Goal: Task Accomplishment & Management: Complete application form

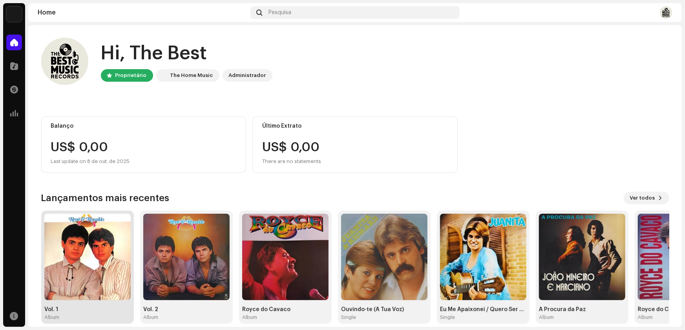
click at [99, 279] on img at bounding box center [87, 256] width 86 height 86
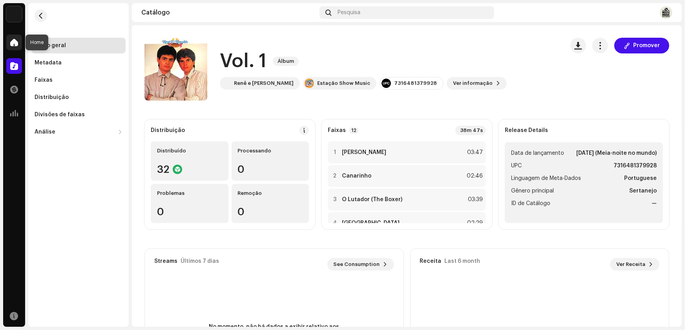
click at [15, 44] on span at bounding box center [14, 42] width 8 height 6
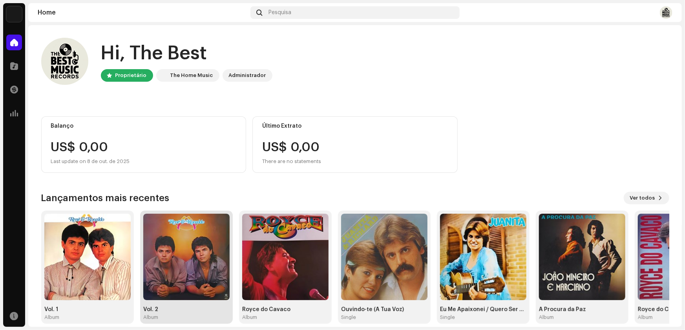
click at [196, 263] on img at bounding box center [186, 256] width 86 height 86
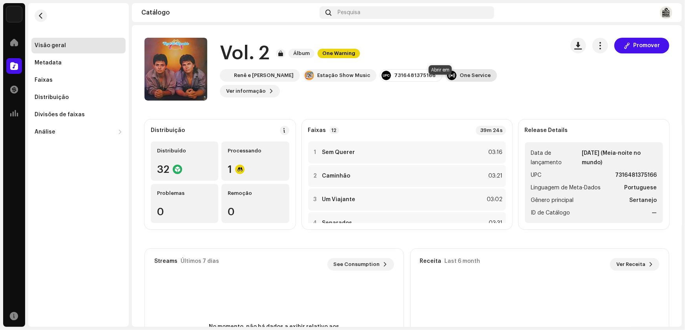
click at [459, 78] on div "One Service" at bounding box center [474, 75] width 31 height 6
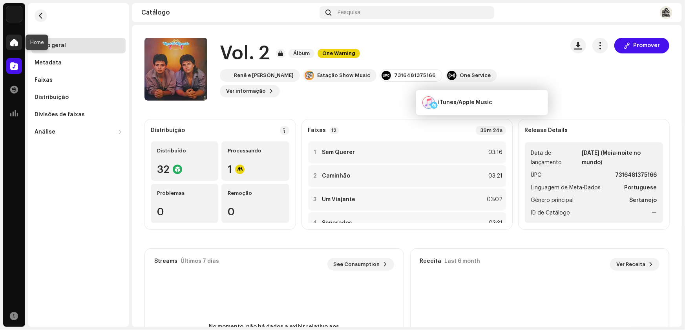
click at [16, 40] on span at bounding box center [14, 42] width 8 height 6
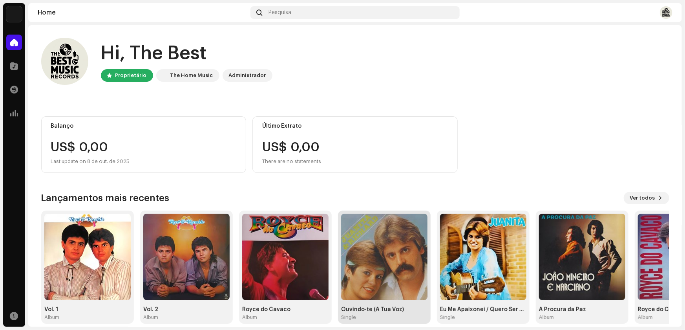
click at [402, 281] on img at bounding box center [384, 256] width 86 height 86
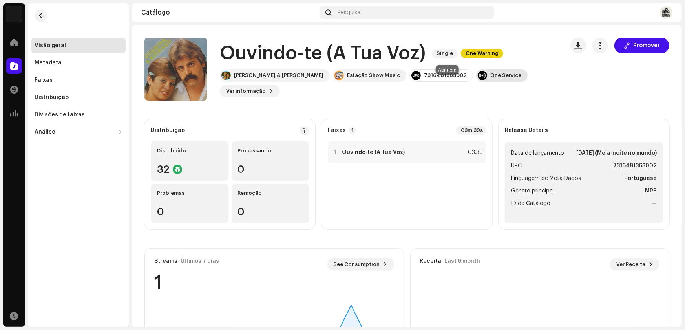
click at [490, 78] on div "One Service" at bounding box center [505, 75] width 31 height 6
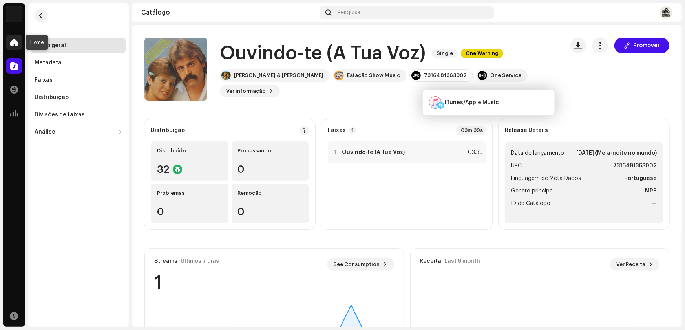
click at [16, 43] on span at bounding box center [14, 42] width 8 height 6
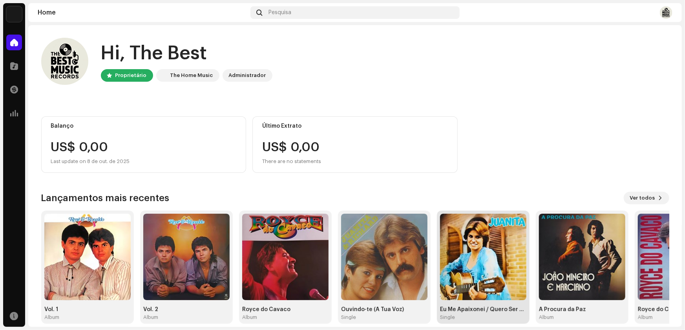
click at [480, 278] on img at bounding box center [483, 256] width 86 height 86
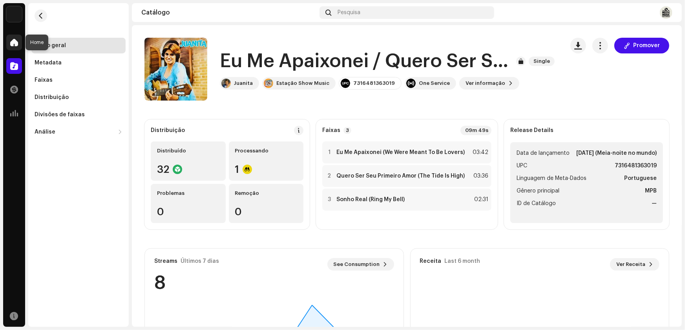
click at [14, 43] on span at bounding box center [14, 42] width 8 height 6
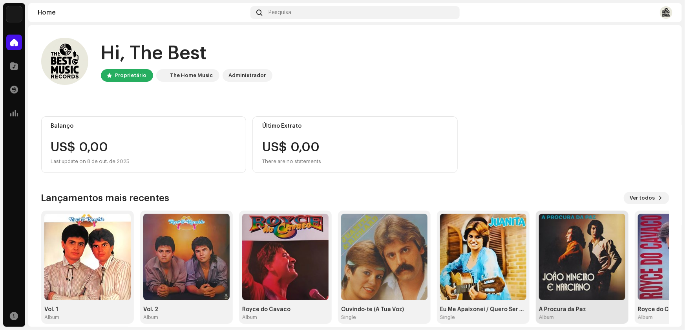
click at [581, 273] on img at bounding box center [582, 256] width 86 height 86
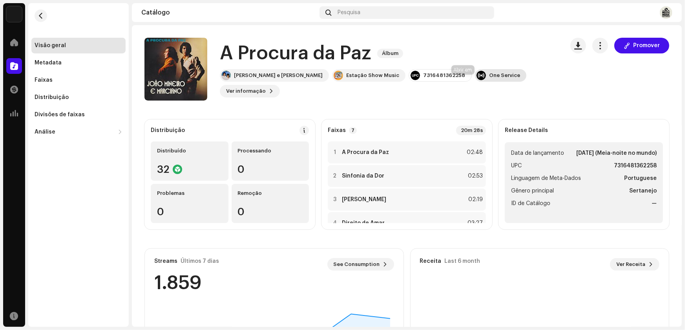
click at [489, 78] on div "One Service" at bounding box center [504, 75] width 31 height 6
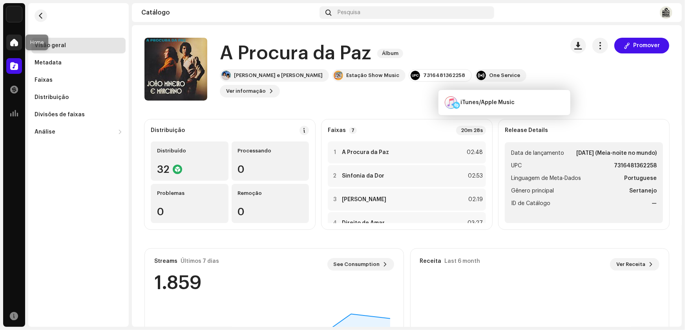
click at [13, 45] on span at bounding box center [14, 42] width 8 height 6
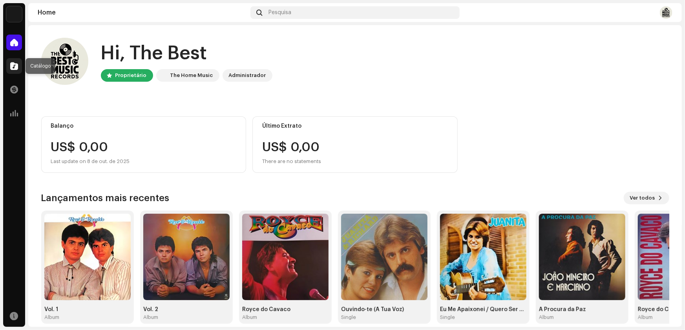
click at [15, 66] on span at bounding box center [14, 66] width 8 height 6
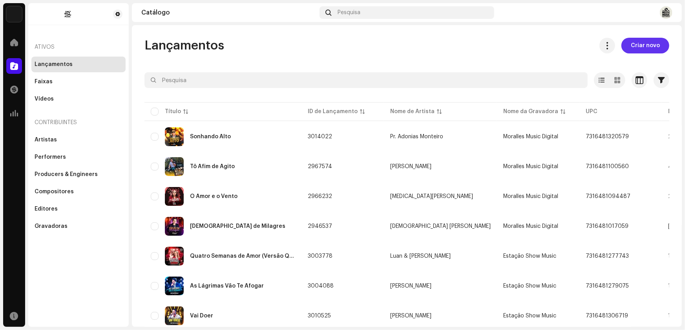
click at [643, 46] on span "Criar novo" at bounding box center [645, 46] width 29 height 16
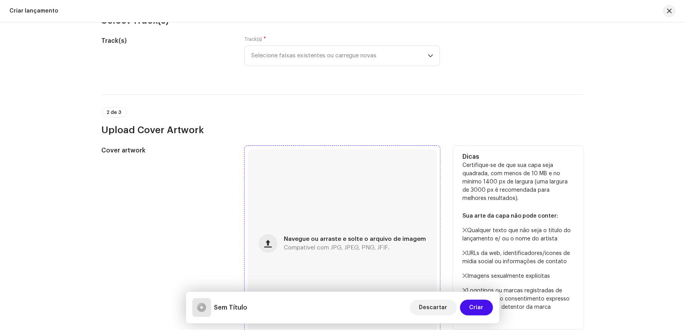
scroll to position [107, 0]
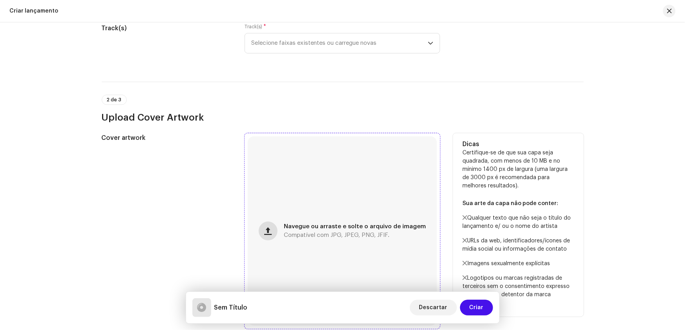
click at [268, 232] on span "button" at bounding box center [267, 231] width 7 height 6
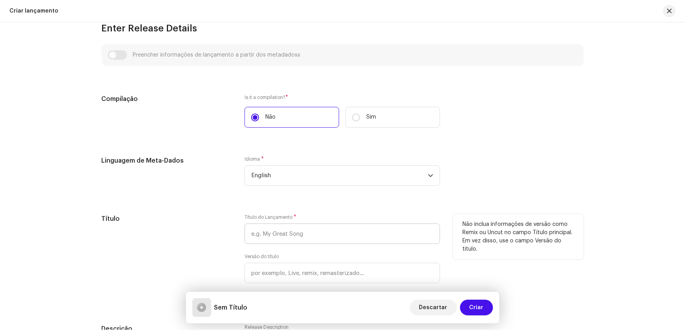
scroll to position [463, 0]
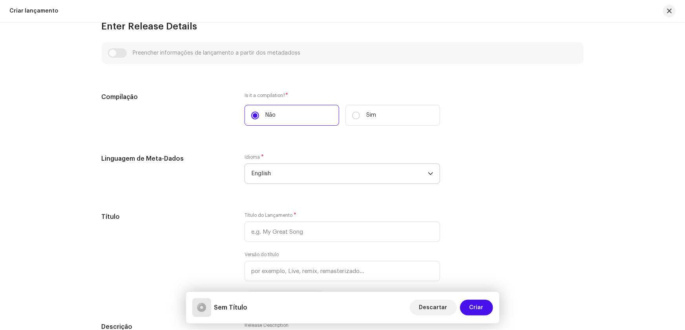
click at [264, 171] on span "English" at bounding box center [339, 174] width 177 height 20
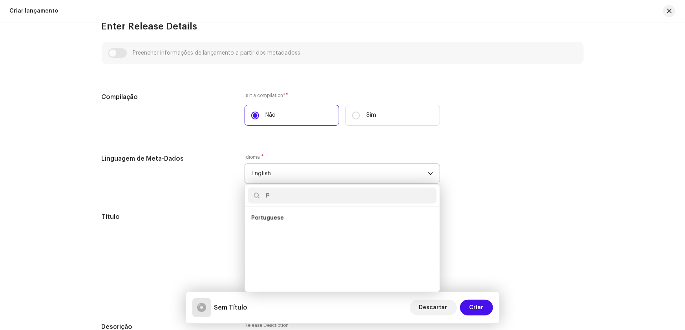
scroll to position [0, 0]
type input "POR"
click at [279, 218] on span "Portuguese" at bounding box center [267, 218] width 33 height 8
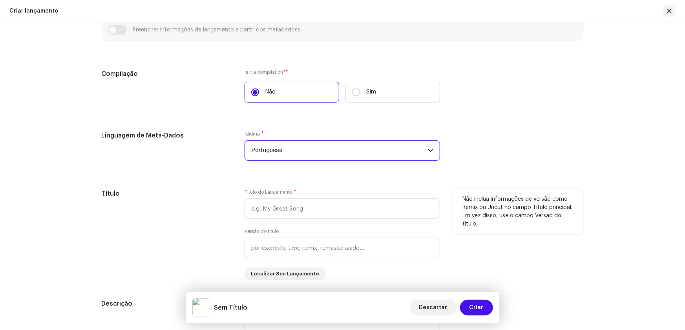
scroll to position [499, 0]
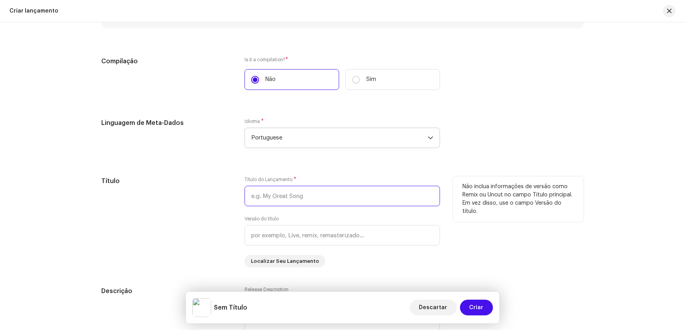
click at [272, 193] on input "text" at bounding box center [341, 196] width 195 height 20
type input "d"
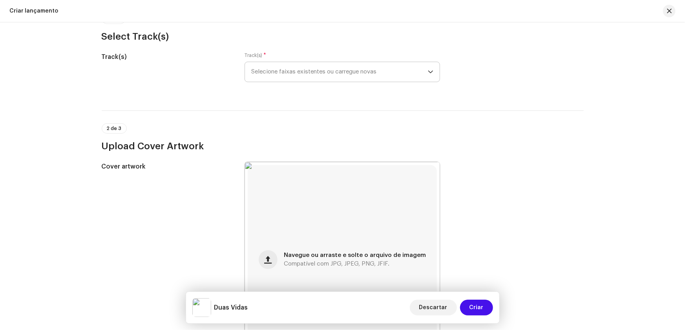
scroll to position [35, 0]
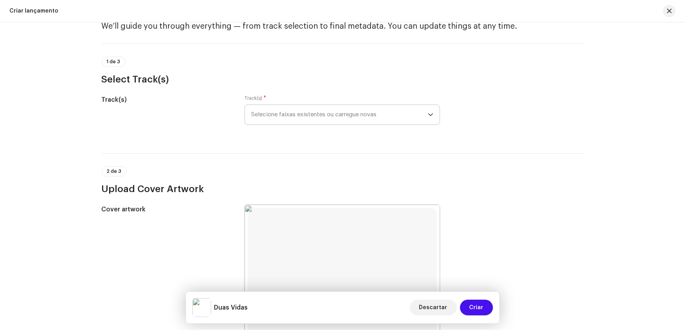
type input "Duas Vidas"
click at [264, 112] on span "Selecione faixas existentes ou carregue novas" at bounding box center [339, 115] width 177 height 20
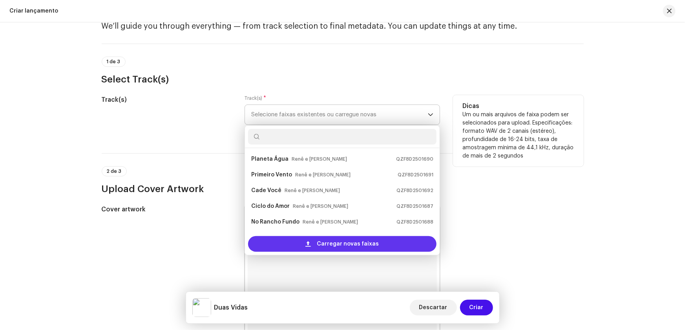
click at [290, 240] on div "Carregar novas faixas" at bounding box center [342, 244] width 188 height 16
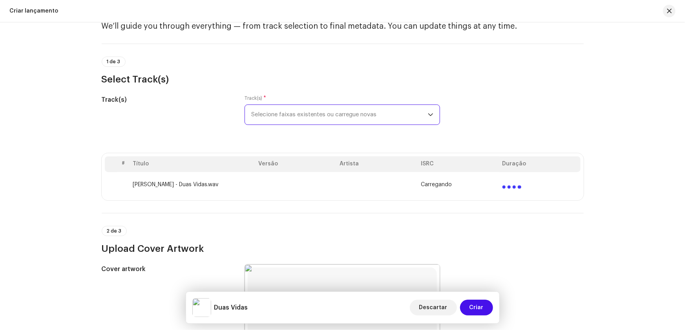
click at [281, 114] on span "Selecione faixas existentes ou carregue novas" at bounding box center [339, 115] width 177 height 20
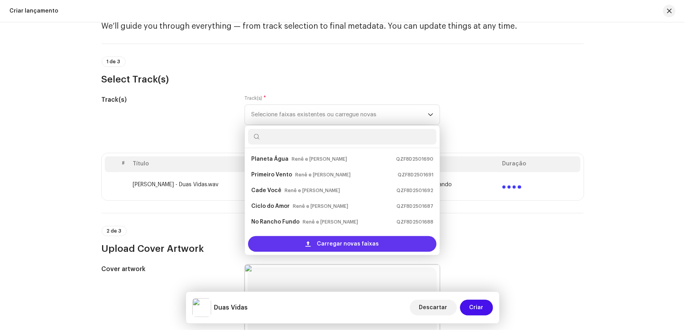
scroll to position [12, 0]
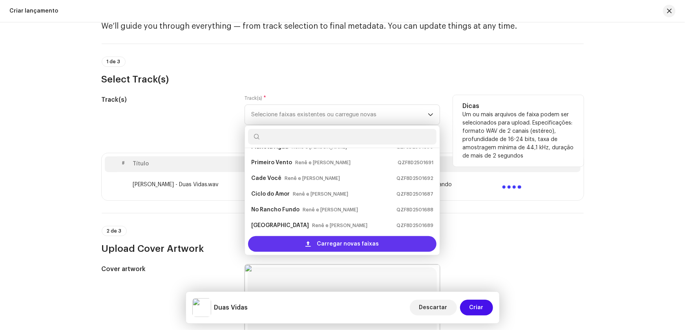
click at [283, 239] on div "Carregar novas faixas" at bounding box center [342, 244] width 188 height 16
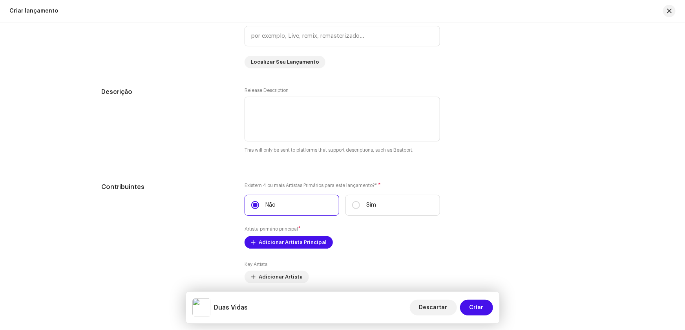
scroll to position [816, 0]
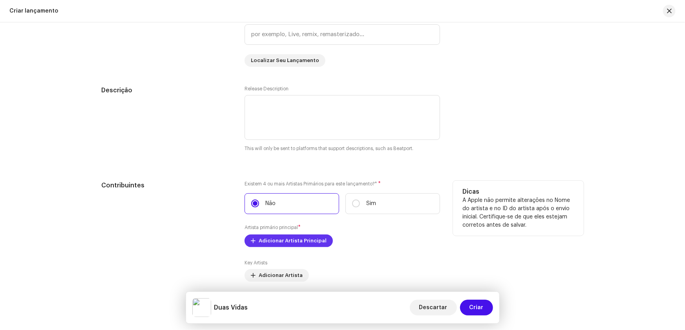
click at [262, 238] on span "Adicionar Artista Principal" at bounding box center [293, 241] width 68 height 16
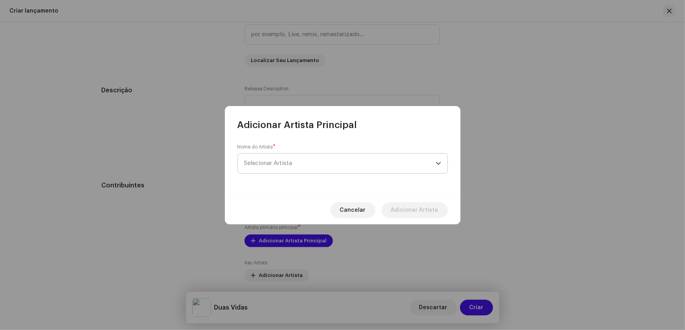
click at [256, 160] on span "Selecionar Artista" at bounding box center [268, 163] width 48 height 6
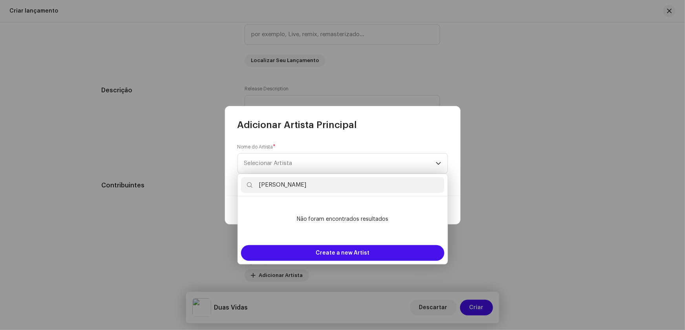
type input "[PERSON_NAME]"
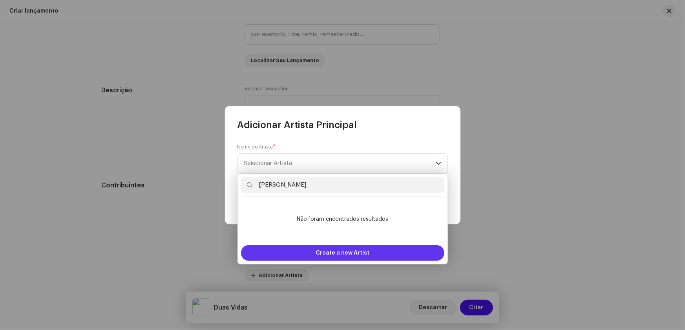
click at [336, 252] on span "Create a new Artist" at bounding box center [342, 253] width 54 height 16
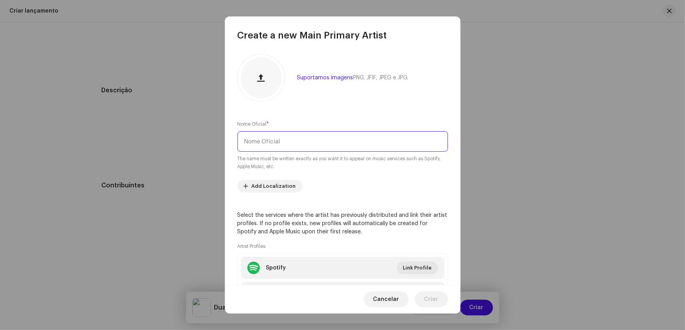
drag, startPoint x: 266, startPoint y: 144, endPoint x: 309, endPoint y: 144, distance: 42.8
click at [271, 142] on input "text" at bounding box center [342, 141] width 210 height 20
type input "[PERSON_NAME]"
click at [264, 77] on span "button" at bounding box center [260, 78] width 7 height 6
click at [279, 59] on span at bounding box center [280, 59] width 6 height 6
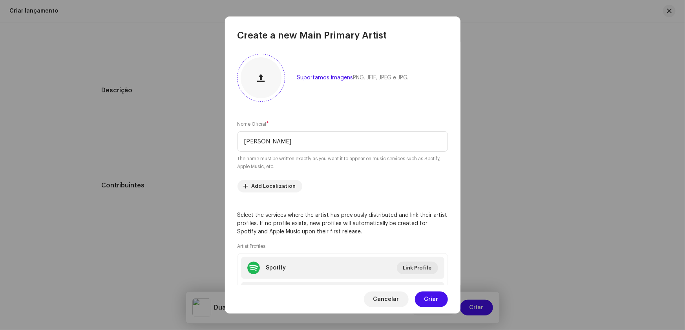
click at [262, 77] on span "button" at bounding box center [260, 78] width 7 height 6
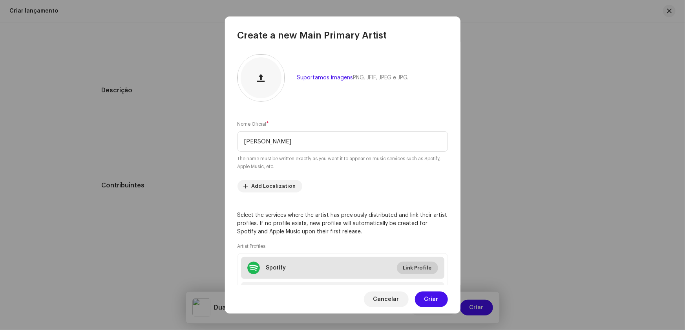
click at [417, 268] on span "Link Profile" at bounding box center [417, 268] width 29 height 16
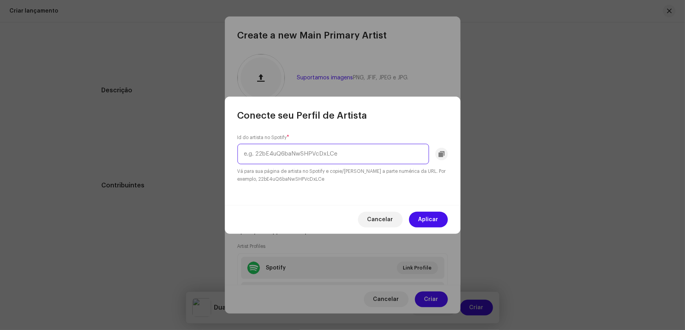
paste input "5HTRiaifZLKenA9Ljzrn9U"
type input "5HTRiaifZLKenA9Ljzrn9U"
click at [425, 218] on span "Aplicar" at bounding box center [428, 219] width 20 height 16
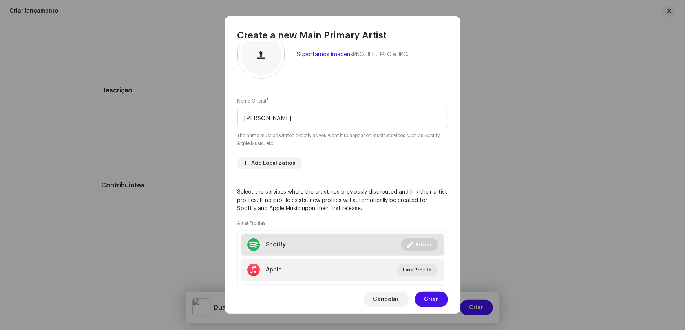
scroll to position [35, 0]
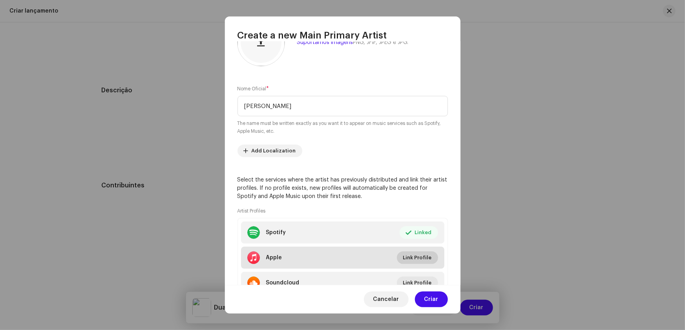
click at [413, 256] on span "Link Profile" at bounding box center [417, 258] width 29 height 16
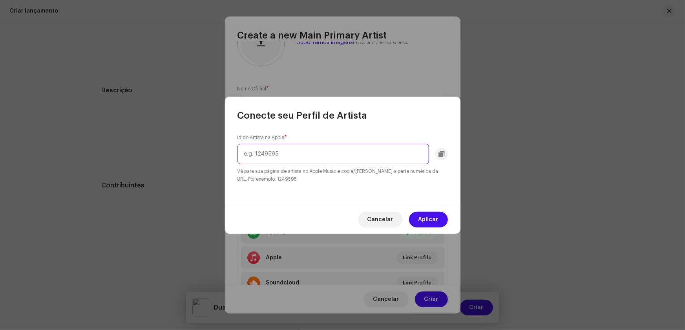
paste input "478019858"
type input "478019858"
click at [432, 216] on span "Aplicar" at bounding box center [428, 219] width 20 height 16
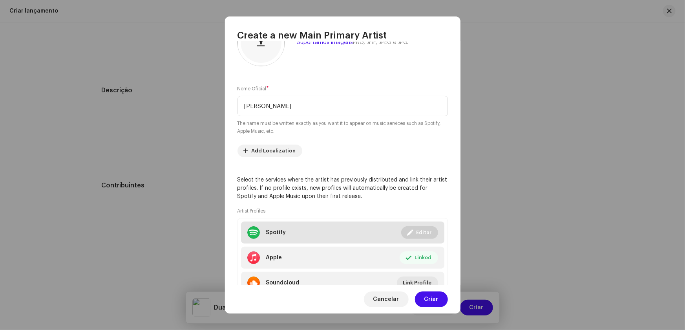
scroll to position [69, 0]
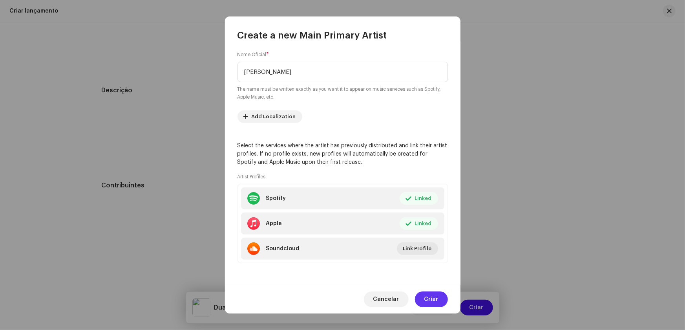
click at [428, 300] on span "Criar" at bounding box center [431, 299] width 14 height 16
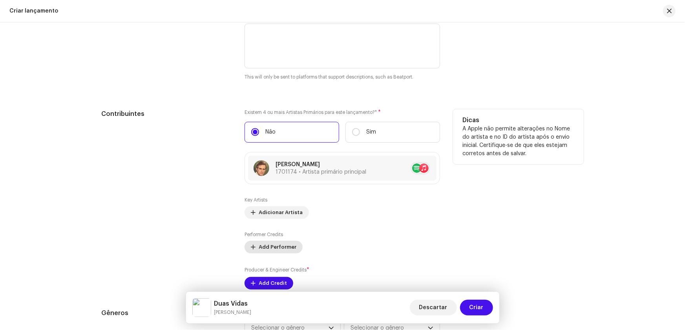
scroll to position [923, 0]
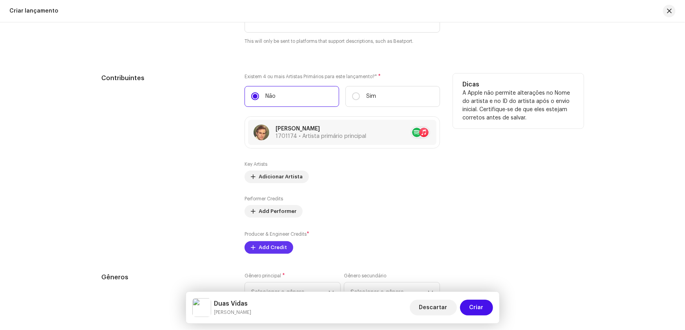
click at [259, 247] on span "Add Credit" at bounding box center [273, 247] width 28 height 16
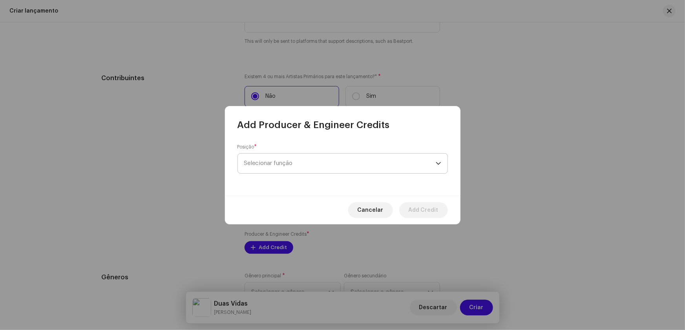
click at [269, 160] on span "Selecionar função" at bounding box center [339, 163] width 191 height 20
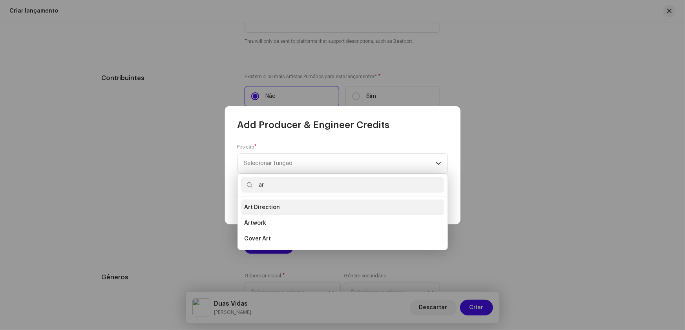
type input "ar"
click at [269, 208] on span "Art Direction" at bounding box center [262, 207] width 36 height 8
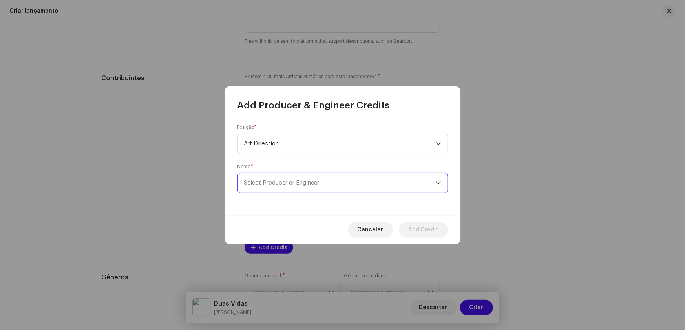
click at [268, 180] on span "Select Producer or Engineer" at bounding box center [281, 183] width 75 height 6
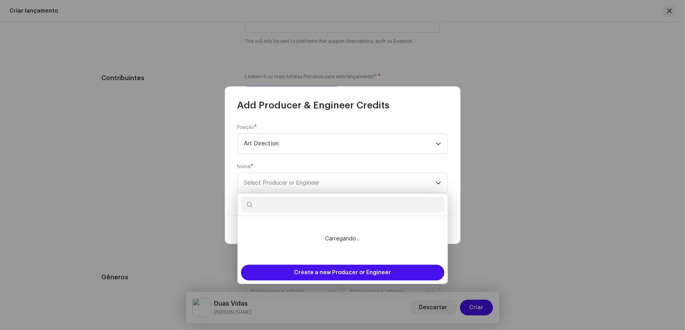
type input "Durval Ferreira"
click at [326, 272] on span "Create a new Producer or Engineer" at bounding box center [342, 272] width 97 height 16
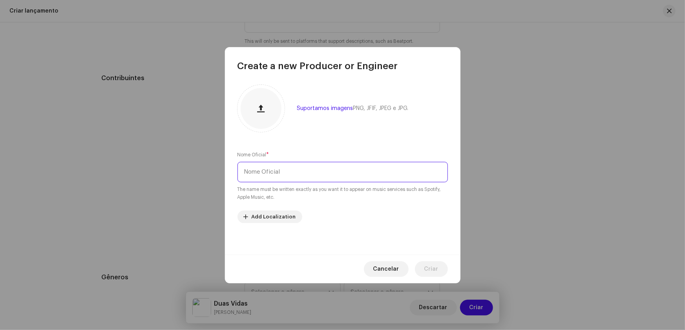
paste input "Durval Ferreira"
type input "Durval Ferreira"
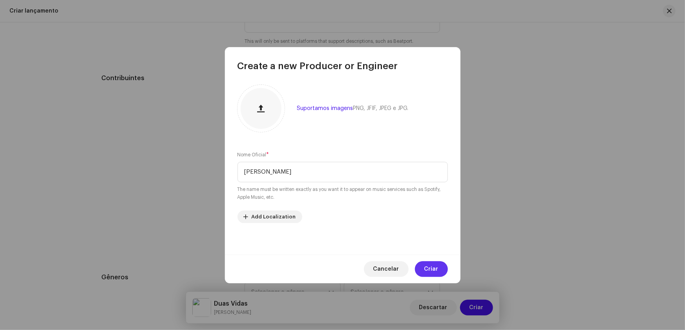
click at [429, 267] on span "Criar" at bounding box center [431, 269] width 14 height 16
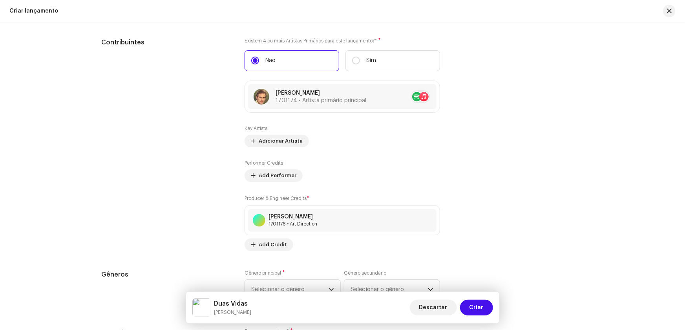
scroll to position [995, 0]
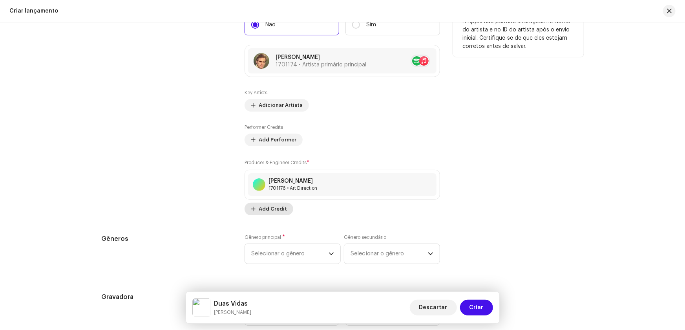
click at [267, 208] on span "Add Credit" at bounding box center [273, 209] width 28 height 16
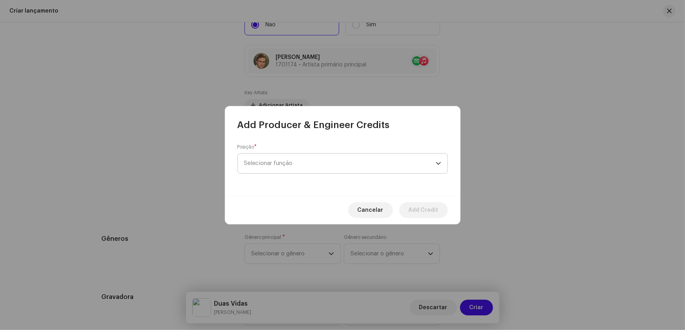
click at [276, 161] on span "Selecionar função" at bounding box center [339, 163] width 191 height 20
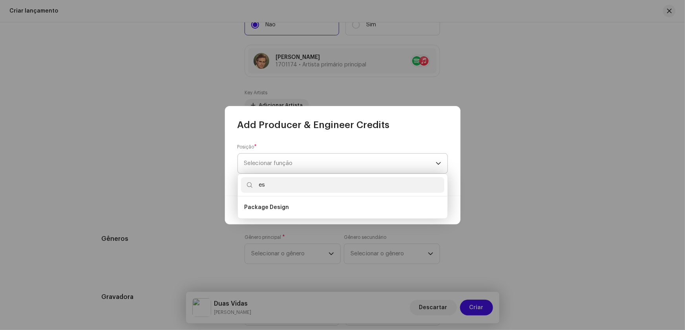
type input "e"
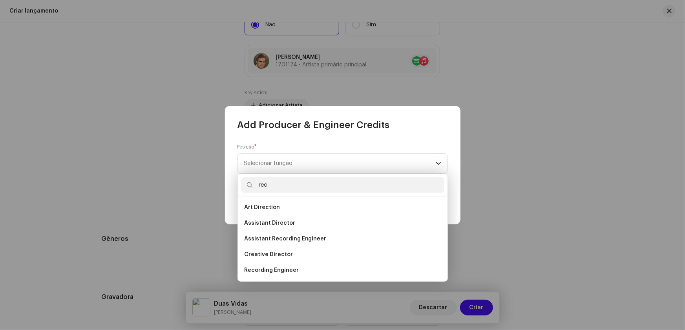
click at [243, 188] on input "rec" at bounding box center [342, 185] width 203 height 16
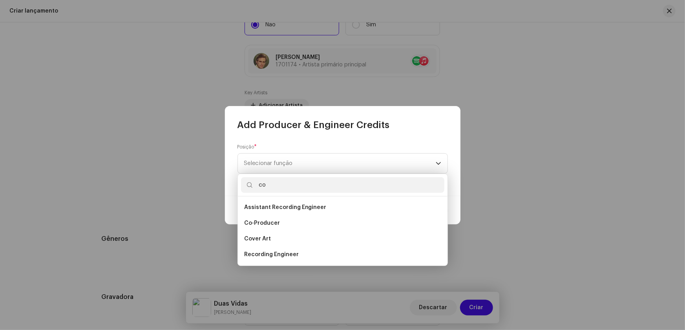
type input "c"
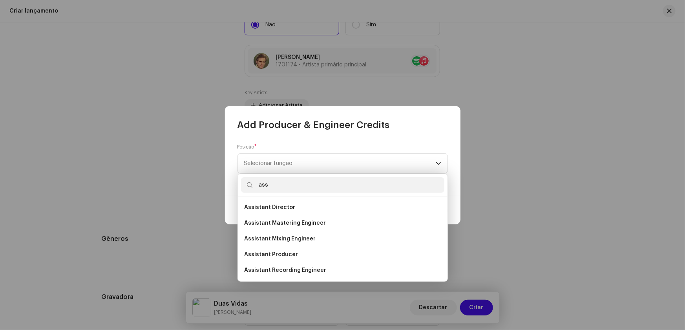
scroll to position [12, 0]
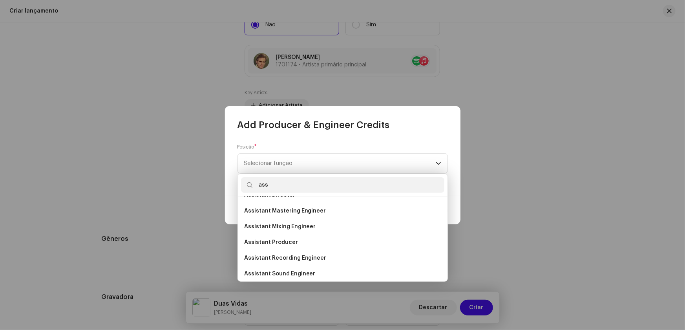
type input "ass"
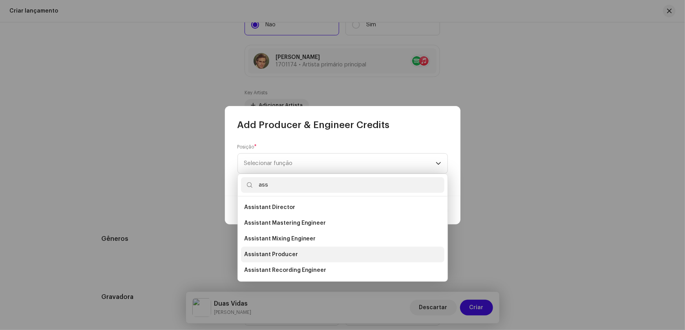
scroll to position [31, 0]
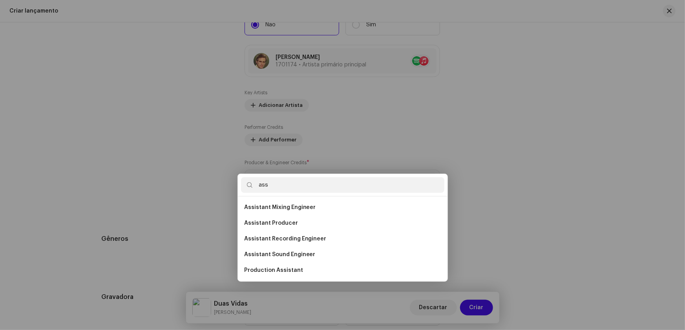
click at [484, 216] on div "Add Producer & Engineer Credits Posição * Selecionar função Cancelar Add Credit" at bounding box center [342, 165] width 685 height 330
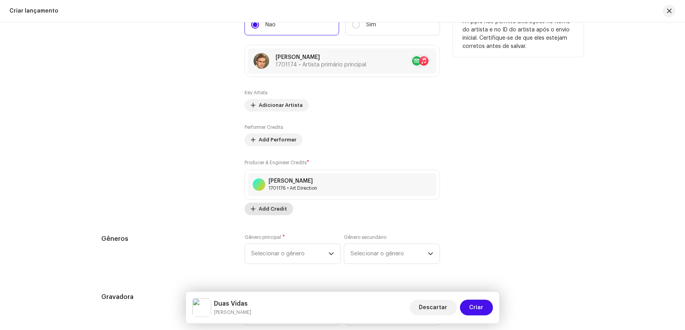
click at [267, 202] on span "Add Credit" at bounding box center [273, 209] width 28 height 16
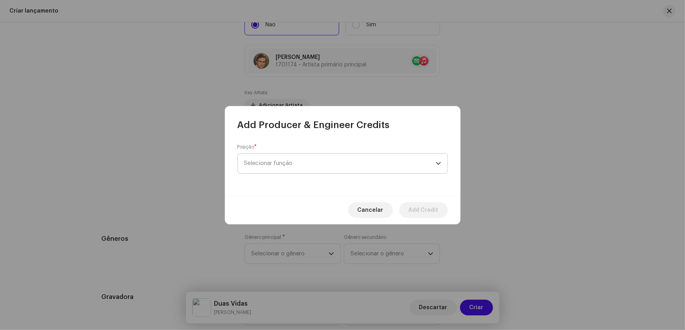
click at [288, 160] on span "Selecionar função" at bounding box center [339, 163] width 191 height 20
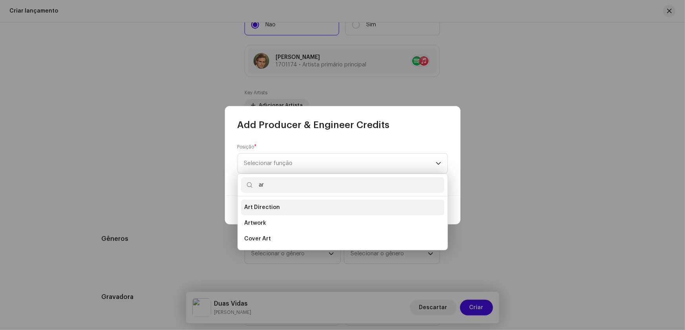
type input "ar"
click at [264, 208] on span "Art Direction" at bounding box center [262, 207] width 36 height 8
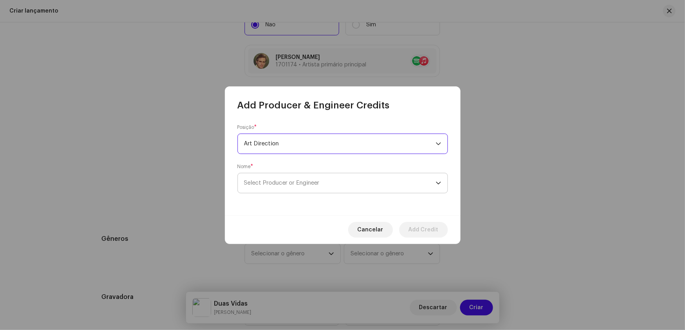
click at [260, 183] on span "Select Producer or Engineer" at bounding box center [281, 183] width 75 height 6
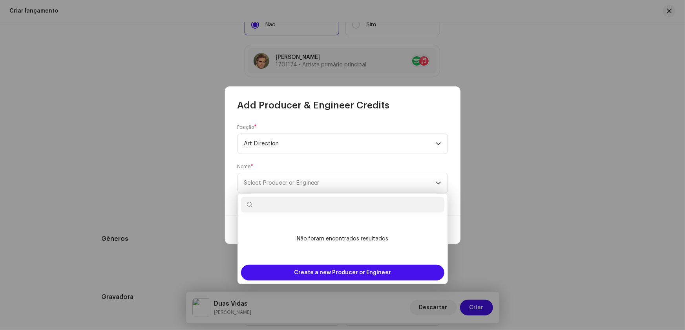
type input "[PERSON_NAME]"
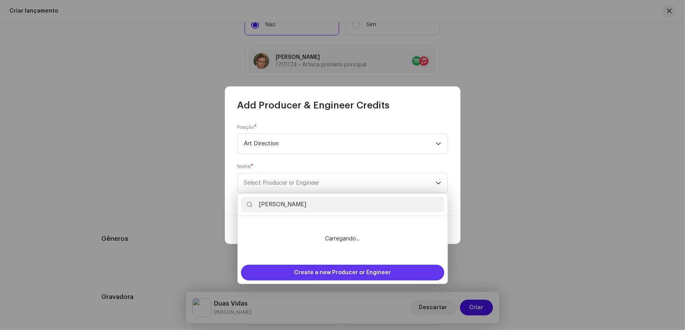
click at [321, 266] on span "Create a new Producer or Engineer" at bounding box center [342, 272] width 97 height 16
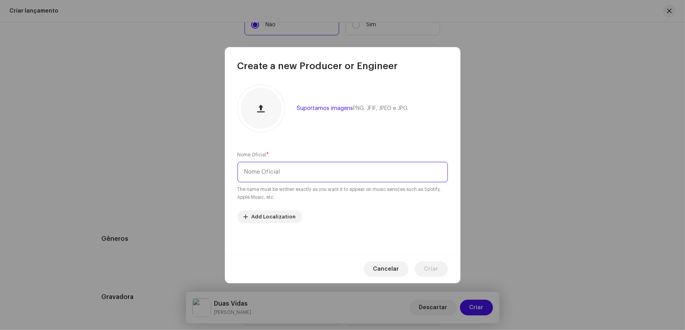
paste input "[PERSON_NAME]"
type input "[PERSON_NAME]"
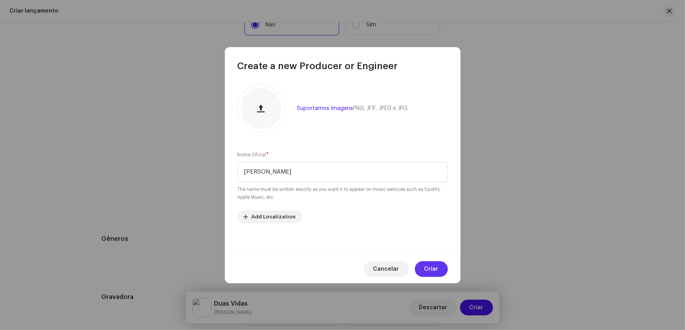
click at [436, 272] on span "Criar" at bounding box center [431, 269] width 14 height 16
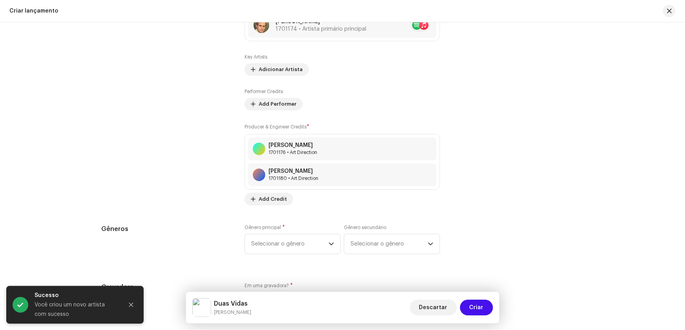
scroll to position [1066, 0]
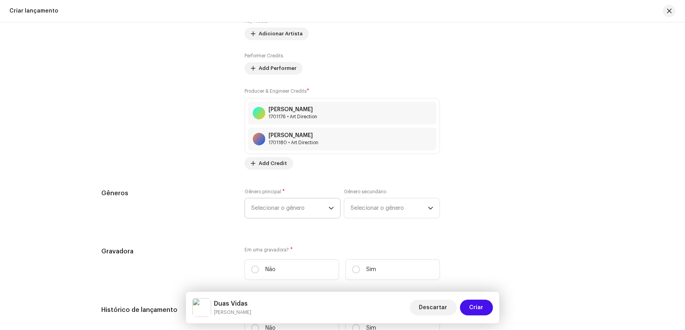
click at [329, 206] on icon "dropdown trigger" at bounding box center [331, 207] width 5 height 3
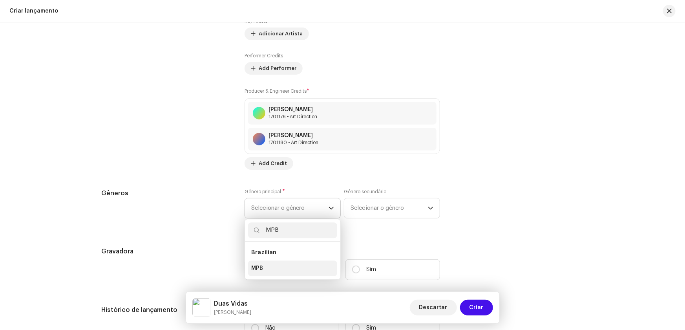
type input "MPB"
click at [259, 267] on span "MPB" at bounding box center [257, 268] width 12 height 8
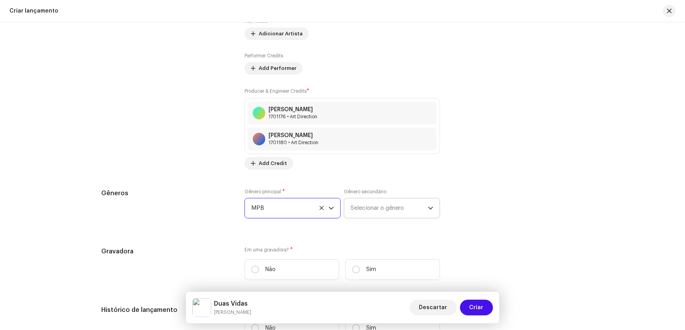
click at [380, 207] on span "Selecionar o gênero" at bounding box center [388, 208] width 77 height 20
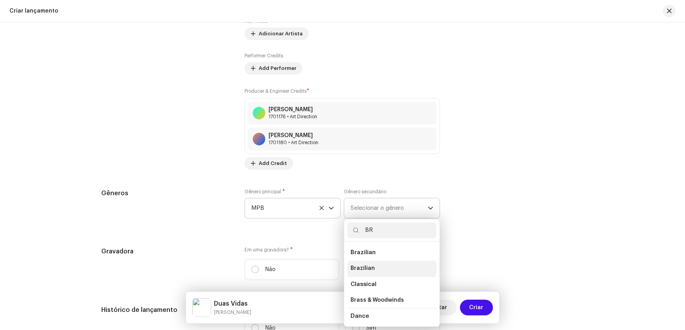
type input "BR"
click at [357, 266] on span "Brazilian" at bounding box center [362, 268] width 24 height 8
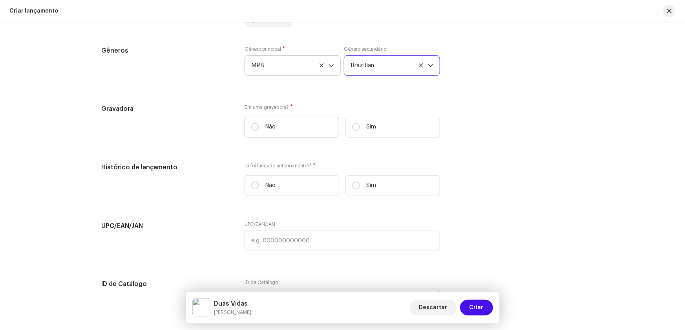
scroll to position [1244, 0]
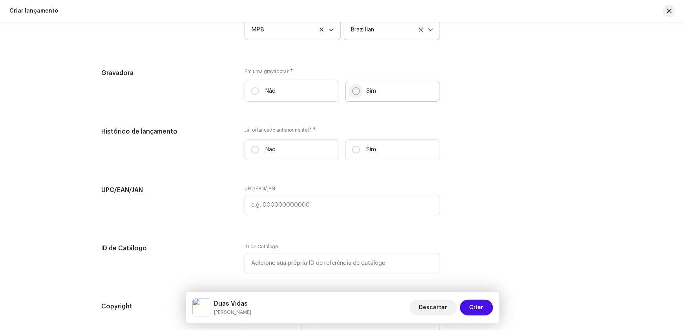
click at [355, 89] on input "Sim" at bounding box center [356, 91] width 8 height 8
radio input "true"
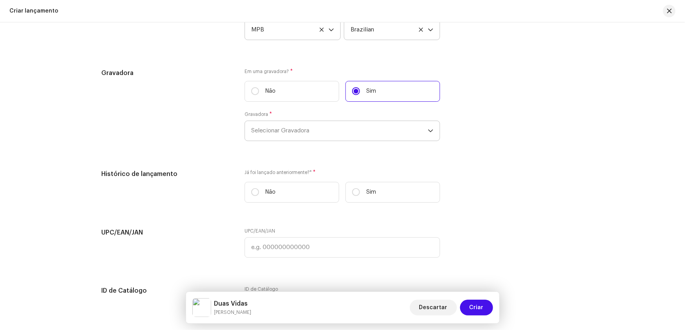
click at [286, 129] on span "Selecionar Gravadora" at bounding box center [339, 131] width 177 height 20
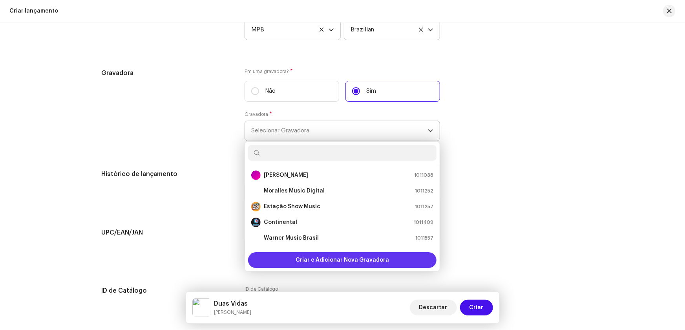
click at [324, 257] on span "Criar e Adicionar Nova Gravadora" at bounding box center [341, 260] width 93 height 16
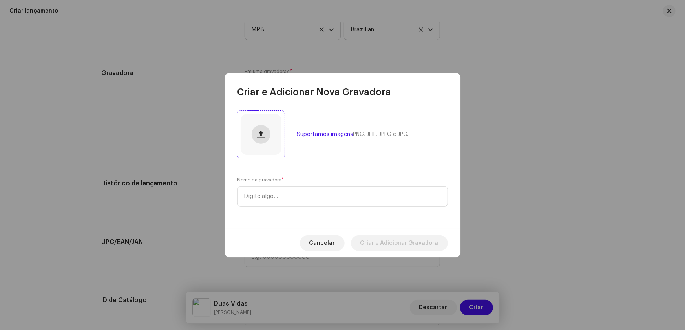
click at [263, 135] on span "button" at bounding box center [260, 134] width 7 height 6
click at [262, 196] on input "text" at bounding box center [342, 196] width 210 height 20
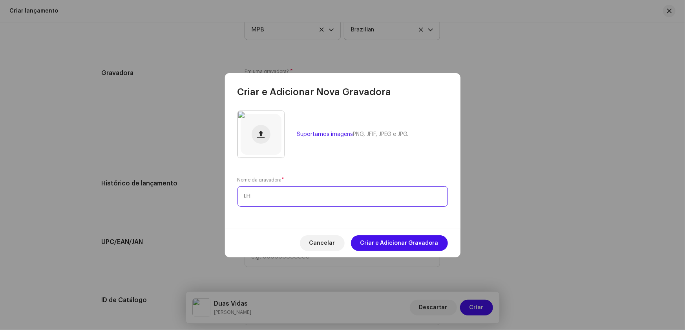
type input "t"
type input "The Best Music Records"
click at [399, 241] on span "Criar e Adicionar Gravadora" at bounding box center [399, 243] width 78 height 16
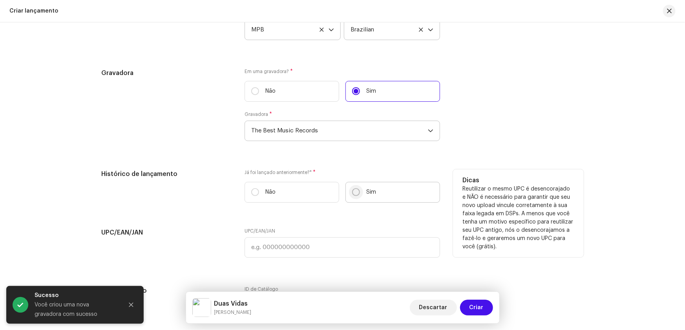
click at [354, 190] on input "Sim" at bounding box center [356, 192] width 8 height 8
radio input "true"
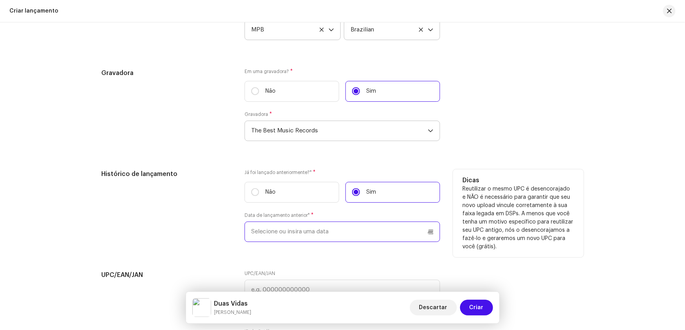
click at [266, 230] on input "text" at bounding box center [341, 231] width 195 height 20
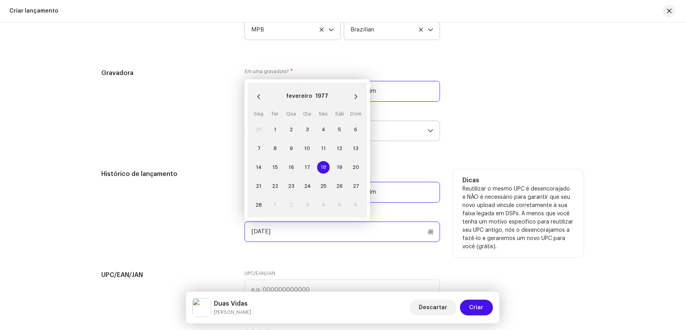
type input "18/02/1977"
click at [208, 231] on div "Histórico de lançamento" at bounding box center [167, 210] width 131 height 82
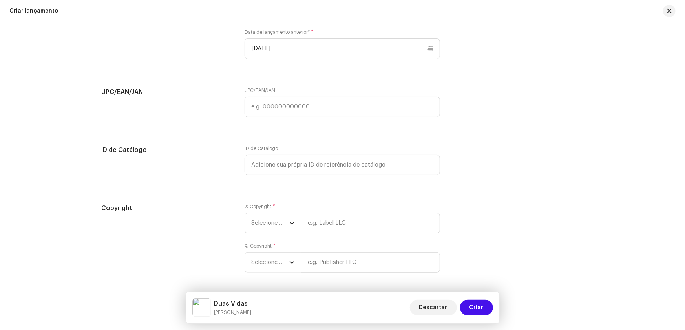
scroll to position [1453, 0]
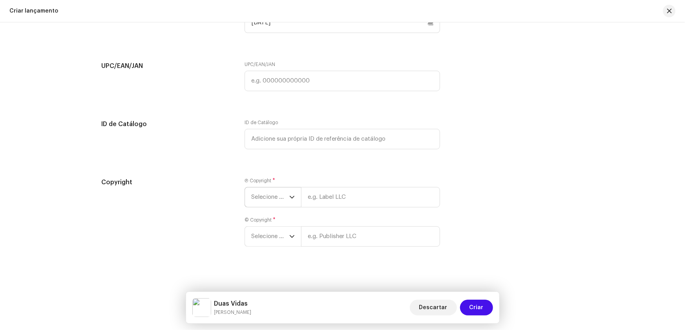
click at [289, 196] on icon "dropdown trigger" at bounding box center [291, 196] width 5 height 5
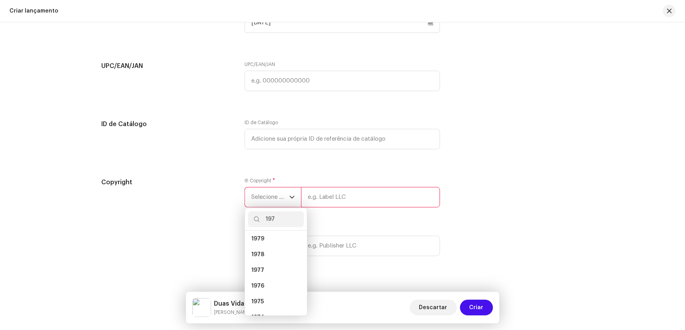
scroll to position [0, 0]
type input "1977"
click at [259, 235] on li "1977" at bounding box center [276, 241] width 56 height 16
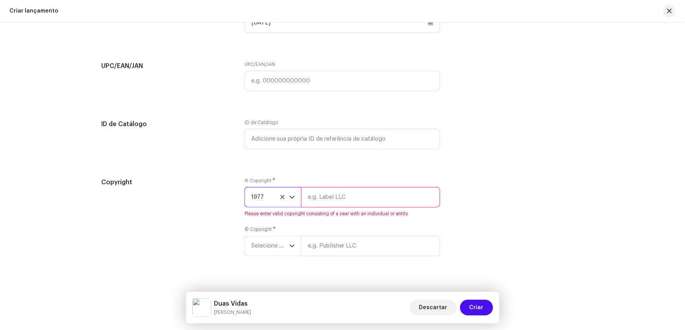
click at [332, 196] on input "text" at bounding box center [370, 197] width 139 height 20
type input "RCA Victor"
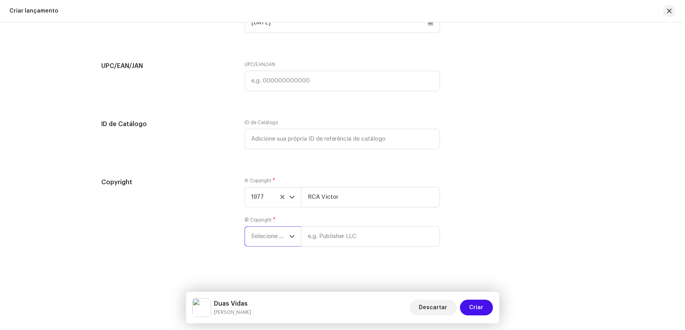
click at [270, 232] on span "Selecione o ano" at bounding box center [270, 236] width 38 height 20
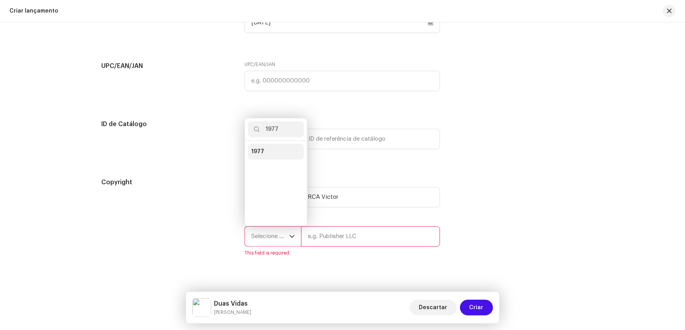
type input "1977"
click at [257, 149] on span "1977" at bounding box center [257, 152] width 13 height 8
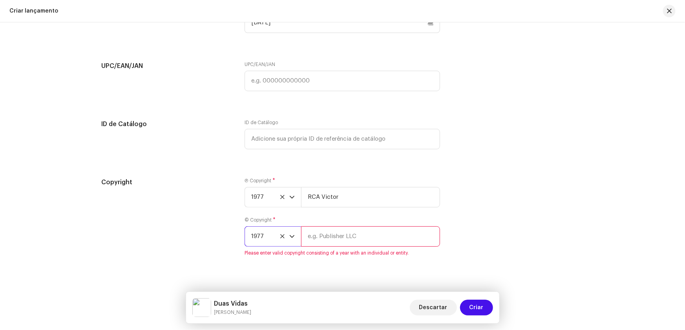
click at [324, 231] on input "text" at bounding box center [370, 236] width 139 height 20
type input "t"
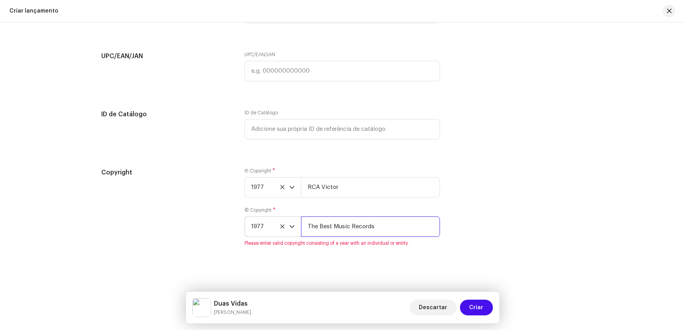
type input "The Best Music Records"
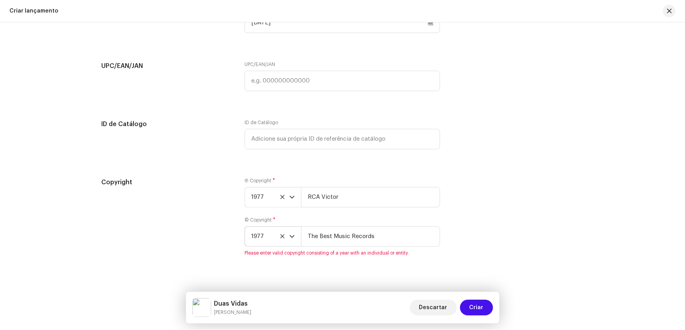
click at [216, 234] on div "Copyright" at bounding box center [167, 221] width 131 height 88
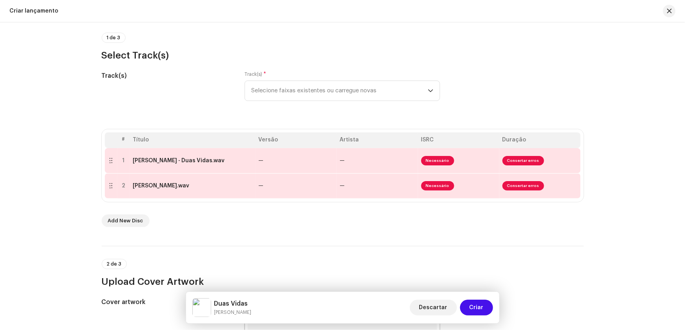
scroll to position [0, 0]
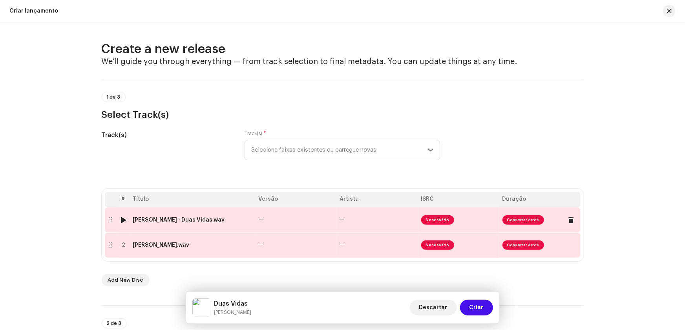
click at [235, 219] on div "Francisco Cuoco - Duas Vidas.wav" at bounding box center [192, 220] width 119 height 6
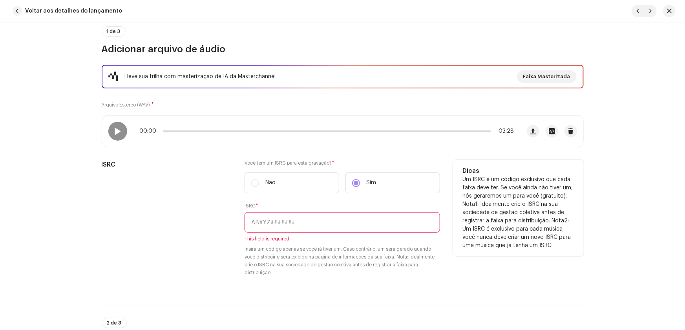
scroll to position [71, 0]
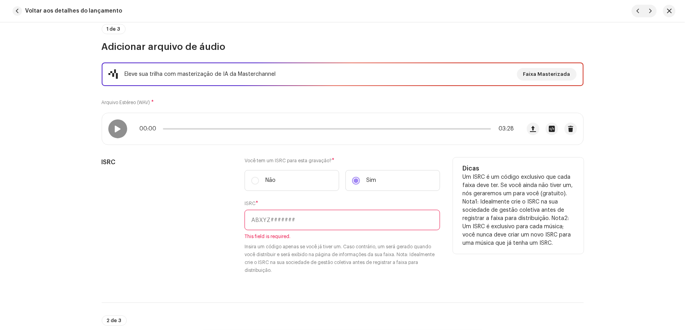
paste input "QZ-F8D-25-01706"
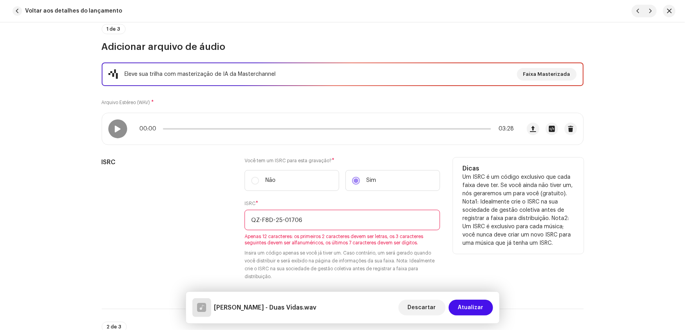
click at [259, 219] on input "QZ-F8D-25-01706" at bounding box center [341, 220] width 195 height 20
click at [271, 219] on input "QZF8D-25-01706" at bounding box center [341, 220] width 195 height 20
click at [278, 217] on input "QZF8D25-01706" at bounding box center [341, 220] width 195 height 20
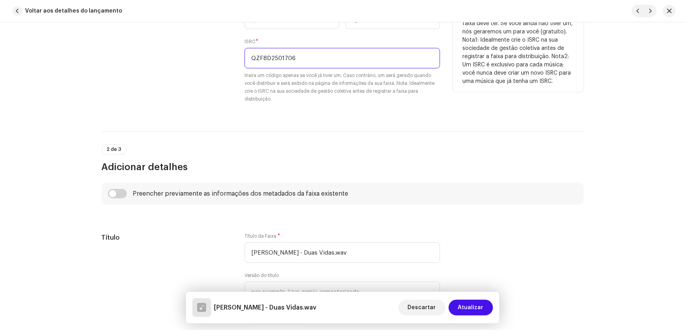
scroll to position [250, 0]
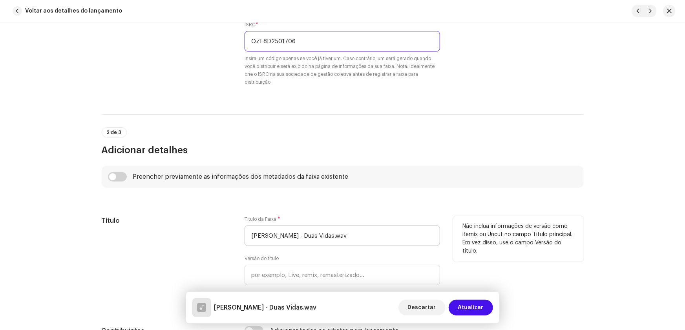
type input "QZF8D2501706"
drag, startPoint x: 302, startPoint y: 234, endPoint x: 172, endPoint y: 239, distance: 129.6
click at [172, 240] on div "Título Título da Faixa * Francisco Cuoco - Duas Vidas.wav Versão do título Loca…" at bounding box center [343, 261] width 482 height 91
click at [301, 231] on input "Duas Vidas.wav" at bounding box center [341, 235] width 195 height 20
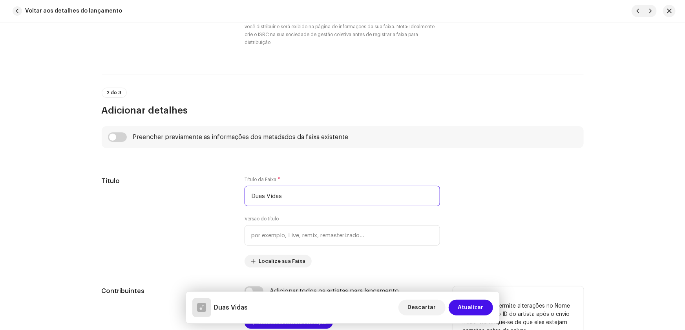
scroll to position [357, 0]
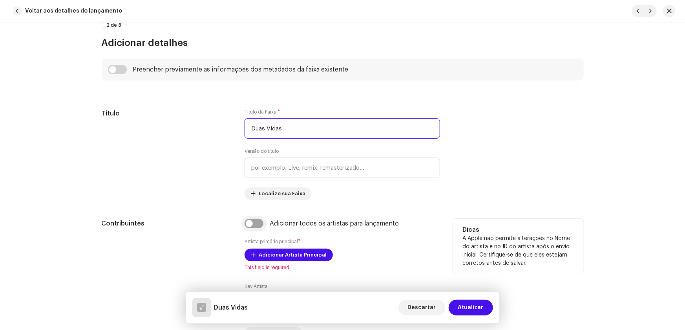
type input "Duas Vidas"
click at [253, 223] on input "checkbox" at bounding box center [253, 223] width 19 height 9
checkbox input "true"
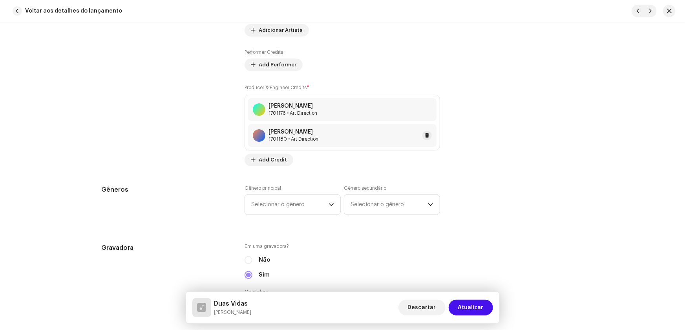
scroll to position [678, 0]
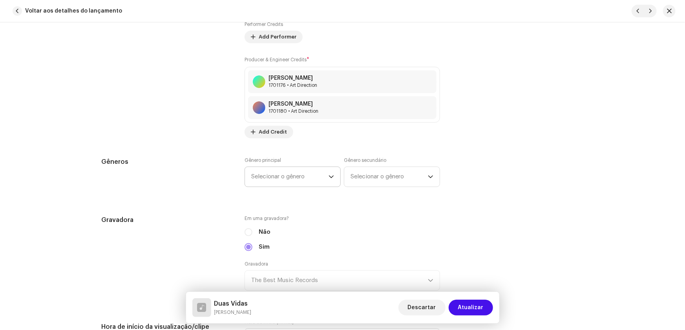
click at [267, 173] on span "Selecionar o gênero" at bounding box center [289, 177] width 77 height 20
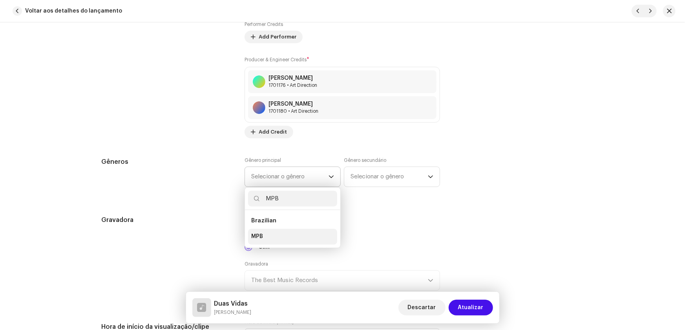
type input "MPB"
drag, startPoint x: 261, startPoint y: 236, endPoint x: 273, endPoint y: 224, distance: 17.8
click at [262, 235] on li "MPB" at bounding box center [292, 237] width 89 height 16
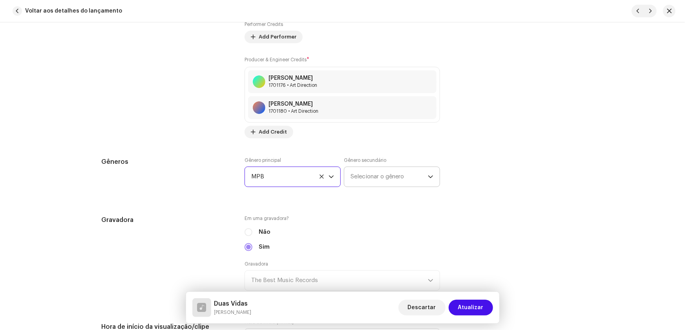
click at [376, 179] on span "Selecionar o gênero" at bounding box center [388, 177] width 77 height 20
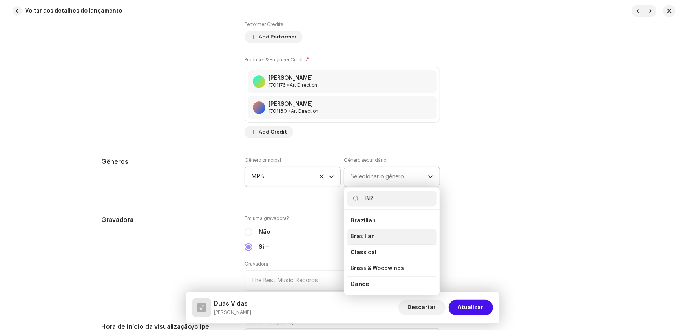
type input "BR"
click at [363, 233] on span "Brazilian" at bounding box center [362, 237] width 24 height 8
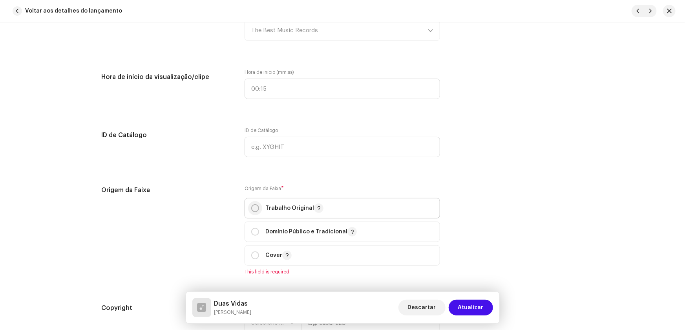
click at [256, 207] on input "radio" at bounding box center [255, 208] width 8 height 8
radio input "true"
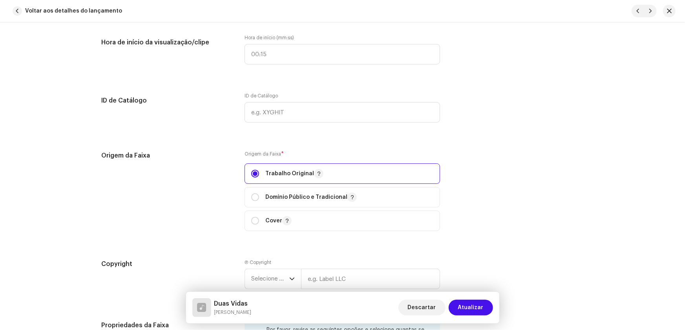
scroll to position [1034, 0]
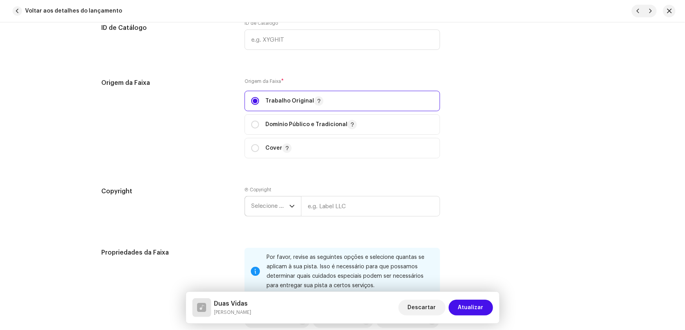
click at [257, 205] on span "Selecione o ano" at bounding box center [270, 206] width 38 height 20
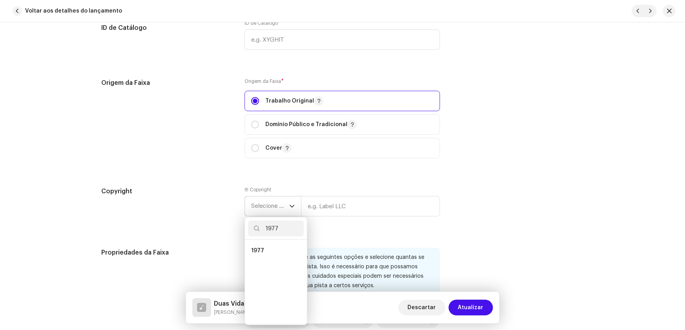
scroll to position [0, 0]
type input "1977"
click at [258, 247] on span "1977" at bounding box center [257, 250] width 13 height 8
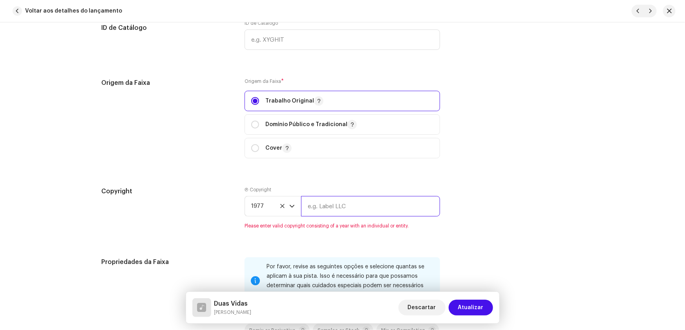
click at [314, 209] on input "text" at bounding box center [370, 206] width 139 height 20
type input "RCA Victor"
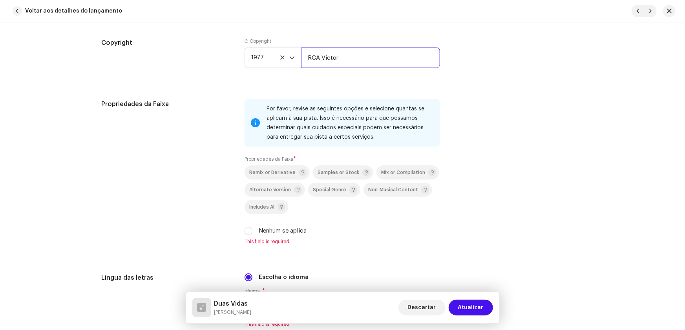
scroll to position [1212, 0]
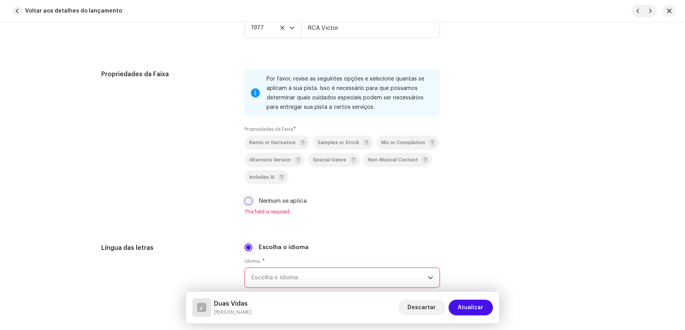
click at [251, 201] on input "Nenhum se aplica" at bounding box center [248, 201] width 8 height 8
checkbox input "true"
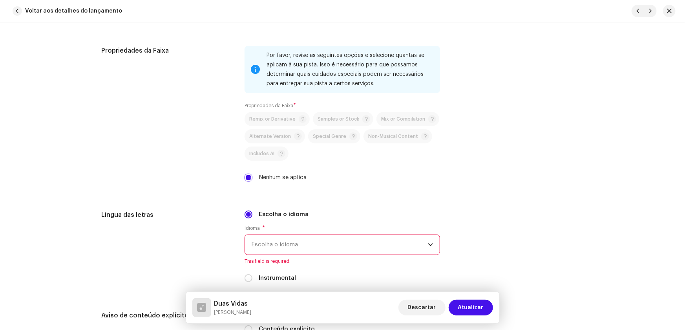
scroll to position [1248, 0]
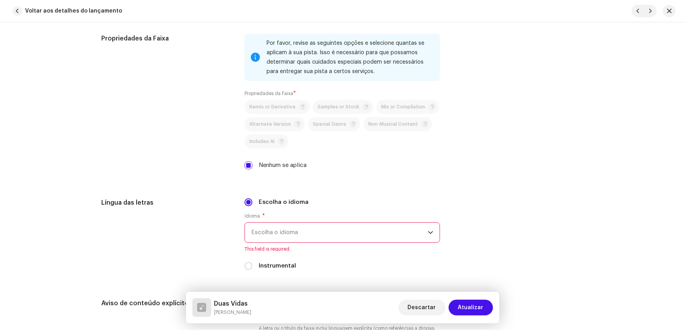
click at [260, 231] on span "Escolha o idioma" at bounding box center [339, 232] width 177 height 20
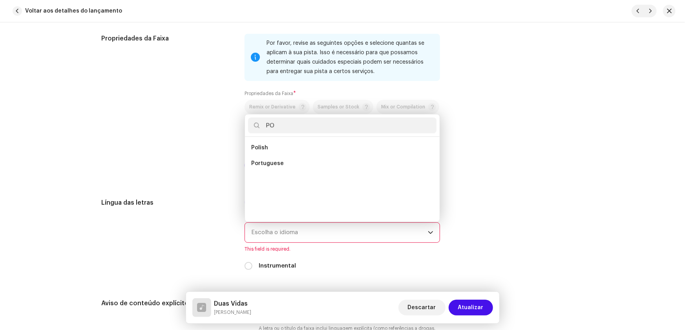
scroll to position [0, 0]
type input "POR"
click at [270, 144] on span "Portuguese" at bounding box center [267, 148] width 33 height 8
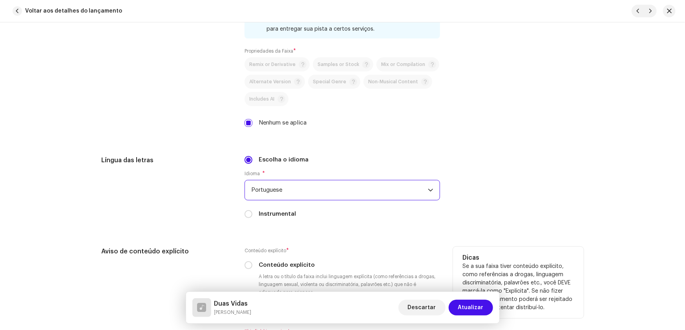
scroll to position [1355, 0]
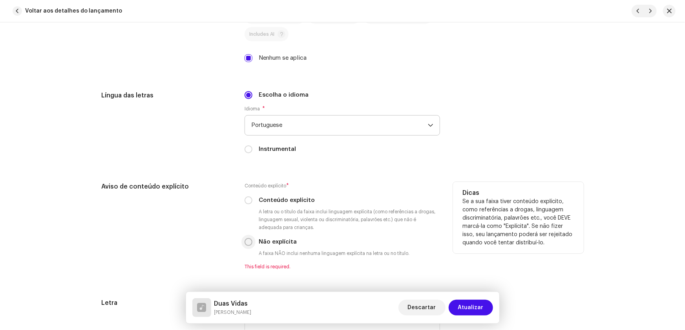
click at [247, 239] on input "Não explícita" at bounding box center [248, 242] width 8 height 8
radio input "true"
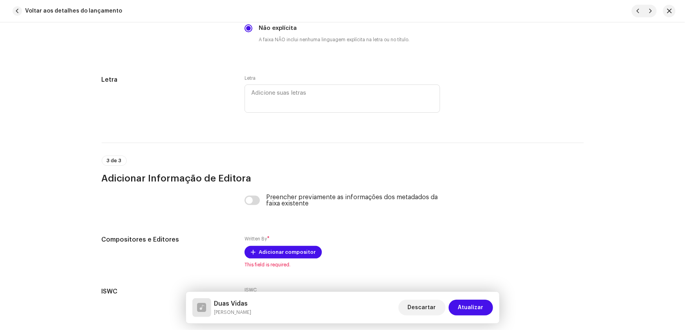
scroll to position [1569, 0]
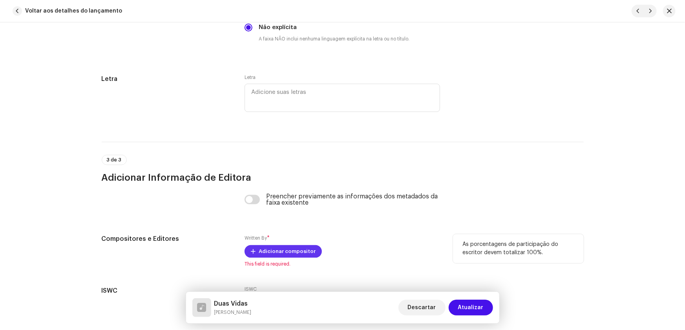
click at [272, 248] on span "Adicionar compositor" at bounding box center [287, 251] width 57 height 16
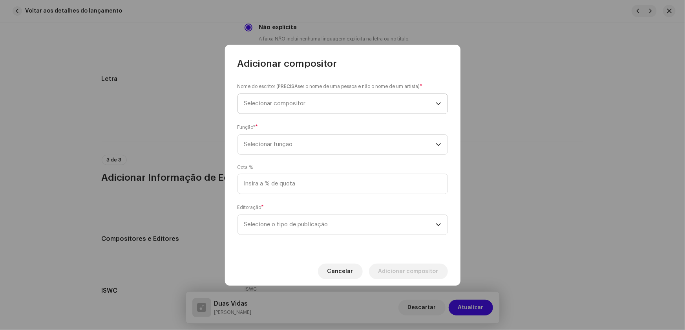
click at [264, 102] on span "Selecionar compositor" at bounding box center [275, 103] width 62 height 6
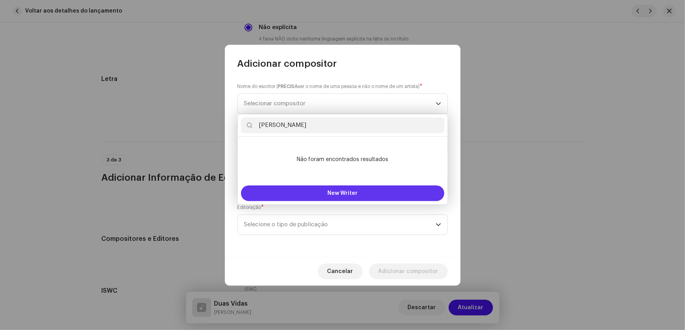
type input "[PERSON_NAME]"
click at [347, 194] on span "New Writer" at bounding box center [342, 192] width 30 height 5
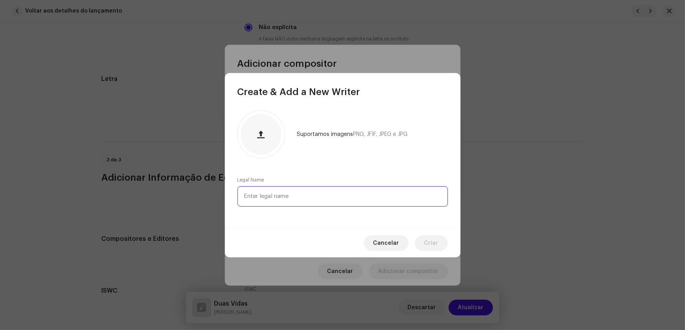
paste input "[PERSON_NAME]"
type input "[PERSON_NAME]"
click at [428, 240] on span "Criar" at bounding box center [431, 243] width 14 height 16
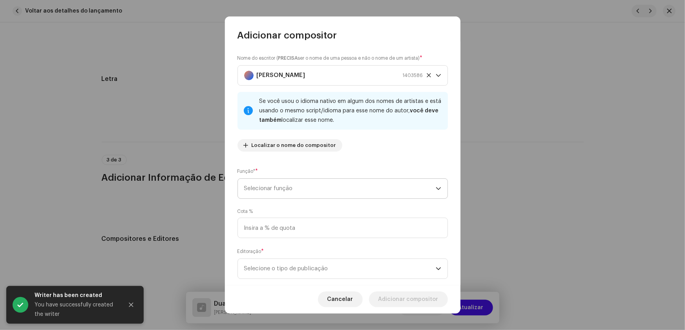
click at [436, 191] on div "dropdown trigger" at bounding box center [438, 189] width 5 height 20
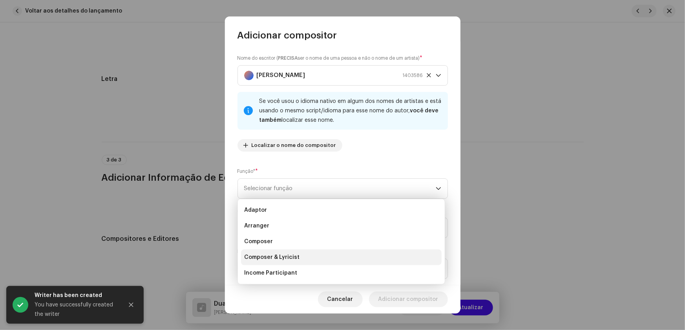
click at [286, 261] on span "Composer & Lyricist" at bounding box center [271, 257] width 55 height 8
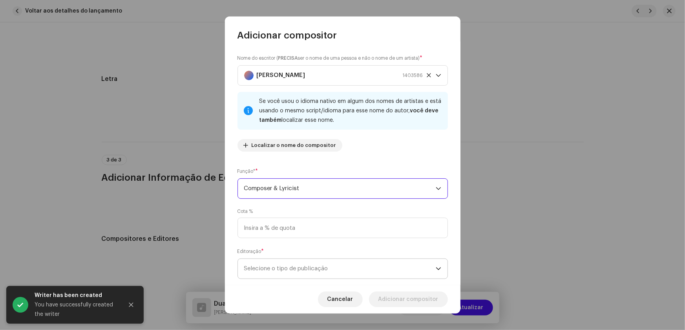
click at [436, 268] on icon "dropdown trigger" at bounding box center [438, 268] width 5 height 5
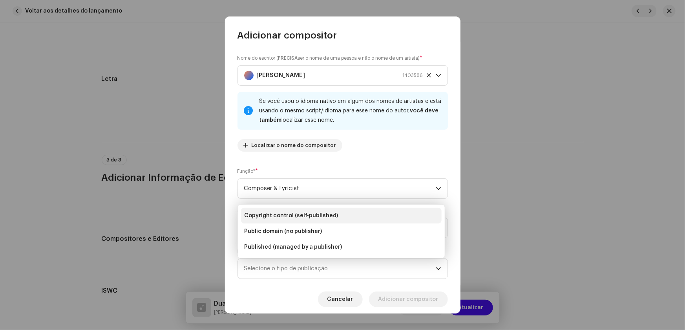
click at [300, 213] on span "Copyright control (self-published)" at bounding box center [291, 215] width 94 height 8
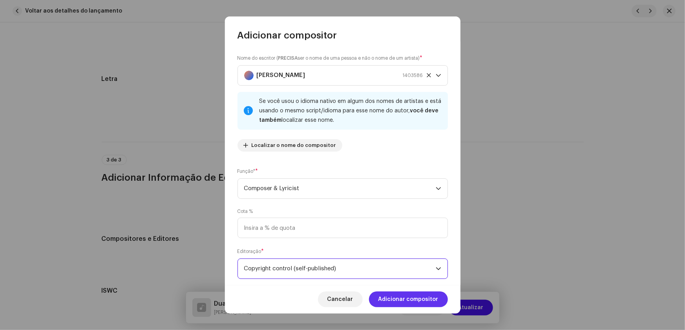
click at [398, 297] on span "Adicionar compositor" at bounding box center [408, 299] width 60 height 16
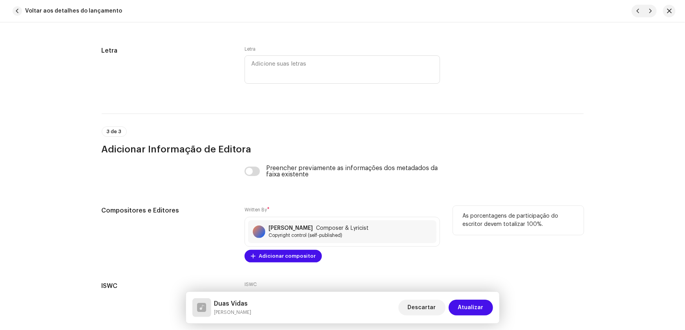
scroll to position [1640, 0]
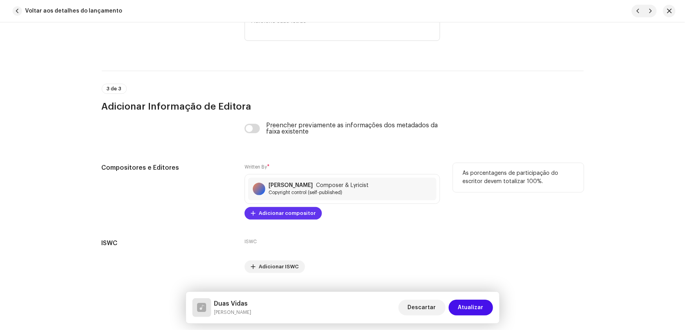
click at [268, 210] on span "Adicionar compositor" at bounding box center [287, 213] width 57 height 16
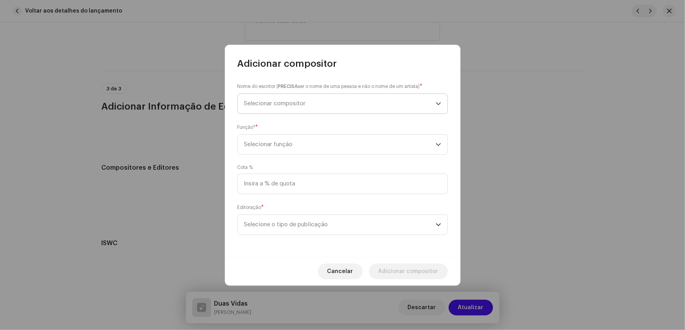
click at [270, 100] on span "Selecionar compositor" at bounding box center [275, 103] width 62 height 6
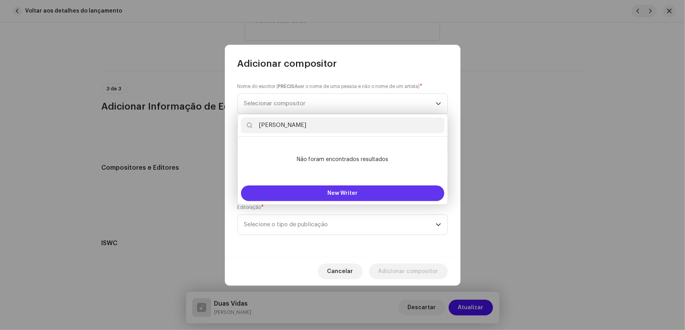
type input "Baden Powell"
click at [336, 192] on span "New Writer" at bounding box center [342, 192] width 30 height 5
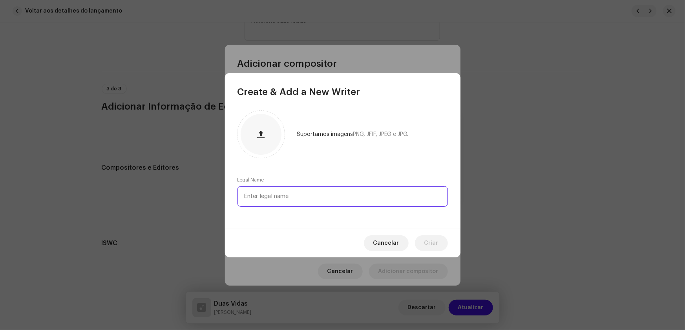
paste input "Baden Powell"
type input "Baden Powell"
drag, startPoint x: 290, startPoint y: 195, endPoint x: 187, endPoint y: 195, distance: 103.2
click at [188, 195] on div "Create & Add a New Writer Suportamos imagens PNG, JFIF, JPEG e JPG. Legal Name …" at bounding box center [342, 165] width 685 height 330
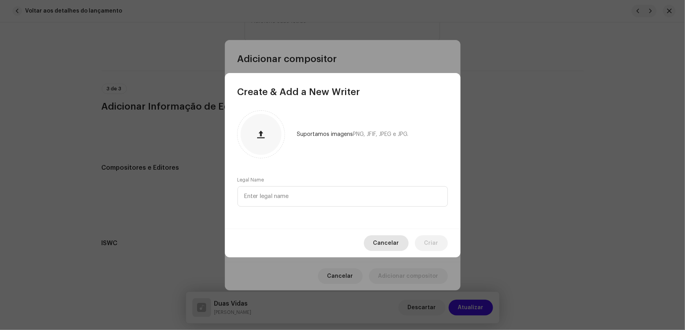
click at [392, 243] on span "Cancelar" at bounding box center [386, 243] width 26 height 16
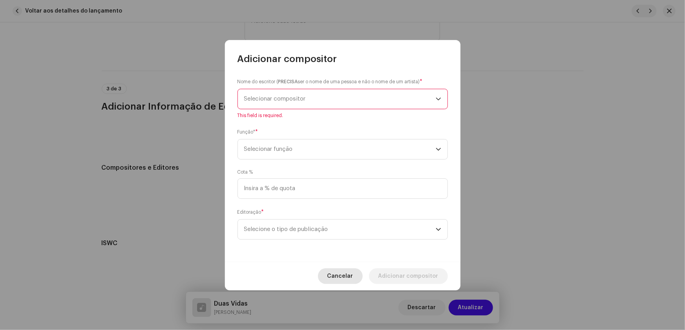
click at [353, 274] on span "Cancelar" at bounding box center [340, 276] width 26 height 16
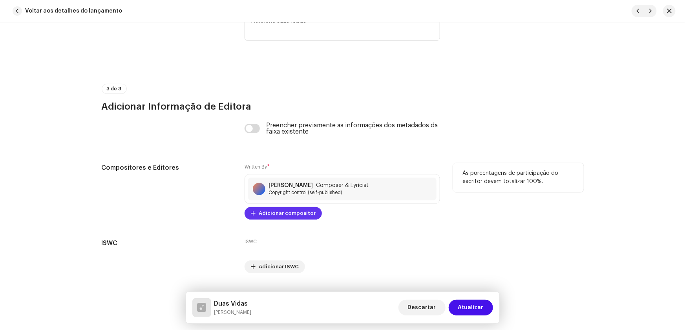
click at [276, 209] on span "Adicionar compositor" at bounding box center [287, 213] width 57 height 16
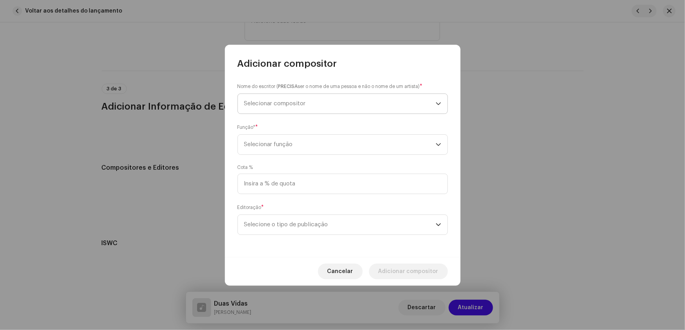
click at [268, 106] on span "Selecionar compositor" at bounding box center [275, 103] width 62 height 6
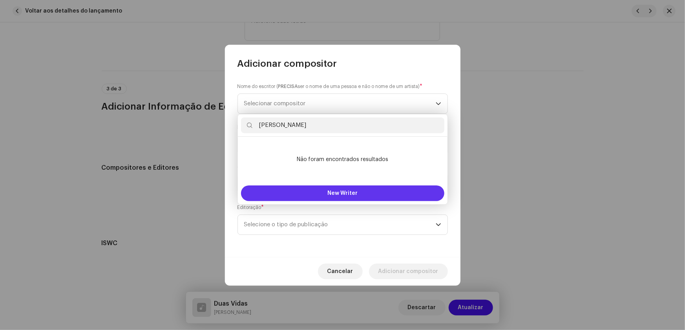
type input "Baden Powell"
click at [337, 192] on span "New Writer" at bounding box center [342, 192] width 30 height 5
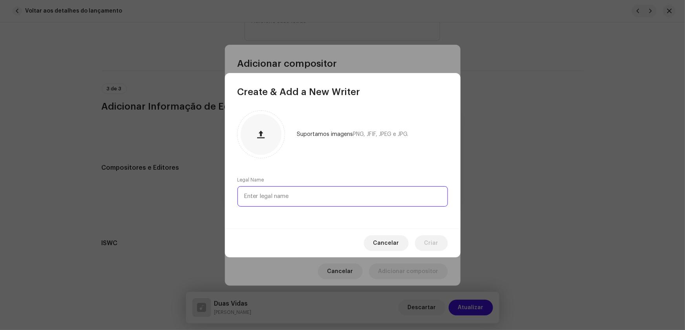
paste input "Baden Powell"
type input "Baden Powell"
click at [432, 239] on span "Criar" at bounding box center [431, 243] width 14 height 16
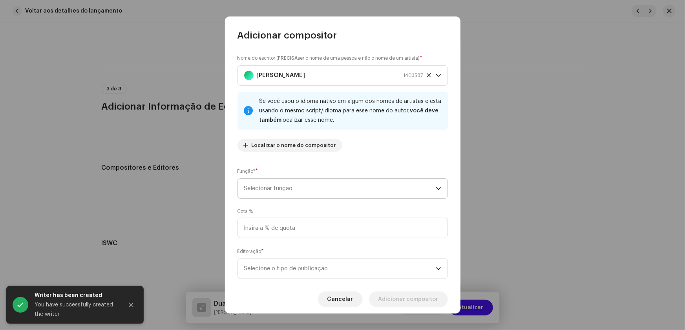
click at [436, 186] on icon "dropdown trigger" at bounding box center [438, 188] width 5 height 5
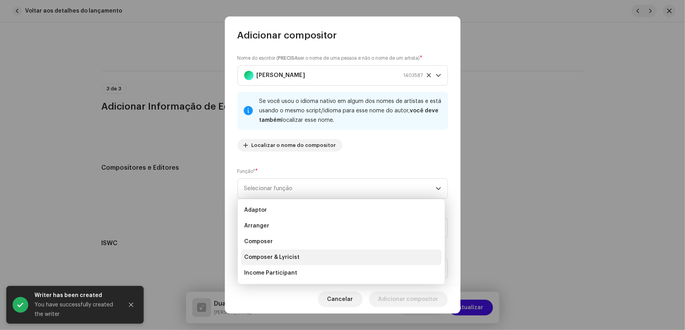
click at [283, 254] on span "Composer & Lyricist" at bounding box center [271, 257] width 55 height 8
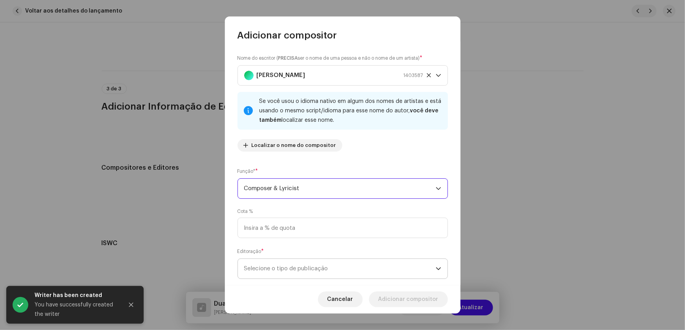
click at [436, 266] on icon "dropdown trigger" at bounding box center [438, 268] width 5 height 5
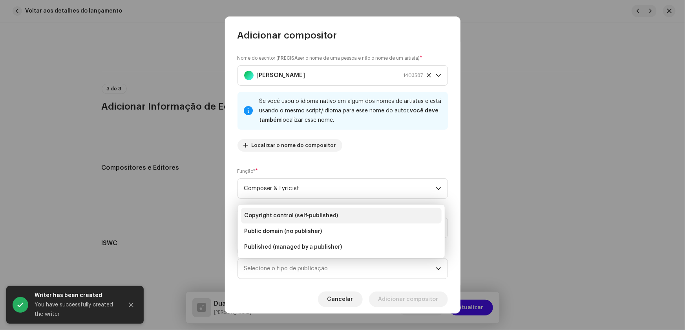
click at [317, 215] on span "Copyright control (self-published)" at bounding box center [291, 215] width 94 height 8
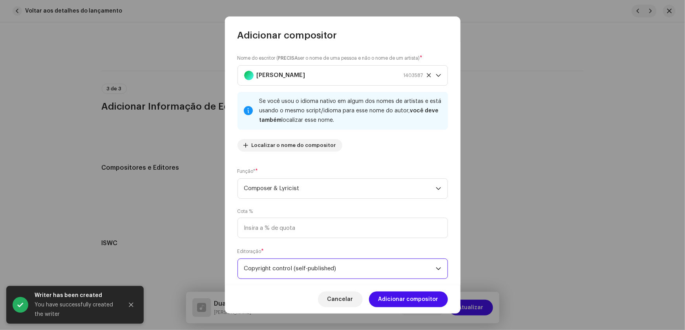
click at [396, 294] on span "Adicionar compositor" at bounding box center [408, 299] width 60 height 16
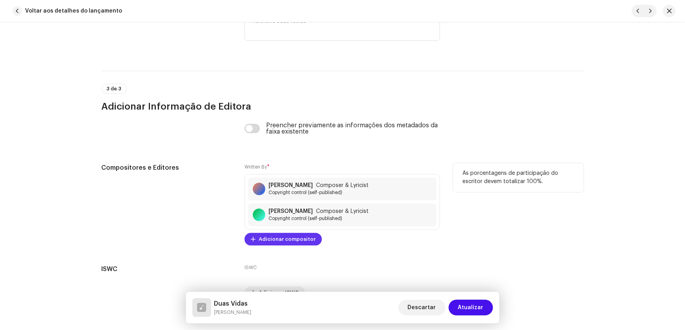
click at [266, 239] on span "Adicionar compositor" at bounding box center [287, 239] width 57 height 16
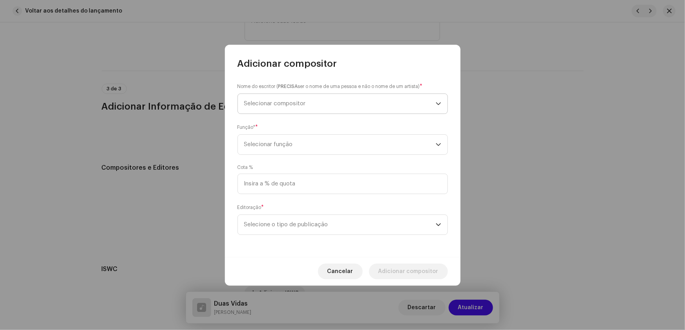
click at [265, 102] on span "Selecionar compositor" at bounding box center [275, 103] width 62 height 6
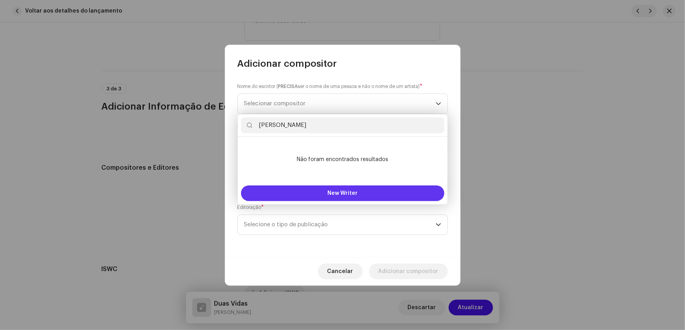
type input "Vinícius de Moraes"
click at [334, 196] on button "New Writer" at bounding box center [342, 193] width 203 height 16
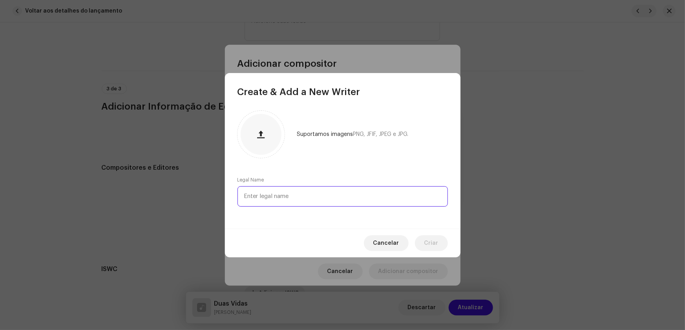
paste input "Vinícius de Moraes"
type input "Vinícius de Moraes"
click at [432, 243] on span "Criar" at bounding box center [431, 243] width 14 height 16
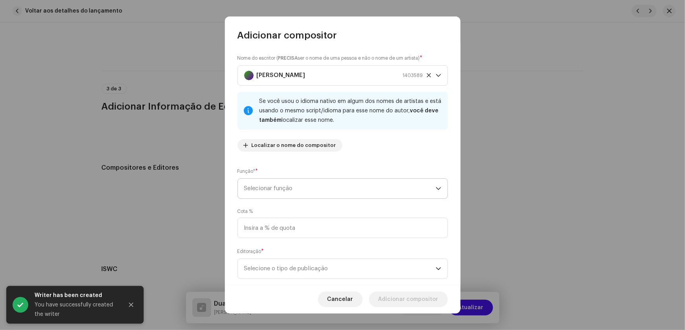
click at [436, 184] on div "dropdown trigger" at bounding box center [438, 189] width 5 height 20
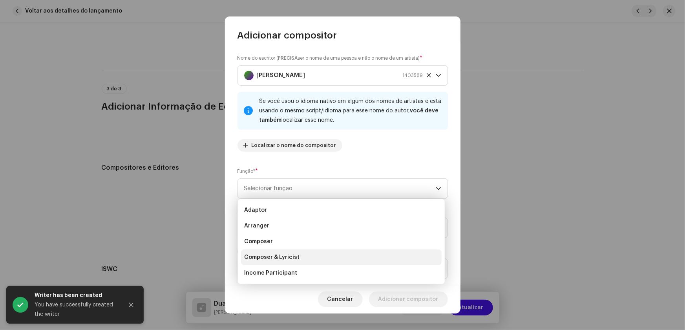
click at [288, 256] on span "Composer & Lyricist" at bounding box center [271, 257] width 55 height 8
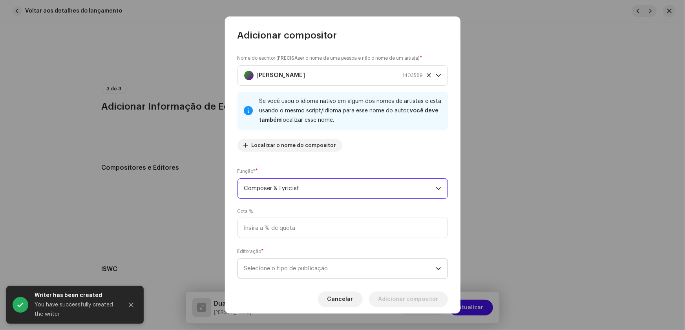
click at [436, 268] on icon "dropdown trigger" at bounding box center [438, 268] width 5 height 5
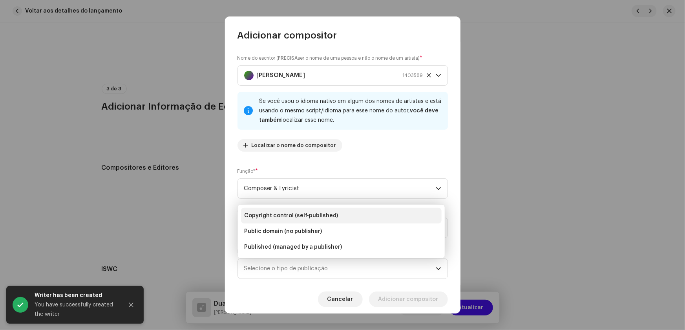
click at [321, 216] on span "Copyright control (self-published)" at bounding box center [291, 215] width 94 height 8
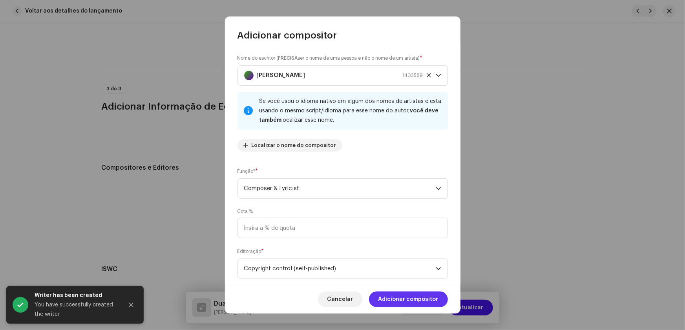
click at [397, 293] on span "Adicionar compositor" at bounding box center [408, 299] width 60 height 16
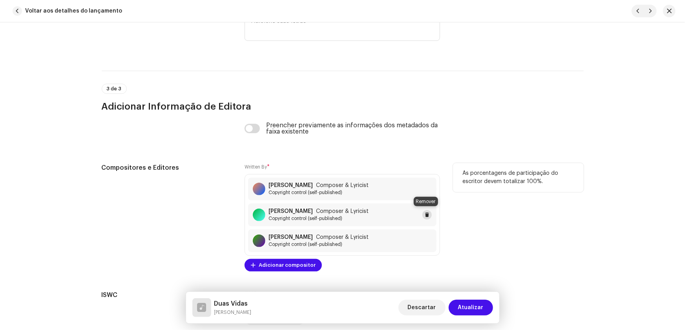
click at [425, 213] on span at bounding box center [427, 214] width 5 height 6
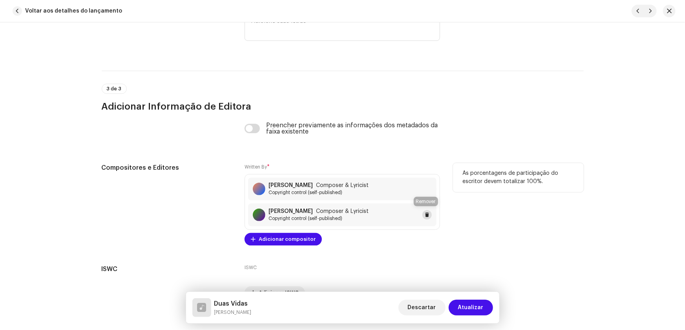
click at [425, 214] on span at bounding box center [427, 214] width 5 height 6
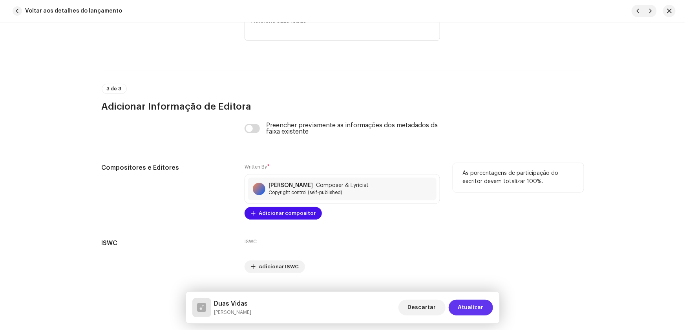
click at [478, 307] on span "Atualizar" at bounding box center [471, 307] width 26 height 16
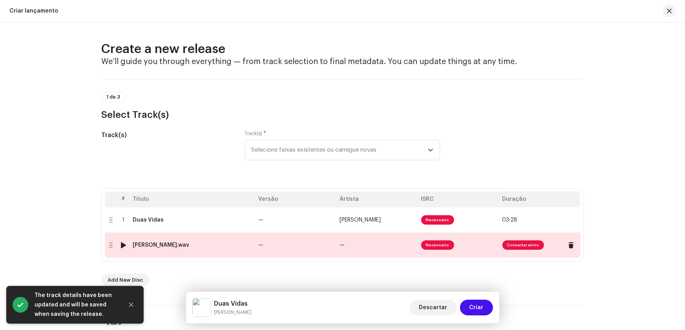
click at [243, 245] on div "Francisco Cuoco - Vida.wav" at bounding box center [192, 245] width 119 height 6
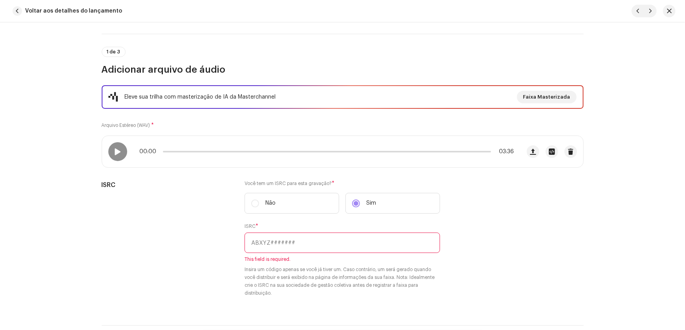
scroll to position [142, 0]
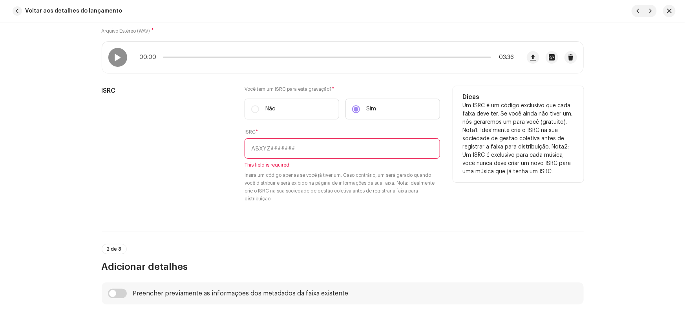
paste input "QZ-F8D-25-01707"
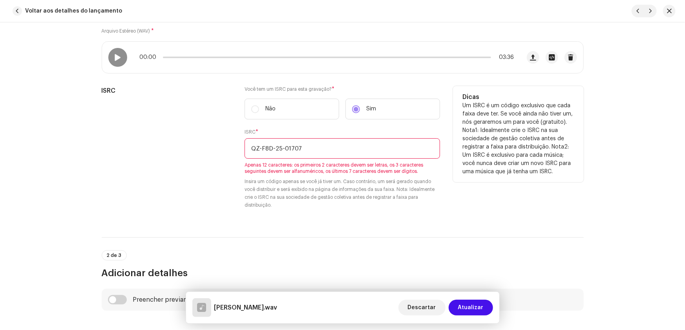
click at [261, 149] on input "QZ-F8D-25-01707" at bounding box center [341, 148] width 195 height 20
click at [269, 148] on input "QZF8D-25-01707" at bounding box center [341, 148] width 195 height 20
click at [277, 146] on input "QZF8D25-01707" at bounding box center [341, 148] width 195 height 20
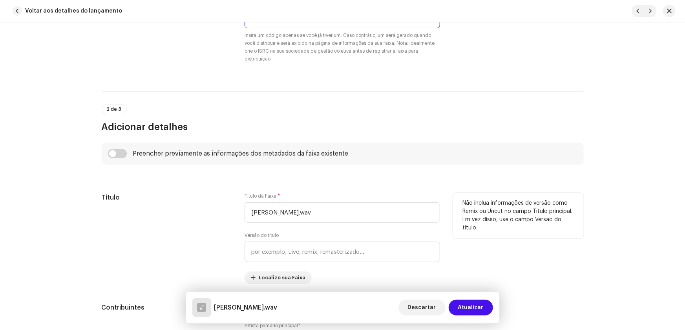
scroll to position [285, 0]
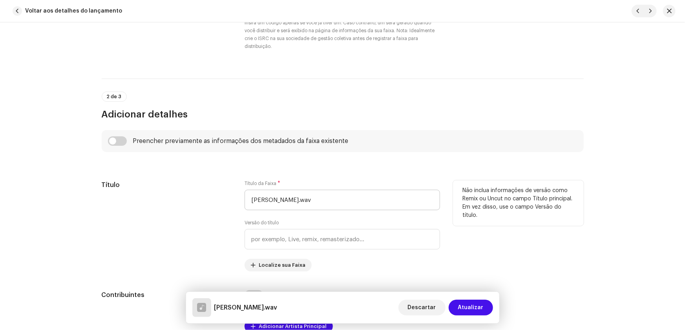
type input "QZF8D2501707"
drag, startPoint x: 302, startPoint y: 198, endPoint x: 180, endPoint y: 199, distance: 121.6
click at [180, 199] on div "Título Título da Faixa * Francisco Cuoco - Vida.wav Versão do título Localize s…" at bounding box center [343, 225] width 482 height 91
click at [279, 195] on input "Vida.wav" at bounding box center [341, 200] width 195 height 20
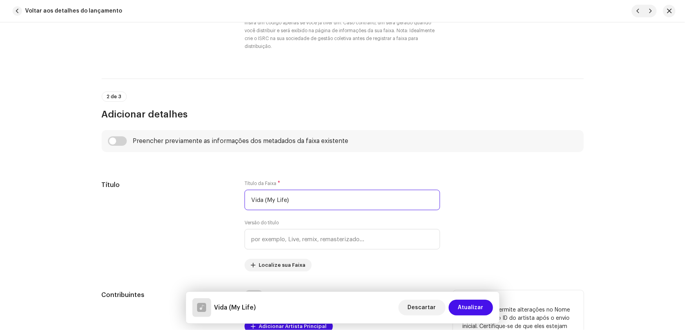
type input "Vida (My Life)"
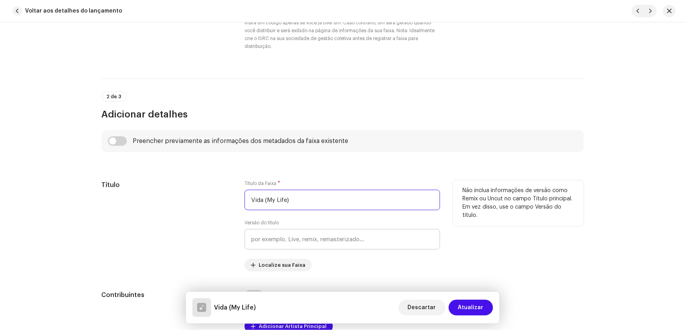
scroll to position [392, 0]
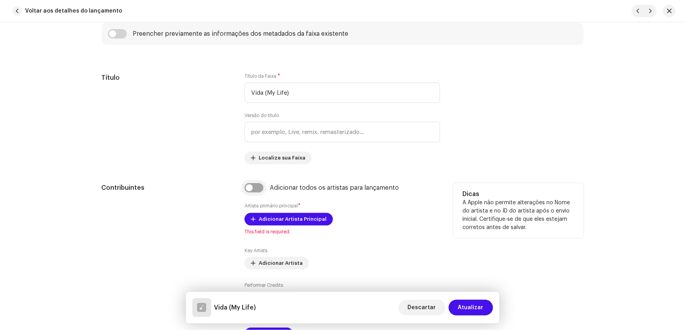
click at [250, 186] on input "checkbox" at bounding box center [253, 187] width 19 height 9
checkbox input "true"
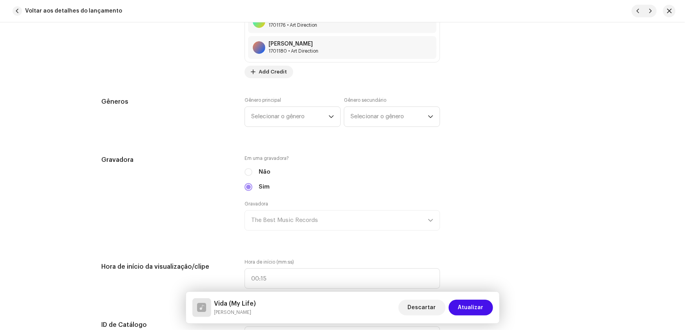
scroll to position [749, 0]
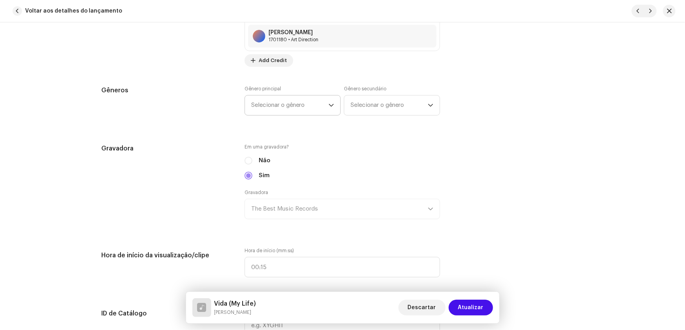
click at [283, 106] on span "Selecionar o gênero" at bounding box center [289, 105] width 77 height 20
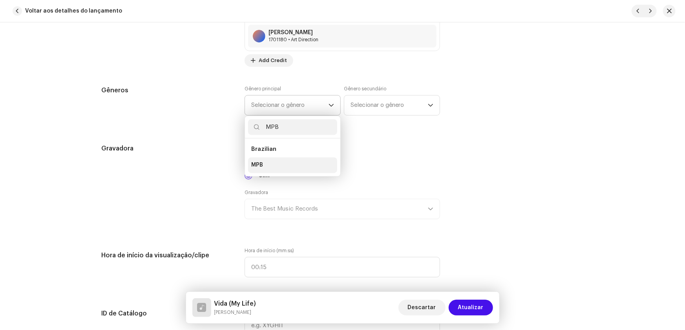
type input "MPB"
click at [259, 161] on span "MPB" at bounding box center [257, 165] width 12 height 8
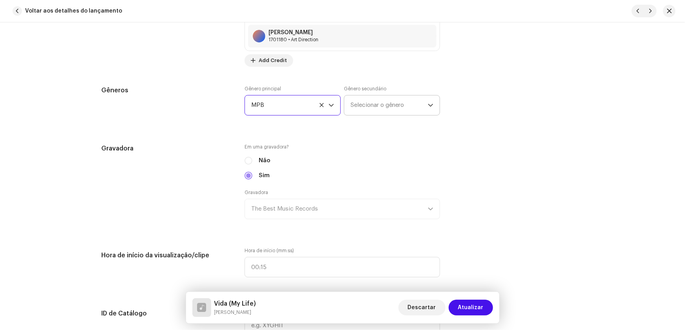
click at [364, 103] on span "Selecionar o gênero" at bounding box center [388, 105] width 77 height 20
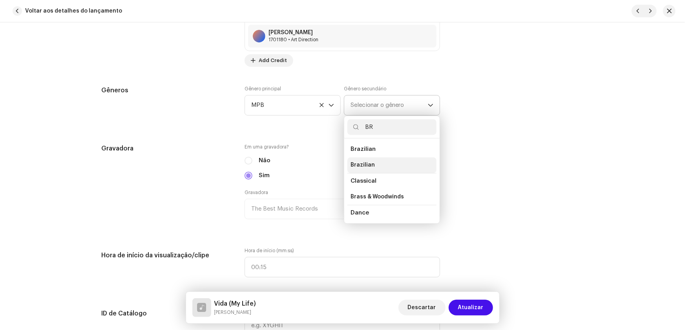
type input "BR"
click at [368, 161] on span "Brazilian" at bounding box center [362, 165] width 24 height 8
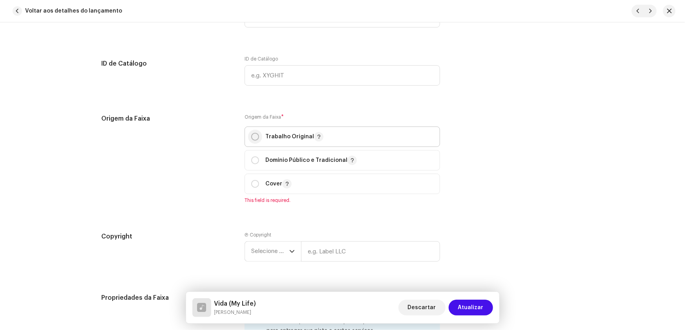
click at [254, 133] on input "radio" at bounding box center [255, 137] width 8 height 8
radio input "true"
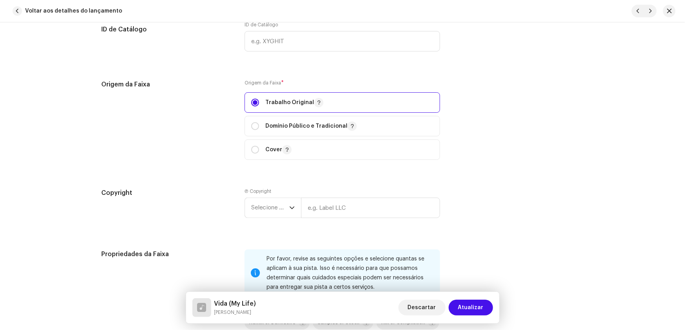
scroll to position [1106, 0]
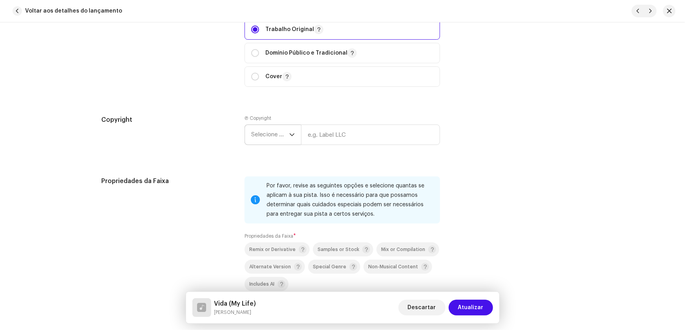
click at [257, 133] on span "Selecione o ano" at bounding box center [270, 135] width 38 height 20
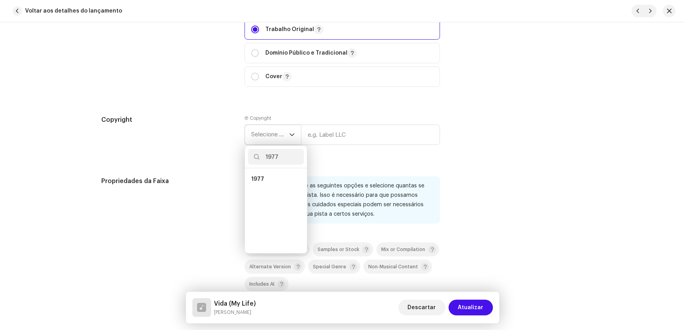
scroll to position [0, 0]
type input "1977"
click at [258, 176] on span "1977" at bounding box center [257, 179] width 13 height 8
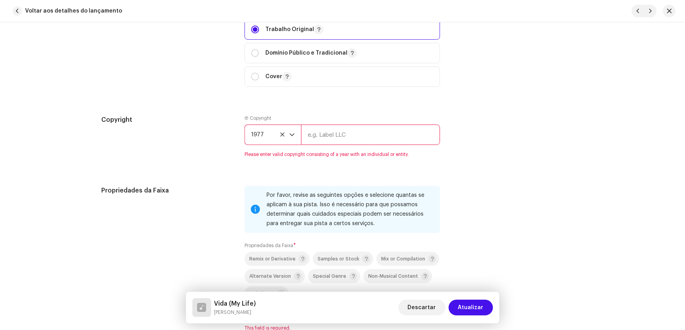
click at [320, 134] on input "text" at bounding box center [370, 134] width 139 height 20
type input "RCA Victor"
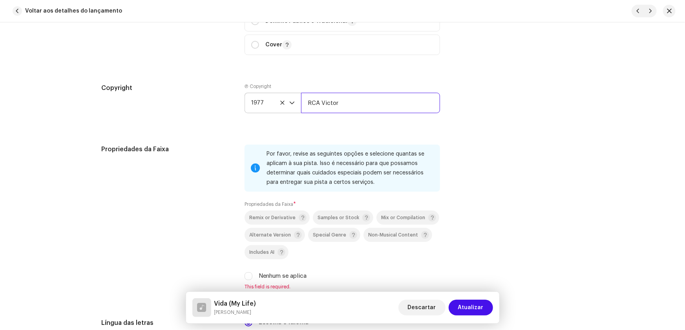
scroll to position [1212, 0]
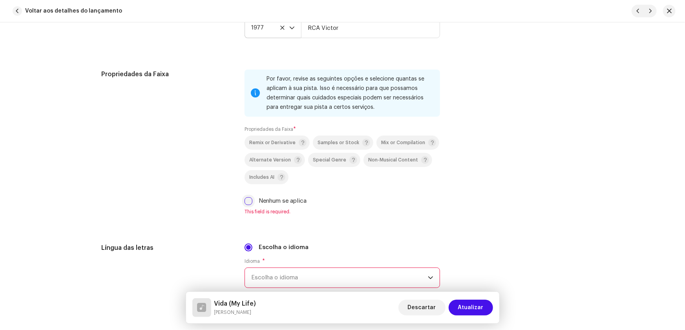
click at [248, 200] on input "Nenhum se aplica" at bounding box center [248, 201] width 8 height 8
checkbox input "true"
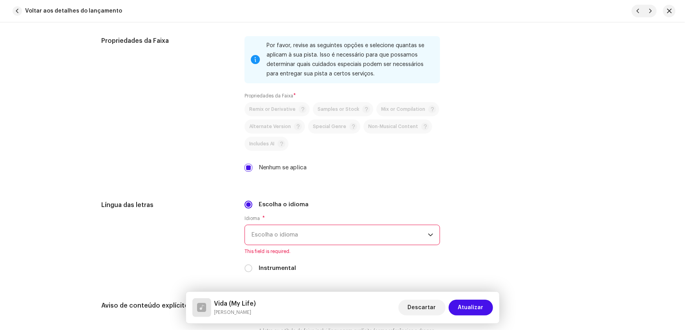
scroll to position [1284, 0]
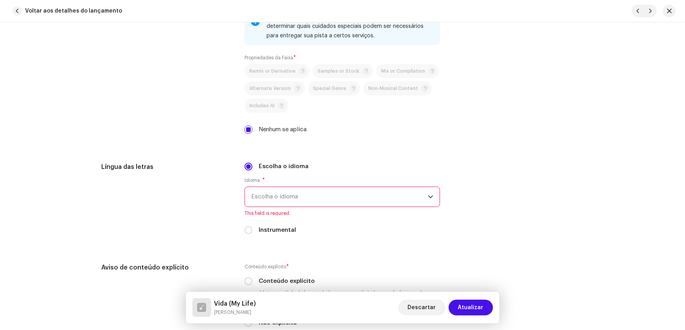
click at [262, 194] on span "Escolha o idioma" at bounding box center [339, 197] width 177 height 20
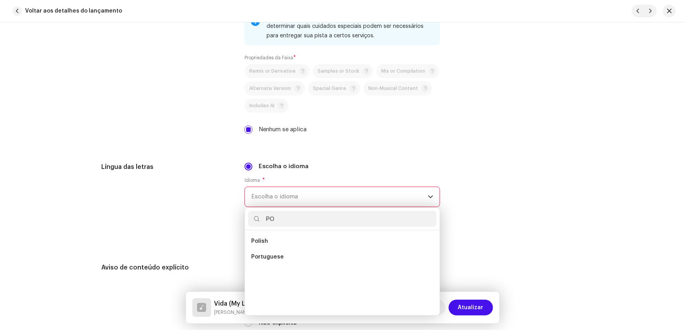
scroll to position [0, 0]
type input "POR"
click at [272, 240] on span "Portuguese" at bounding box center [267, 241] width 33 height 8
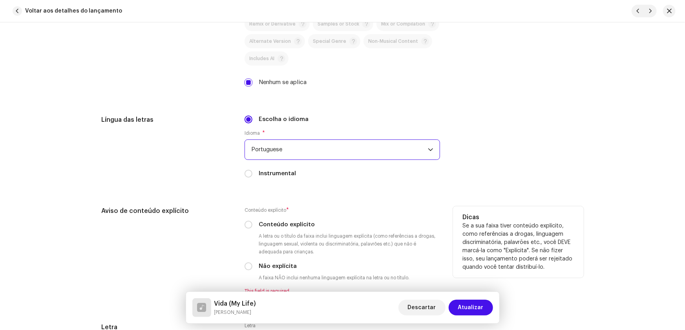
scroll to position [1391, 0]
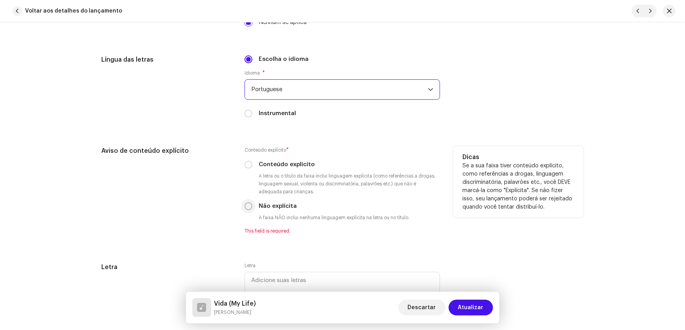
click at [244, 202] on input "Não explícita" at bounding box center [248, 206] width 8 height 8
radio input "true"
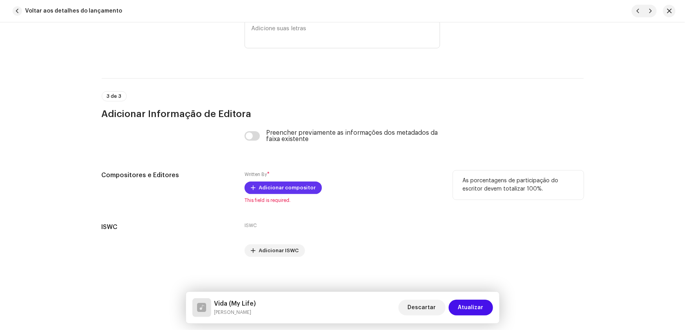
scroll to position [1634, 0]
click at [271, 186] on span "Adicionar compositor" at bounding box center [287, 187] width 57 height 16
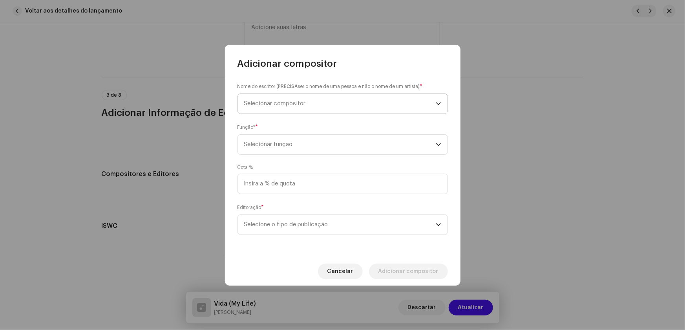
click at [259, 103] on span "Selecionar compositor" at bounding box center [275, 103] width 62 height 6
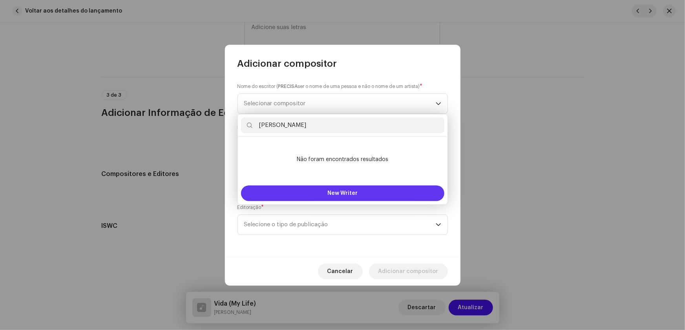
type input "Silvio César"
click at [340, 193] on span "New Writer" at bounding box center [342, 192] width 30 height 5
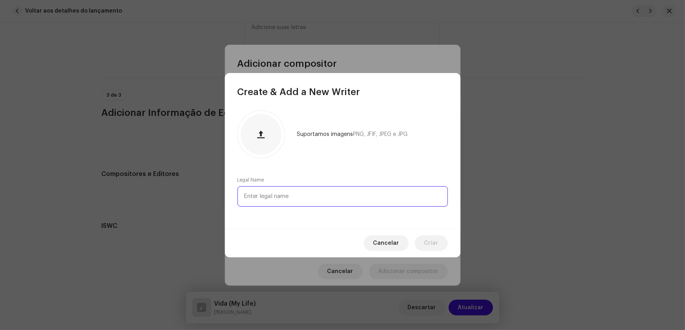
paste input "Silvio César"
type input "Silvio César"
click at [429, 242] on span "Criar" at bounding box center [431, 243] width 14 height 16
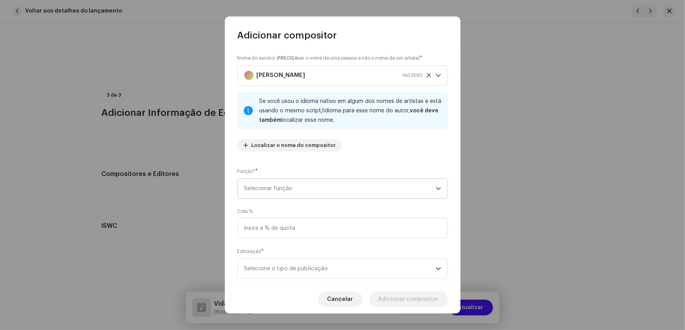
click at [268, 186] on span "Selecionar função" at bounding box center [339, 189] width 191 height 20
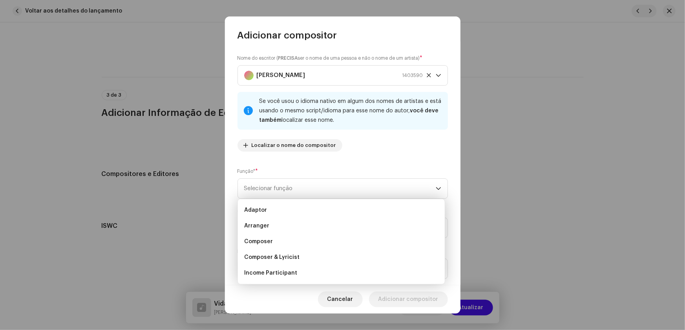
click at [339, 165] on div "Nome do escritor ( PRECISA ser o nome de uma pessoa e não o nome de um artista)…" at bounding box center [342, 163] width 235 height 243
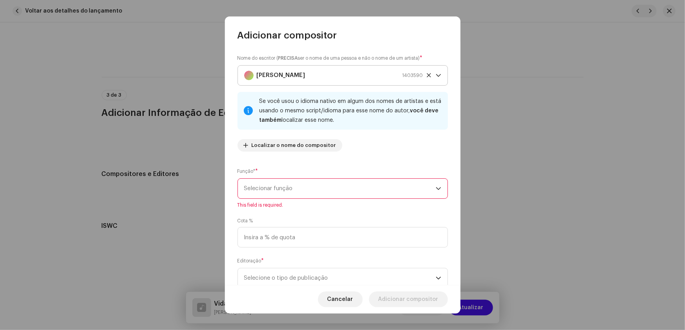
click at [427, 75] on icon at bounding box center [428, 75] width 5 height 5
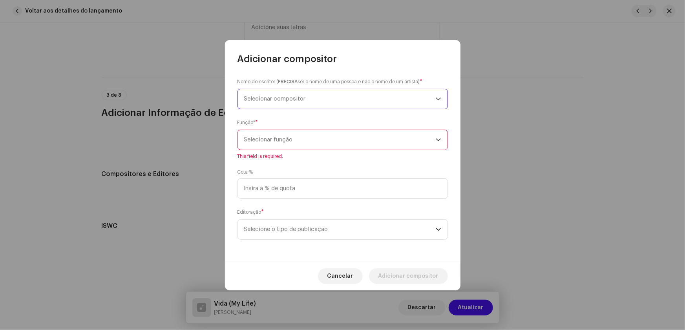
click at [265, 96] on span "Selecionar compositor" at bounding box center [275, 99] width 62 height 6
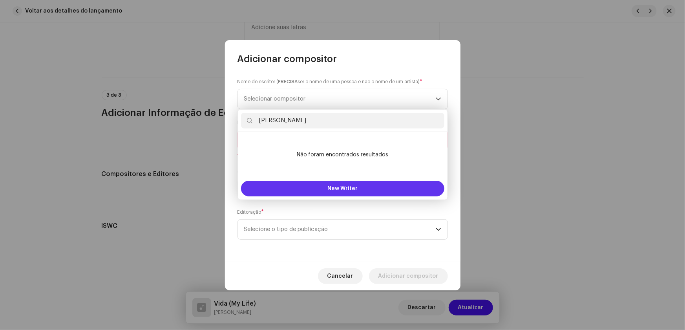
type input "Richard Lee"
click at [337, 188] on span "New Writer" at bounding box center [342, 188] width 30 height 5
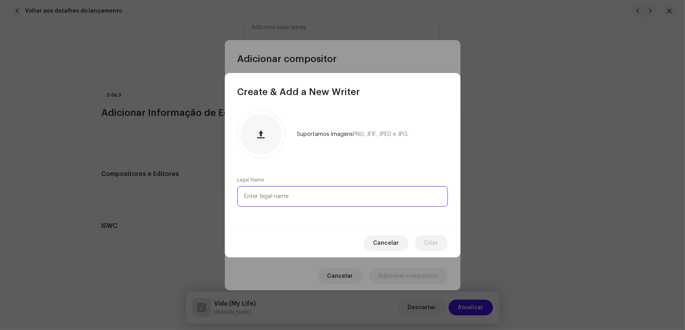
paste input "Richard Lee"
type input "Richard Lee"
click at [430, 241] on span "Criar" at bounding box center [431, 243] width 14 height 16
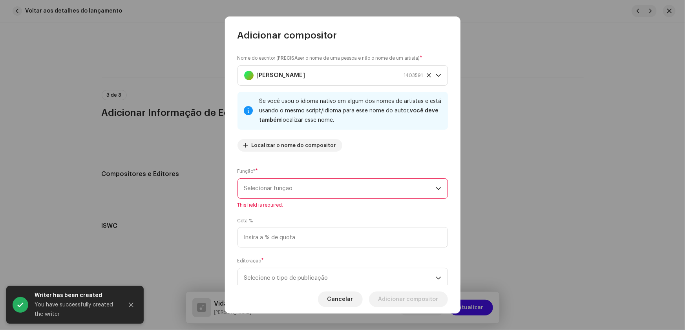
click at [436, 186] on icon "dropdown trigger" at bounding box center [438, 188] width 5 height 5
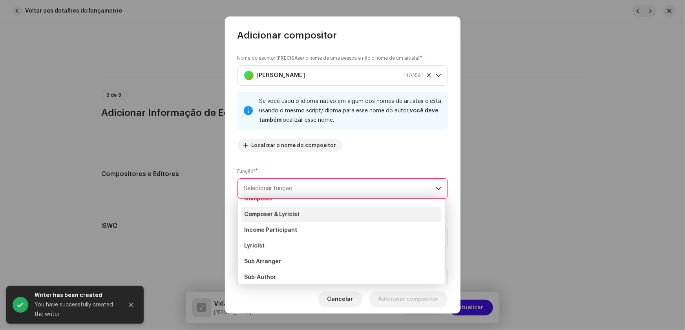
scroll to position [7, 0]
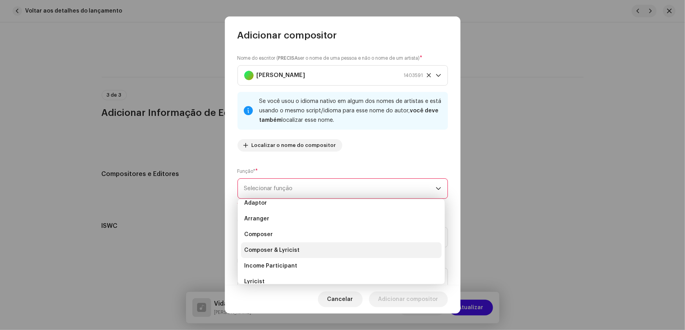
click at [283, 249] on span "Composer & Lyricist" at bounding box center [271, 250] width 55 height 8
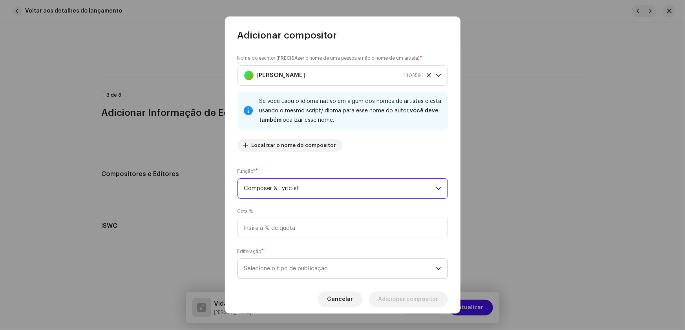
click at [432, 265] on span "Selecione o tipo de publicação" at bounding box center [339, 269] width 191 height 20
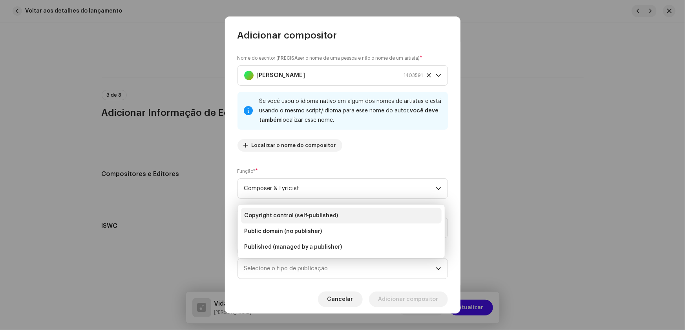
click at [303, 213] on span "Copyright control (self-published)" at bounding box center [291, 215] width 94 height 8
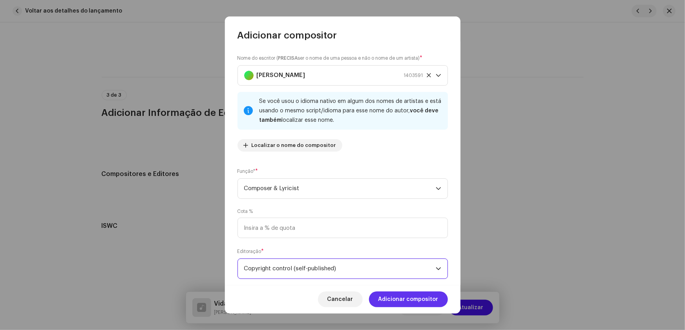
click at [405, 300] on span "Adicionar compositor" at bounding box center [408, 299] width 60 height 16
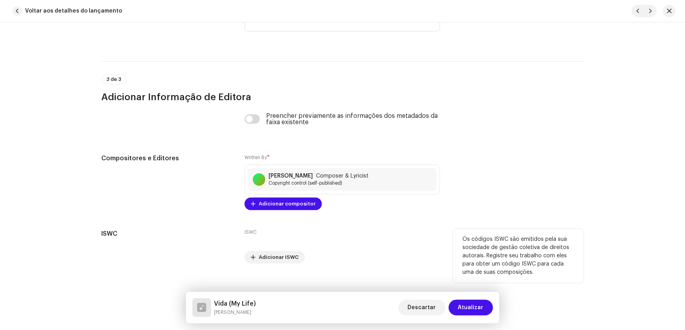
scroll to position [1658, 0]
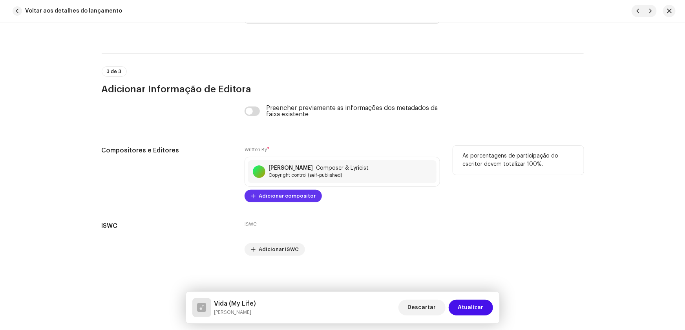
click at [274, 194] on span "Adicionar compositor" at bounding box center [287, 196] width 57 height 16
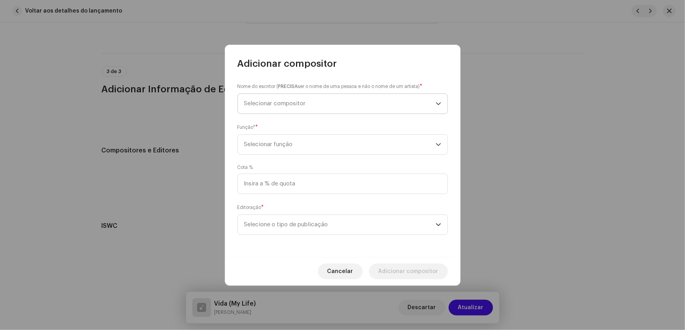
click at [266, 106] on span "Selecionar compositor" at bounding box center [339, 104] width 191 height 20
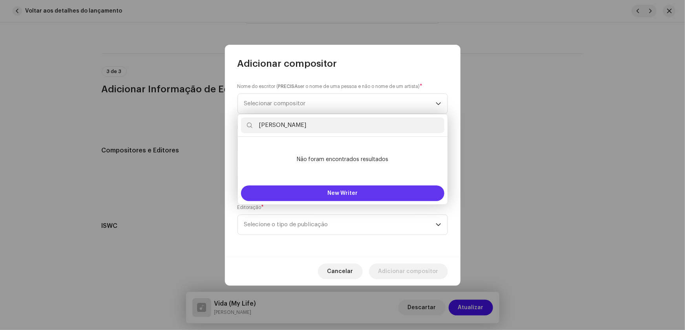
type input "Michael Sullivan"
click at [341, 194] on span "New Writer" at bounding box center [342, 192] width 30 height 5
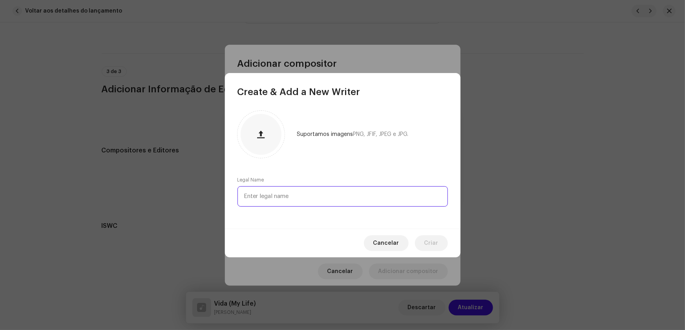
paste input "Michael Sullivan"
type input "Michael Sullivan"
click at [427, 239] on span "Criar" at bounding box center [431, 243] width 14 height 16
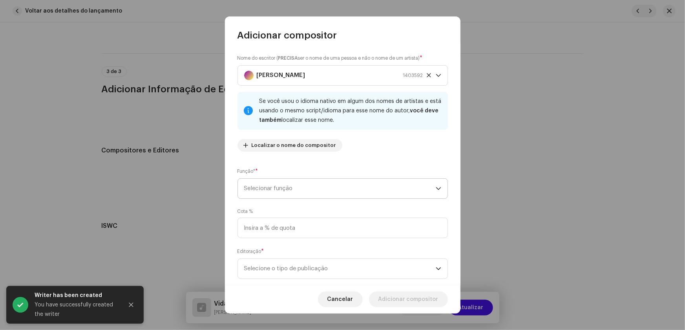
click at [436, 186] on icon "dropdown trigger" at bounding box center [438, 188] width 5 height 5
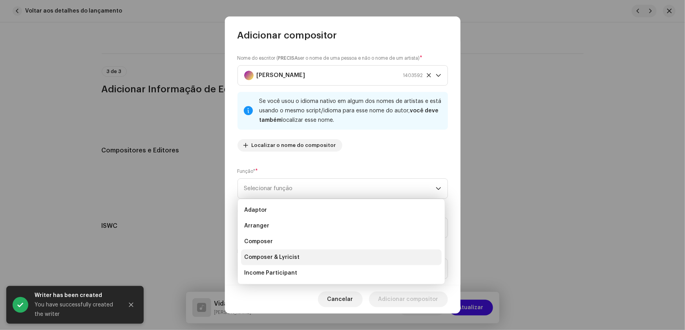
click at [276, 254] on span "Composer & Lyricist" at bounding box center [271, 257] width 55 height 8
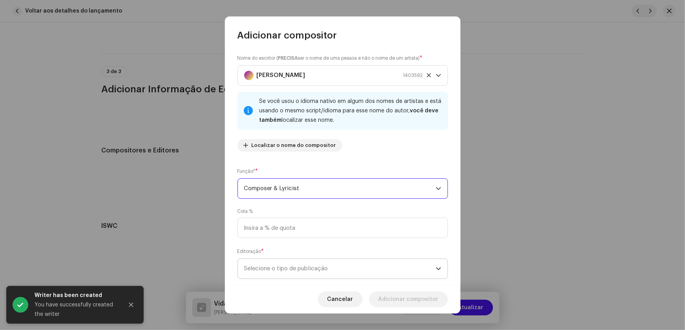
click at [430, 267] on span "Selecione o tipo de publicação" at bounding box center [339, 269] width 191 height 20
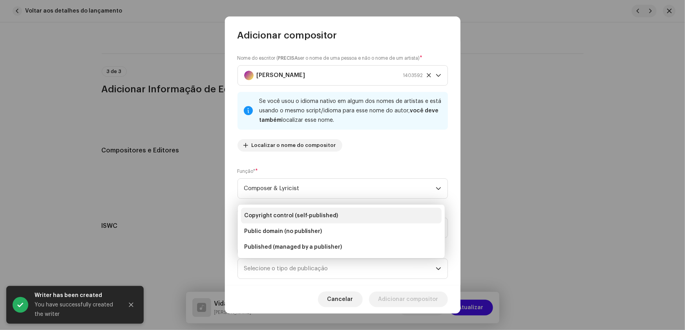
click at [322, 213] on span "Copyright control (self-published)" at bounding box center [291, 215] width 94 height 8
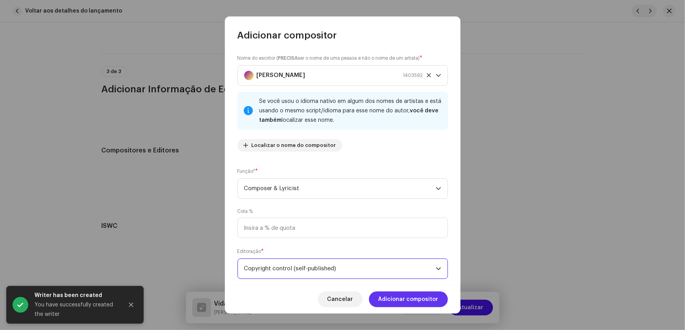
click at [401, 292] on span "Adicionar compositor" at bounding box center [408, 299] width 60 height 16
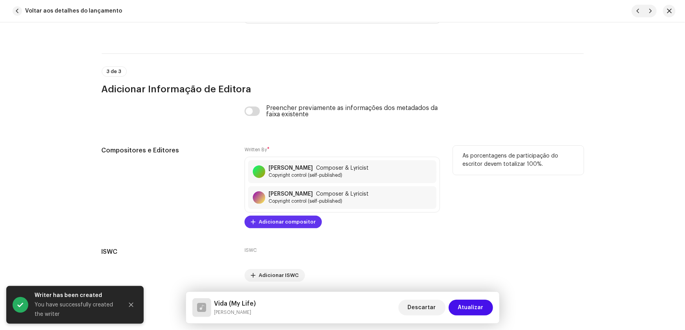
click at [275, 222] on span "Adicionar compositor" at bounding box center [287, 222] width 57 height 16
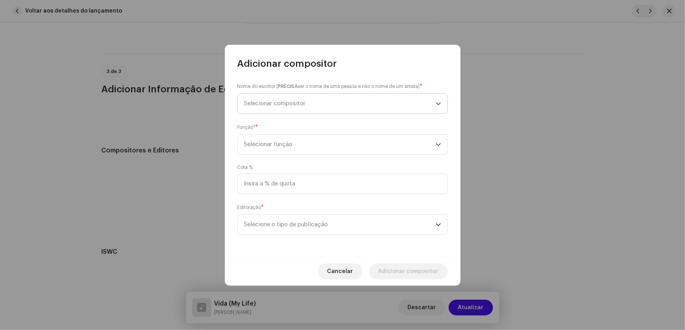
click at [283, 102] on span "Selecionar compositor" at bounding box center [275, 103] width 62 height 6
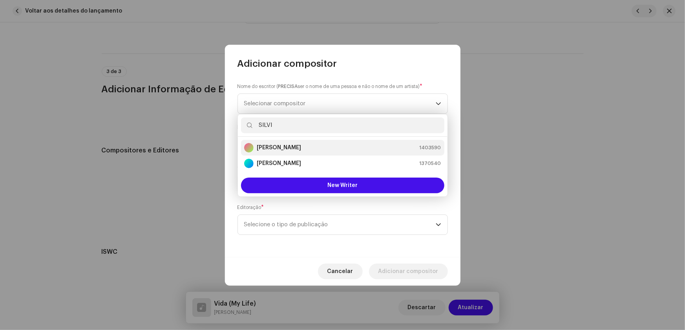
type input "SILVI"
click at [274, 148] on strong "Silvio César" at bounding box center [279, 148] width 44 height 8
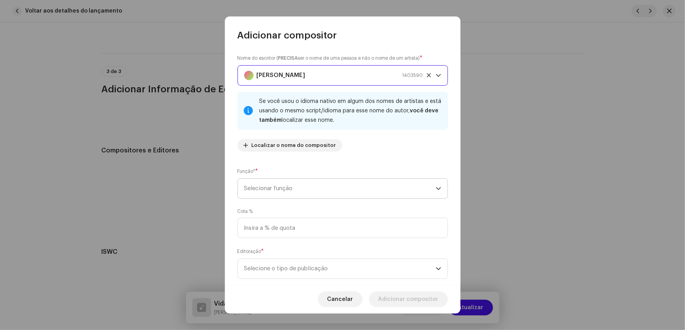
click at [432, 187] on span "Selecionar função" at bounding box center [339, 189] width 191 height 20
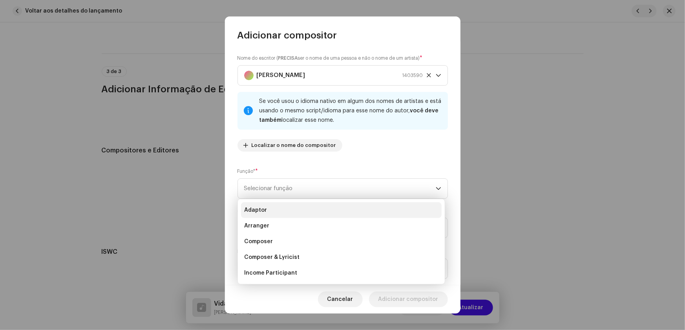
click at [262, 208] on span "Adaptor" at bounding box center [255, 210] width 23 height 8
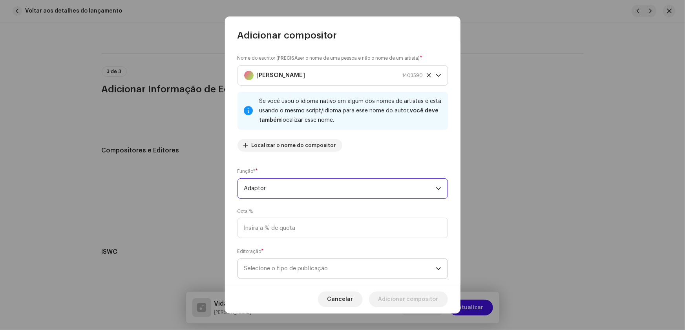
click at [436, 266] on icon "dropdown trigger" at bounding box center [438, 268] width 5 height 5
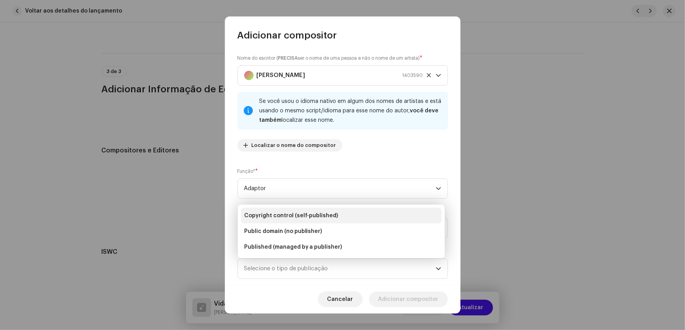
click at [284, 215] on span "Copyright control (self-published)" at bounding box center [291, 215] width 94 height 8
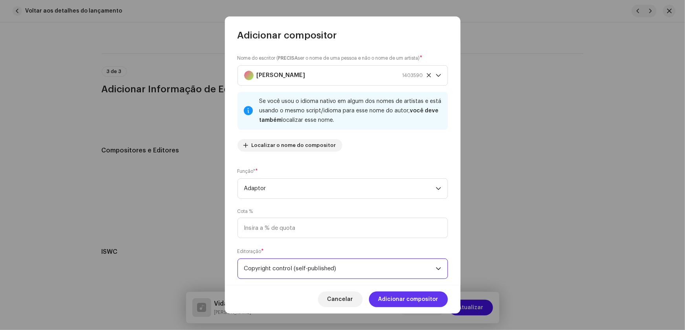
click at [404, 295] on span "Adicionar compositor" at bounding box center [408, 299] width 60 height 16
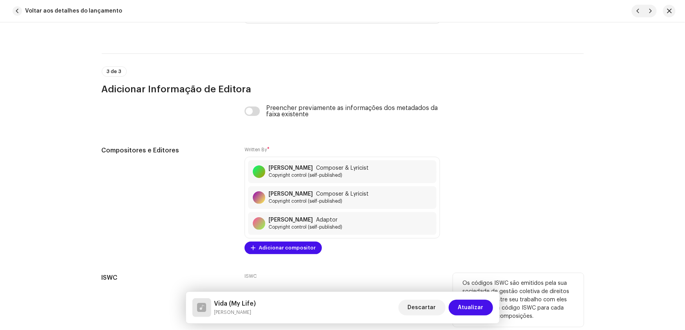
scroll to position [1693, 0]
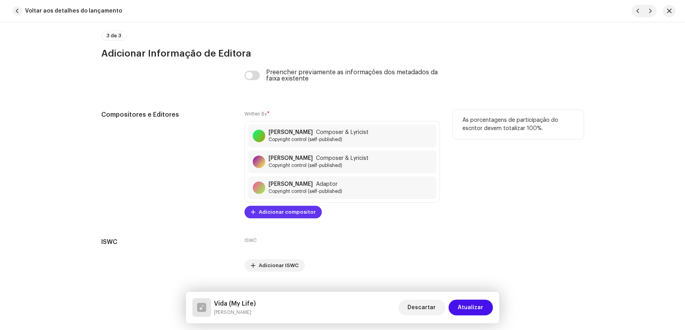
click at [267, 210] on span "Adicionar compositor" at bounding box center [287, 212] width 57 height 16
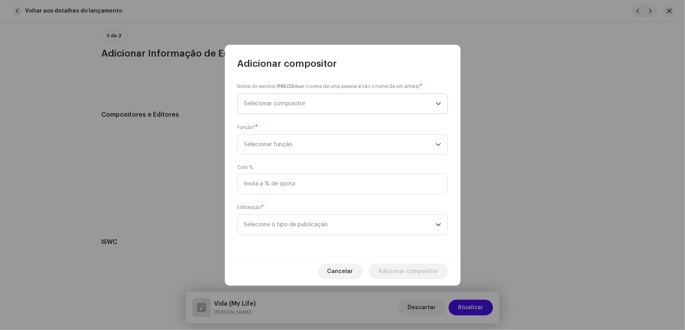
click at [282, 108] on span "Selecionar compositor" at bounding box center [339, 104] width 191 height 20
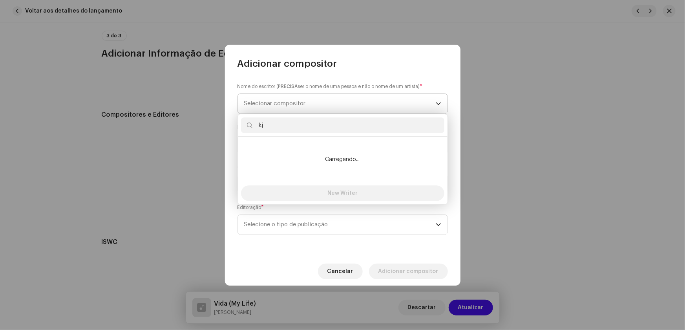
type input "k"
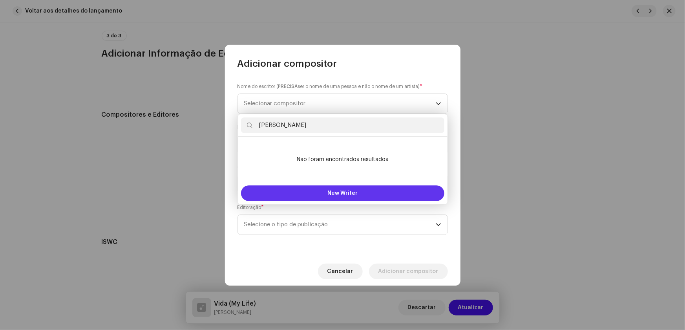
type input "Jaime Além"
click at [333, 193] on span "New Writer" at bounding box center [342, 192] width 30 height 5
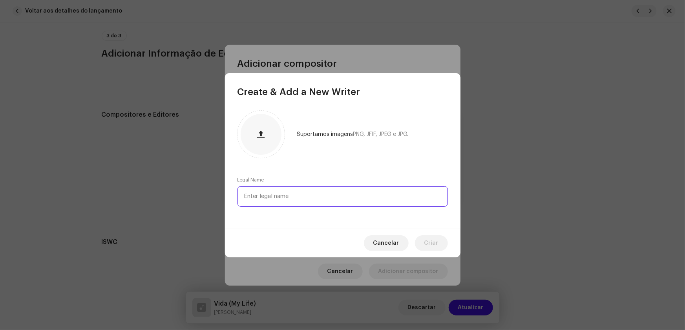
click at [273, 201] on input "text" at bounding box center [342, 196] width 210 height 20
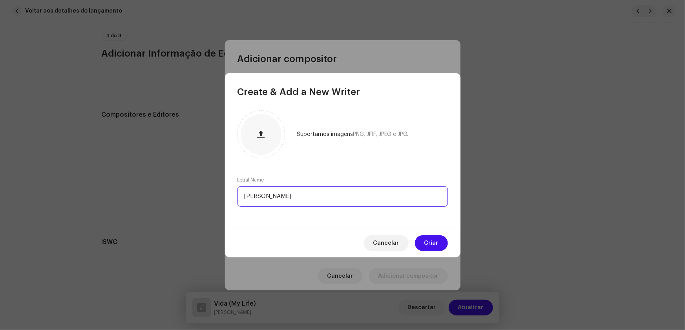
type input "Jaime Além"
click at [437, 246] on span "Criar" at bounding box center [431, 243] width 14 height 16
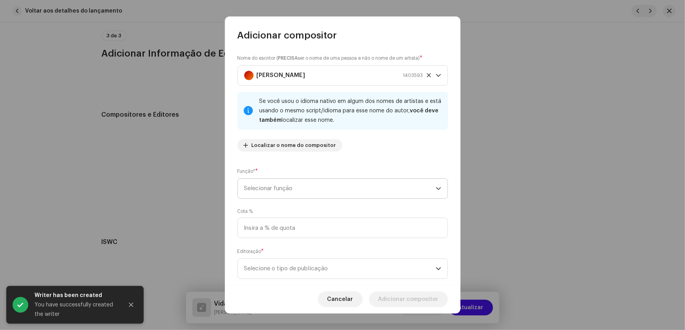
click at [436, 187] on icon "dropdown trigger" at bounding box center [438, 188] width 5 height 5
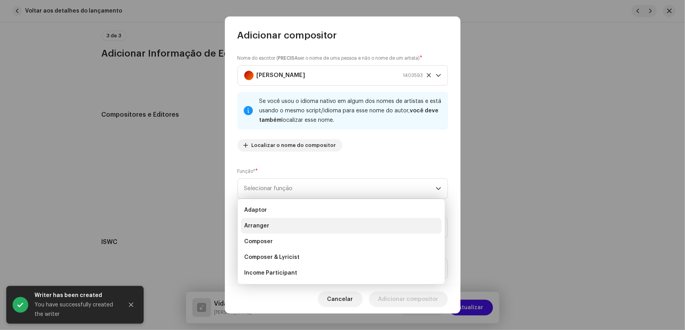
click at [250, 224] on span "Arranger" at bounding box center [256, 226] width 25 height 8
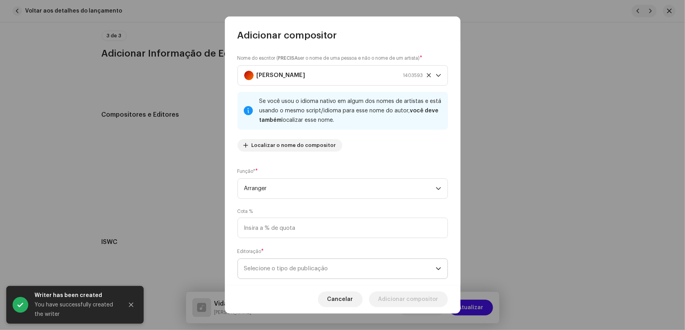
click at [430, 266] on span "Selecione o tipo de publicação" at bounding box center [339, 269] width 191 height 20
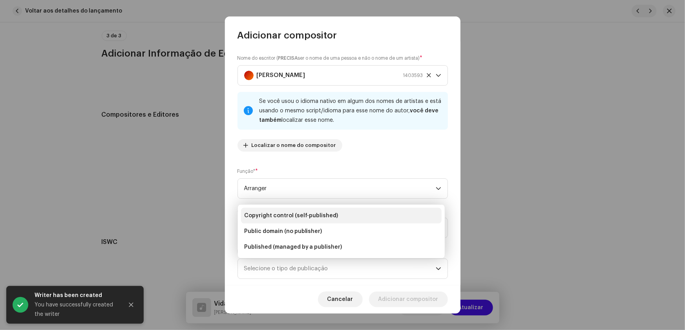
click at [315, 214] on span "Copyright control (self-published)" at bounding box center [291, 215] width 94 height 8
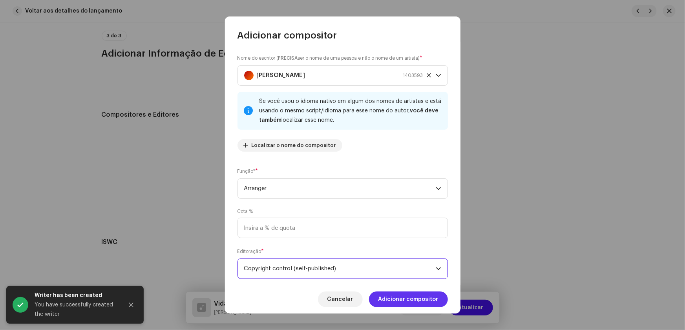
click at [403, 297] on span "Adicionar compositor" at bounding box center [408, 299] width 60 height 16
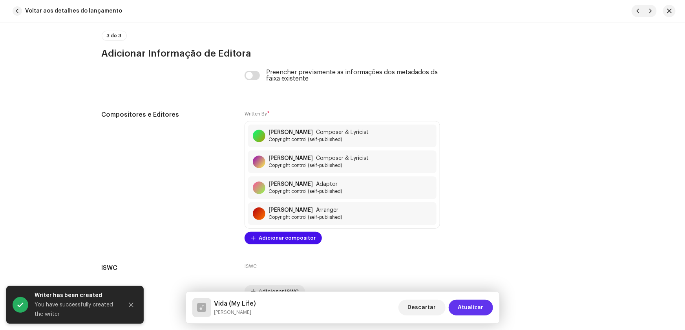
click at [474, 306] on span "Atualizar" at bounding box center [471, 307] width 26 height 16
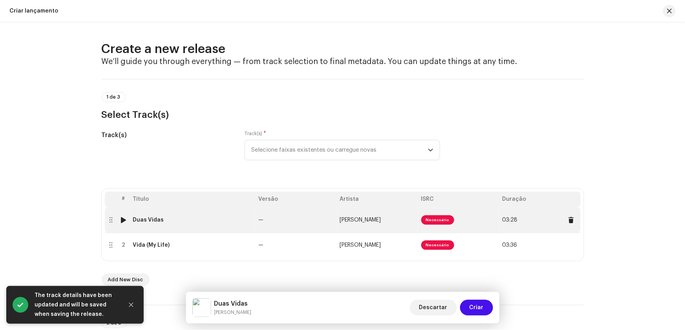
click at [345, 219] on span "[PERSON_NAME]" at bounding box center [360, 219] width 41 height 5
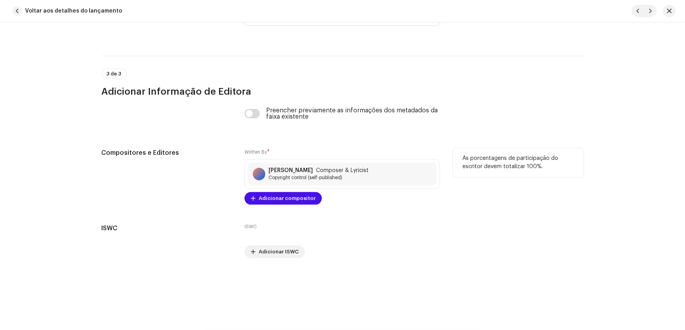
scroll to position [1658, 0]
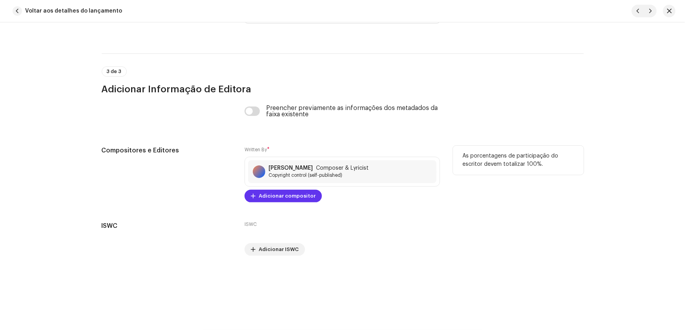
click at [266, 195] on span "Adicionar compositor" at bounding box center [287, 196] width 57 height 16
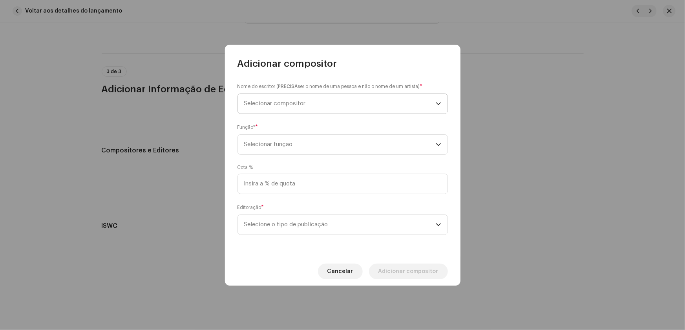
click at [266, 108] on span "Selecionar compositor" at bounding box center [339, 104] width 191 height 20
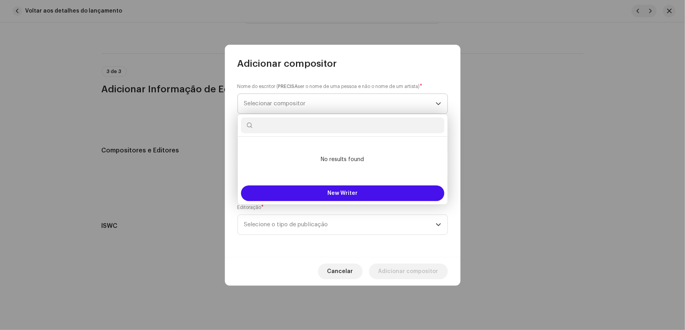
type input "d"
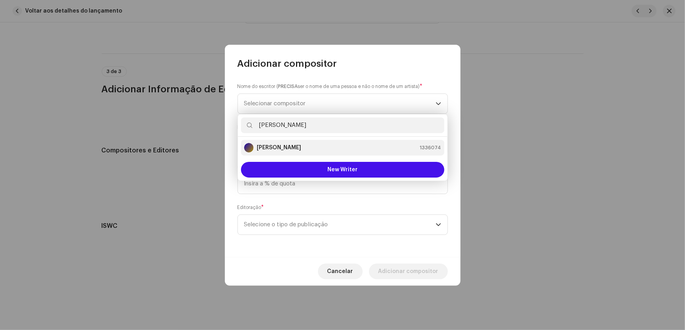
type input "Daniel Sali"
click at [288, 145] on strong "Daniel Salinas" at bounding box center [279, 148] width 44 height 8
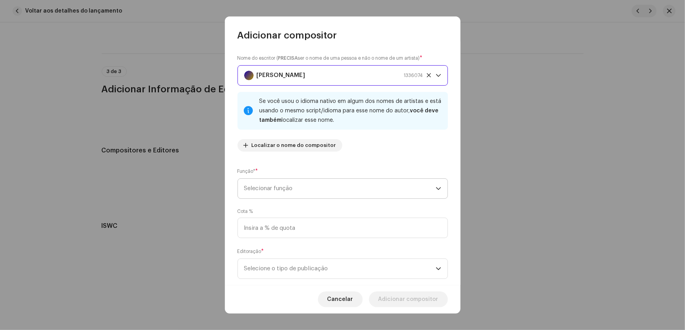
click at [436, 189] on icon "dropdown trigger" at bounding box center [438, 188] width 5 height 5
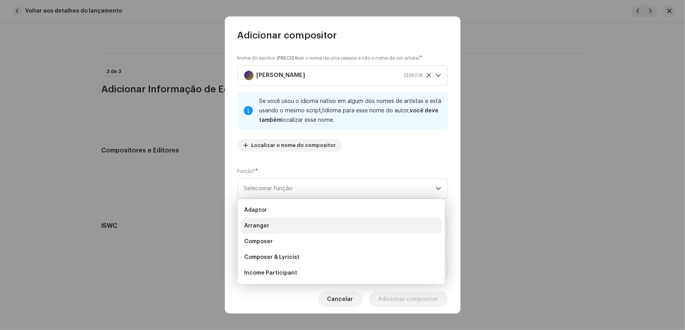
click at [262, 226] on span "Arranger" at bounding box center [256, 226] width 25 height 8
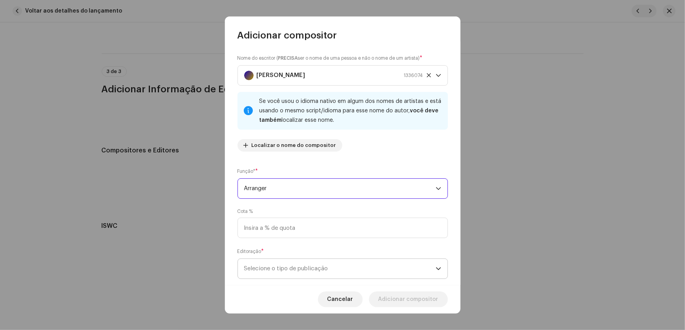
click at [436, 270] on icon "dropdown trigger" at bounding box center [438, 268] width 5 height 5
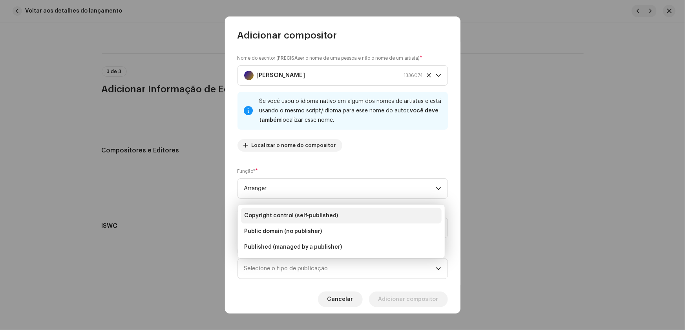
click at [311, 212] on span "Copyright control (self-published)" at bounding box center [291, 215] width 94 height 8
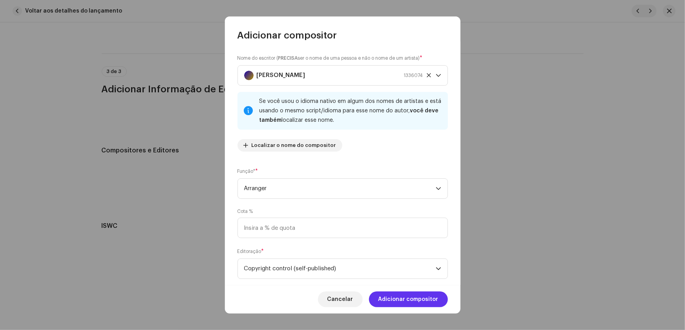
click at [403, 297] on span "Adicionar compositor" at bounding box center [408, 299] width 60 height 16
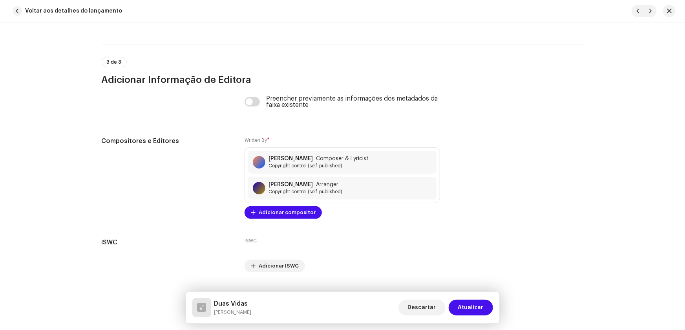
scroll to position [1683, 0]
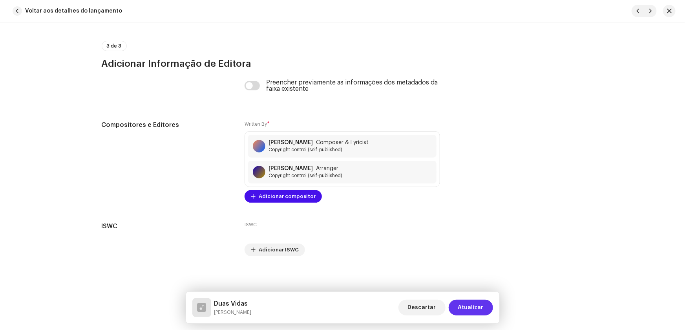
click at [472, 307] on span "Atualizar" at bounding box center [471, 307] width 26 height 16
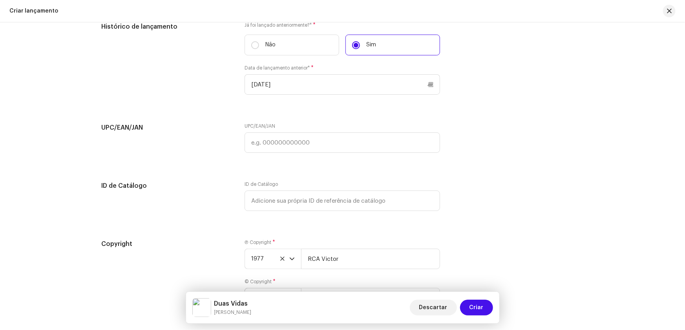
scroll to position [1453, 0]
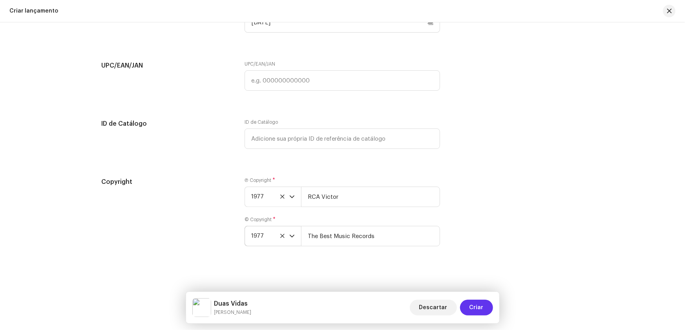
click at [476, 306] on span "Criar" at bounding box center [476, 307] width 14 height 16
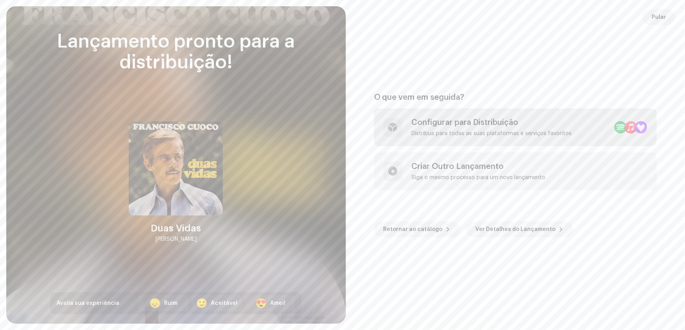
click at [450, 122] on div "Configurar para Distribuição" at bounding box center [492, 122] width 160 height 9
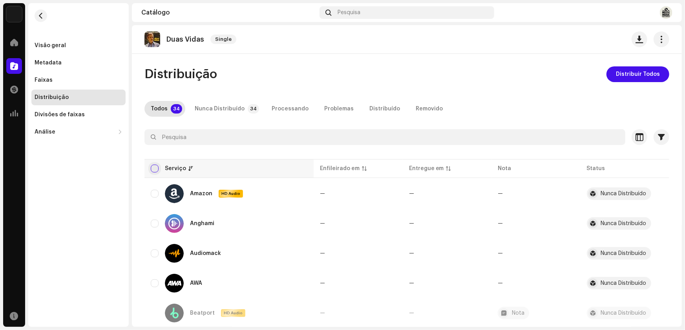
click at [153, 166] on input "checkbox" at bounding box center [155, 168] width 8 height 8
checkbox input "true"
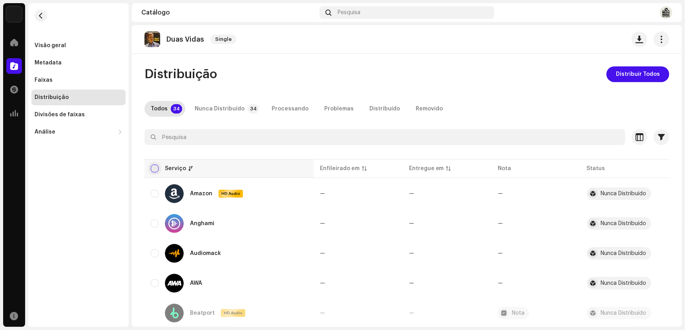
checkbox input "true"
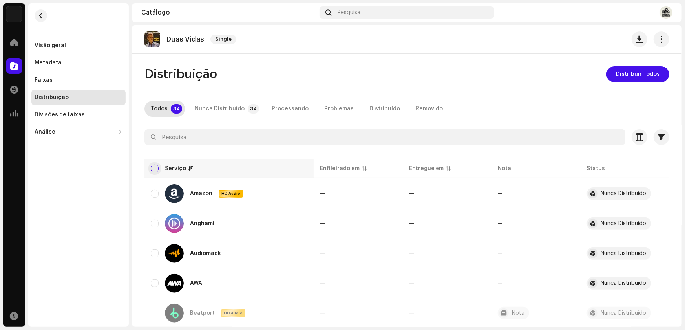
checkbox input "true"
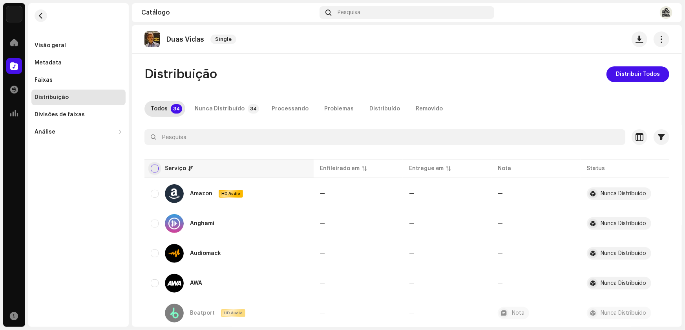
checkbox input "true"
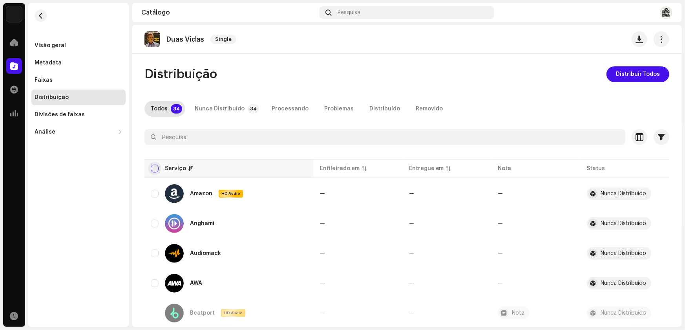
checkbox input "true"
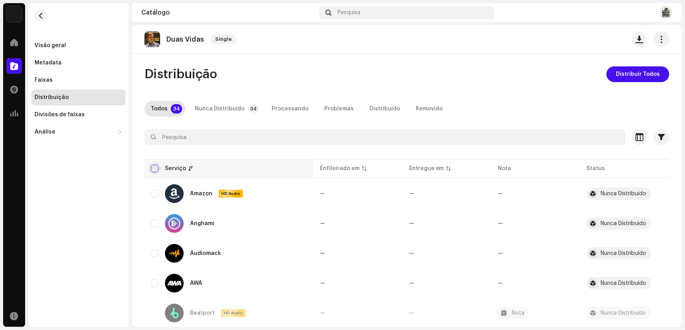
checkbox input "true"
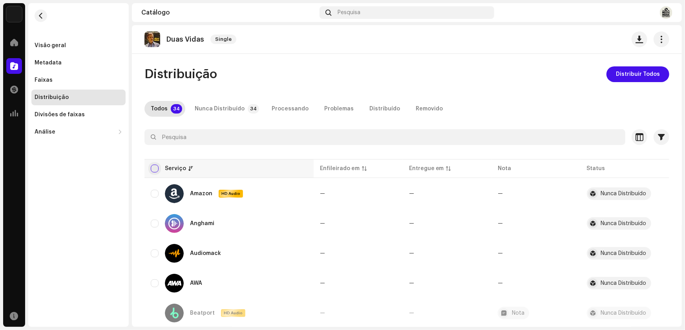
checkbox input "true"
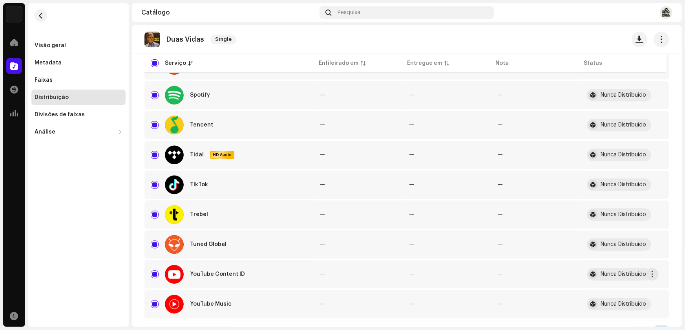
scroll to position [882, 0]
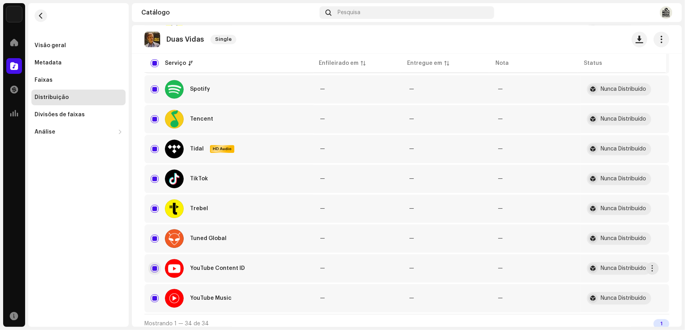
click at [153, 264] on input "Row Selected" at bounding box center [155, 268] width 8 height 8
checkbox input "false"
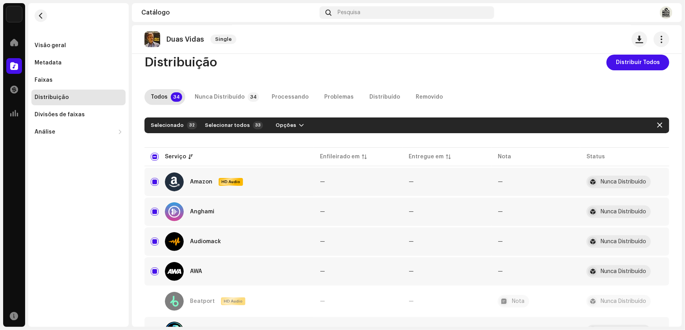
scroll to position [0, 0]
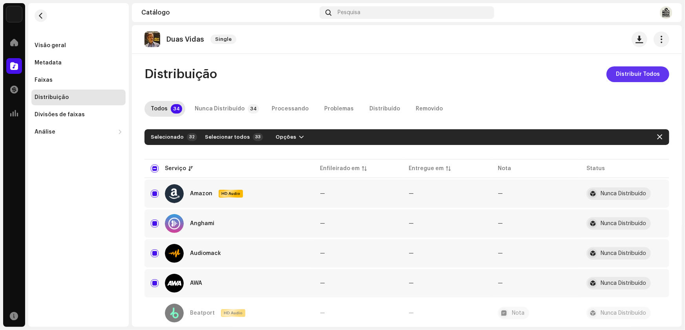
click at [638, 71] on span "Distribuir Todos" at bounding box center [638, 74] width 44 height 16
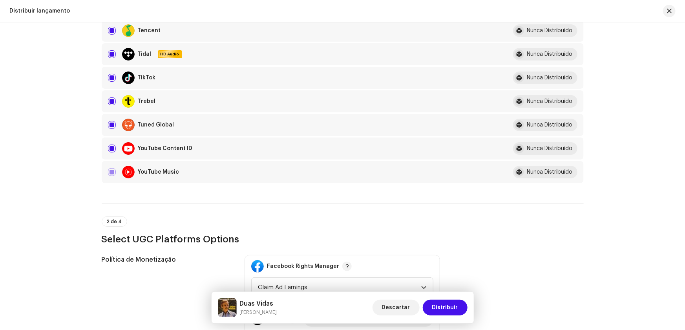
scroll to position [713, 0]
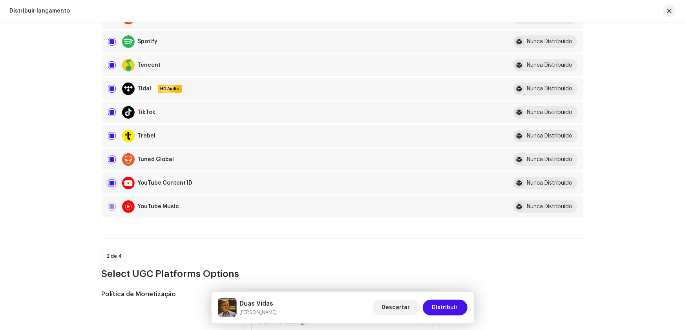
click at [110, 179] on input "checkbox" at bounding box center [112, 183] width 8 height 8
checkbox input "false"
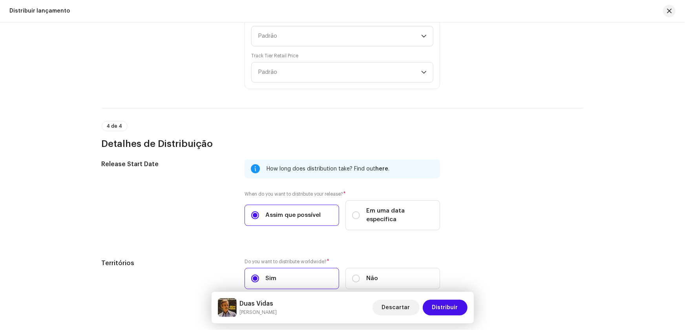
scroll to position [1378, 0]
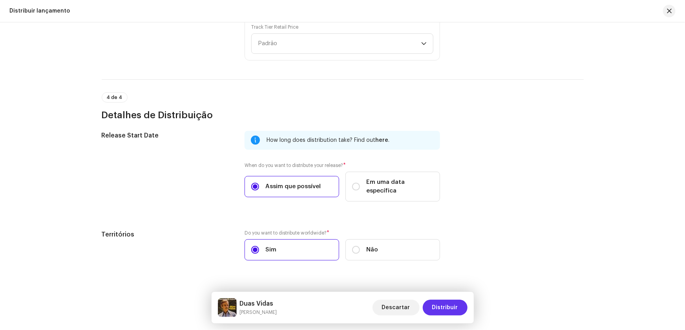
click at [445, 304] on span "Distribuir" at bounding box center [445, 307] width 26 height 16
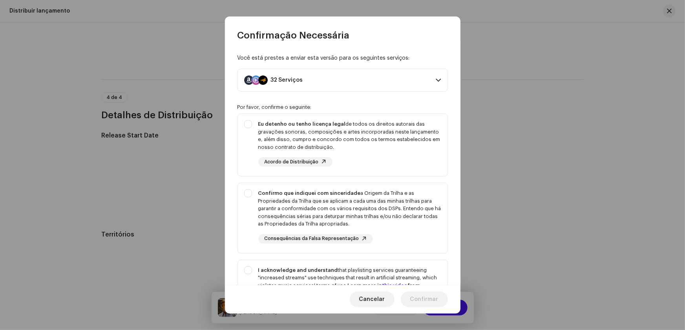
click at [250, 191] on div "Confirmo que indiquei com sinceridade a Origem da Trilha e as Propriedades da T…" at bounding box center [343, 216] width 210 height 67
checkbox input "true"
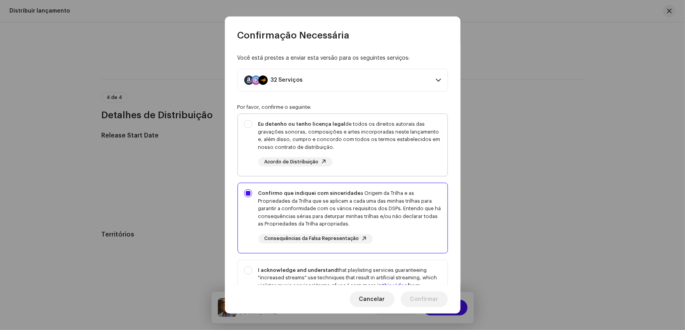
click at [245, 129] on div "Eu detenho ou tenho licença legal de todos os direitos autorais das gravações s…" at bounding box center [343, 143] width 210 height 59
checkbox input "true"
click at [249, 268] on div "I acknowledge and understand that playlisting services guaranteeing "increased …" at bounding box center [343, 295] width 210 height 71
checkbox input "true"
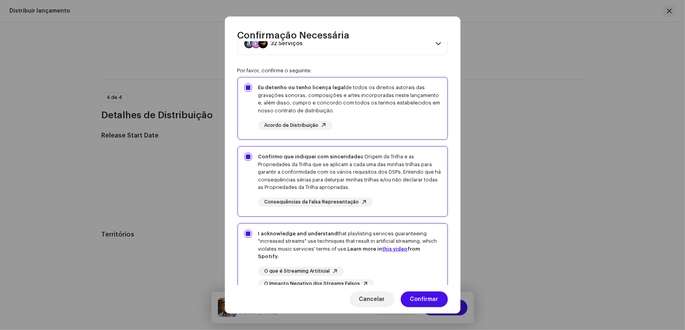
scroll to position [71, 0]
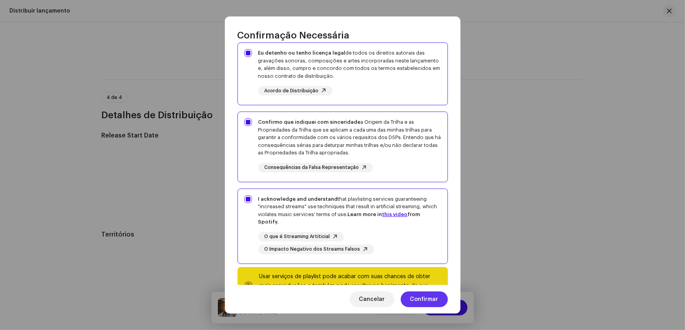
click at [423, 296] on span "Confirmar" at bounding box center [424, 299] width 28 height 16
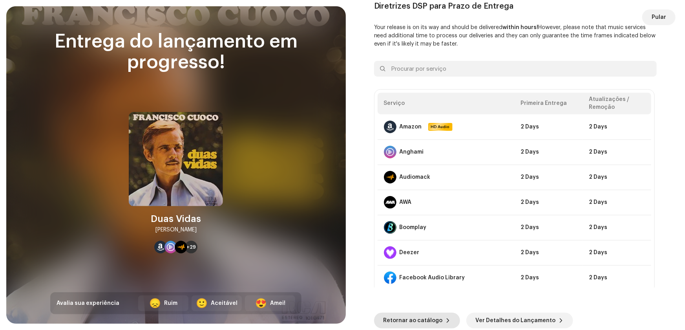
click at [420, 319] on span "Retornar ao catálogo" at bounding box center [412, 320] width 59 height 16
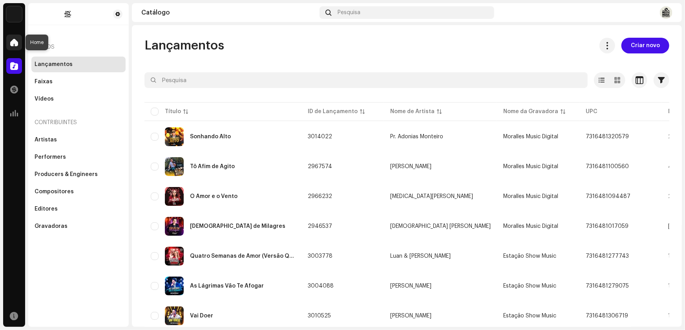
click at [18, 41] on div at bounding box center [14, 43] width 16 height 16
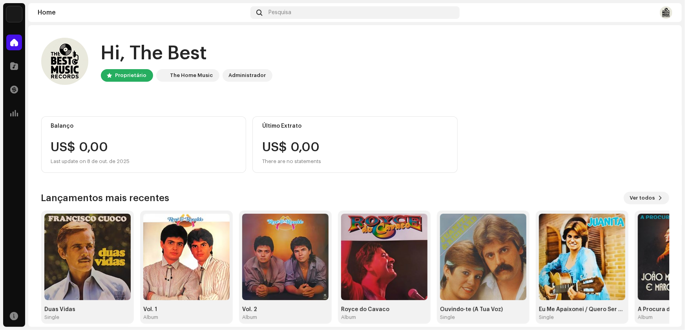
scroll to position [9, 0]
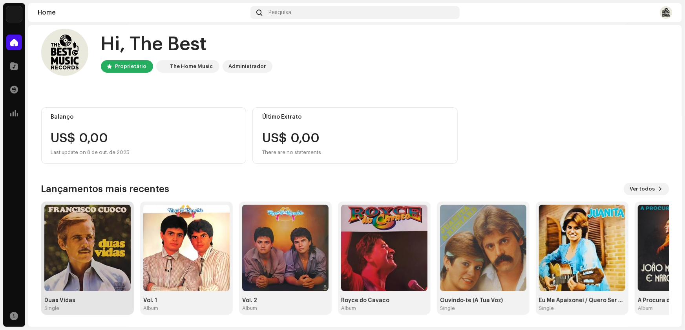
click at [79, 259] on img at bounding box center [87, 247] width 86 height 86
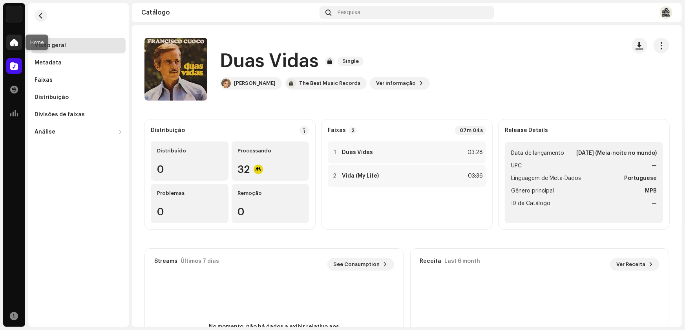
click at [13, 43] on span at bounding box center [14, 42] width 8 height 6
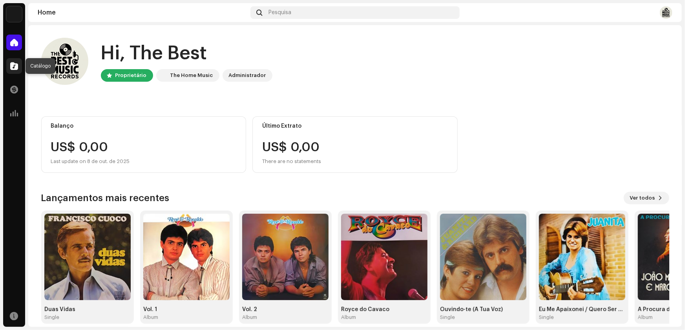
click at [15, 63] on span at bounding box center [14, 66] width 8 height 6
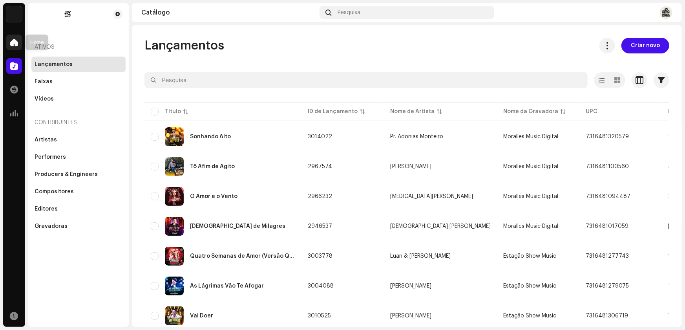
click at [14, 44] on span at bounding box center [14, 42] width 8 height 6
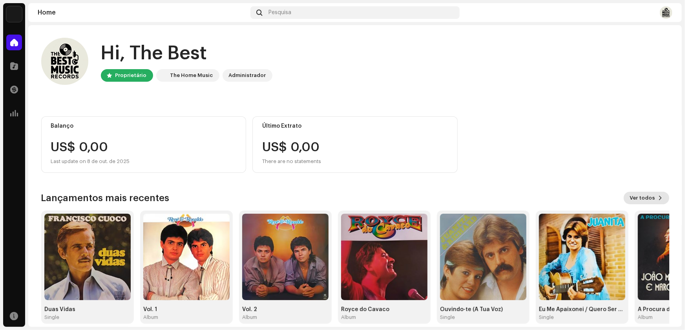
click at [642, 197] on span "Ver todos" at bounding box center [642, 198] width 25 height 16
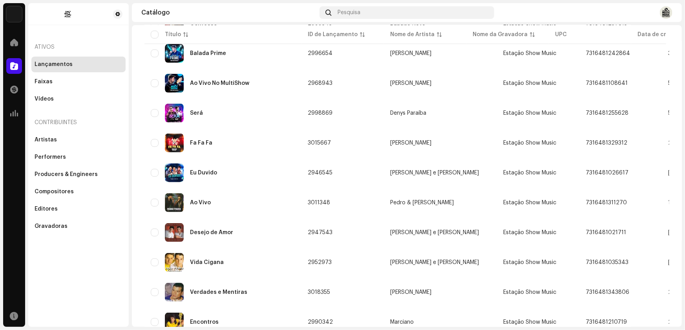
scroll to position [531, 0]
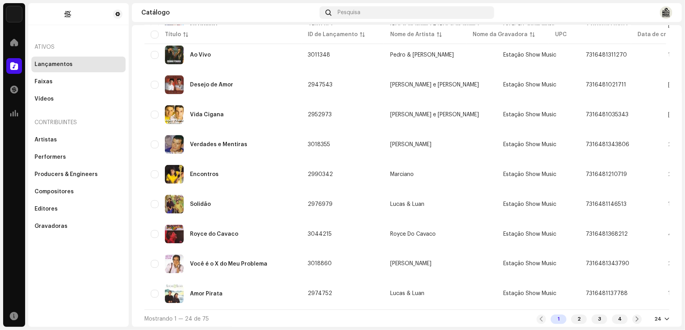
click at [664, 316] on div at bounding box center [666, 319] width 5 height 6
click at [639, 302] on div "72" at bounding box center [645, 303] width 32 height 16
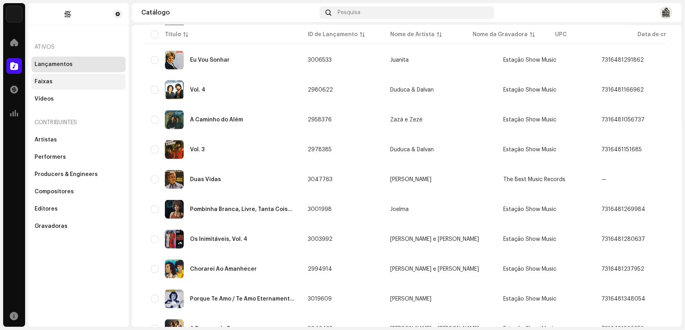
scroll to position [1884, 0]
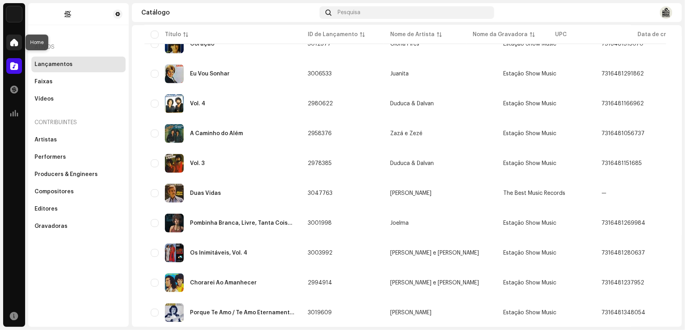
click at [14, 44] on span at bounding box center [14, 42] width 8 height 6
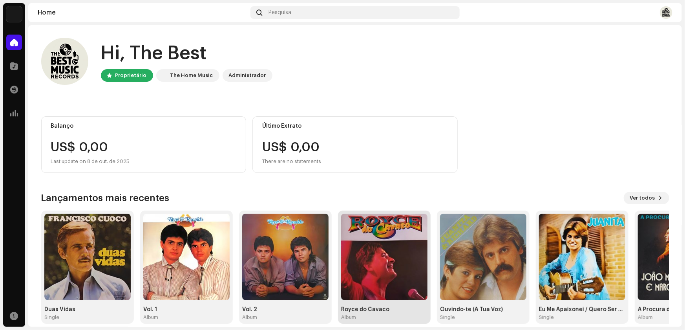
click at [372, 267] on img at bounding box center [384, 256] width 86 height 86
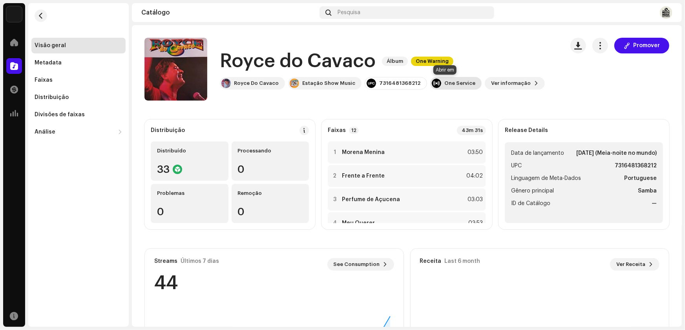
click at [452, 81] on div "One Service" at bounding box center [459, 83] width 31 height 6
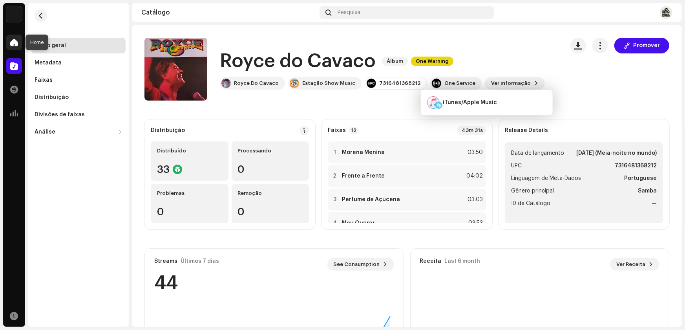
click at [11, 40] on span at bounding box center [14, 42] width 8 height 6
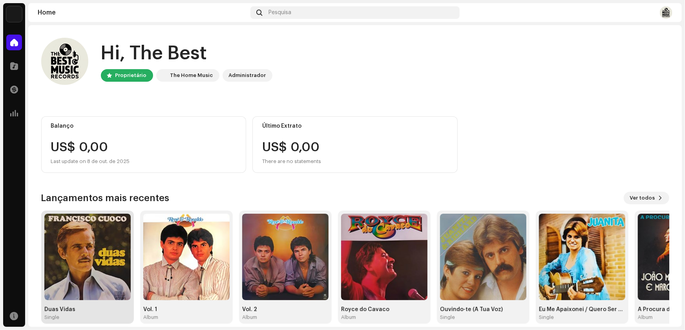
click at [85, 260] on img at bounding box center [87, 256] width 86 height 86
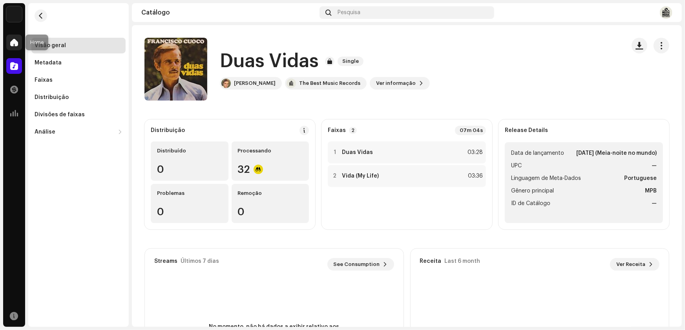
click at [15, 42] on span at bounding box center [14, 42] width 8 height 6
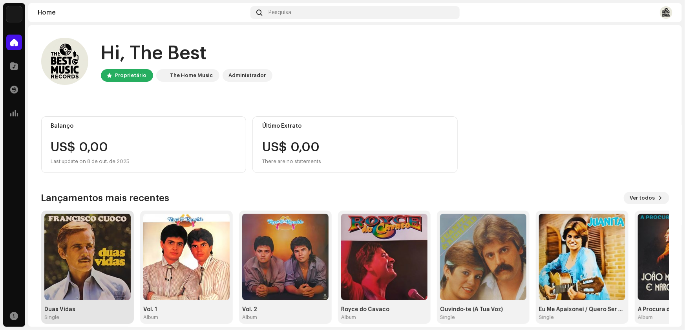
click at [87, 250] on img at bounding box center [87, 256] width 86 height 86
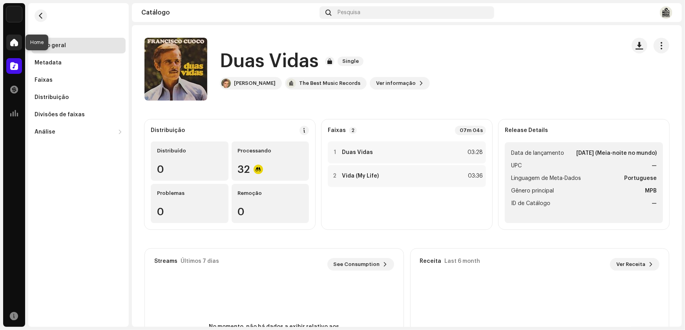
click at [13, 40] on span at bounding box center [14, 42] width 8 height 6
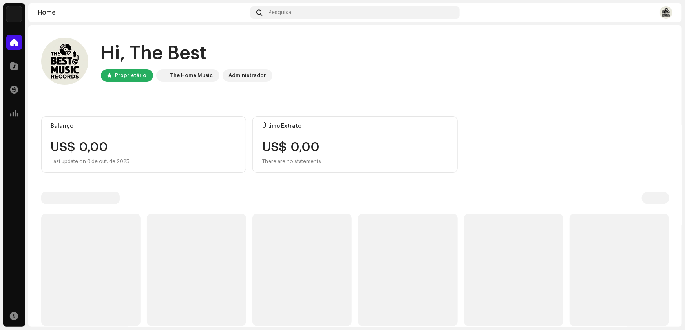
click at [11, 64] on span at bounding box center [14, 66] width 8 height 6
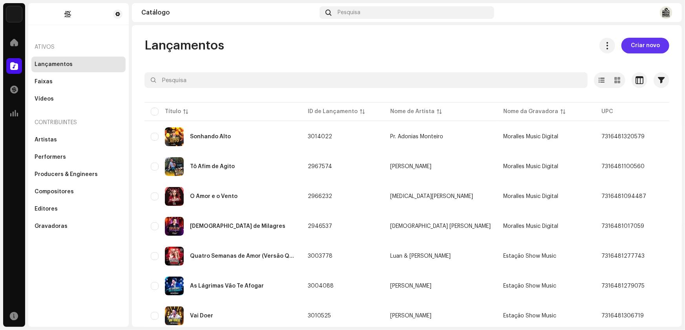
click at [647, 46] on span "Criar novo" at bounding box center [645, 46] width 29 height 16
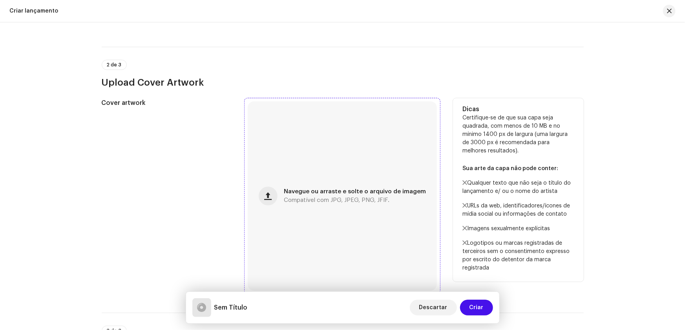
scroll to position [142, 0]
click at [272, 196] on span "button" at bounding box center [267, 195] width 7 height 6
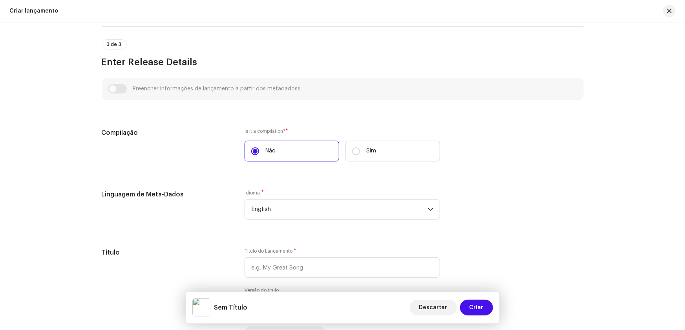
scroll to position [428, 0]
click at [267, 208] on span "English" at bounding box center [339, 209] width 177 height 20
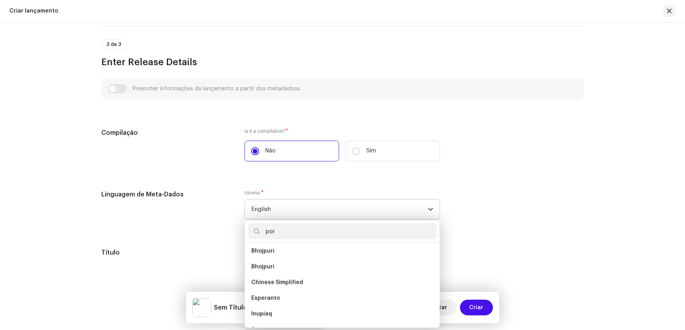
scroll to position [0, 0]
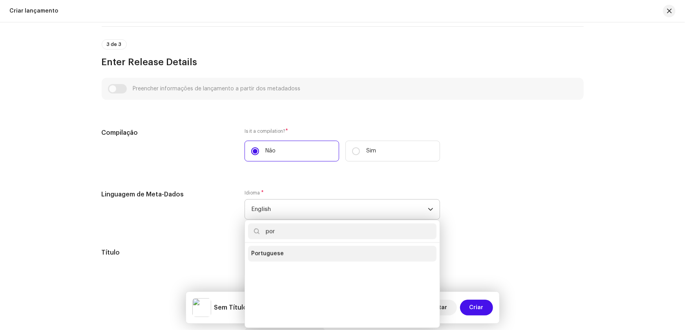
type input "por"
click at [271, 251] on span "Portuguese" at bounding box center [267, 254] width 33 height 8
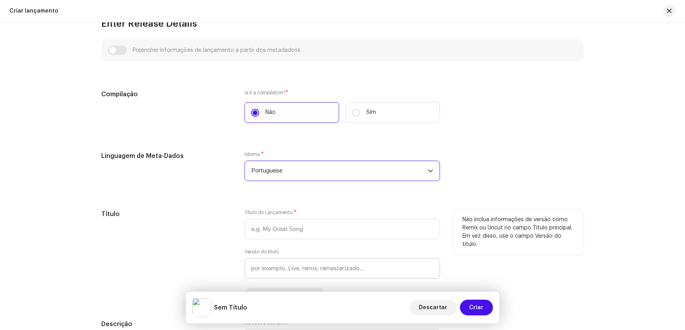
scroll to position [499, 0]
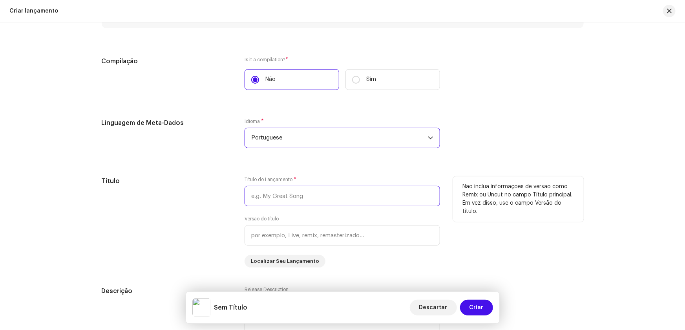
click at [256, 198] on input "text" at bounding box center [341, 196] width 195 height 20
drag, startPoint x: 313, startPoint y: 193, endPoint x: 330, endPoint y: 189, distance: 17.5
click at [314, 193] on input "Momentos Inesquecíves /" at bounding box center [341, 196] width 195 height 20
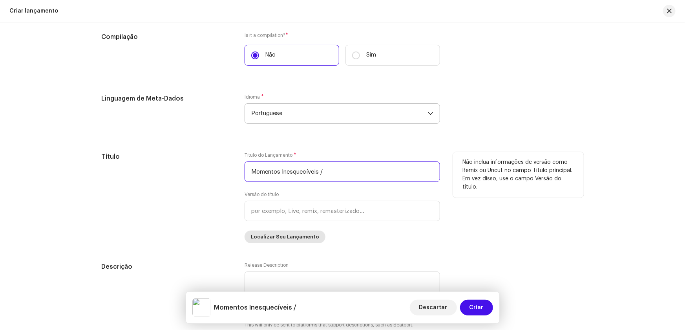
scroll to position [535, 0]
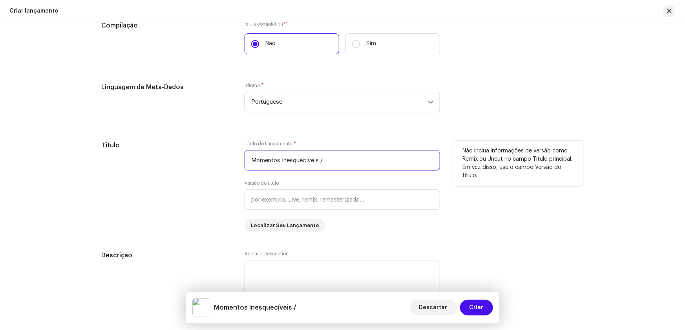
drag, startPoint x: 235, startPoint y: 157, endPoint x: 156, endPoint y: 157, distance: 79.3
click at [156, 157] on div "Título Título do Lançamento * Momentos Inesquecíveis / Versão do título Localiz…" at bounding box center [343, 185] width 482 height 91
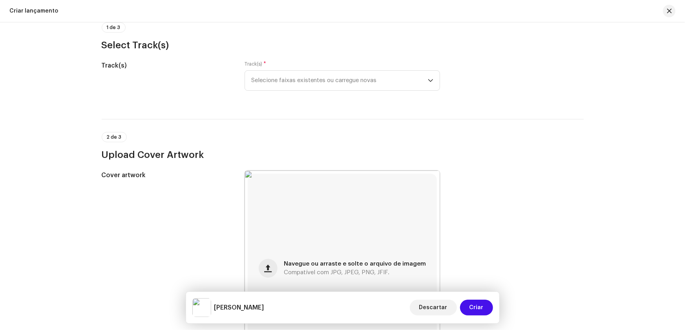
scroll to position [0, 0]
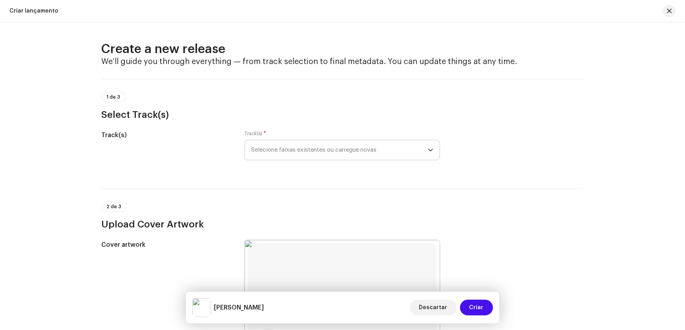
type input "[PERSON_NAME]"
click at [269, 145] on span "Selecione faixas existentes ou carregue novas" at bounding box center [339, 150] width 177 height 20
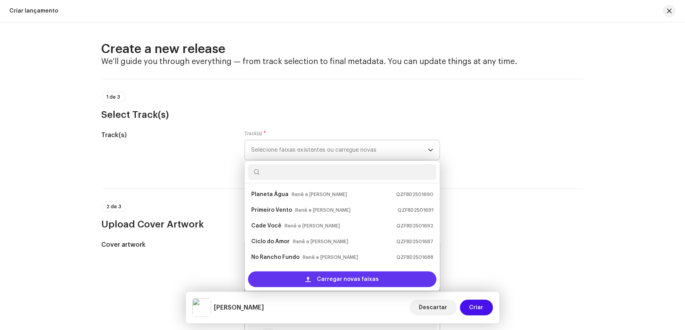
scroll to position [12, 0]
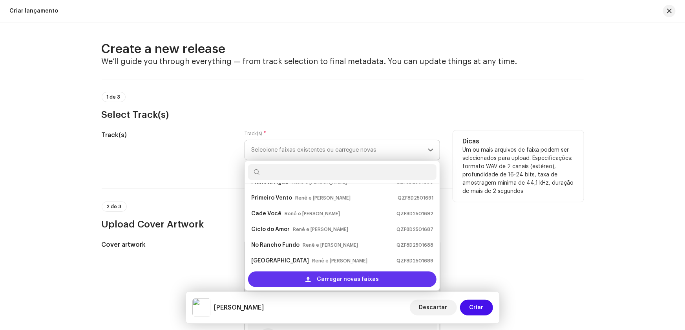
click at [298, 276] on div "Carregar novas faixas" at bounding box center [342, 279] width 188 height 16
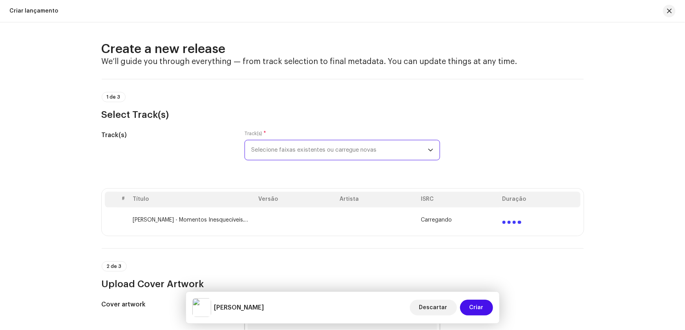
click at [277, 149] on span "Selecione faixas existentes ou carregue novas" at bounding box center [339, 150] width 177 height 20
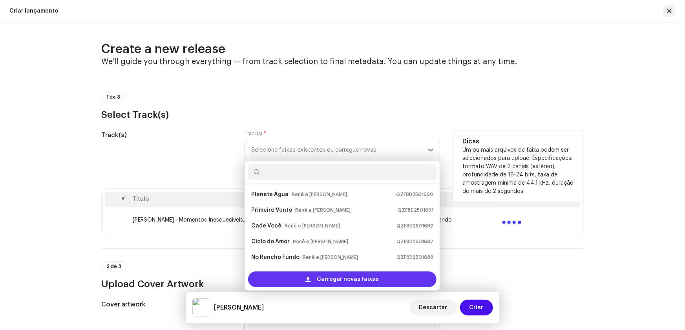
click at [308, 279] on span at bounding box center [308, 279] width 5 height 6
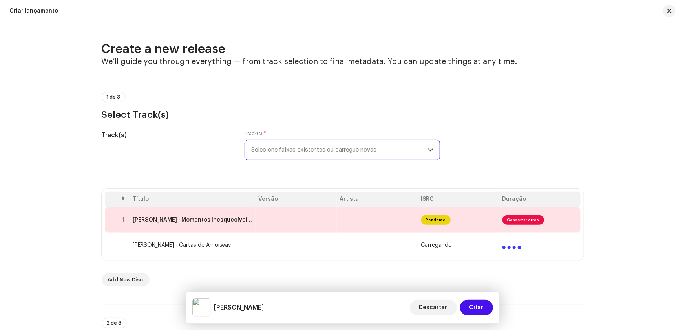
click at [270, 149] on span "Selecione faixas existentes ou carregue novas" at bounding box center [339, 150] width 177 height 20
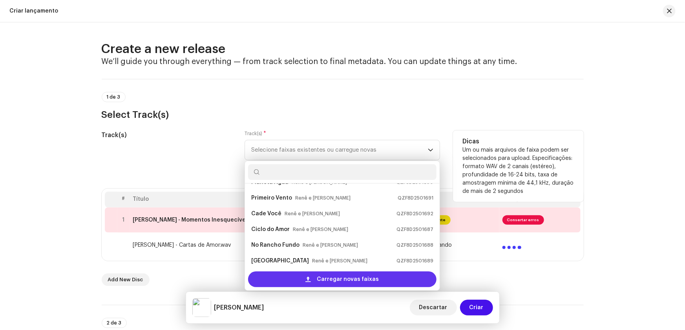
click at [289, 281] on div "Carregar novas faixas" at bounding box center [342, 279] width 188 height 16
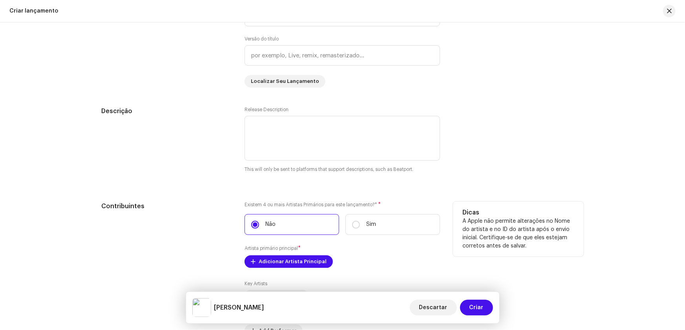
scroll to position [891, 0]
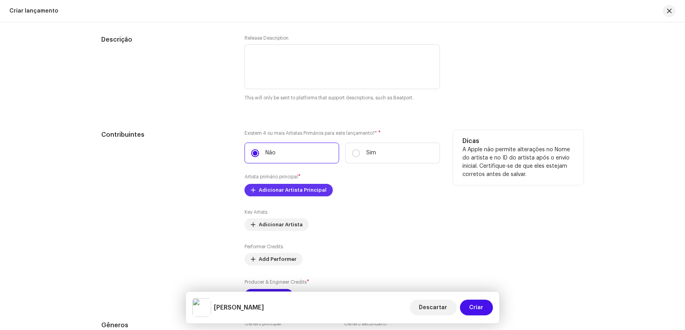
click at [266, 185] on span "Adicionar Artista Principal" at bounding box center [293, 190] width 68 height 16
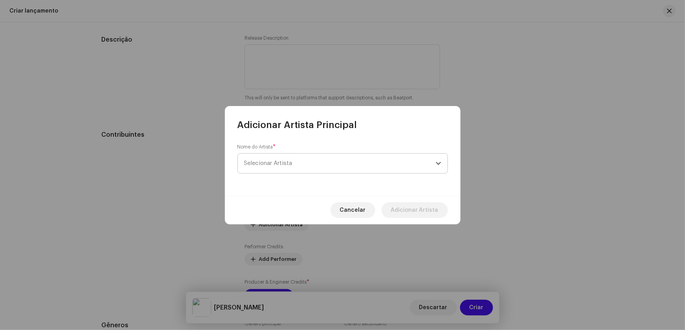
click at [267, 160] on span "Selecionar Artista" at bounding box center [268, 163] width 48 height 6
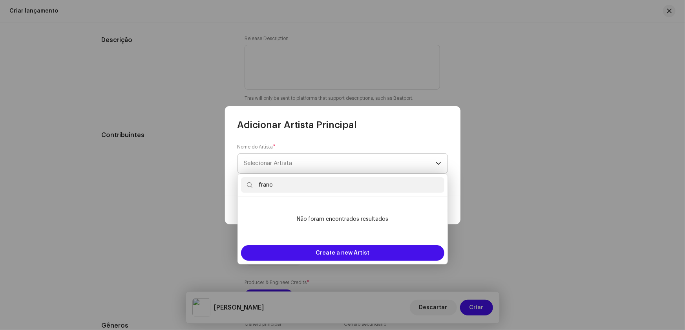
scroll to position [892, 0]
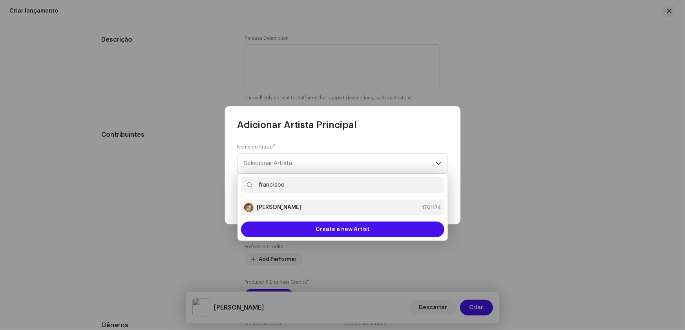
type input "francisco"
click at [288, 208] on strong "[PERSON_NAME]" at bounding box center [279, 207] width 44 height 8
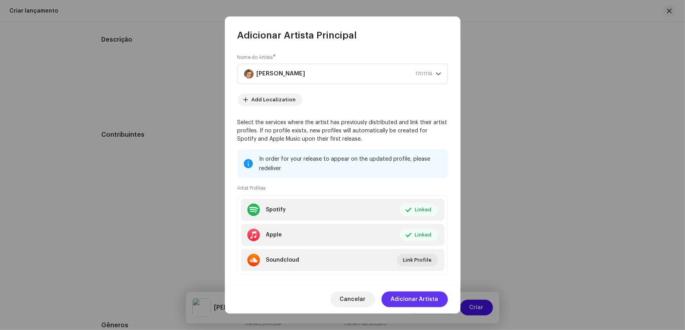
click at [416, 298] on span "Adicionar Artista" at bounding box center [414, 299] width 47 height 16
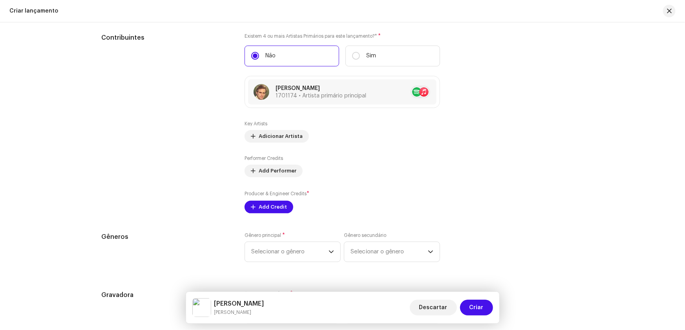
scroll to position [999, 0]
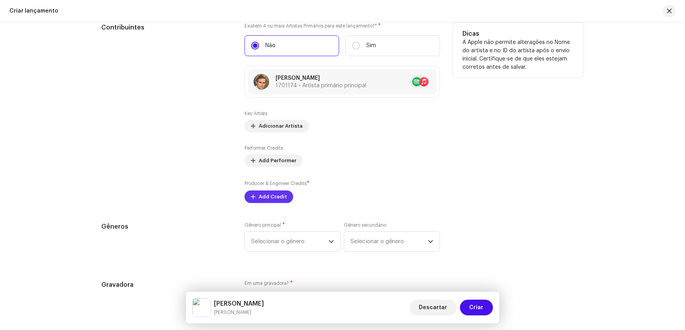
click at [260, 190] on span "Add Credit" at bounding box center [273, 197] width 28 height 16
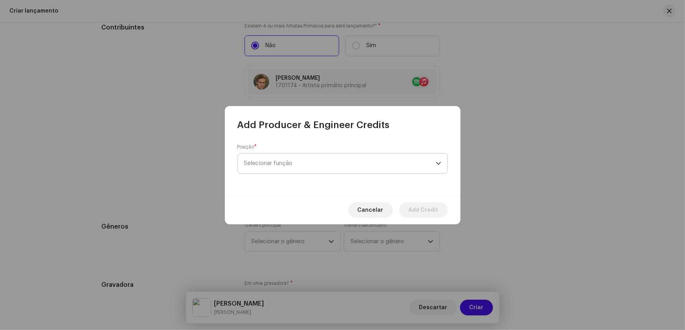
click at [275, 163] on span "Selecionar função" at bounding box center [339, 163] width 191 height 20
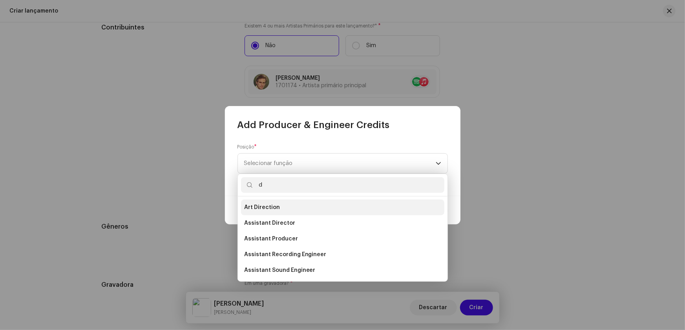
type input "d"
click at [267, 205] on span "Art Direction" at bounding box center [262, 207] width 36 height 8
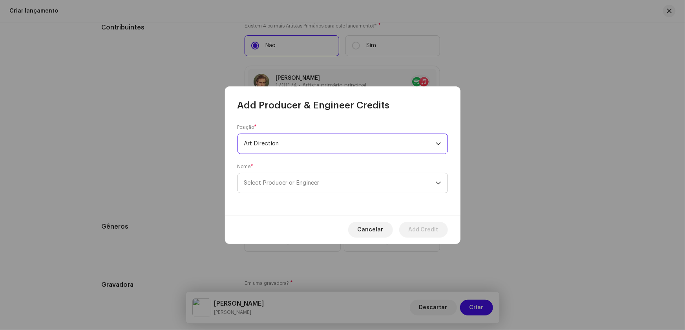
click at [261, 182] on span "Select Producer or Engineer" at bounding box center [281, 183] width 75 height 6
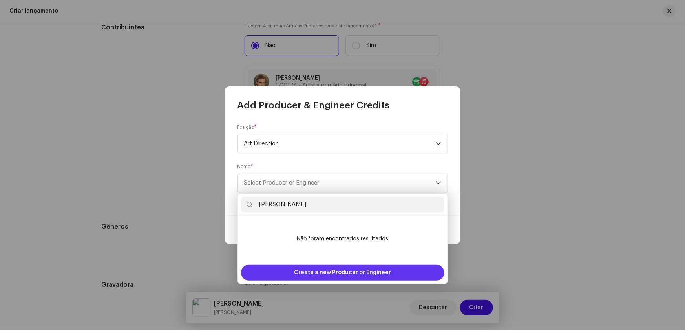
type input "[PERSON_NAME]"
click at [328, 271] on span "Create a new Producer or Engineer" at bounding box center [342, 272] width 97 height 16
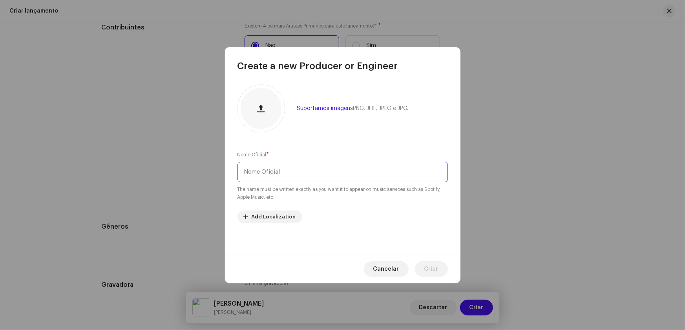
click at [271, 171] on input "text" at bounding box center [342, 172] width 210 height 20
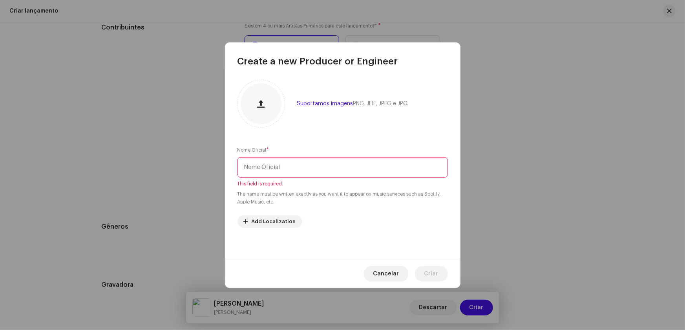
paste input "[PERSON_NAME]"
type input "[PERSON_NAME]"
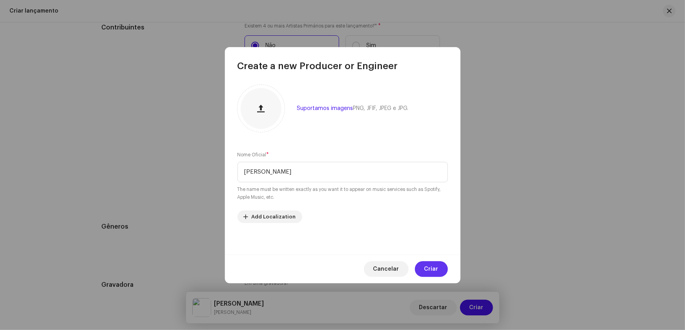
click at [431, 268] on span "Criar" at bounding box center [431, 269] width 14 height 16
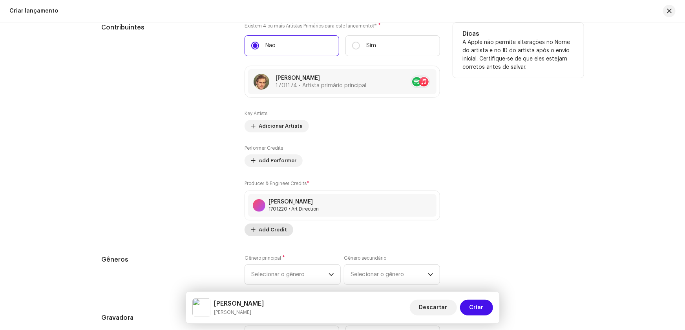
click at [268, 226] on span "Add Credit" at bounding box center [273, 230] width 28 height 16
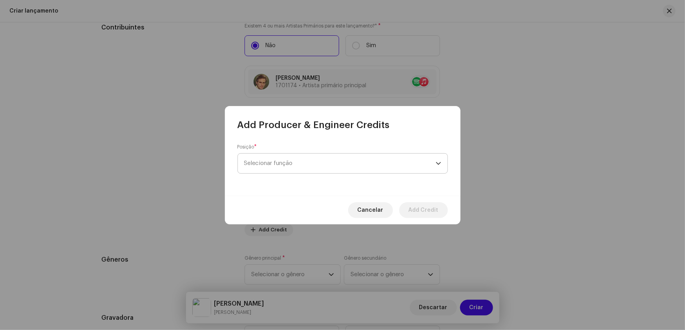
click at [263, 158] on span "Selecionar função" at bounding box center [339, 163] width 191 height 20
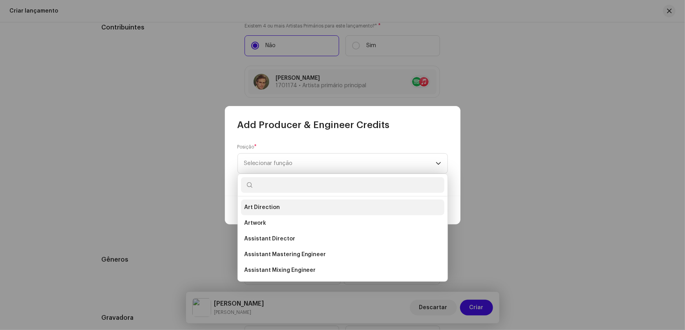
click at [265, 207] on span "Art Direction" at bounding box center [262, 207] width 36 height 8
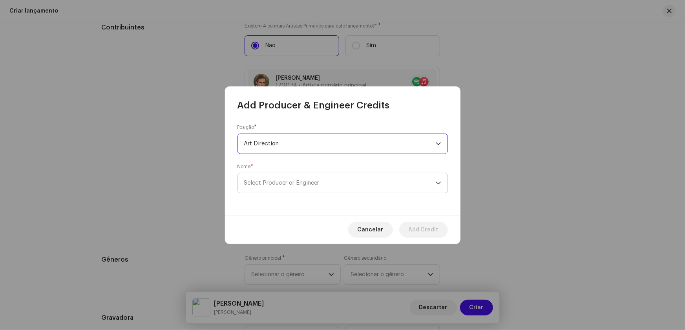
click at [271, 181] on span "Select Producer or Engineer" at bounding box center [281, 183] width 75 height 6
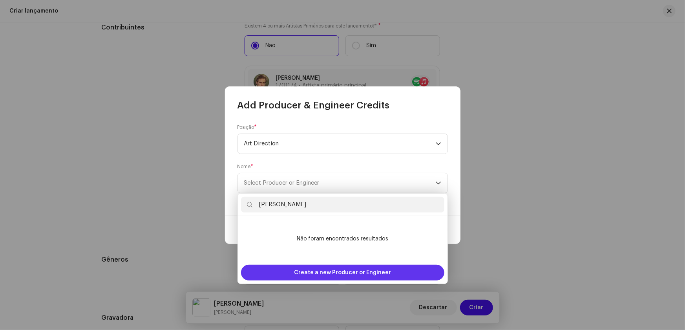
type input "[PERSON_NAME]"
click at [323, 272] on span "Create a new Producer or Engineer" at bounding box center [342, 272] width 97 height 16
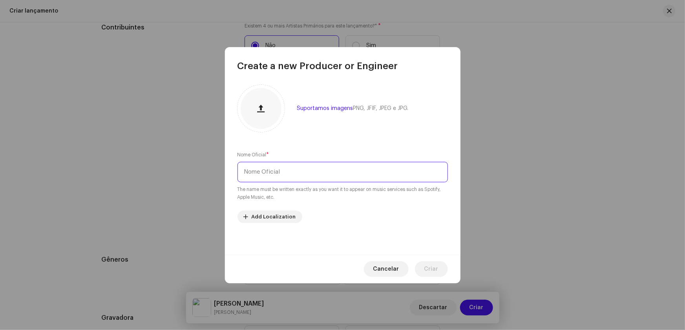
click at [264, 175] on input "text" at bounding box center [342, 172] width 210 height 20
paste input "[PERSON_NAME]"
type input "[PERSON_NAME]"
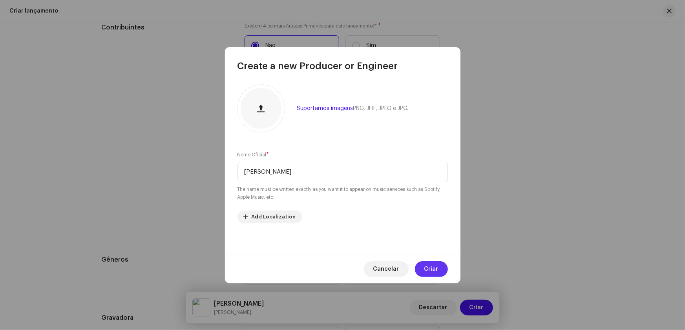
click at [433, 268] on span "Criar" at bounding box center [431, 269] width 14 height 16
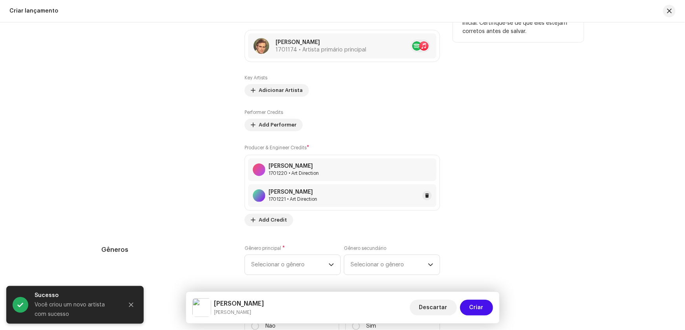
scroll to position [1070, 0]
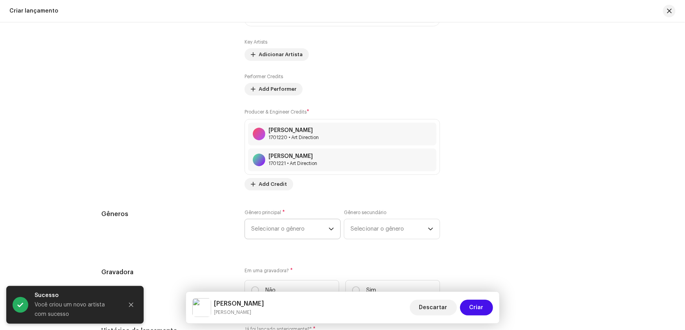
click at [298, 226] on span "Selecionar o gênero" at bounding box center [289, 229] width 77 height 20
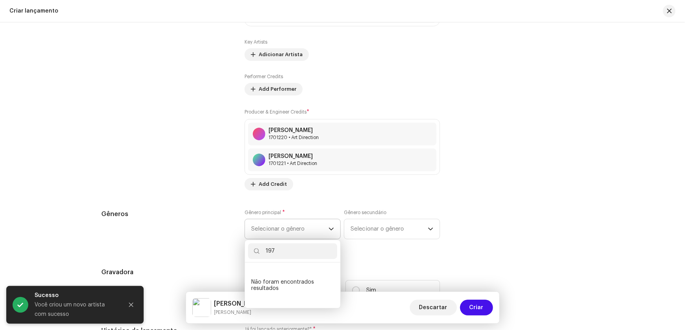
type input "1976"
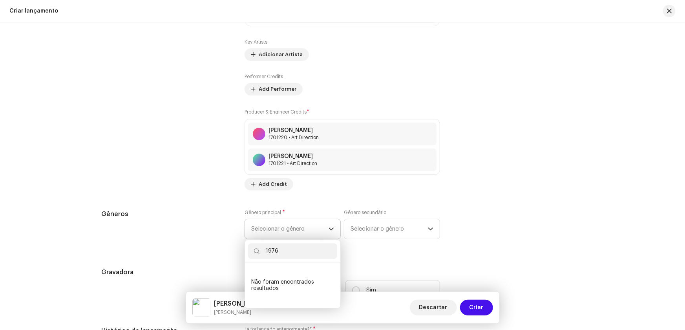
click at [277, 248] on input "1976" at bounding box center [292, 251] width 89 height 16
drag, startPoint x: 279, startPoint y: 248, endPoint x: 234, endPoint y: 248, distance: 45.1
click at [235, 248] on div "Preencher informações de lançamento a partir dos metadadoss Compilação Is it a …" at bounding box center [343, 78] width 482 height 1002
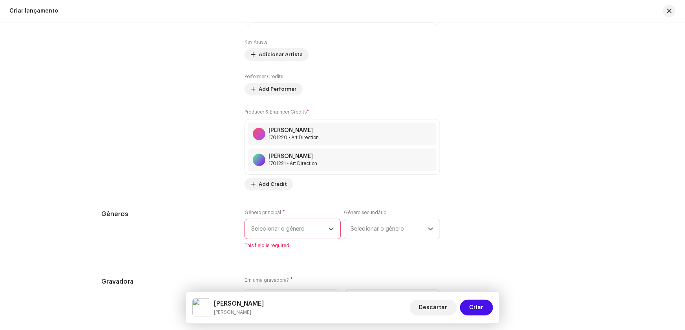
click at [275, 228] on span "Selecionar o gênero" at bounding box center [289, 229] width 77 height 20
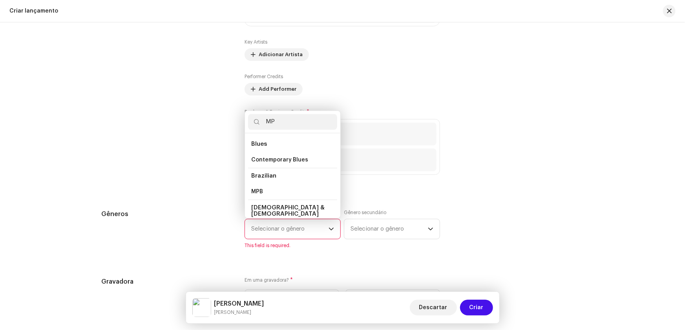
type input "M"
type input "O"
type input "P"
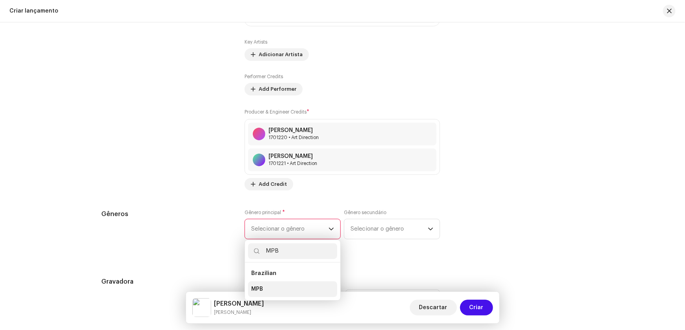
type input "MPB"
click at [263, 285] on li "MPB" at bounding box center [292, 289] width 89 height 16
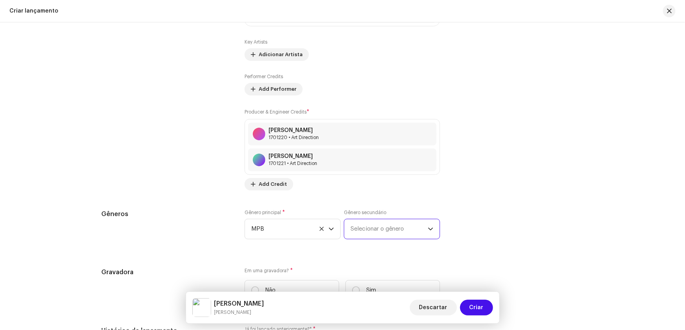
click at [366, 228] on span "Selecionar o gênero" at bounding box center [388, 229] width 77 height 20
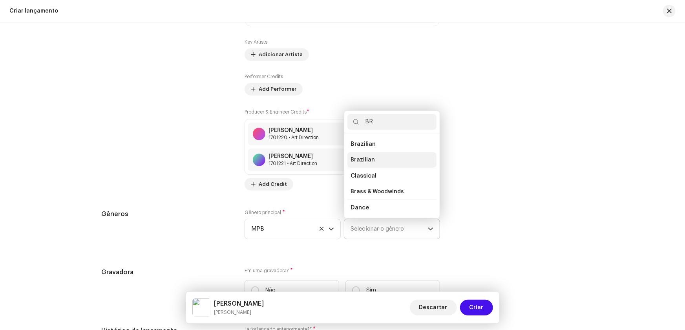
type input "BR"
click at [367, 156] on span "Brazilian" at bounding box center [362, 160] width 24 height 8
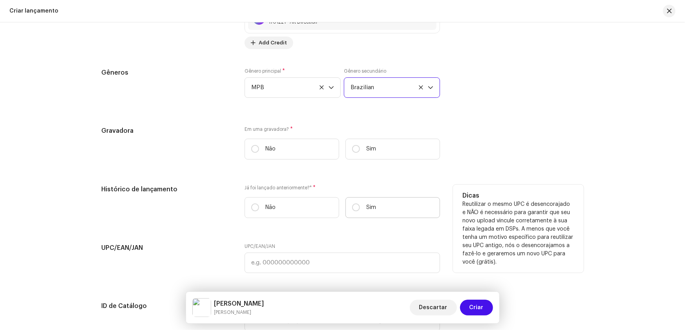
scroll to position [1213, 0]
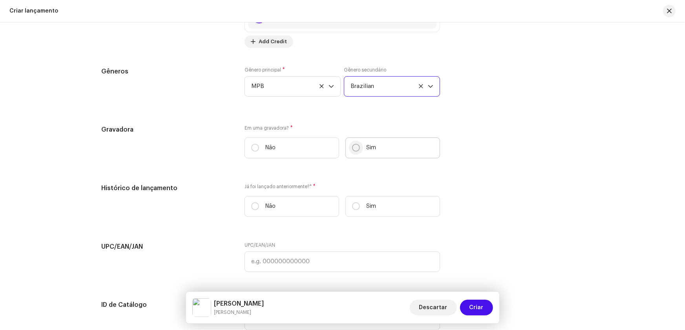
click at [357, 147] on input "Sim" at bounding box center [356, 148] width 8 height 8
radio input "true"
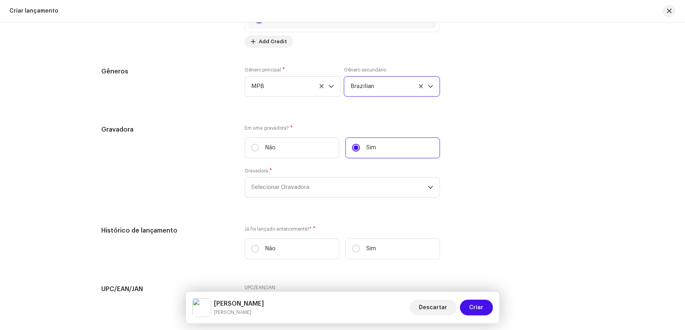
click at [378, 80] on span "Brazilian" at bounding box center [388, 87] width 77 height 20
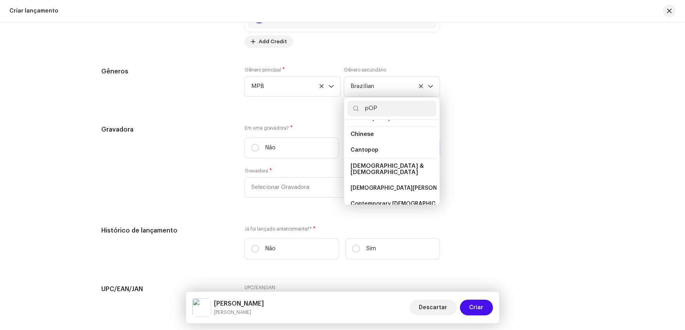
scroll to position [60, 0]
type input "p"
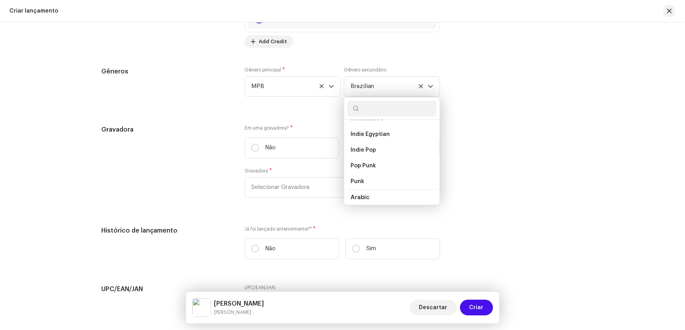
type input "p"
type input "Pop"
click at [355, 197] on span "Pop" at bounding box center [355, 200] width 11 height 6
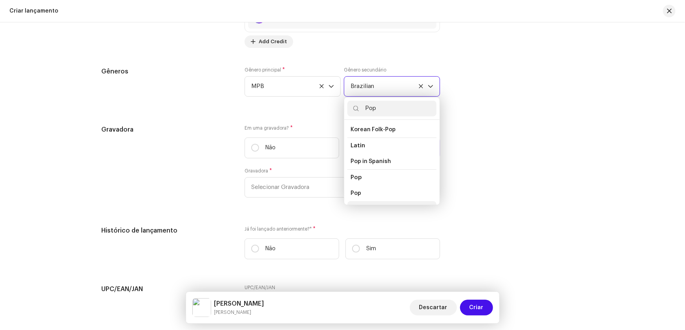
scroll to position [258, 0]
click at [361, 173] on li "Pop" at bounding box center [391, 181] width 89 height 16
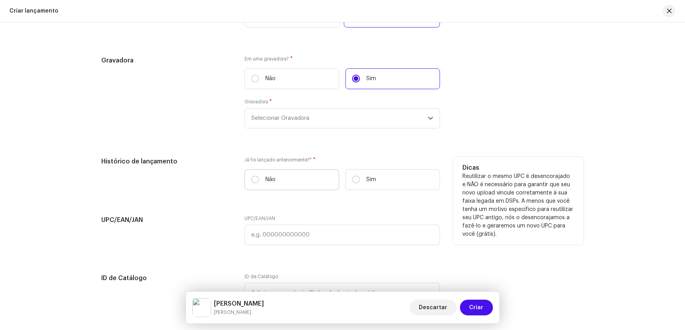
scroll to position [1284, 0]
click at [355, 177] on input "Sim" at bounding box center [356, 177] width 8 height 8
radio input "true"
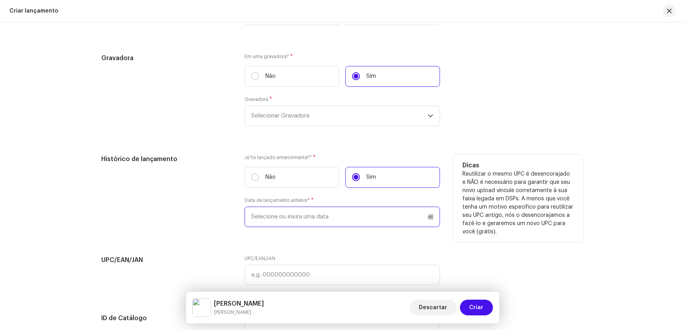
click at [298, 215] on input "text" at bounding box center [341, 216] width 195 height 20
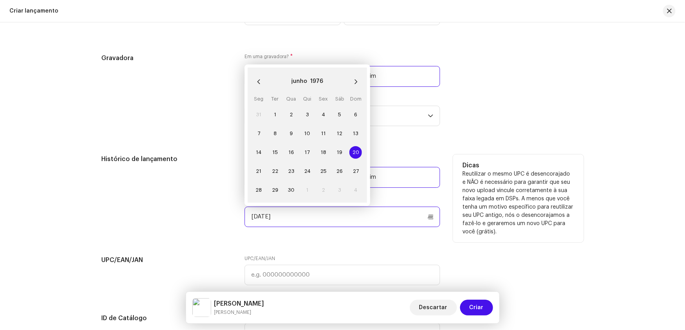
type input "[DATE]"
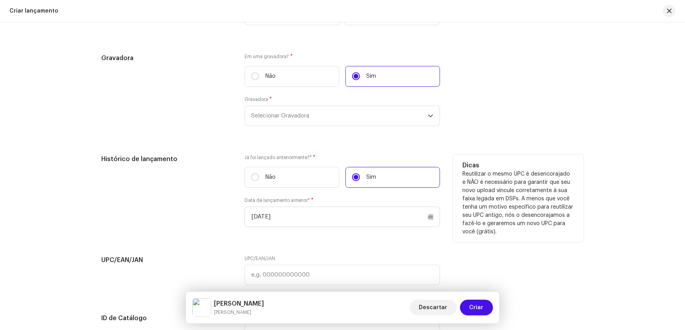
click at [188, 212] on div "Histórico de lançamento" at bounding box center [167, 195] width 131 height 82
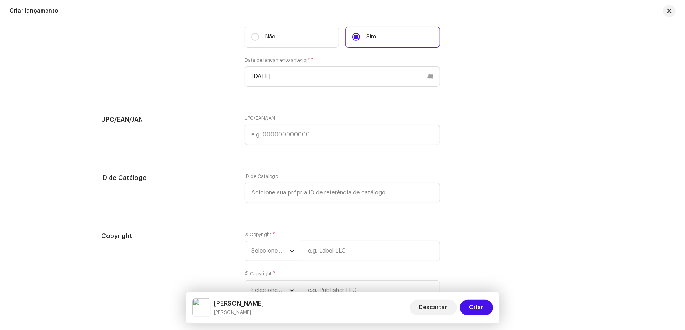
scroll to position [1427, 0]
click at [290, 247] on icon "dropdown trigger" at bounding box center [292, 247] width 5 height 3
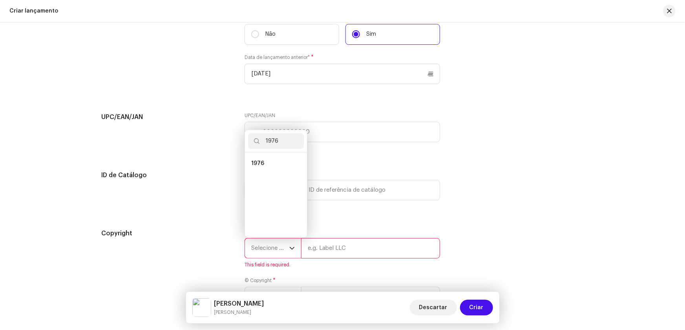
scroll to position [0, 0]
type input "1976"
click at [259, 159] on span "1976" at bounding box center [257, 163] width 13 height 8
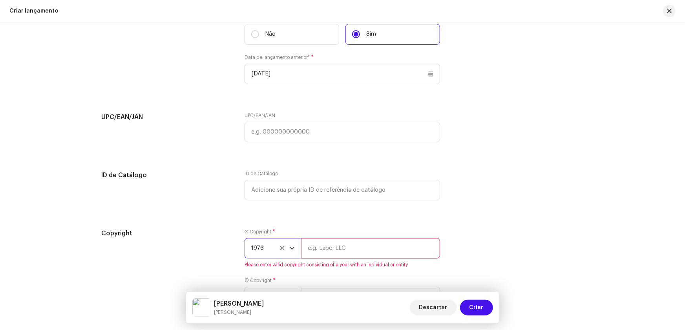
click at [328, 251] on input "text" at bounding box center [370, 248] width 139 height 20
type input "RCA Victor"
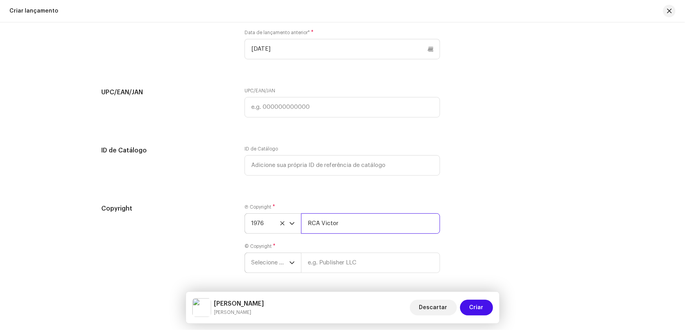
scroll to position [1478, 0]
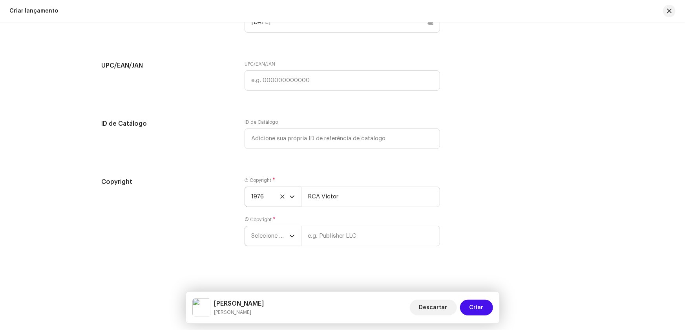
click at [259, 235] on span "Selecione o ano" at bounding box center [270, 236] width 38 height 20
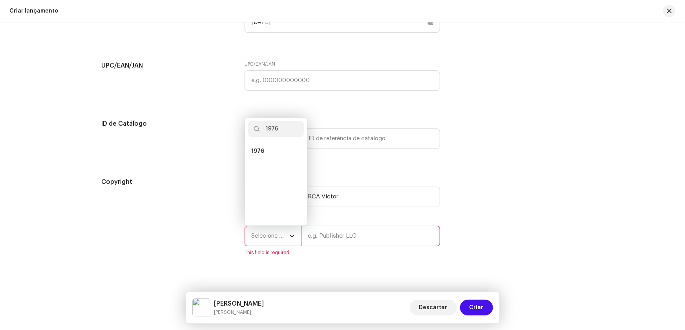
scroll to position [0, 0]
type input "1976"
click at [262, 145] on li "1976" at bounding box center [276, 151] width 56 height 16
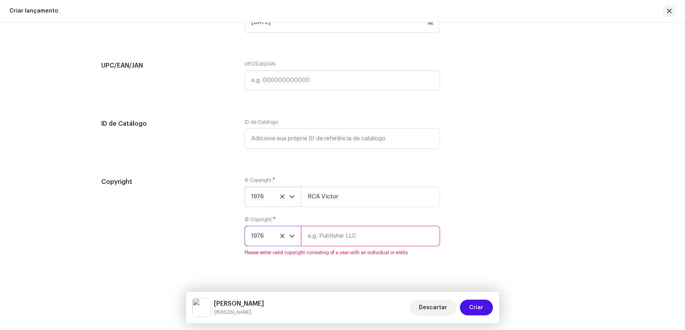
click at [321, 233] on input "text" at bounding box center [370, 236] width 139 height 20
type input "t"
type input "The Best Music Records"
click at [172, 248] on div "Copyright" at bounding box center [167, 221] width 131 height 88
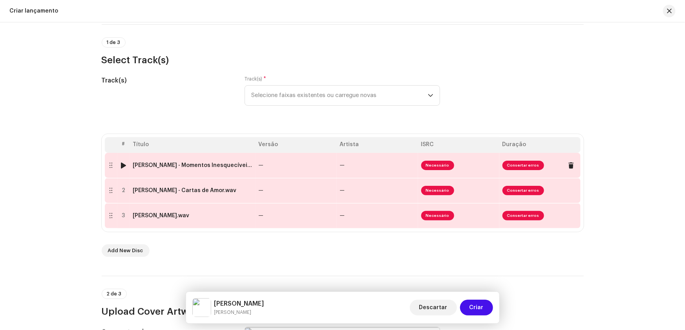
scroll to position [51, 0]
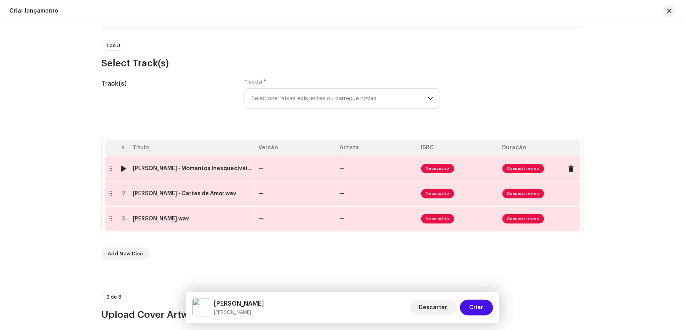
click at [270, 169] on td "—" at bounding box center [295, 168] width 81 height 25
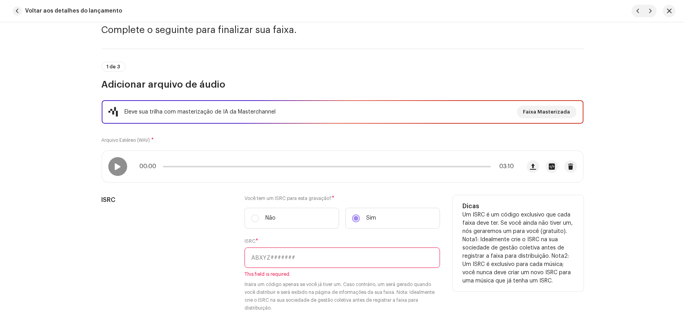
scroll to position [71, 0]
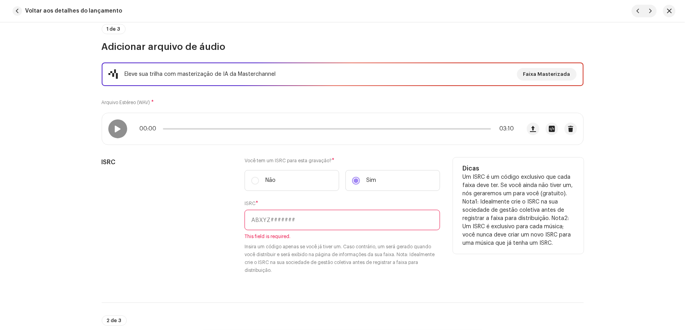
drag, startPoint x: 275, startPoint y: 222, endPoint x: 272, endPoint y: 218, distance: 4.7
click at [275, 222] on input "text" at bounding box center [341, 220] width 195 height 20
paste input "QZ-F8D-25-01708"
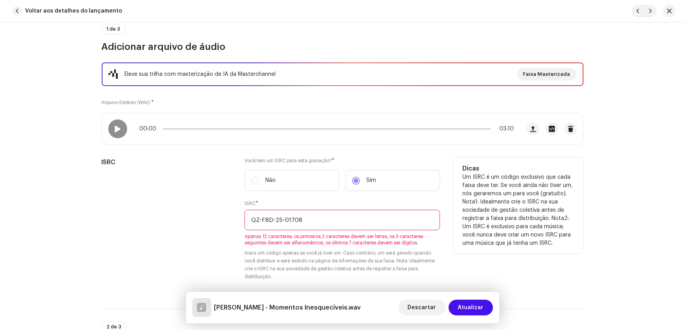
drag, startPoint x: 259, startPoint y: 217, endPoint x: 261, endPoint y: 212, distance: 5.6
click at [258, 217] on input "QZ-F8D-25-01708" at bounding box center [341, 220] width 195 height 20
click at [271, 220] on input "QZF8D-25-01708" at bounding box center [341, 220] width 195 height 20
click at [276, 216] on input "QZF8D25-01708" at bounding box center [341, 220] width 195 height 20
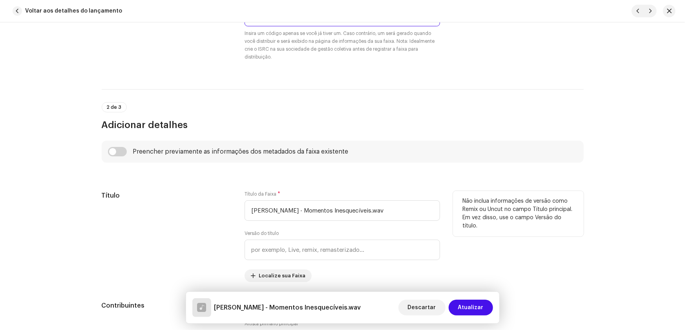
scroll to position [285, 0]
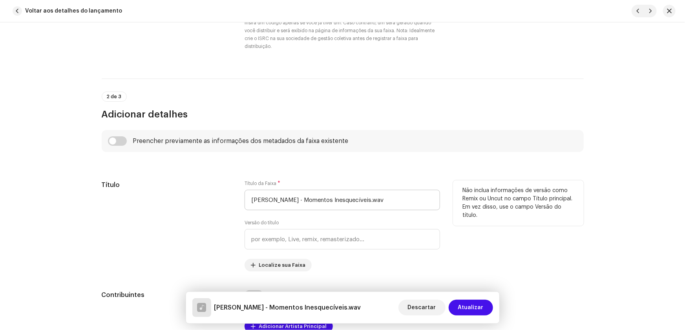
type input "QZF8D2501708"
drag, startPoint x: 302, startPoint y: 199, endPoint x: 146, endPoint y: 202, distance: 155.8
click at [146, 202] on div "Título Título da Faixa * [PERSON_NAME] - Momentos Inesquecíveis.wav Versão do t…" at bounding box center [343, 225] width 482 height 91
click at [345, 199] on input "Momentos Inesquecíveis.wav" at bounding box center [341, 200] width 195 height 20
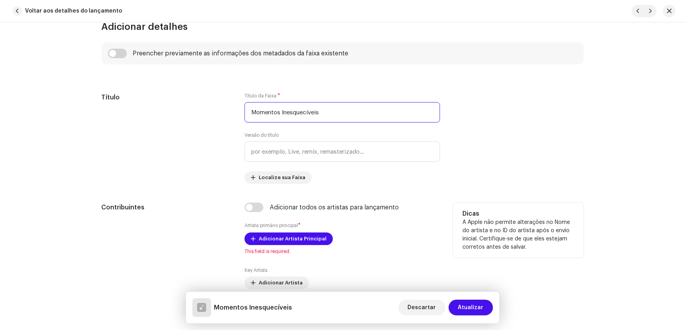
scroll to position [392, 0]
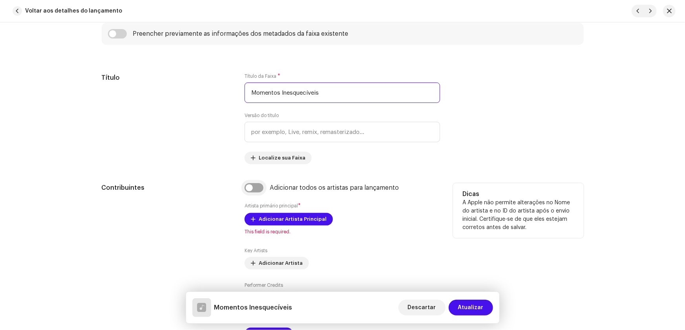
type input "Momentos Inesquecíveis"
click at [244, 187] on input "checkbox" at bounding box center [253, 187] width 19 height 9
checkbox input "true"
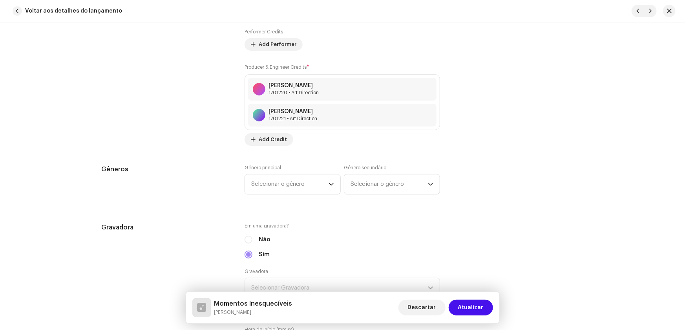
scroll to position [678, 0]
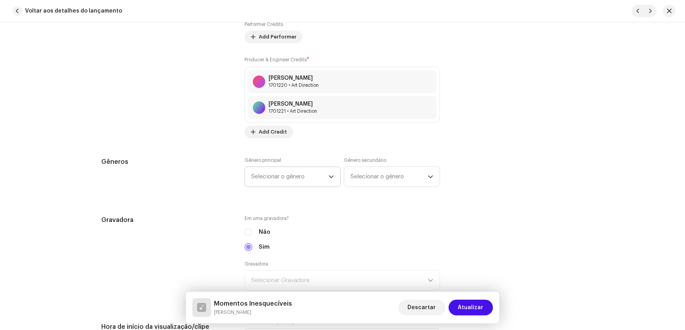
click at [267, 177] on span "Selecionar o gênero" at bounding box center [289, 177] width 77 height 20
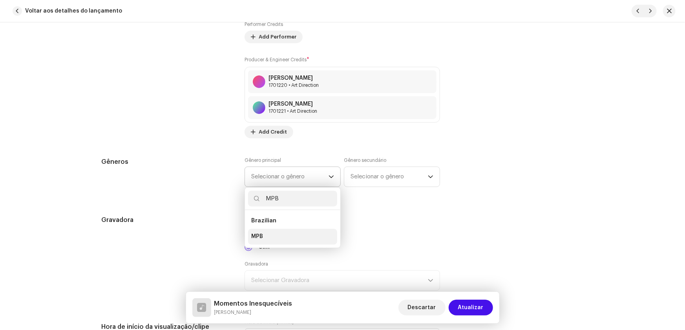
type input "MPB"
click at [266, 237] on li "MPB" at bounding box center [292, 237] width 89 height 16
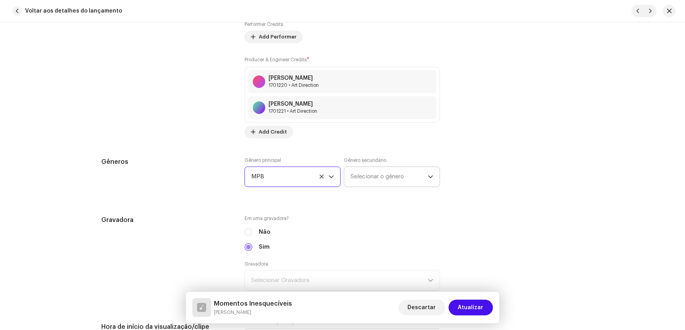
click at [367, 176] on span "Selecionar o gênero" at bounding box center [388, 177] width 77 height 20
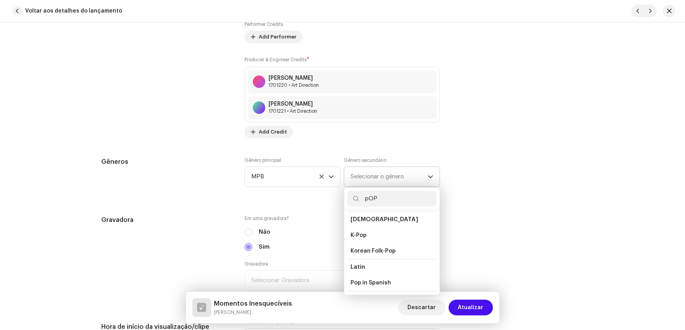
scroll to position [250, 0]
type input "pOP"
click at [354, 275] on span "Pop" at bounding box center [355, 279] width 11 height 8
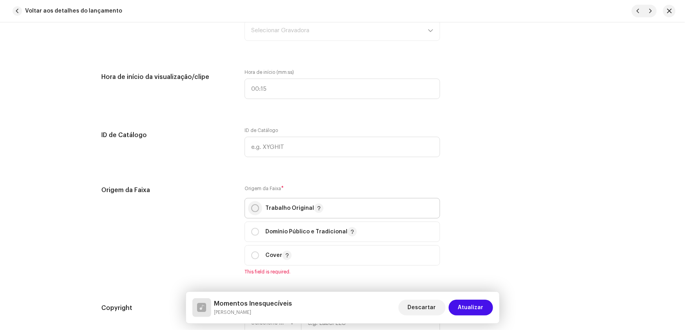
click at [251, 206] on input "radio" at bounding box center [255, 208] width 8 height 8
radio input "true"
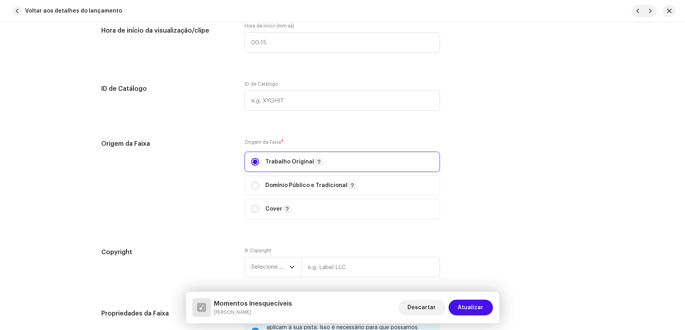
scroll to position [1034, 0]
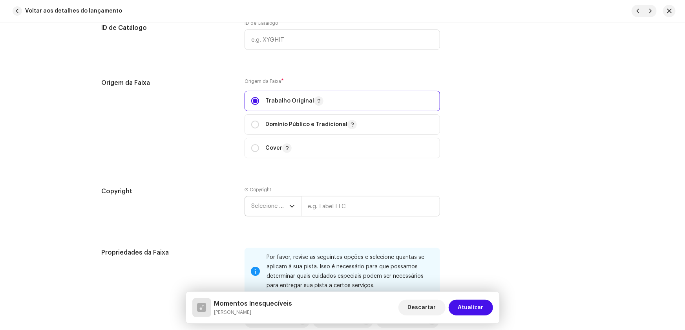
click at [263, 202] on span "Selecione o ano" at bounding box center [270, 206] width 38 height 20
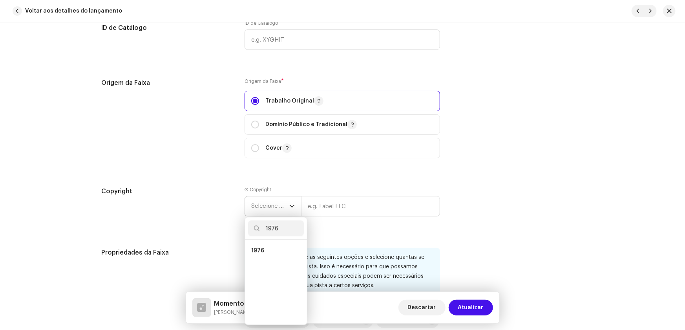
scroll to position [0, 0]
type input "1976"
click at [259, 247] on span "1976" at bounding box center [257, 250] width 13 height 8
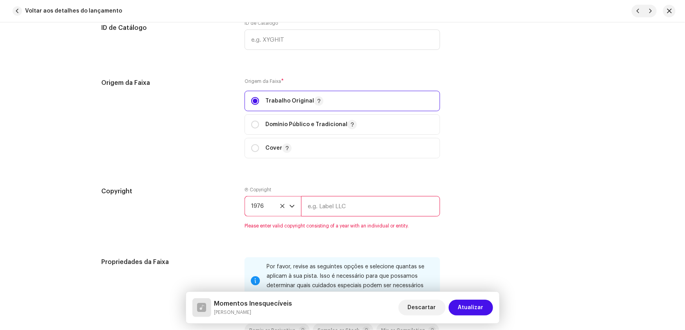
click at [339, 203] on input "text" at bounding box center [370, 206] width 139 height 20
type input "RCA Victor"
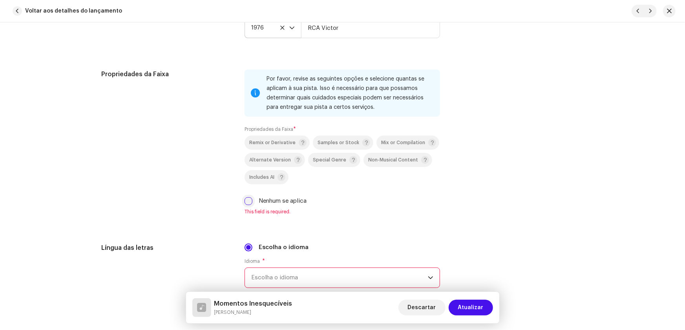
click at [245, 197] on input "Nenhum se aplica" at bounding box center [248, 201] width 8 height 8
checkbox input "true"
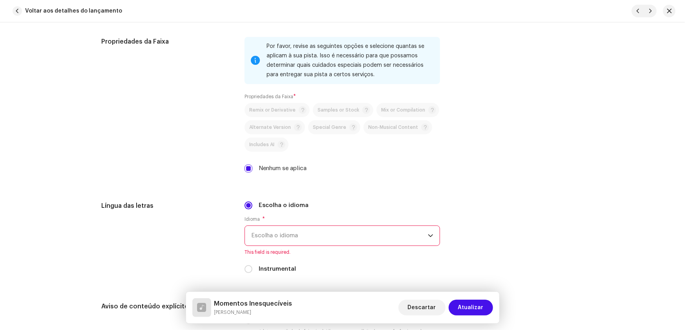
scroll to position [1284, 0]
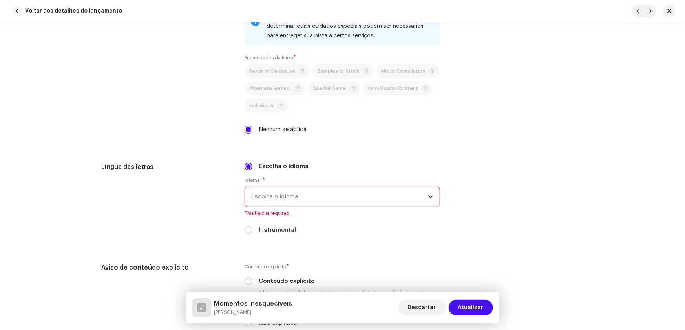
click at [265, 195] on span "Escolha o idioma" at bounding box center [339, 197] width 177 height 20
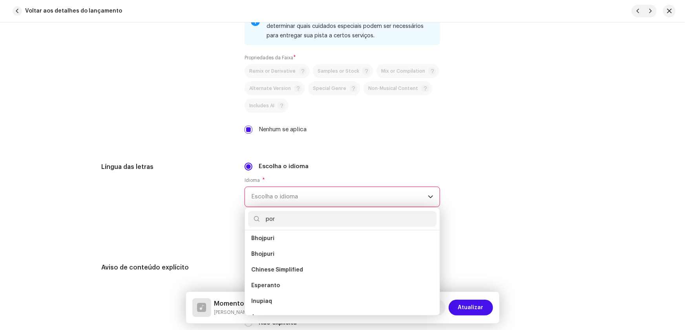
scroll to position [0, 0]
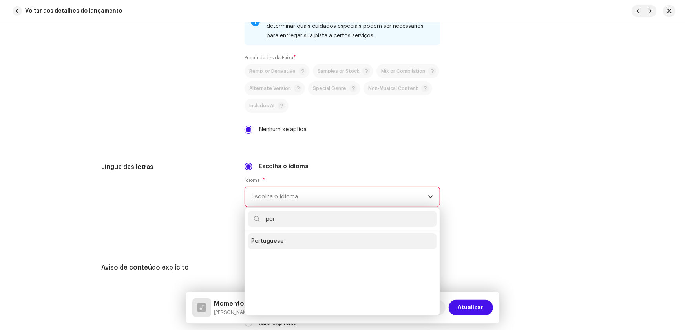
type input "por"
click at [279, 242] on span "Portuguese" at bounding box center [267, 241] width 33 height 8
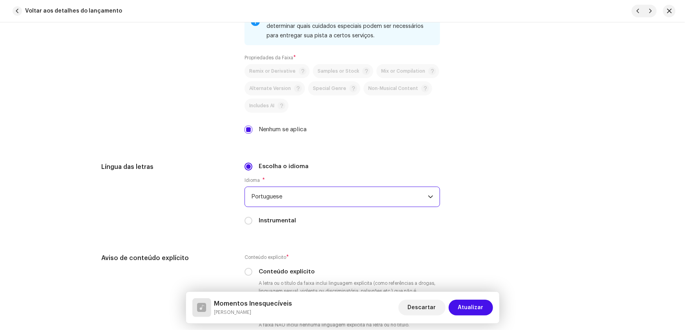
scroll to position [1427, 0]
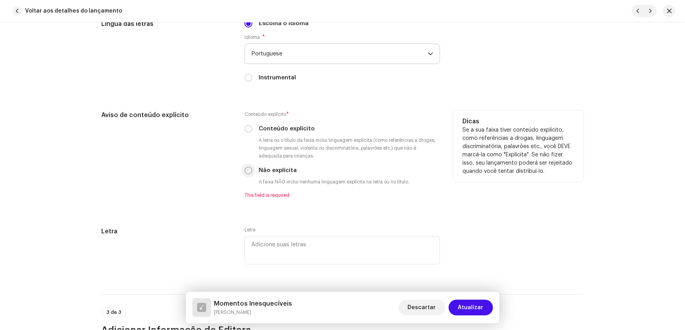
click at [247, 168] on input "Não explícita" at bounding box center [248, 170] width 8 height 8
radio input "true"
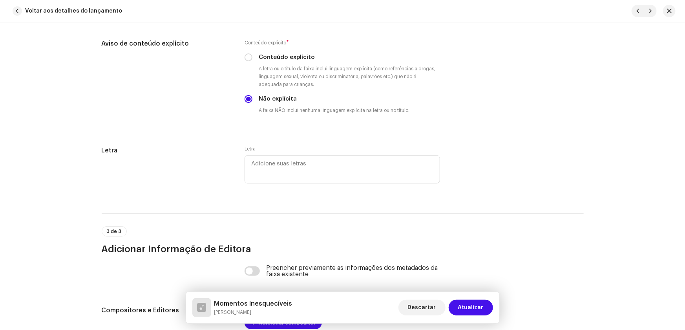
scroll to position [1605, 0]
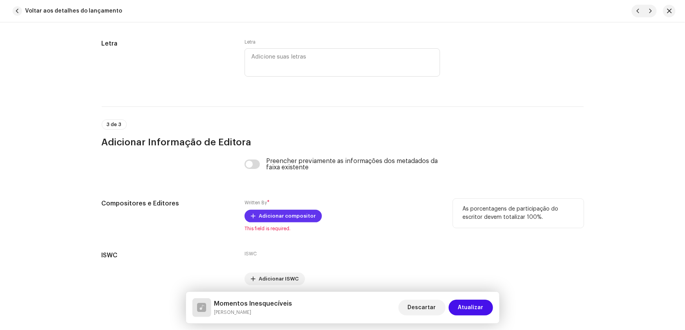
click at [269, 216] on span "Adicionar compositor" at bounding box center [287, 216] width 57 height 16
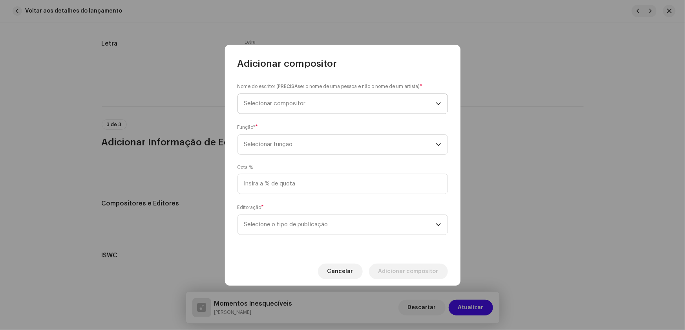
click at [266, 105] on span "Selecionar compositor" at bounding box center [275, 103] width 62 height 6
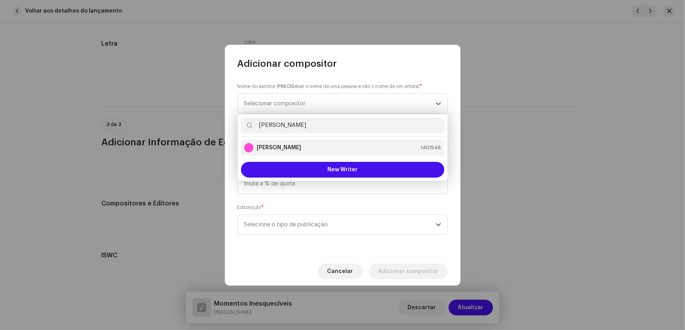
type input "[PERSON_NAME]"
click at [295, 149] on strong "[PERSON_NAME]" at bounding box center [279, 148] width 44 height 8
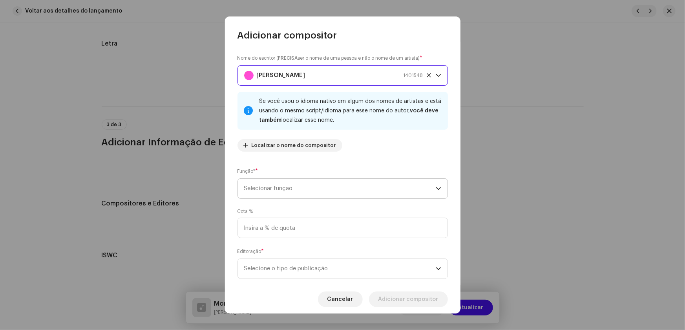
click at [441, 188] on p-select "Selecionar função" at bounding box center [342, 188] width 210 height 20
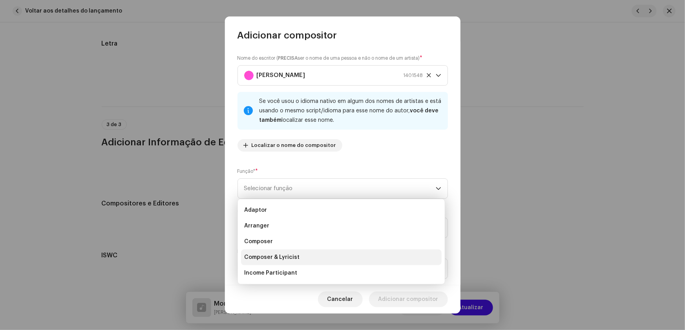
click at [290, 254] on span "Composer & Lyricist" at bounding box center [271, 257] width 55 height 8
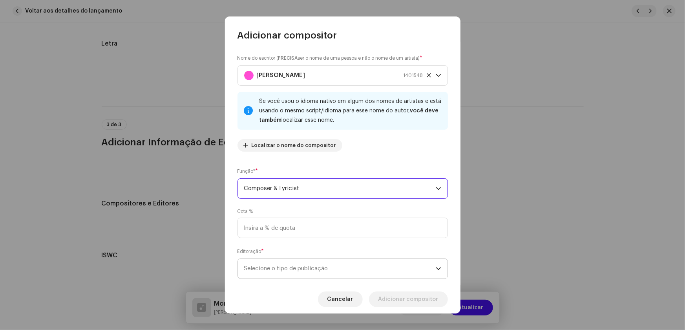
click at [438, 270] on icon "dropdown trigger" at bounding box center [438, 268] width 5 height 5
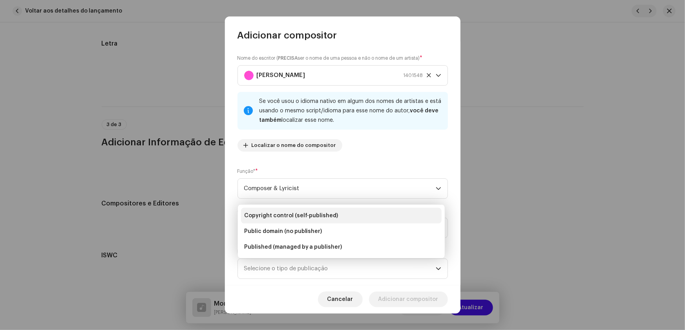
click at [319, 213] on span "Copyright control (self-published)" at bounding box center [291, 215] width 94 height 8
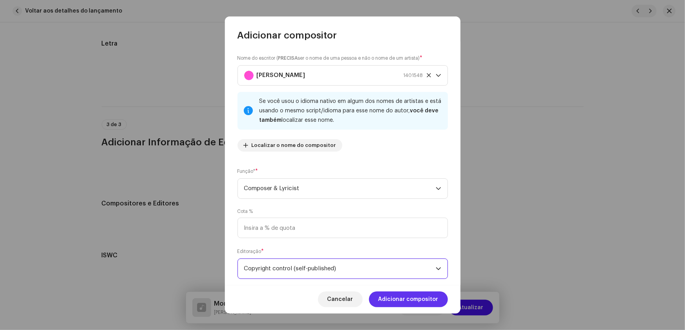
click at [390, 298] on span "Adicionar compositor" at bounding box center [408, 299] width 60 height 16
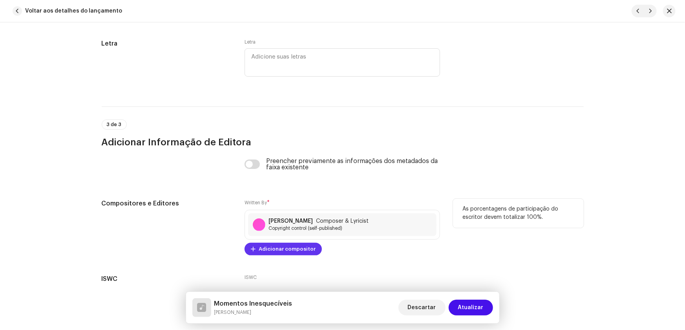
click at [278, 250] on span "Adicionar compositor" at bounding box center [287, 249] width 57 height 16
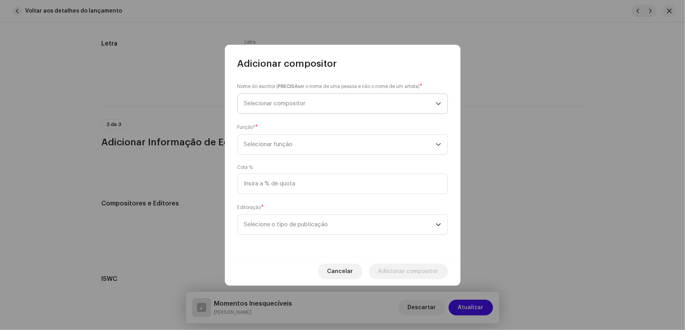
click at [268, 104] on span "Selecionar compositor" at bounding box center [275, 103] width 62 height 6
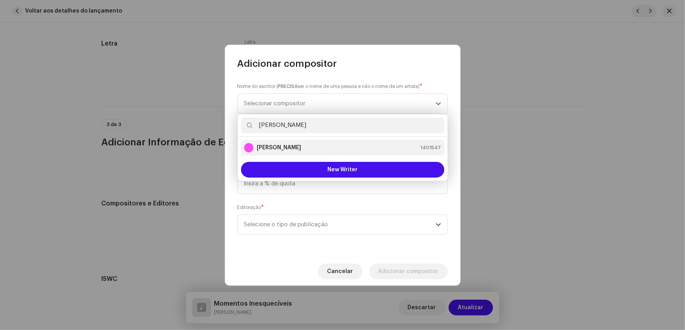
type input "[PERSON_NAME]"
click at [284, 144] on strong "[PERSON_NAME]" at bounding box center [279, 148] width 44 height 8
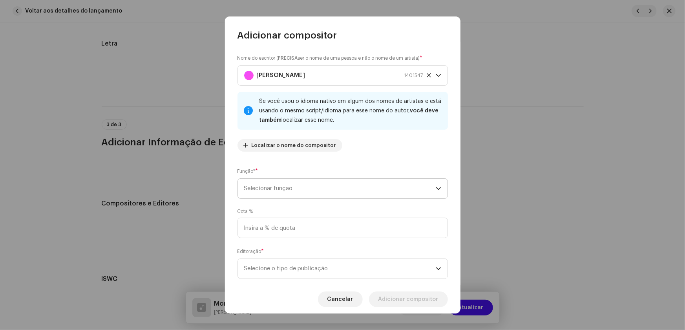
click at [437, 190] on icon "dropdown trigger" at bounding box center [438, 188] width 5 height 5
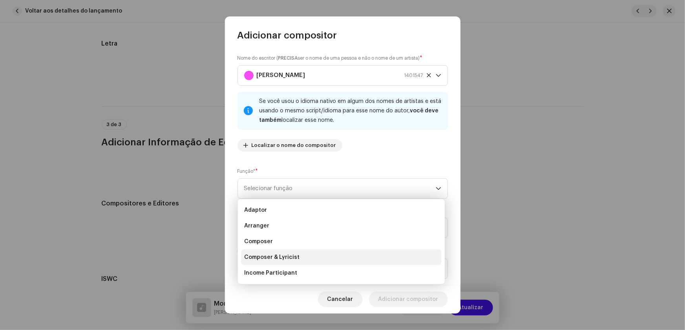
click at [286, 255] on span "Composer & Lyricist" at bounding box center [271, 257] width 55 height 8
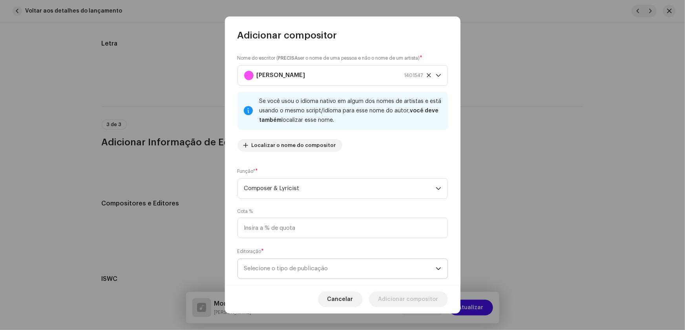
click at [439, 267] on p-select "Selecione o tipo de publicação" at bounding box center [342, 268] width 210 height 20
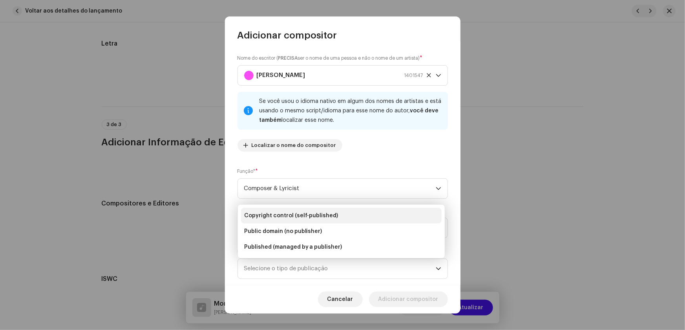
click at [304, 213] on span "Copyright control (self-published)" at bounding box center [291, 215] width 94 height 8
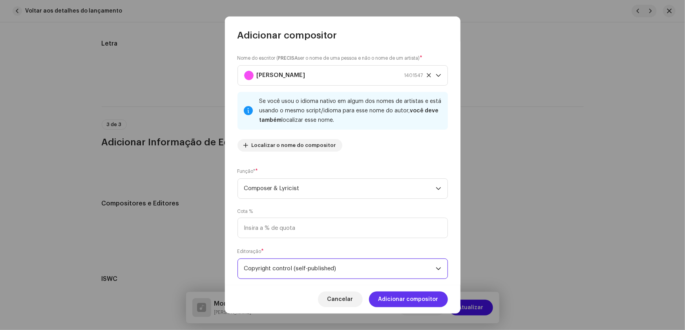
click at [396, 295] on span "Adicionar compositor" at bounding box center [408, 299] width 60 height 16
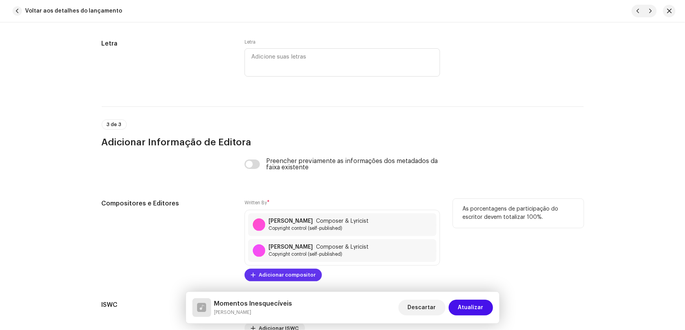
click at [286, 271] on span "Adicionar compositor" at bounding box center [287, 275] width 57 height 16
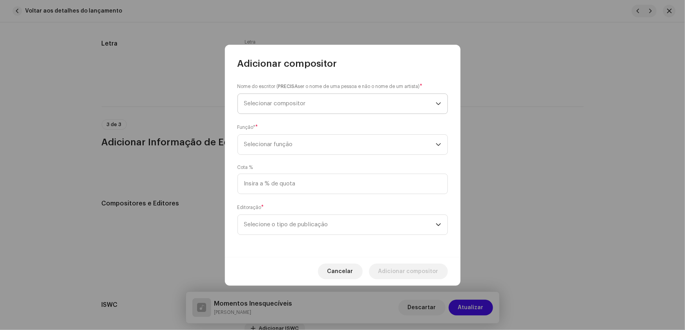
click at [269, 96] on span "Selecionar compositor" at bounding box center [339, 104] width 191 height 20
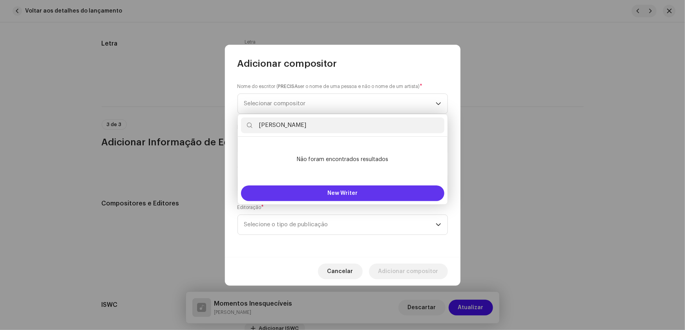
type input "[PERSON_NAME]"
click at [337, 194] on span "New Writer" at bounding box center [342, 192] width 30 height 5
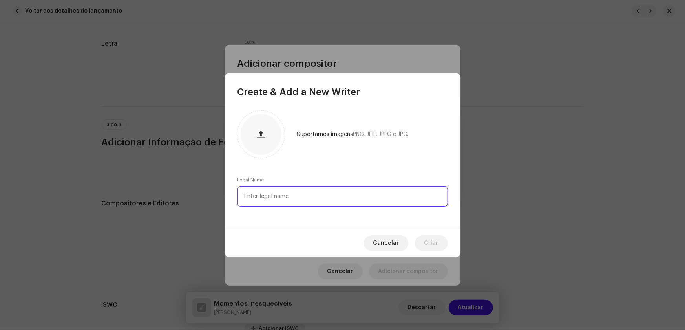
click at [320, 200] on input "text" at bounding box center [342, 196] width 210 height 20
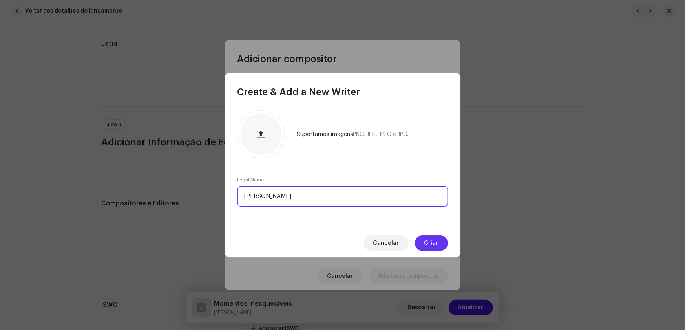
type input "[PERSON_NAME]"
click at [427, 244] on span "Criar" at bounding box center [431, 243] width 14 height 16
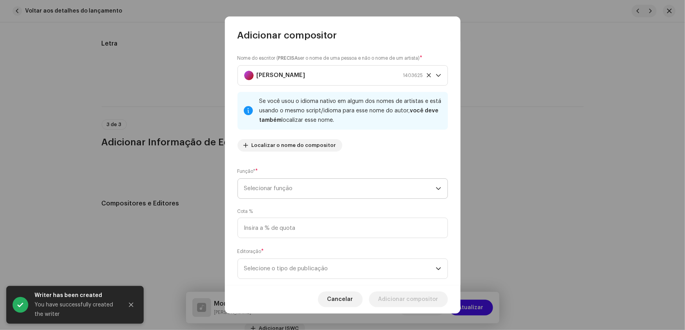
click at [439, 186] on p-select "Selecionar função" at bounding box center [342, 188] width 210 height 20
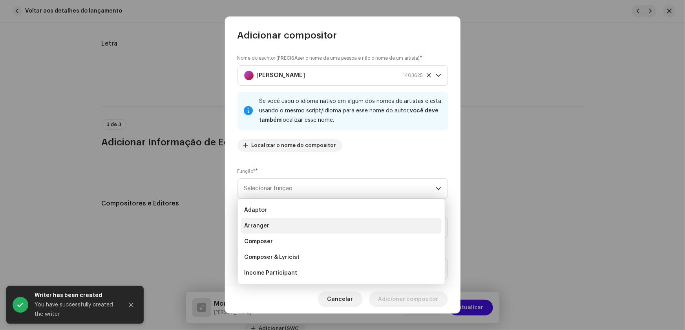
click at [263, 224] on span "Arranger" at bounding box center [256, 226] width 25 height 8
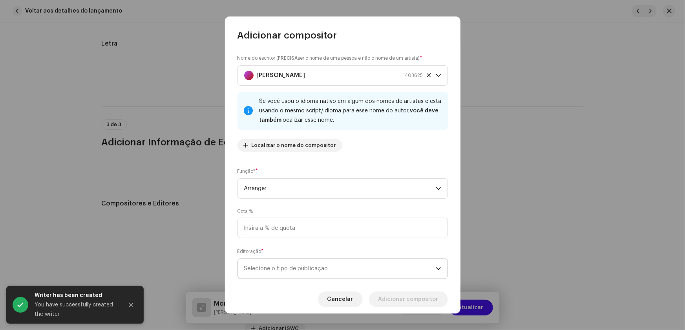
click at [436, 264] on div "dropdown trigger" at bounding box center [438, 269] width 5 height 20
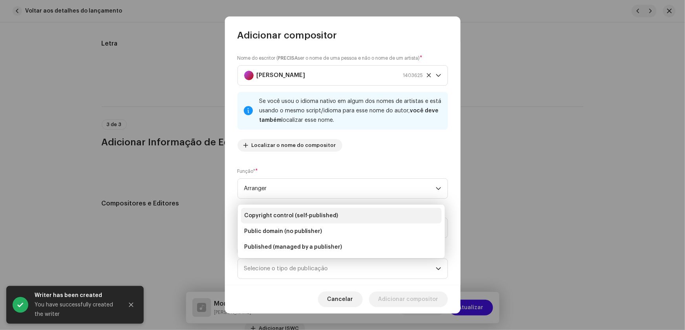
click at [303, 212] on span "Copyright control (self-published)" at bounding box center [291, 215] width 94 height 8
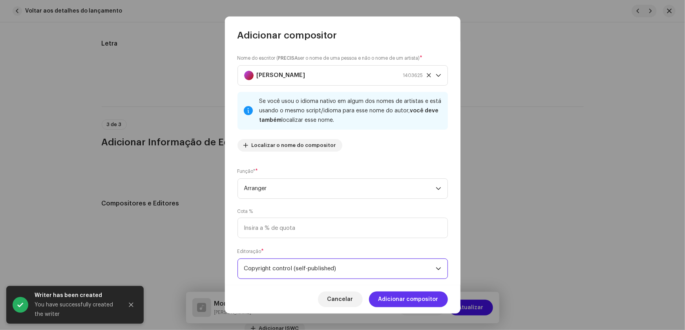
click at [404, 298] on span "Adicionar compositor" at bounding box center [408, 299] width 60 height 16
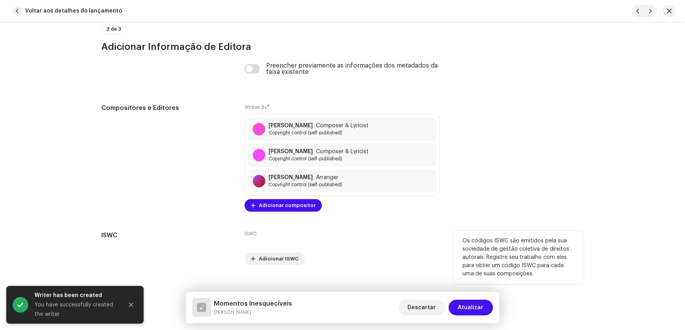
scroll to position [1710, 0]
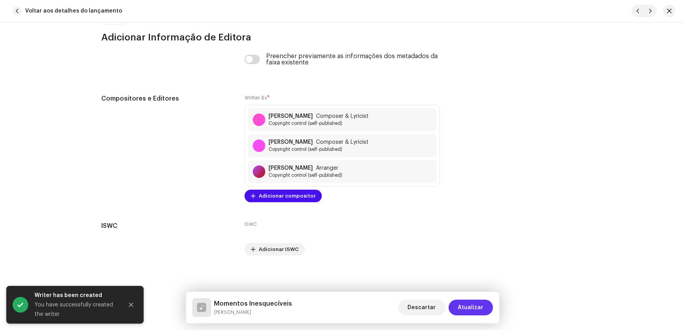
click at [472, 305] on span "Atualizar" at bounding box center [471, 307] width 26 height 16
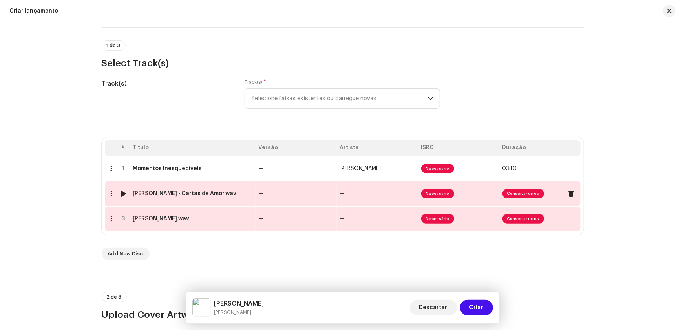
click at [220, 197] on td "[PERSON_NAME] - Cartas de Amor.wav" at bounding box center [193, 193] width 126 height 25
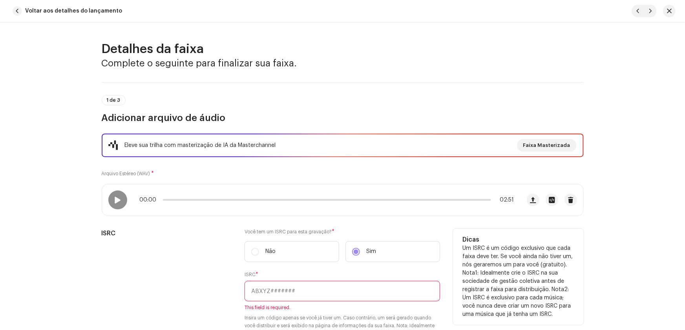
paste input "QZ-F8D-25-01709"
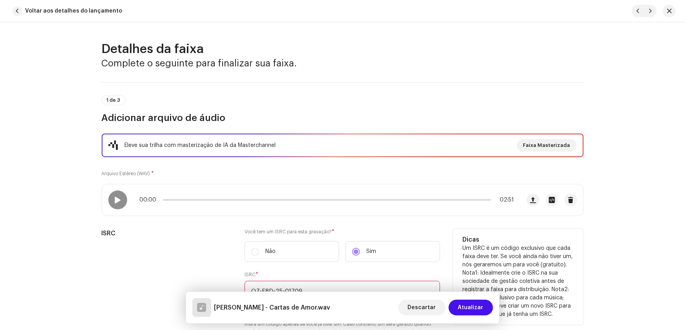
click at [261, 289] on input "QZ-F8D-25-01709" at bounding box center [341, 291] width 195 height 20
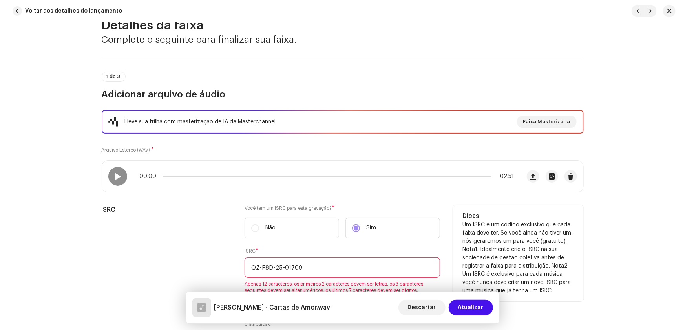
scroll to position [35, 0]
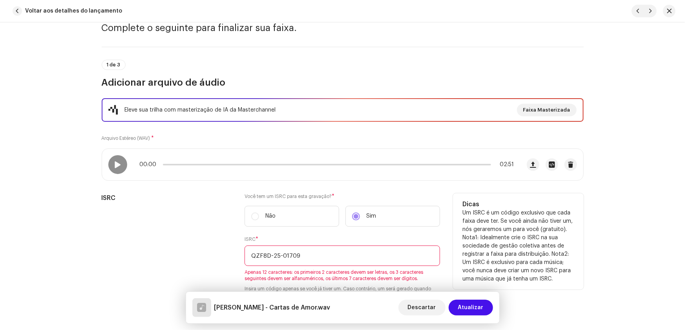
click at [271, 253] on input "QZF8D-25-01709" at bounding box center [341, 255] width 195 height 20
click at [276, 250] on input "QZF8D25-01709" at bounding box center [341, 255] width 195 height 20
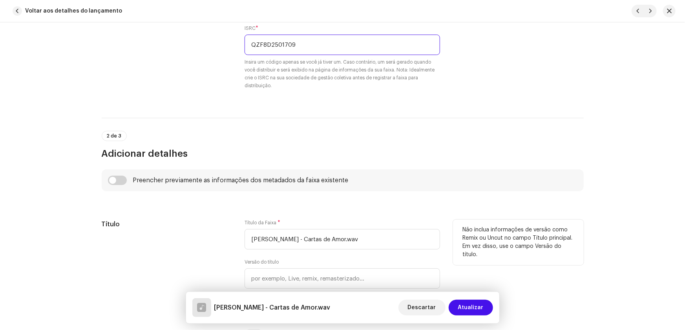
scroll to position [250, 0]
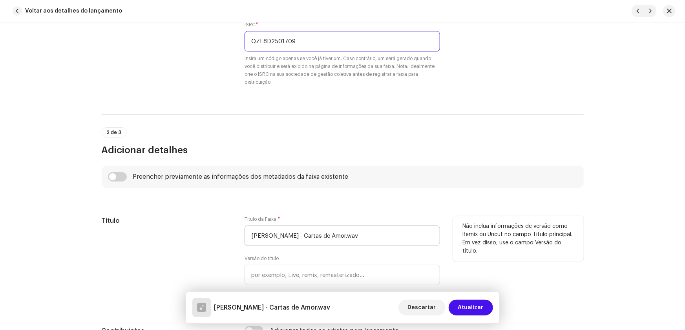
type input "QZF8D2501709"
drag, startPoint x: 303, startPoint y: 234, endPoint x: 151, endPoint y: 235, distance: 151.1
click at [152, 235] on div "Título Título da Faixa * [PERSON_NAME] - Cartas de Amor.wav Versão do título Lo…" at bounding box center [343, 261] width 482 height 91
drag, startPoint x: 293, startPoint y: 234, endPoint x: 322, endPoint y: 234, distance: 28.6
click at [322, 234] on input "Cartas de Amor.wav" at bounding box center [341, 235] width 195 height 20
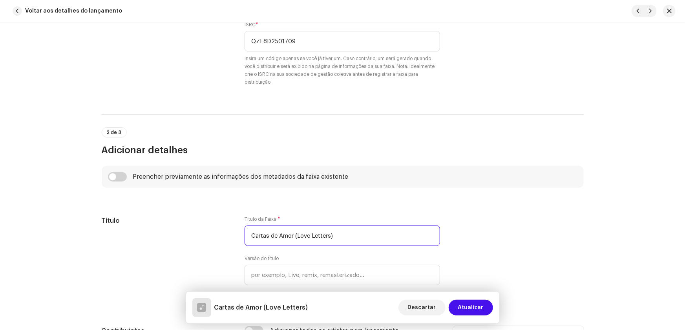
type input "Cartas de Amor (Love Letters)"
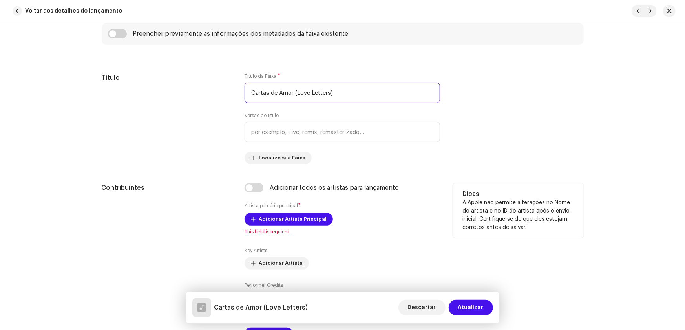
scroll to position [499, 0]
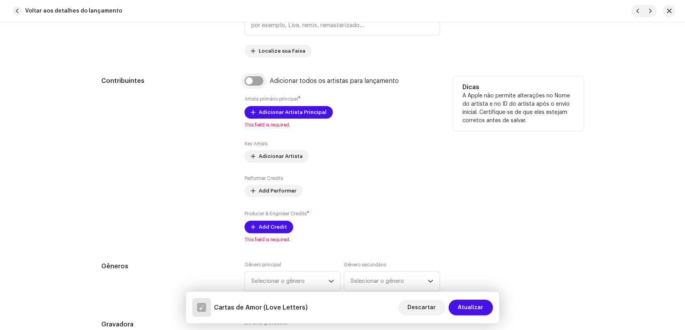
click at [247, 80] on input "checkbox" at bounding box center [253, 80] width 19 height 9
checkbox input "true"
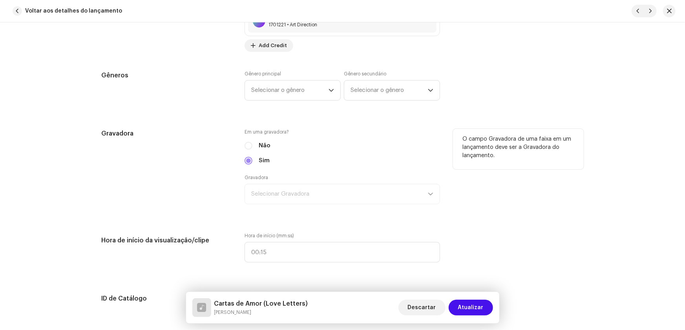
scroll to position [785, 0]
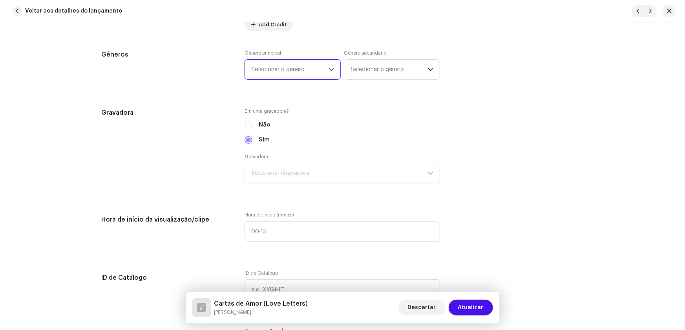
click at [318, 71] on span "Selecionar o gênero" at bounding box center [289, 70] width 77 height 20
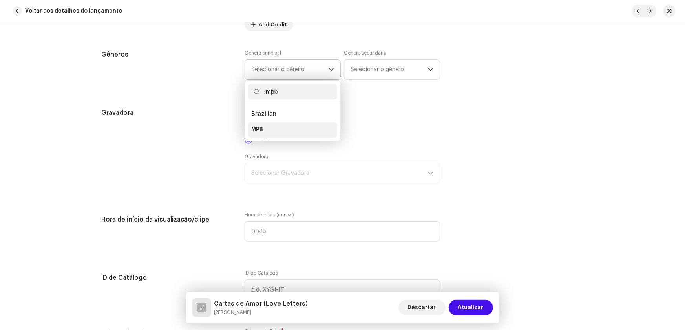
type input "mpb"
drag, startPoint x: 264, startPoint y: 128, endPoint x: 351, endPoint y: 85, distance: 97.0
click at [266, 128] on li "MPB" at bounding box center [292, 130] width 89 height 16
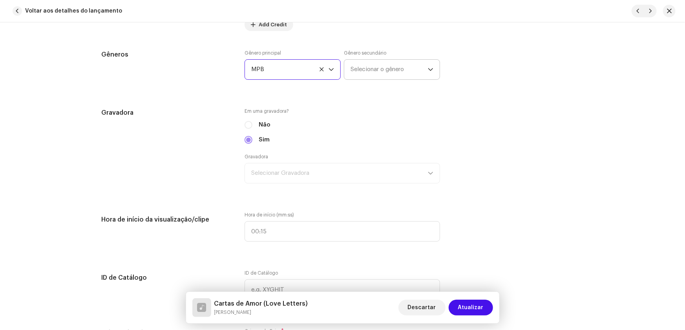
click at [367, 67] on span "Selecionar o gênero" at bounding box center [388, 70] width 77 height 20
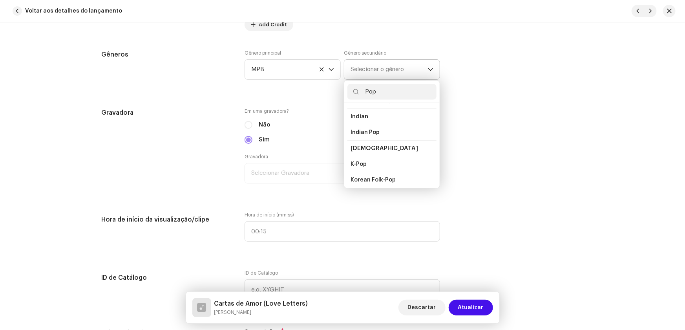
scroll to position [250, 0]
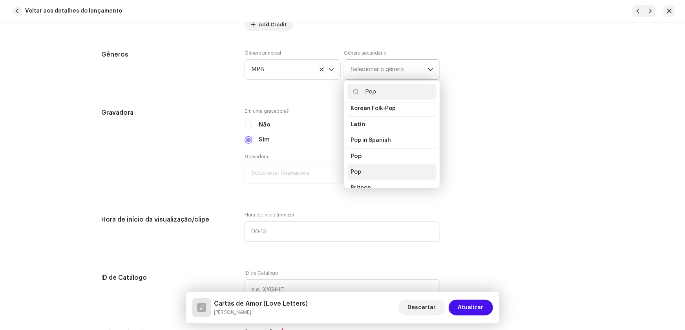
type input "Pop"
click at [359, 164] on li "Pop" at bounding box center [391, 172] width 89 height 16
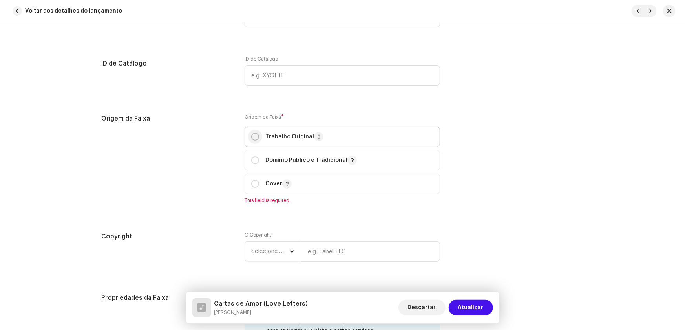
click at [252, 134] on input "radio" at bounding box center [255, 137] width 8 height 8
radio input "true"
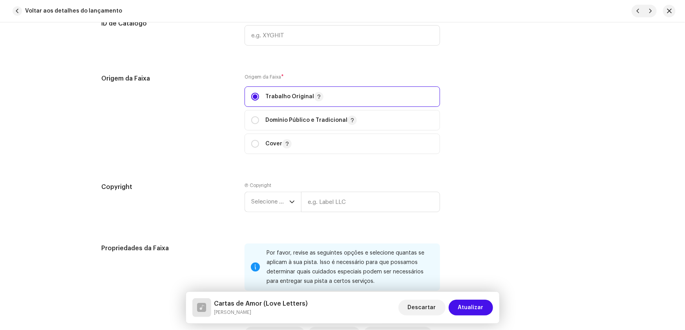
scroll to position [1106, 0]
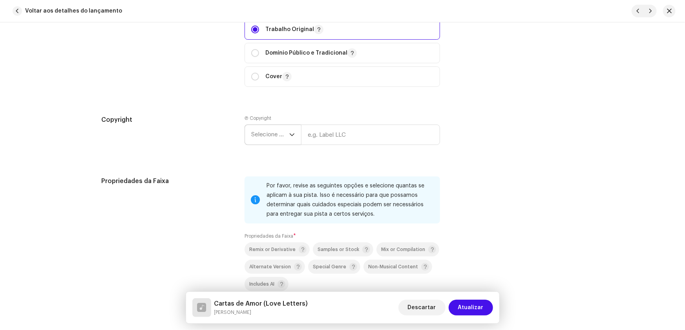
click at [266, 132] on span "Selecione o ano" at bounding box center [270, 135] width 38 height 20
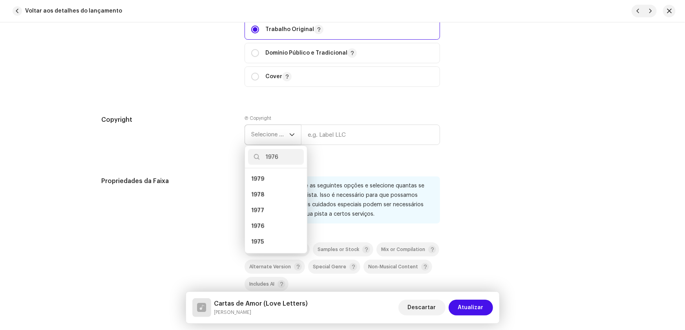
scroll to position [0, 0]
type input "1976"
click at [261, 175] on span "1976" at bounding box center [257, 179] width 13 height 8
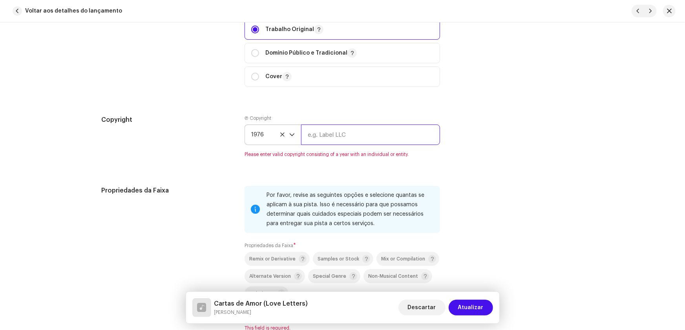
click at [321, 136] on input "text" at bounding box center [370, 134] width 139 height 20
type input "RCA Victor"
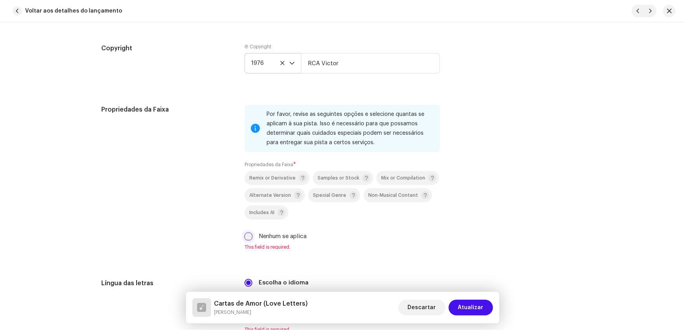
click at [248, 235] on input "Nenhum se aplica" at bounding box center [248, 236] width 8 height 8
checkbox input "true"
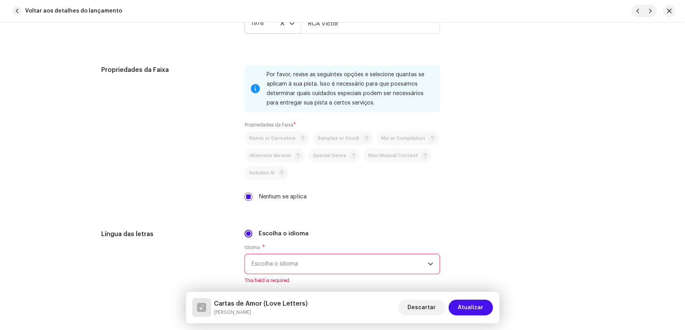
scroll to position [1284, 0]
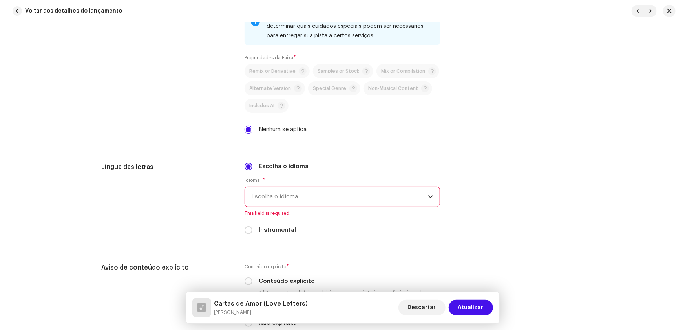
click at [258, 193] on span "Escolha o idioma" at bounding box center [339, 197] width 177 height 20
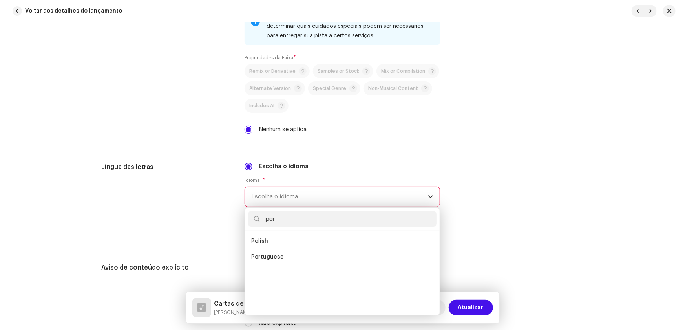
scroll to position [0, 0]
type input "por"
click at [281, 239] on li "Portuguese" at bounding box center [342, 241] width 188 height 16
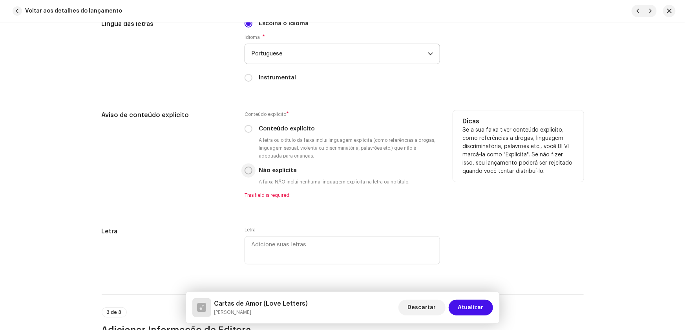
click at [246, 168] on input "Não explícita" at bounding box center [248, 170] width 8 height 8
radio input "true"
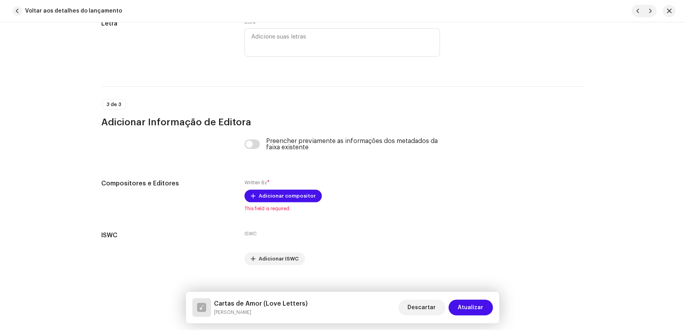
scroll to position [1634, 0]
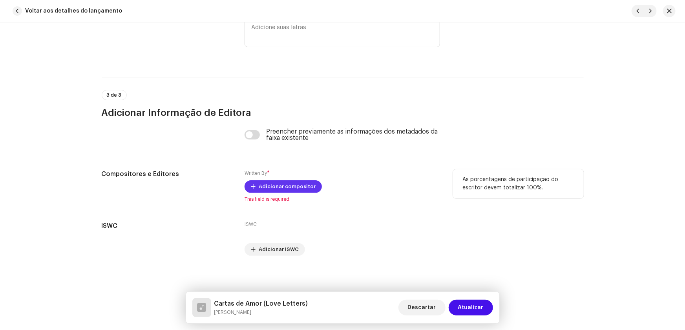
click at [266, 186] on span "Adicionar compositor" at bounding box center [287, 187] width 57 height 16
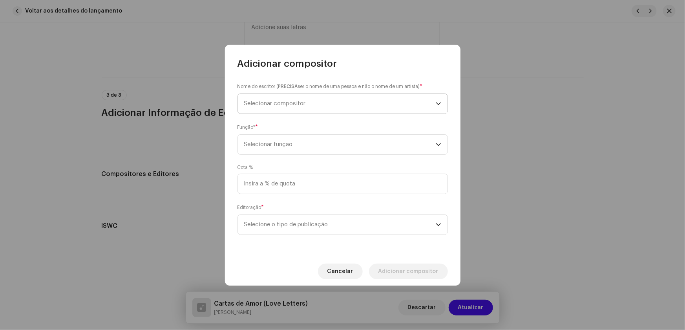
click at [266, 105] on span "Selecionar compositor" at bounding box center [275, 103] width 62 height 6
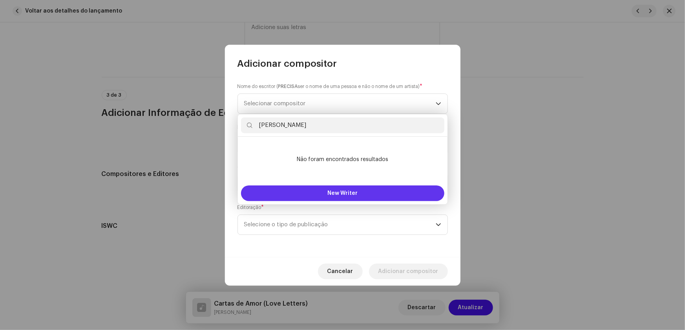
type input "[PERSON_NAME]"
click at [333, 192] on span "New Writer" at bounding box center [342, 192] width 30 height 5
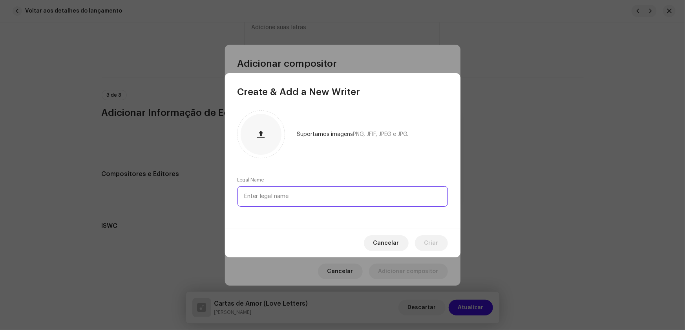
paste input "[PERSON_NAME]"
type input "[PERSON_NAME]"
click at [432, 243] on span "Criar" at bounding box center [431, 243] width 14 height 16
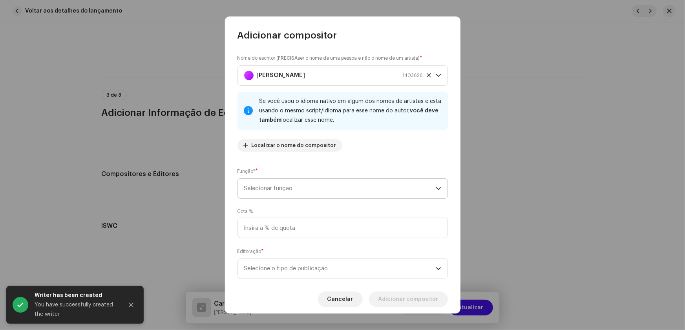
click at [432, 184] on span "Selecionar função" at bounding box center [339, 189] width 191 height 20
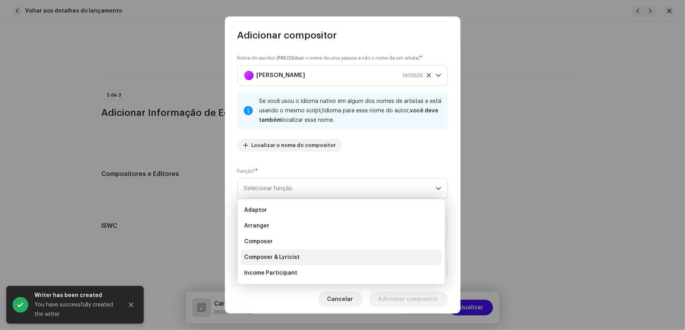
click at [285, 253] on span "Composer & Lyricist" at bounding box center [271, 257] width 55 height 8
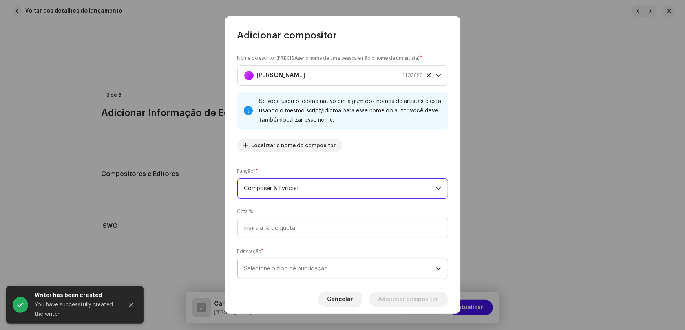
click at [436, 264] on div "dropdown trigger" at bounding box center [438, 269] width 5 height 20
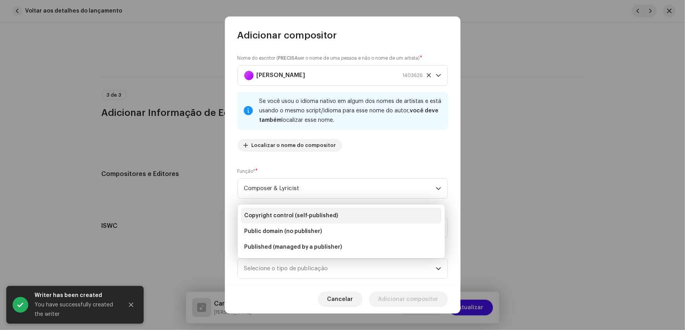
click at [310, 212] on span "Copyright control (self-published)" at bounding box center [291, 215] width 94 height 8
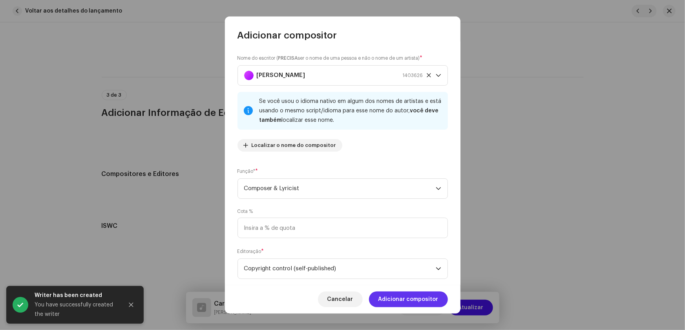
click at [397, 292] on span "Adicionar compositor" at bounding box center [408, 299] width 60 height 16
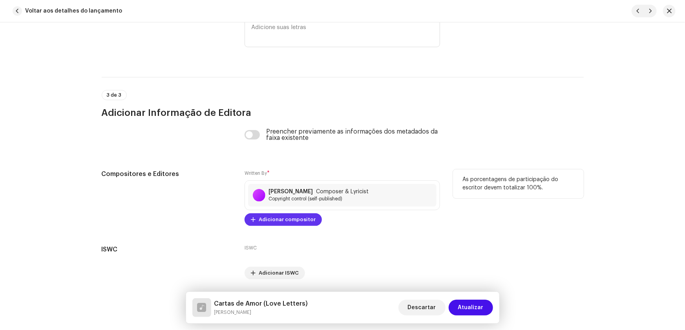
click at [270, 219] on span "Adicionar compositor" at bounding box center [287, 219] width 57 height 16
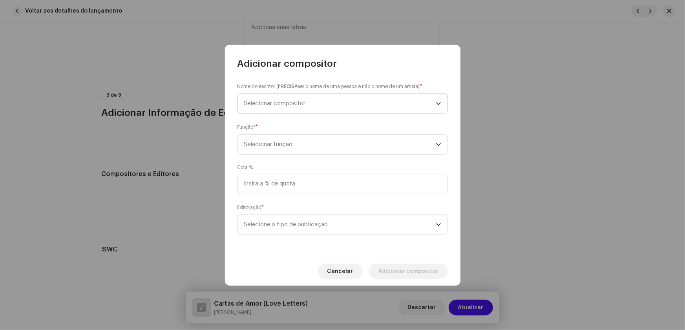
click at [263, 98] on span "Selecionar compositor" at bounding box center [339, 104] width 191 height 20
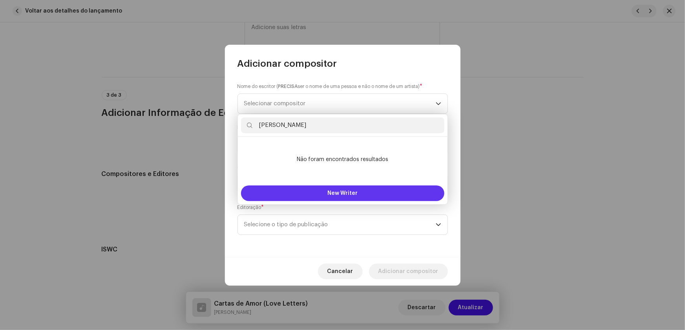
type input "[PERSON_NAME]"
click at [336, 192] on span "New Writer" at bounding box center [342, 192] width 30 height 5
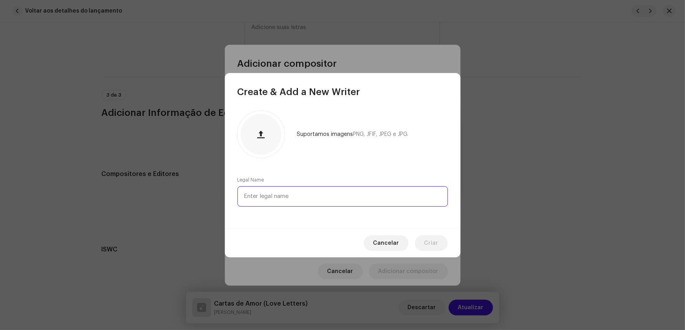
paste input "[PERSON_NAME]"
type input "[PERSON_NAME]"
click at [425, 245] on button "Criar" at bounding box center [431, 243] width 33 height 16
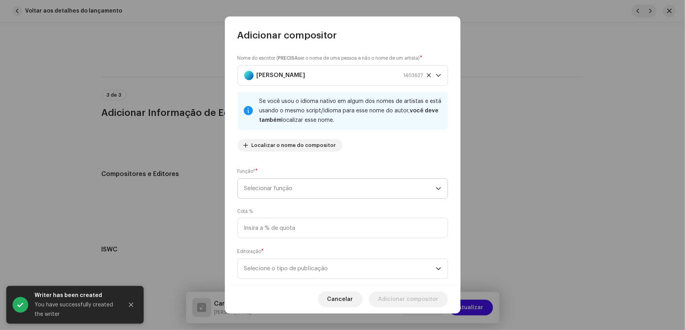
click at [436, 186] on icon "dropdown trigger" at bounding box center [438, 188] width 5 height 5
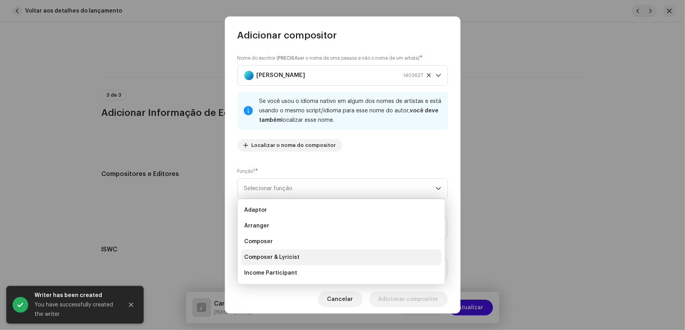
click at [283, 254] on span "Composer & Lyricist" at bounding box center [271, 257] width 55 height 8
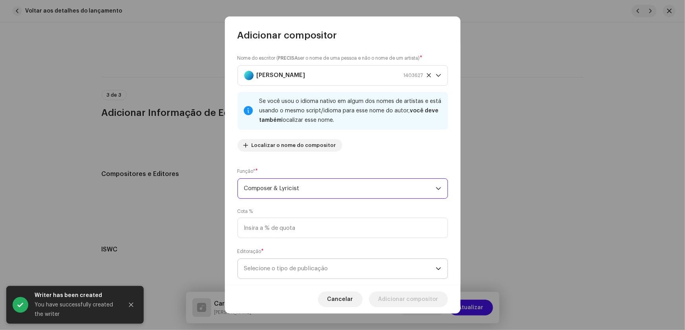
click at [429, 263] on span "Selecione o tipo de publicação" at bounding box center [339, 269] width 191 height 20
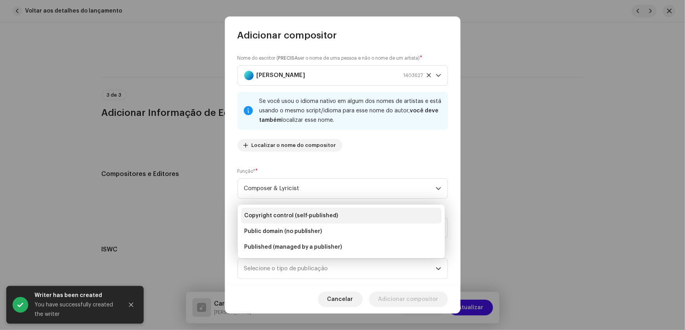
click at [319, 211] on li "Copyright control (self-published)" at bounding box center [341, 216] width 201 height 16
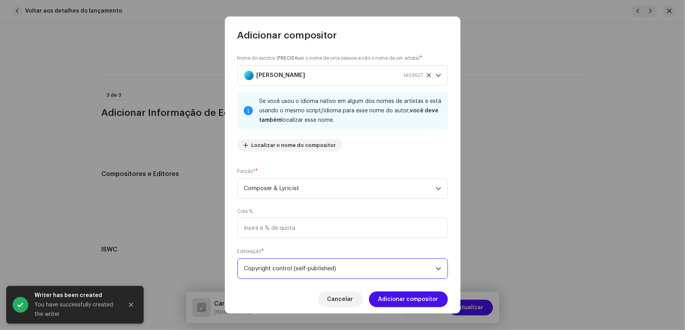
scroll to position [16, 0]
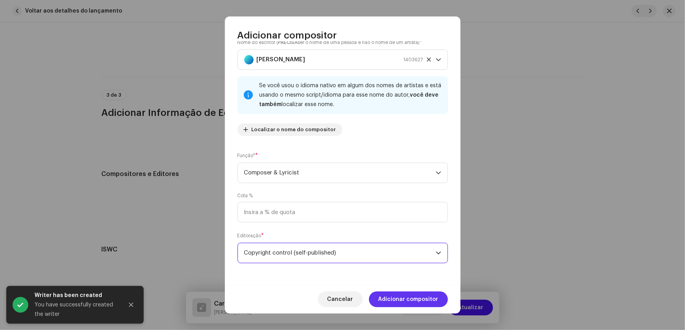
click at [400, 296] on span "Adicionar compositor" at bounding box center [408, 299] width 60 height 16
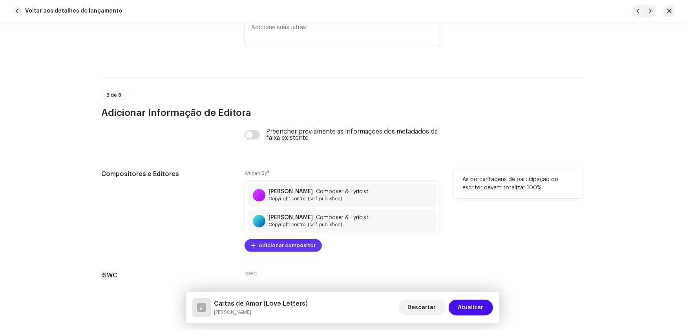
click at [272, 242] on span "Adicionar compositor" at bounding box center [287, 245] width 57 height 16
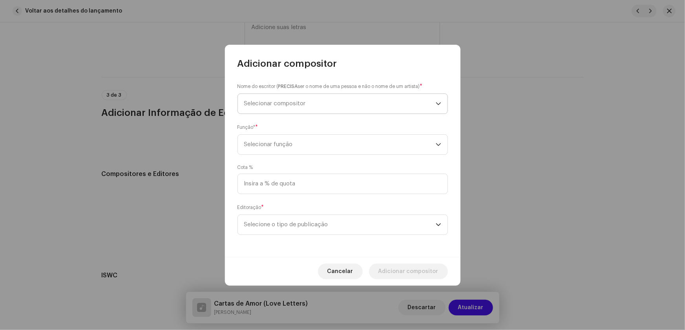
click at [284, 102] on span "Selecionar compositor" at bounding box center [275, 103] width 62 height 6
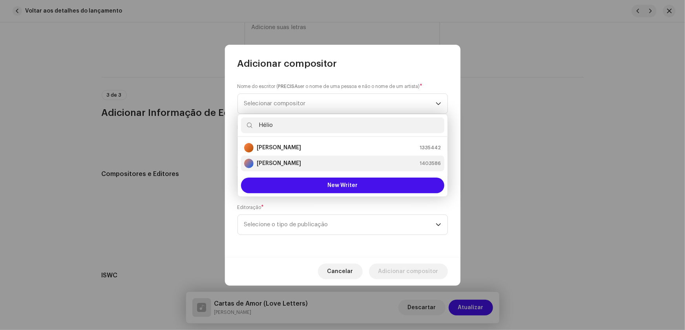
type input "Hélio"
click at [285, 162] on strong "[PERSON_NAME]" at bounding box center [279, 163] width 44 height 8
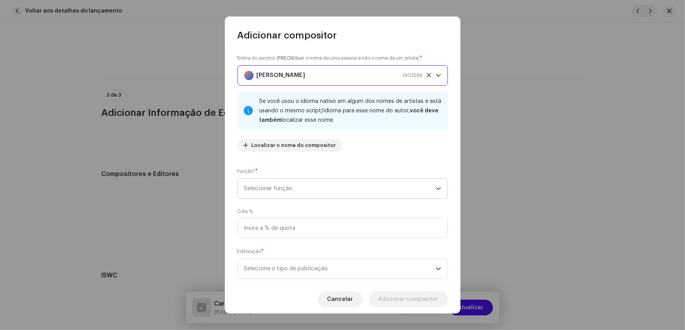
click at [436, 190] on icon "dropdown trigger" at bounding box center [438, 188] width 5 height 5
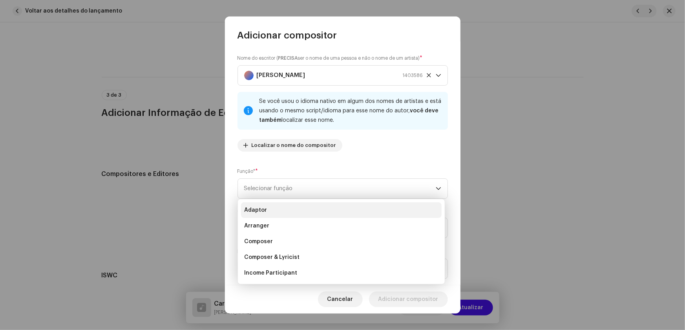
click at [265, 210] on span "Adaptor" at bounding box center [255, 210] width 23 height 8
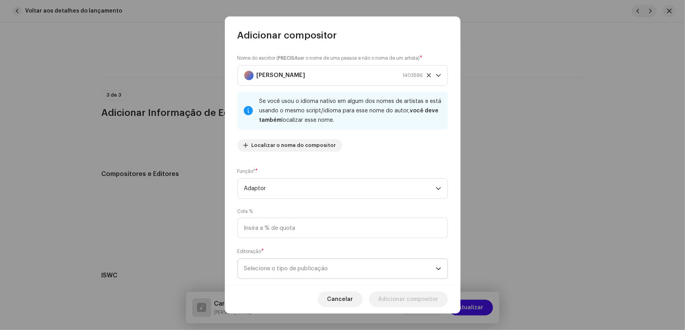
click at [436, 270] on icon "dropdown trigger" at bounding box center [438, 268] width 5 height 5
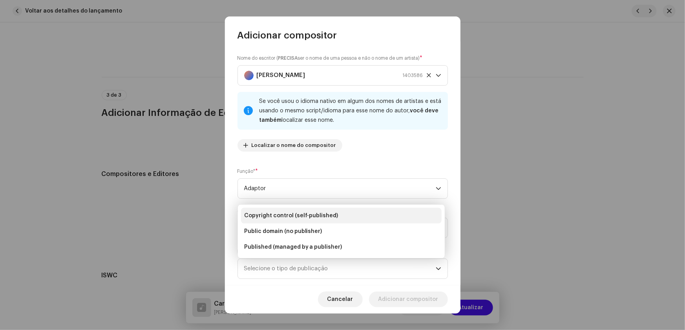
click at [309, 212] on span "Copyright control (self-published)" at bounding box center [291, 215] width 94 height 8
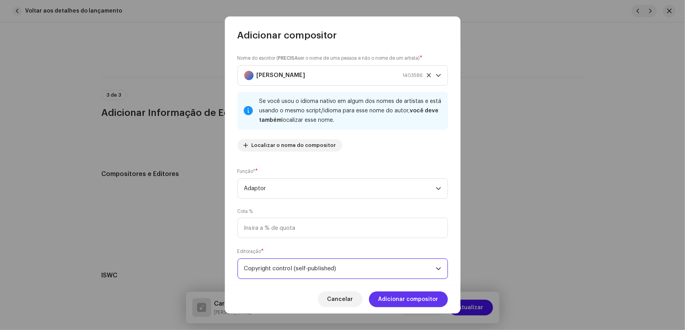
click at [395, 295] on span "Adicionar compositor" at bounding box center [408, 299] width 60 height 16
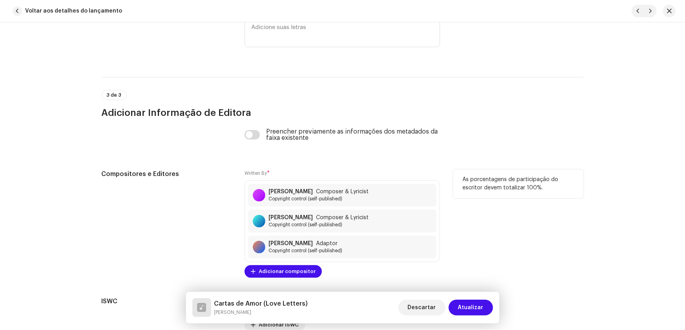
scroll to position [1670, 0]
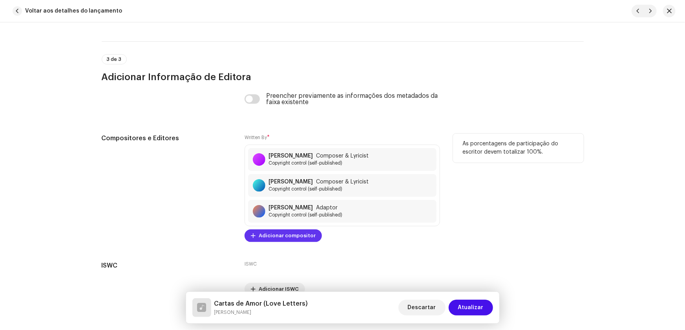
click at [265, 233] on span "Adicionar compositor" at bounding box center [287, 236] width 57 height 16
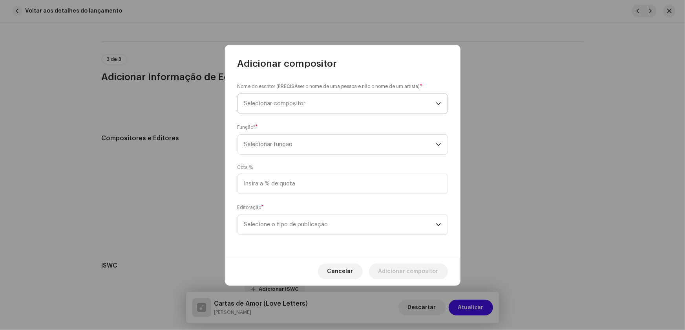
click at [274, 102] on span "Selecionar compositor" at bounding box center [275, 103] width 62 height 6
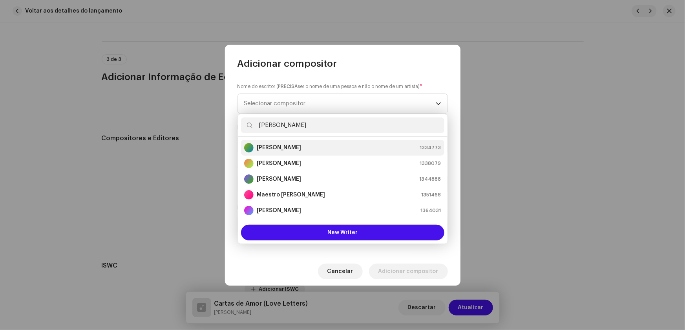
type input "[PERSON_NAME]"
click at [283, 147] on strong "[PERSON_NAME]" at bounding box center [279, 148] width 44 height 8
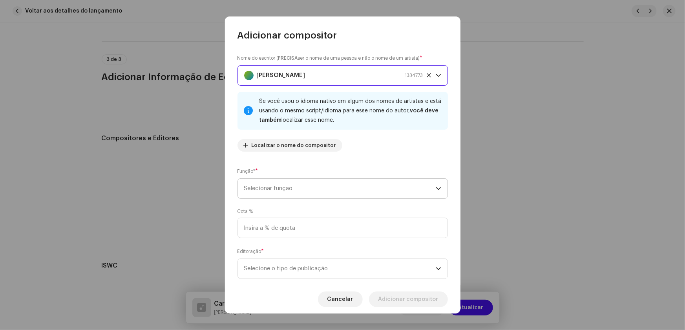
click at [436, 190] on icon "dropdown trigger" at bounding box center [438, 188] width 5 height 5
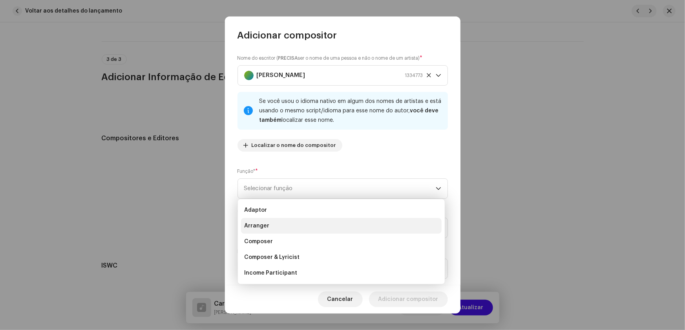
click at [265, 226] on span "Arranger" at bounding box center [256, 226] width 25 height 8
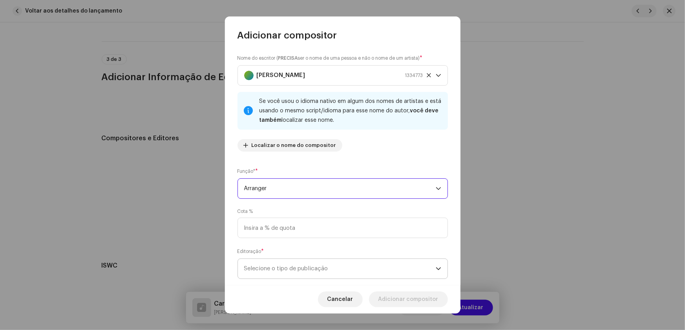
click at [430, 268] on span "Selecione o tipo de publicação" at bounding box center [339, 269] width 191 height 20
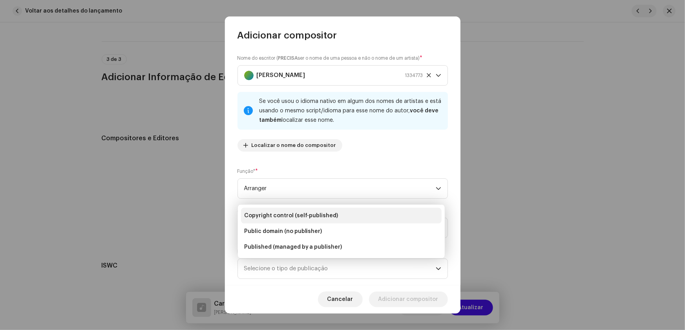
click at [308, 217] on span "Copyright control (self-published)" at bounding box center [291, 215] width 94 height 8
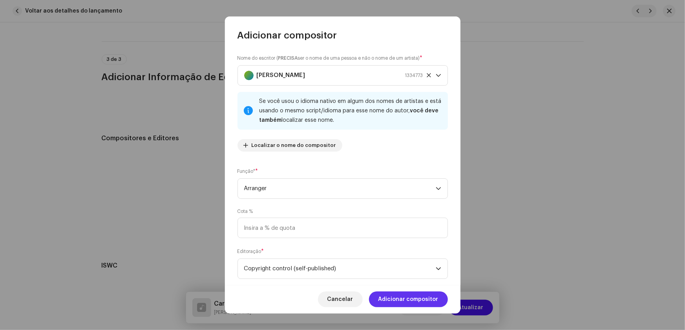
click at [388, 292] on span "Adicionar compositor" at bounding box center [408, 299] width 60 height 16
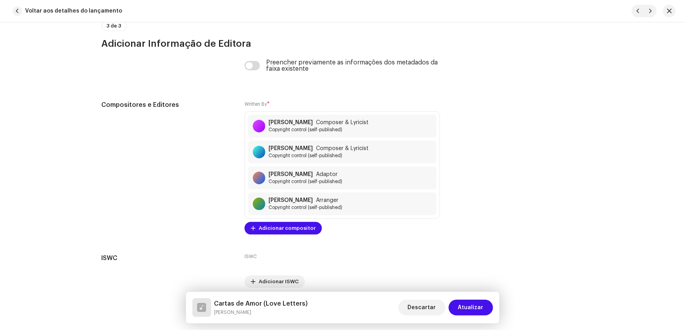
scroll to position [1735, 0]
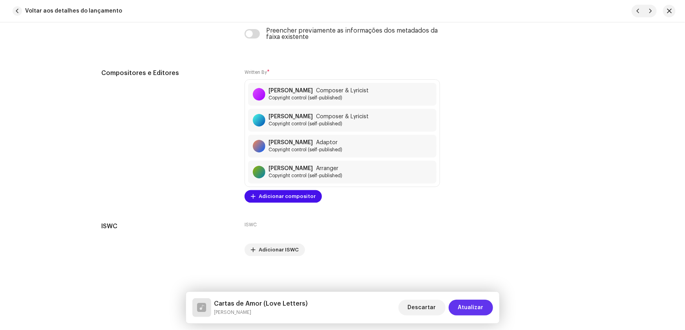
click at [471, 308] on span "Atualizar" at bounding box center [471, 307] width 26 height 16
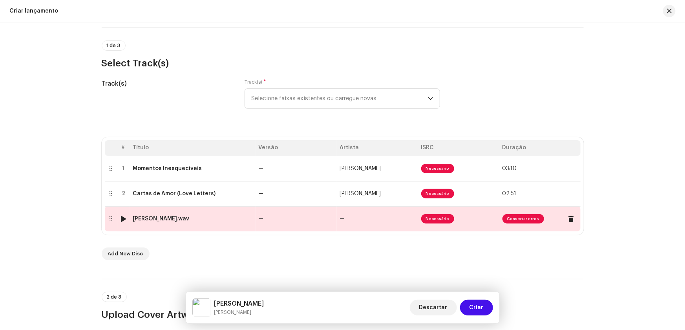
click at [227, 216] on div "[PERSON_NAME].wav" at bounding box center [192, 218] width 119 height 6
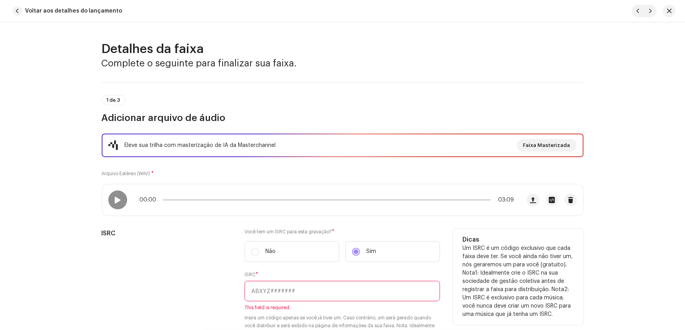
scroll to position [35, 0]
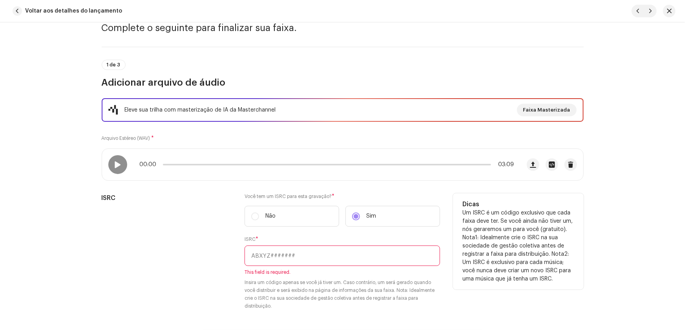
paste input "QZ-F8D-25-01710"
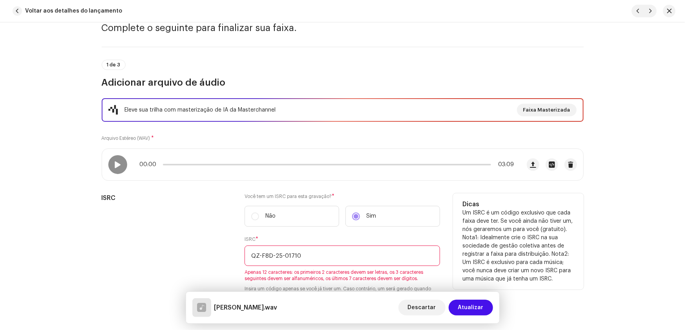
click at [258, 254] on input "QZ-F8D-25-01710" at bounding box center [341, 255] width 195 height 20
click at [270, 253] on input "QZF8D-25-01710" at bounding box center [341, 255] width 195 height 20
drag, startPoint x: 275, startPoint y: 253, endPoint x: 288, endPoint y: 244, distance: 16.1
click at [275, 253] on input "QZF8D25-01710" at bounding box center [341, 255] width 195 height 20
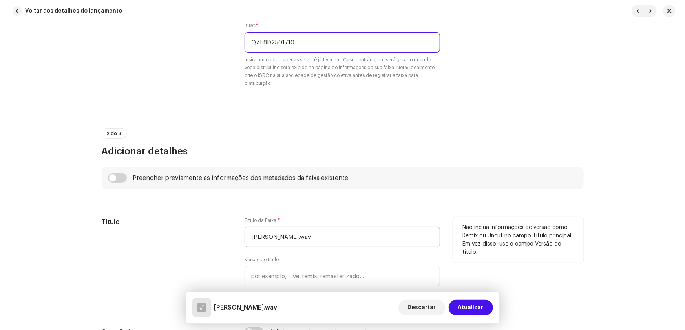
scroll to position [250, 0]
type input "QZF8D2501710"
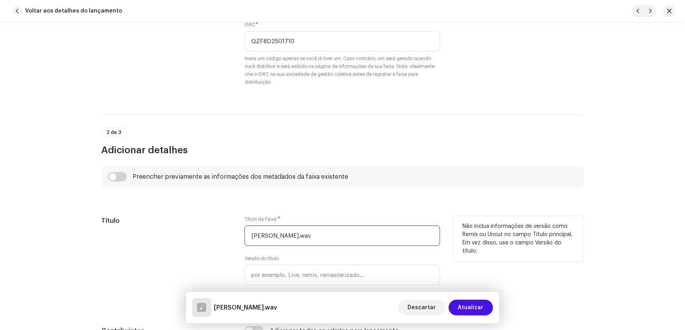
drag, startPoint x: 302, startPoint y: 234, endPoint x: 110, endPoint y: 236, distance: 191.9
click at [110, 236] on div "Título Título da Faixa * [PERSON_NAME].wav Versão do título Localize sua Faixa …" at bounding box center [343, 261] width 482 height 91
click at [304, 231] on input "Pensando.wav" at bounding box center [341, 235] width 195 height 20
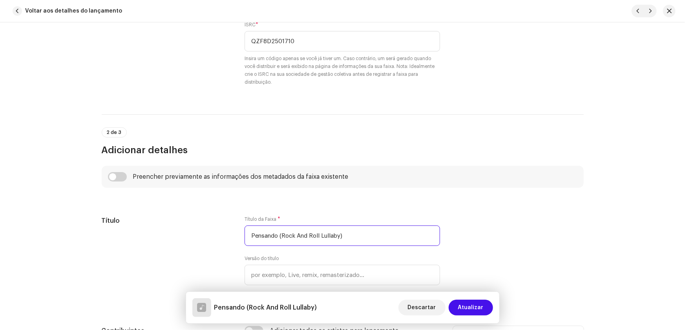
type input "Pensando (Rock And Roll Lullaby)"
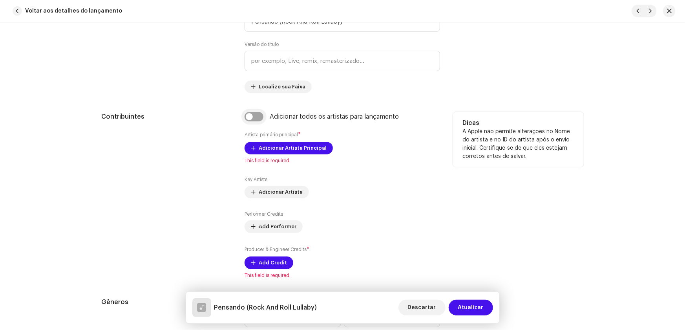
click at [249, 118] on input "checkbox" at bounding box center [253, 116] width 19 height 9
checkbox input "true"
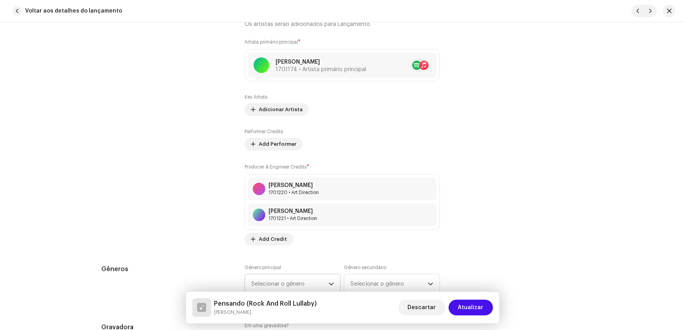
scroll to position [642, 0]
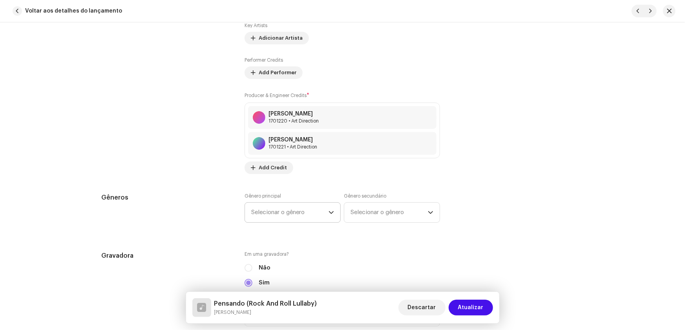
click at [266, 211] on span "Selecionar o gênero" at bounding box center [289, 212] width 77 height 20
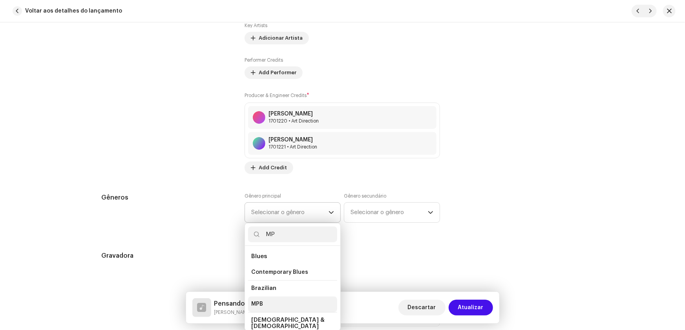
type input "MP"
click at [262, 302] on li "MPB" at bounding box center [292, 304] width 89 height 16
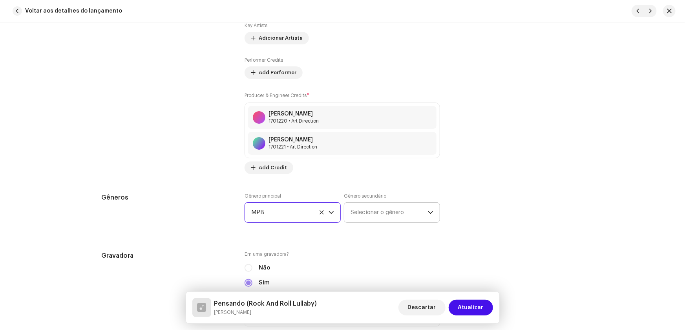
click at [367, 213] on span "Selecionar o gênero" at bounding box center [388, 212] width 77 height 20
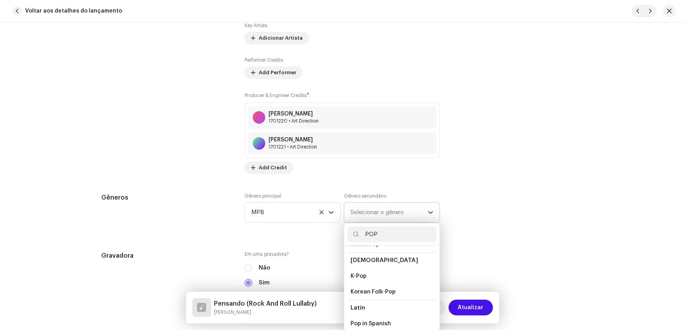
scroll to position [280, 0]
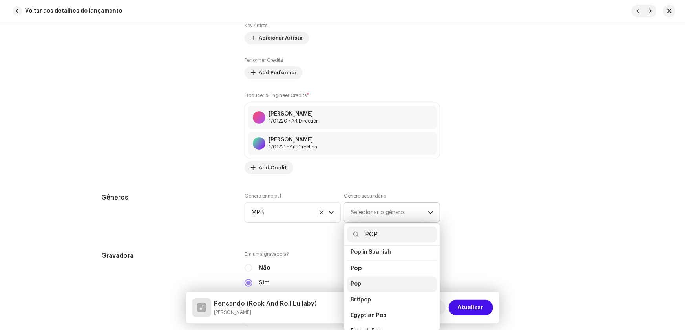
type input "POP"
click at [356, 280] on span "Pop" at bounding box center [355, 284] width 11 height 8
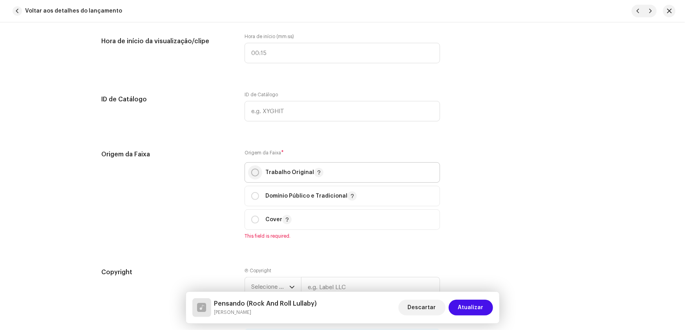
click at [252, 168] on input "radio" at bounding box center [255, 172] width 8 height 8
radio input "true"
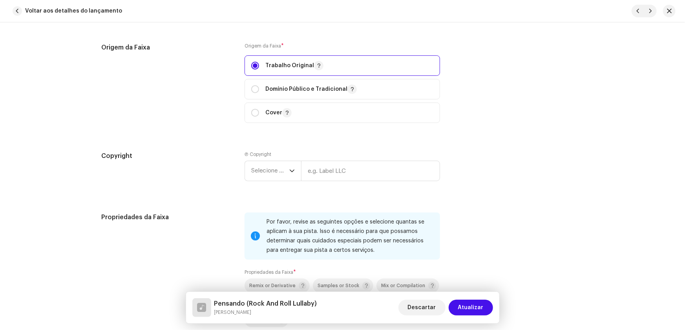
scroll to position [1070, 0]
click at [261, 167] on span "Selecione o ano" at bounding box center [270, 170] width 38 height 20
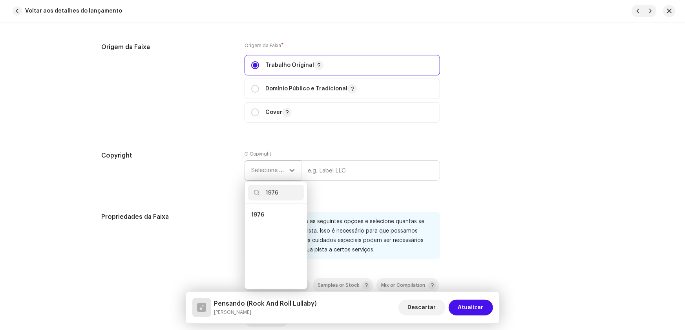
scroll to position [0, 0]
type input "1976"
click at [256, 215] on span "1976" at bounding box center [257, 215] width 13 height 8
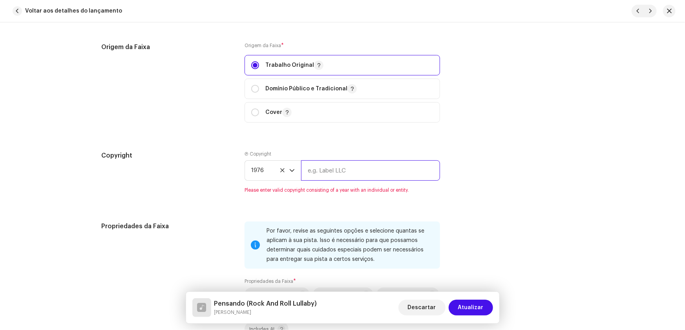
click at [325, 166] on input "text" at bounding box center [370, 170] width 139 height 20
type input "RCA Victor"
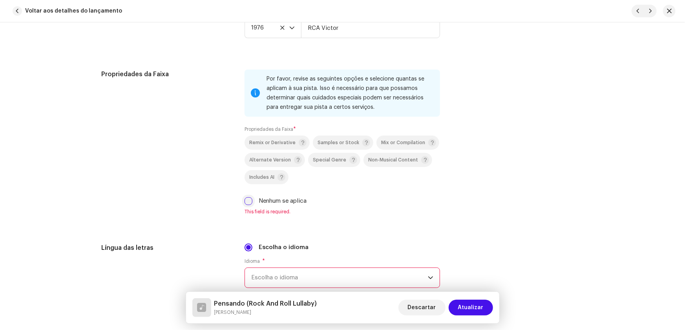
click at [245, 198] on input "Nenhum se aplica" at bounding box center [248, 201] width 8 height 8
checkbox input "true"
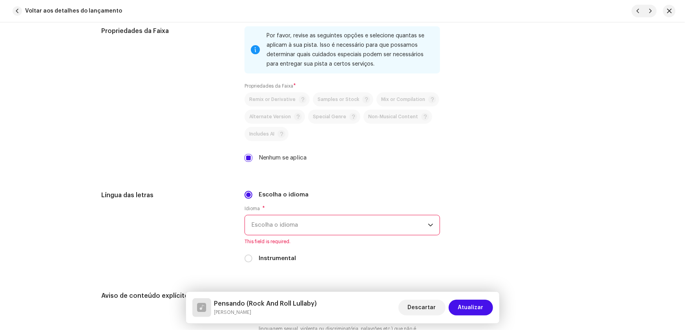
scroll to position [1320, 0]
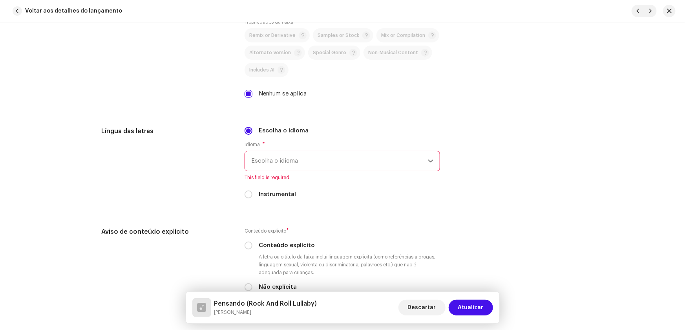
click at [265, 159] on span "Escolha o idioma" at bounding box center [339, 161] width 177 height 20
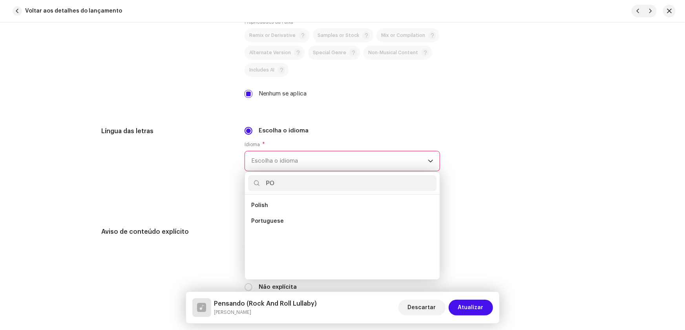
scroll to position [0, 0]
type input "POR"
click at [275, 203] on span "Portuguese" at bounding box center [267, 205] width 33 height 8
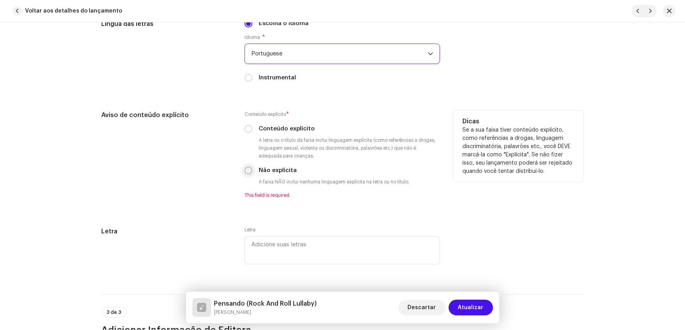
click at [247, 168] on input "Não explícita" at bounding box center [248, 170] width 8 height 8
radio input "true"
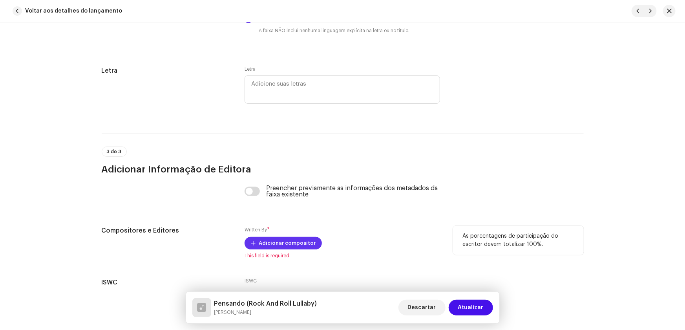
scroll to position [1634, 0]
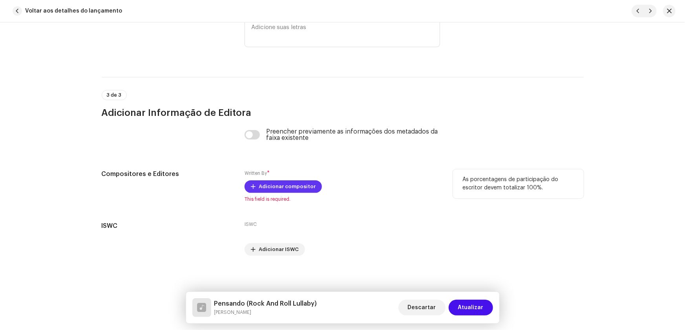
click at [262, 186] on span "Adicionar compositor" at bounding box center [287, 187] width 57 height 16
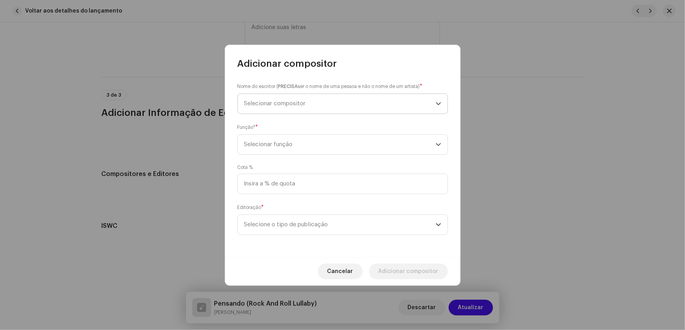
click at [262, 100] on span "Selecionar compositor" at bounding box center [275, 103] width 62 height 6
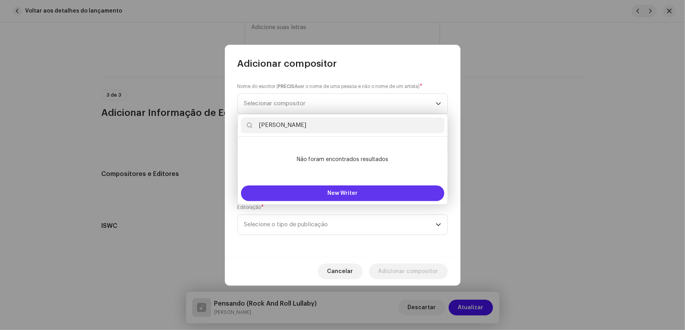
type input "[PERSON_NAME]"
click at [344, 192] on span "New Writer" at bounding box center [342, 192] width 30 height 5
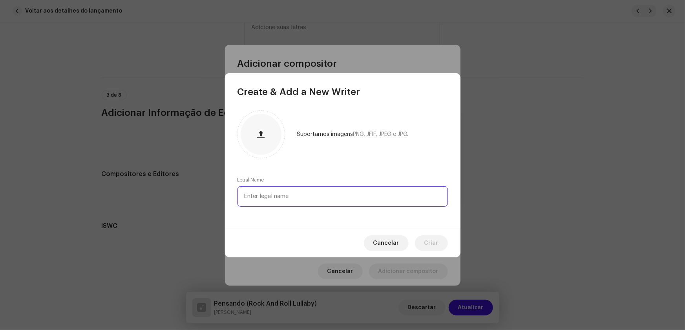
paste input "[PERSON_NAME]"
type input "[PERSON_NAME]"
click at [428, 244] on span "Criar" at bounding box center [431, 243] width 14 height 16
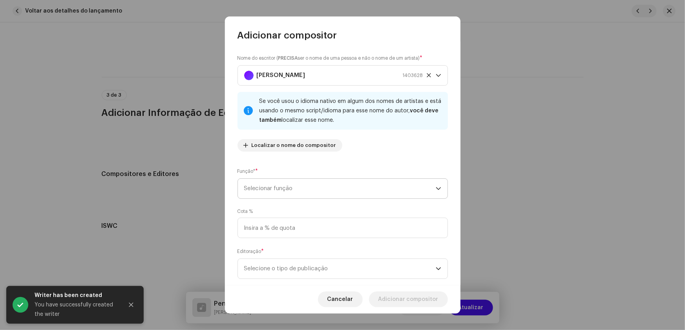
click at [436, 188] on icon "dropdown trigger" at bounding box center [438, 188] width 5 height 3
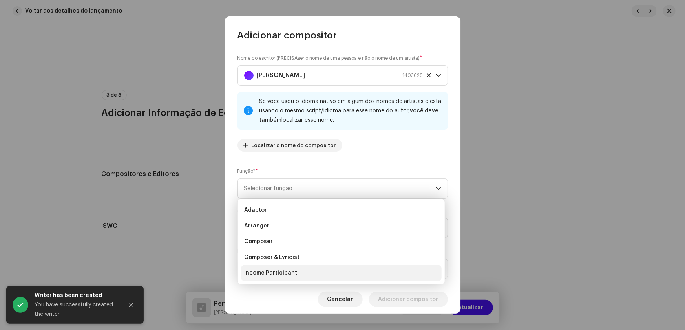
drag, startPoint x: 290, startPoint y: 253, endPoint x: 343, endPoint y: 253, distance: 53.8
click at [290, 253] on span "Composer & Lyricist" at bounding box center [271, 257] width 55 height 8
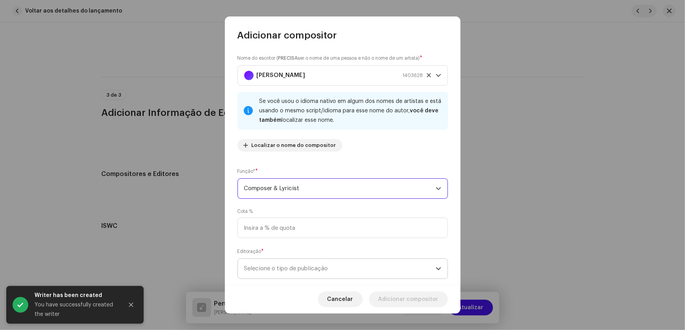
click at [432, 266] on span "Selecione o tipo de publicação" at bounding box center [339, 269] width 191 height 20
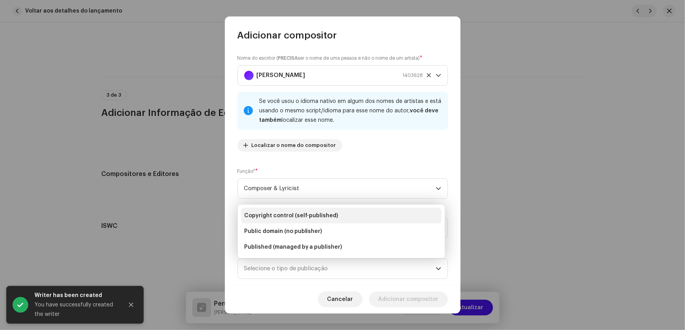
click at [326, 217] on span "Copyright control (self-published)" at bounding box center [291, 215] width 94 height 8
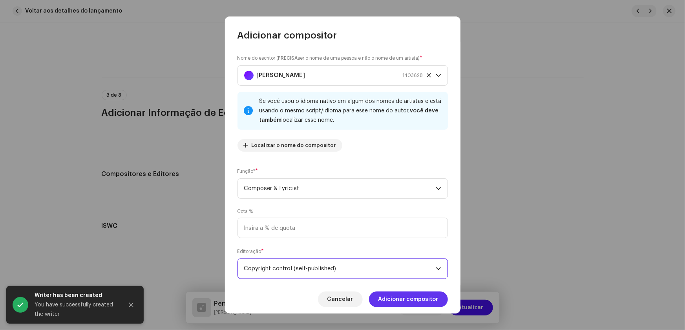
click at [396, 298] on span "Adicionar compositor" at bounding box center [408, 299] width 60 height 16
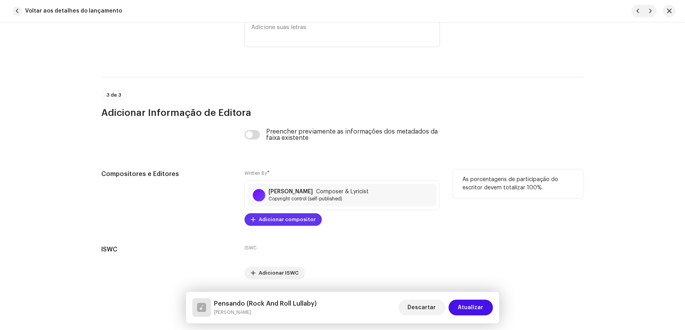
click at [262, 223] on span "Adicionar compositor" at bounding box center [287, 219] width 57 height 16
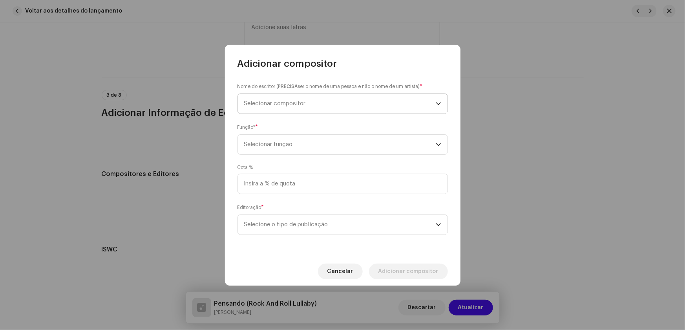
click at [274, 104] on span "Selecionar compositor" at bounding box center [275, 103] width 62 height 6
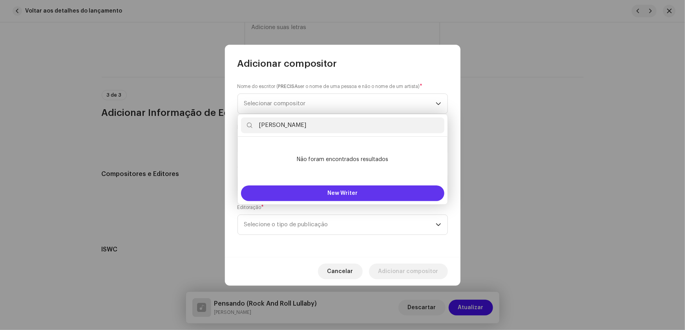
type input "[PERSON_NAME]"
click at [343, 190] on span "New Writer" at bounding box center [342, 192] width 30 height 5
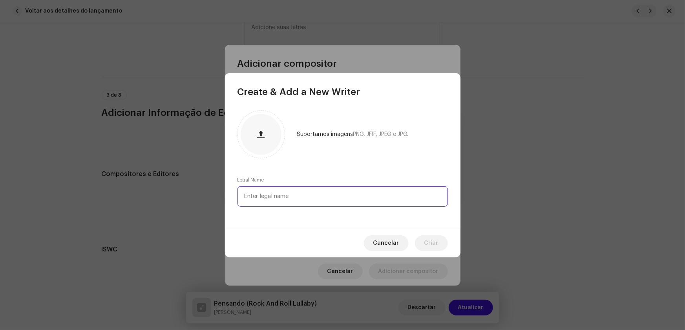
paste input "[PERSON_NAME]"
type input "[PERSON_NAME]"
click at [432, 240] on span "Criar" at bounding box center [431, 243] width 14 height 16
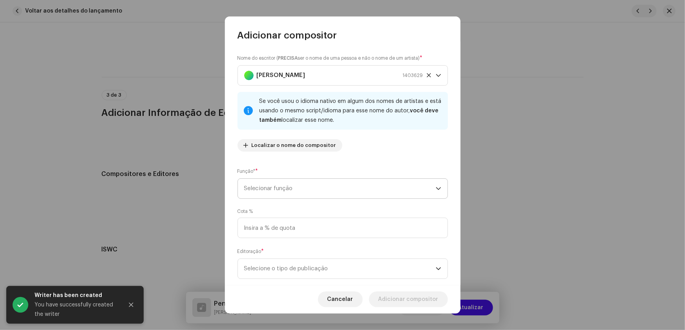
click at [429, 190] on span "Selecionar função" at bounding box center [339, 189] width 191 height 20
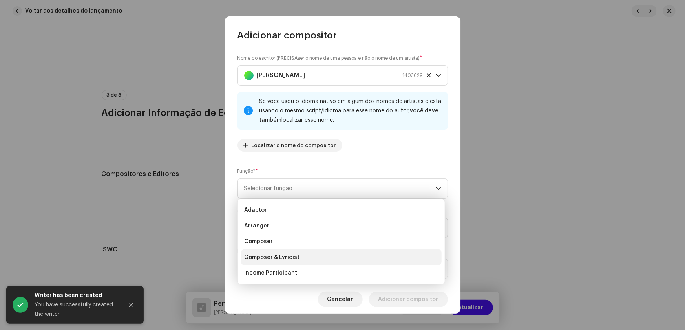
click at [291, 253] on span "Composer & Lyricist" at bounding box center [271, 257] width 55 height 8
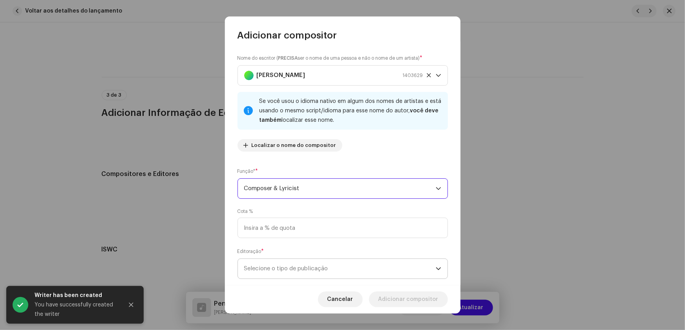
drag, startPoint x: 437, startPoint y: 269, endPoint x: 401, endPoint y: 262, distance: 36.4
click at [436, 269] on icon "dropdown trigger" at bounding box center [438, 268] width 5 height 5
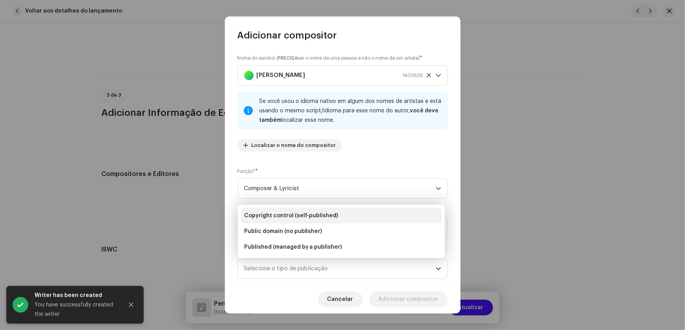
click at [315, 215] on span "Copyright control (self-published)" at bounding box center [291, 215] width 94 height 8
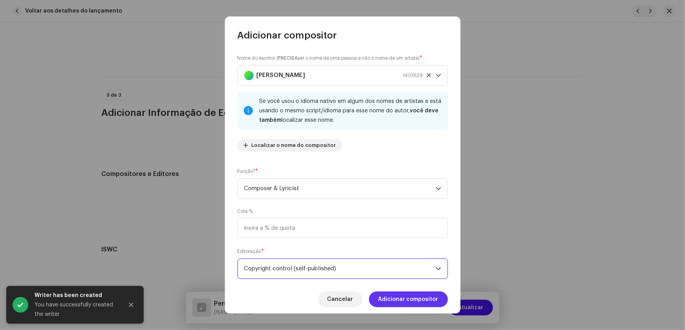
click at [405, 296] on span "Adicionar compositor" at bounding box center [408, 299] width 60 height 16
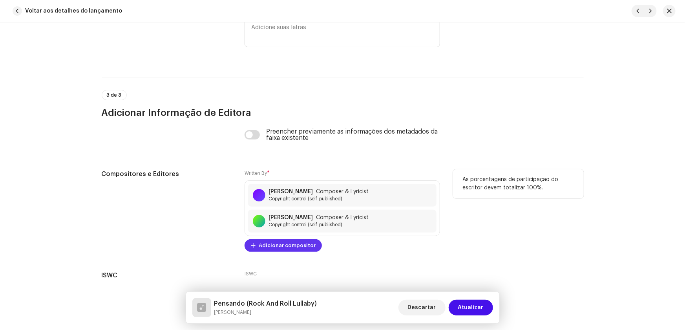
click at [259, 246] on span "Adicionar compositor" at bounding box center [287, 245] width 57 height 16
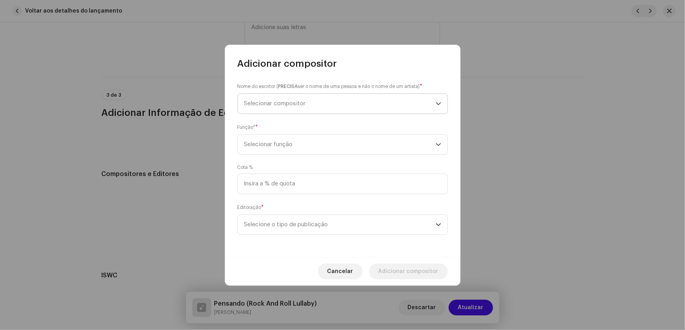
click at [277, 98] on span "Selecionar compositor" at bounding box center [339, 104] width 191 height 20
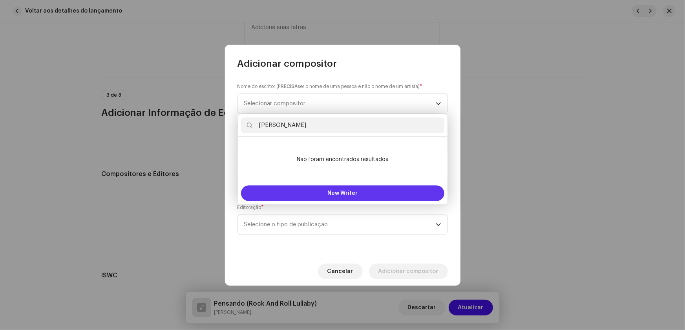
type input "[PERSON_NAME]"
click at [341, 193] on span "New Writer" at bounding box center [342, 192] width 30 height 5
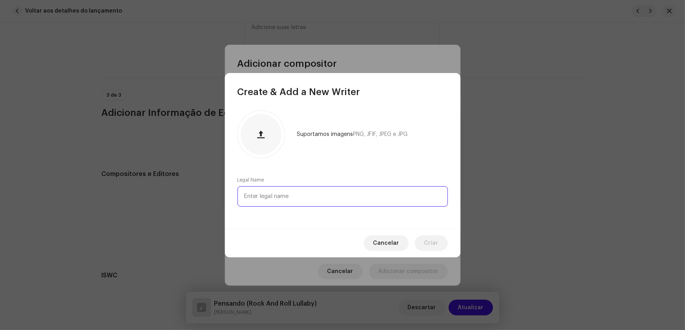
paste input "[PERSON_NAME]"
type input "[PERSON_NAME]"
click at [432, 240] on span "Criar" at bounding box center [431, 243] width 14 height 16
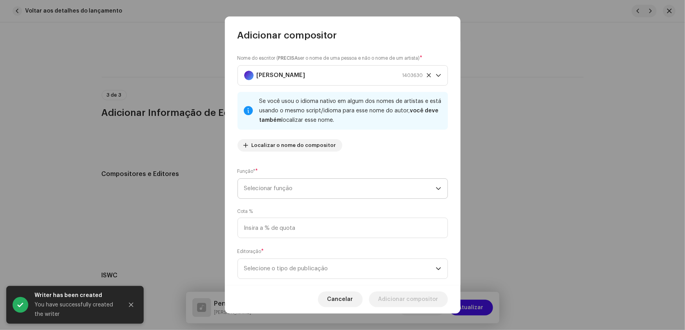
click at [437, 190] on icon "dropdown trigger" at bounding box center [438, 188] width 5 height 5
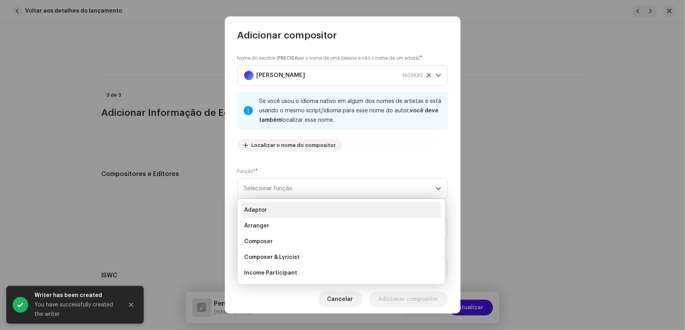
click at [264, 208] on span "Adaptor" at bounding box center [255, 210] width 23 height 8
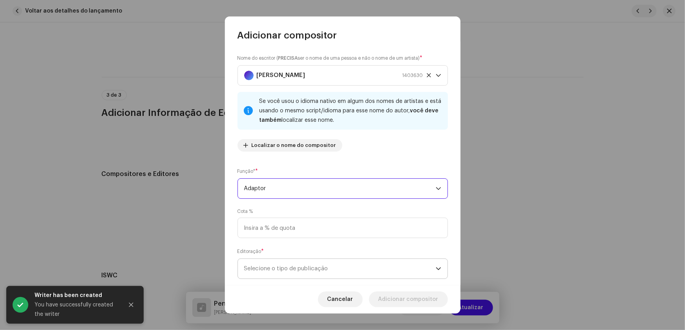
click at [436, 266] on icon "dropdown trigger" at bounding box center [438, 268] width 5 height 5
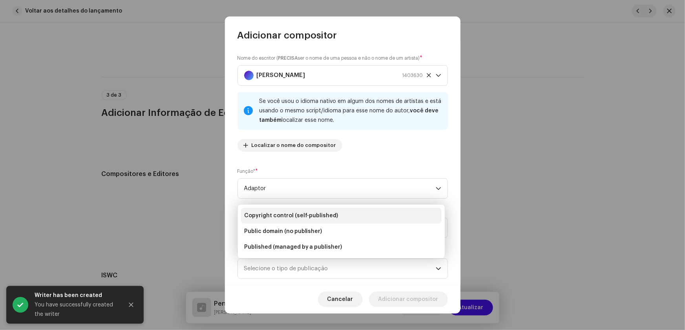
click at [304, 216] on span "Copyright control (self-published)" at bounding box center [291, 215] width 94 height 8
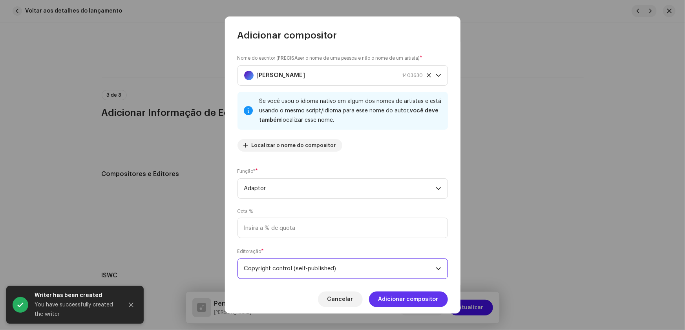
click at [400, 295] on span "Adicionar compositor" at bounding box center [408, 299] width 60 height 16
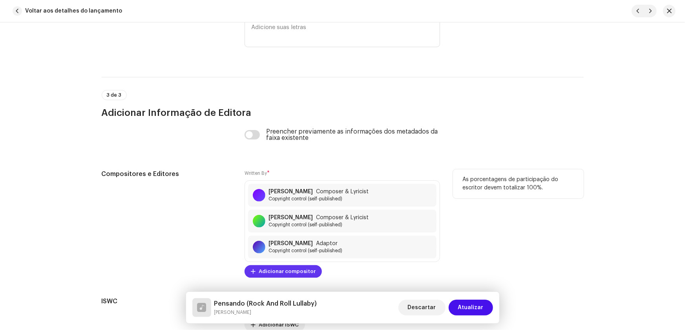
click at [273, 267] on span "Adicionar compositor" at bounding box center [287, 271] width 57 height 16
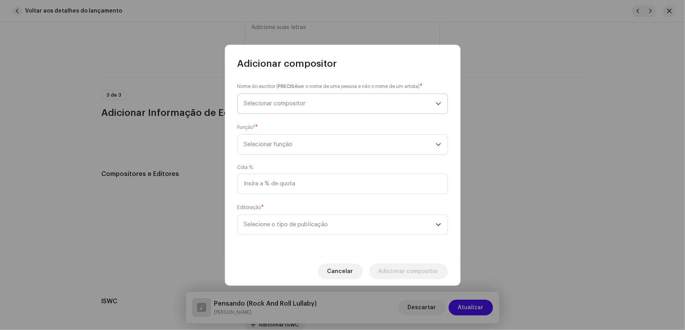
click at [268, 104] on span "Selecionar compositor" at bounding box center [275, 103] width 62 height 6
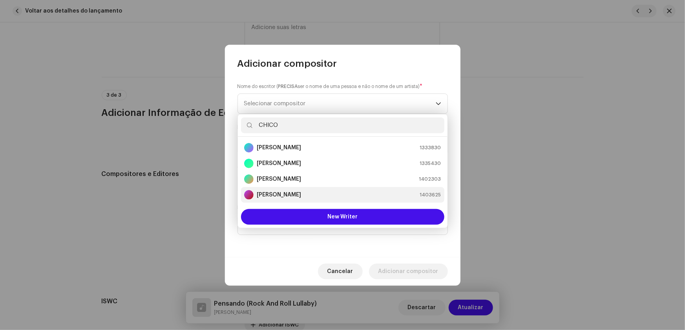
type input "CHICO"
click at [294, 195] on strong "[PERSON_NAME]" at bounding box center [279, 195] width 44 height 8
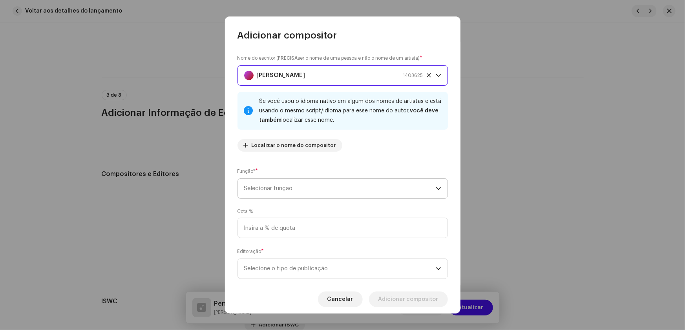
click at [432, 188] on span "Selecionar função" at bounding box center [339, 189] width 191 height 20
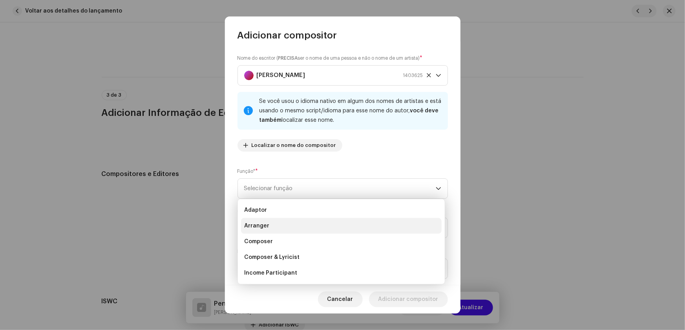
click at [261, 224] on span "Arranger" at bounding box center [256, 226] width 25 height 8
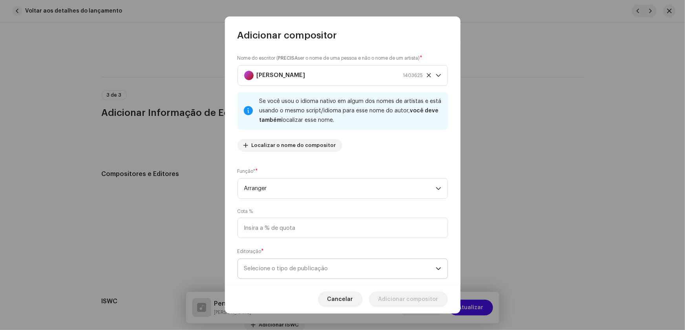
click at [432, 265] on span "Selecione o tipo de publicação" at bounding box center [339, 269] width 191 height 20
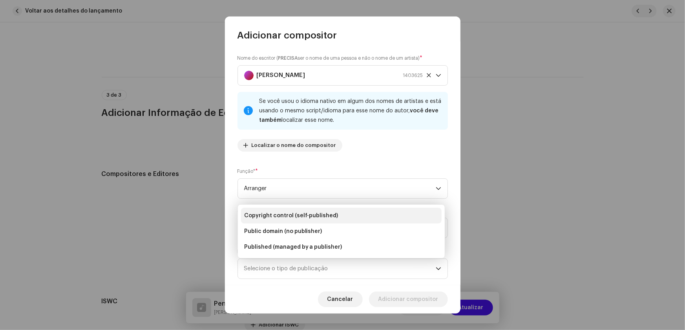
click at [283, 212] on span "Copyright control (self-published)" at bounding box center [291, 215] width 94 height 8
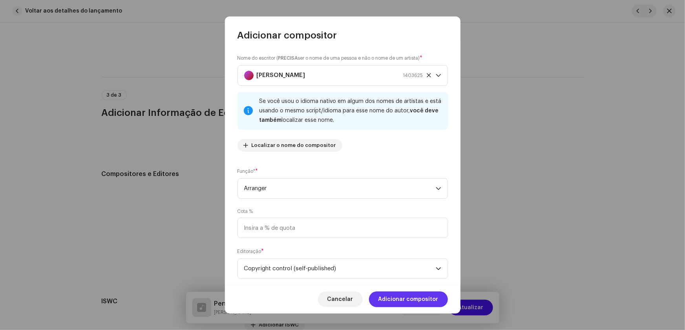
click at [403, 296] on span "Adicionar compositor" at bounding box center [408, 299] width 60 height 16
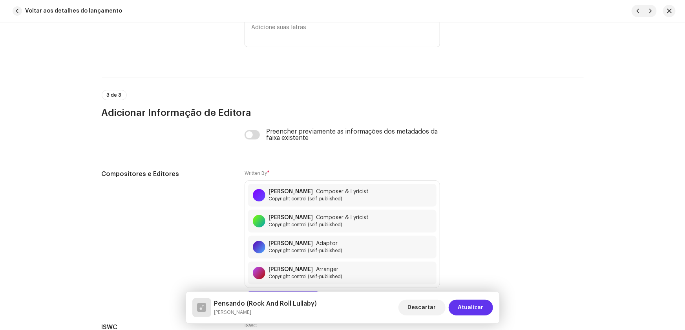
click at [468, 306] on span "Atualizar" at bounding box center [471, 307] width 26 height 16
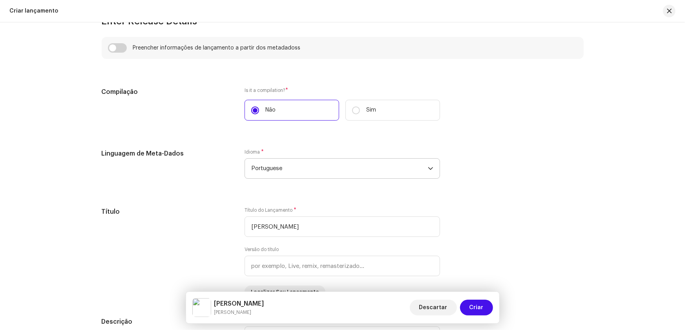
scroll to position [622, 0]
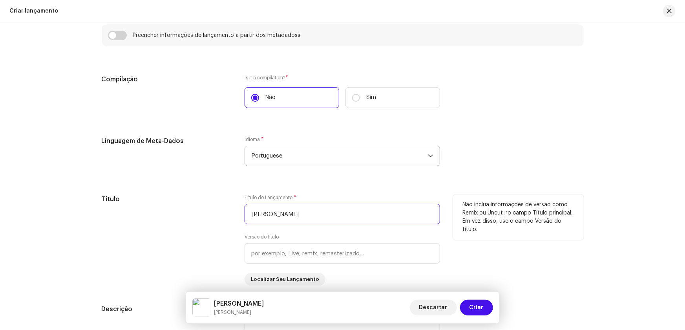
click at [196, 210] on div "Título Título do Lançamento * [PERSON_NAME] Versão do título Localizar Seu Lanç…" at bounding box center [343, 239] width 482 height 91
type input "m"
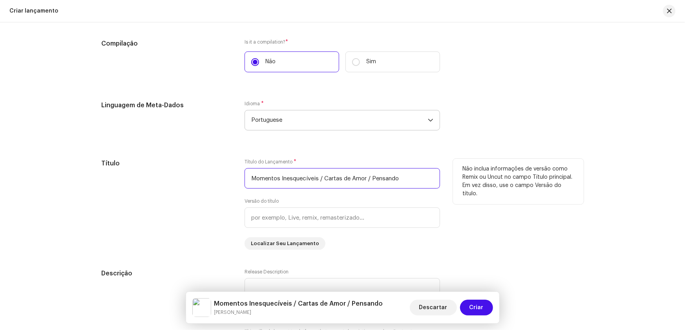
scroll to position [694, 0]
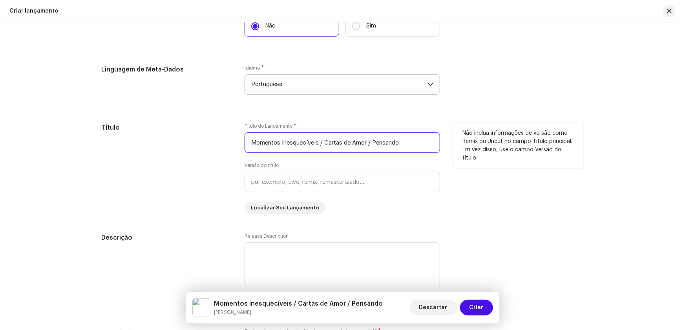
drag, startPoint x: 412, startPoint y: 141, endPoint x: 226, endPoint y: 141, distance: 185.2
click at [226, 141] on div "Título Título do Lançamento * Momentos Inesquecíveis / Cartas de Amor / Pensand…" at bounding box center [343, 168] width 482 height 91
type input "[PERSON_NAME]"
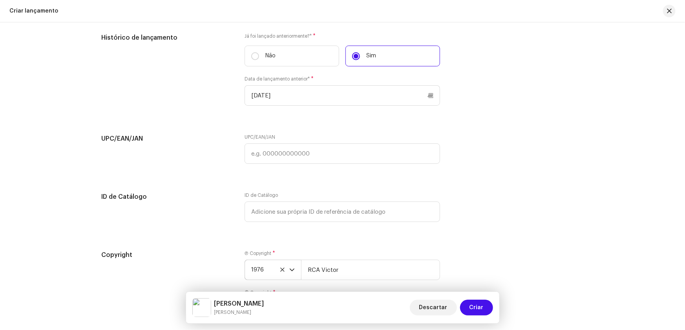
scroll to position [1443, 0]
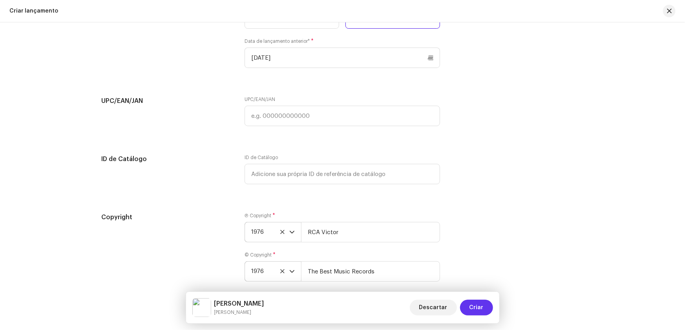
click at [476, 304] on span "Criar" at bounding box center [476, 307] width 14 height 16
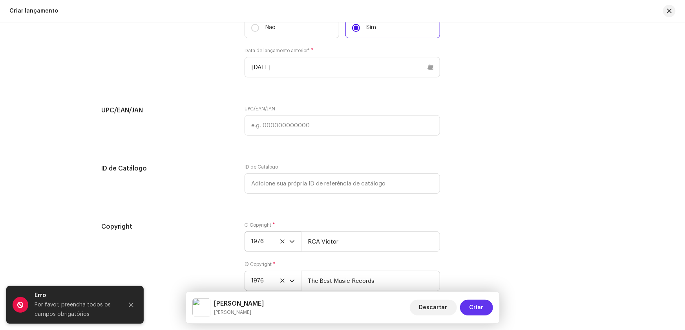
scroll to position [1452, 0]
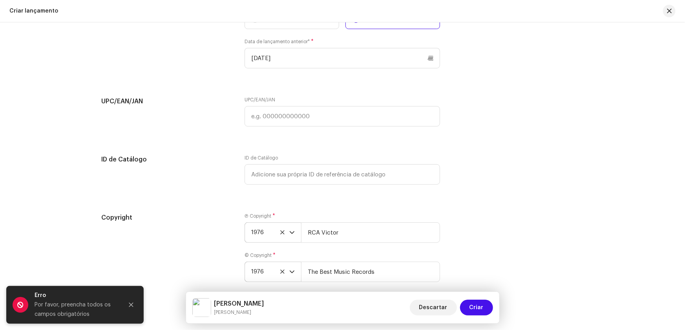
click at [193, 235] on div "Copyright" at bounding box center [167, 252] width 131 height 78
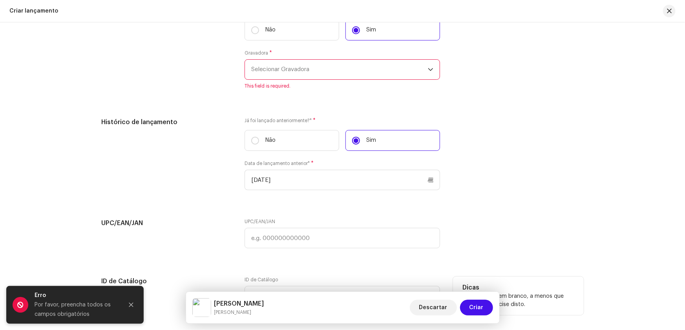
scroll to position [1238, 0]
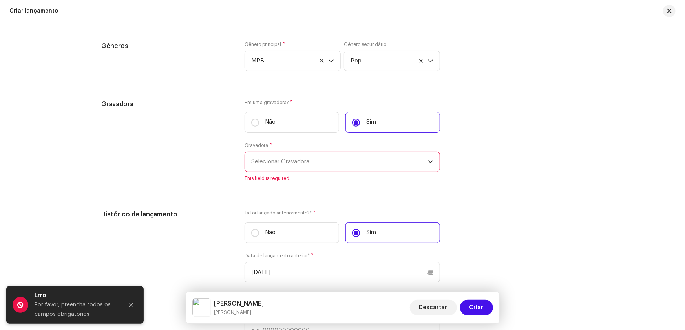
click at [428, 160] on icon "dropdown trigger" at bounding box center [430, 161] width 5 height 3
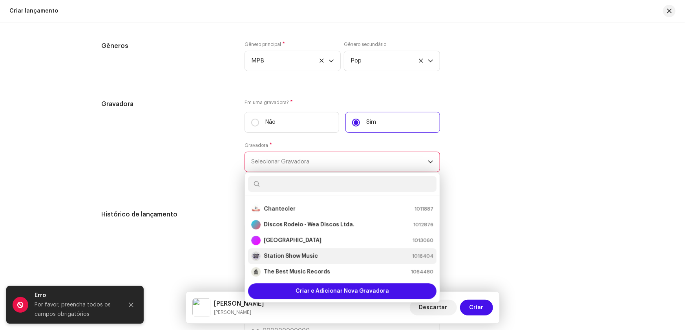
scroll to position [78, 0]
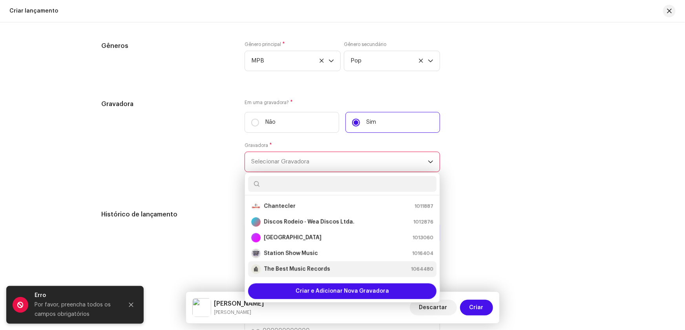
click at [304, 266] on strong "The Best Music Records" at bounding box center [297, 269] width 66 height 8
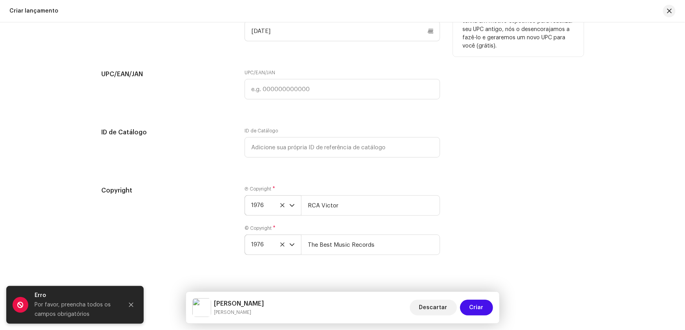
scroll to position [1478, 0]
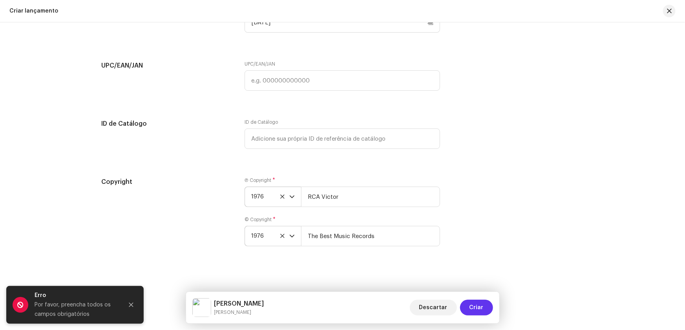
click at [473, 304] on span "Criar" at bounding box center [476, 307] width 14 height 16
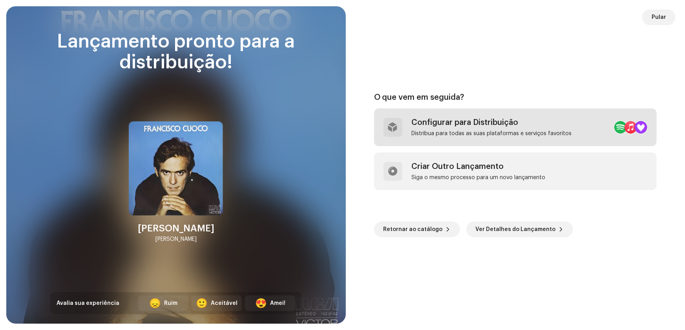
click at [463, 122] on div "Configurar para Distribuição" at bounding box center [492, 122] width 160 height 9
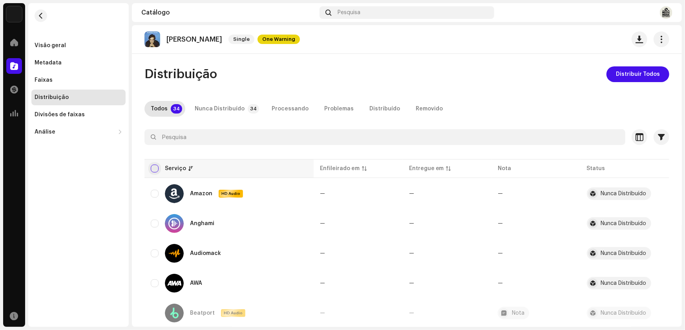
click at [155, 169] on input "checkbox" at bounding box center [155, 168] width 8 height 8
checkbox input "true"
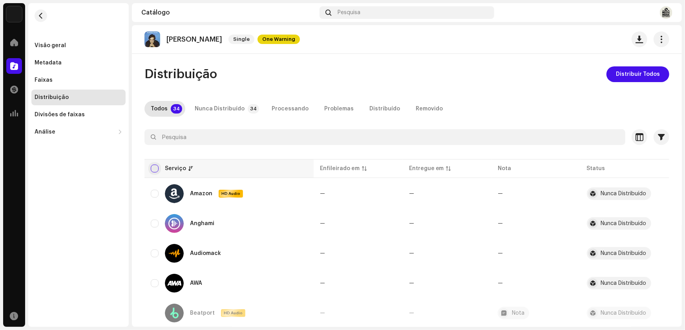
checkbox input "true"
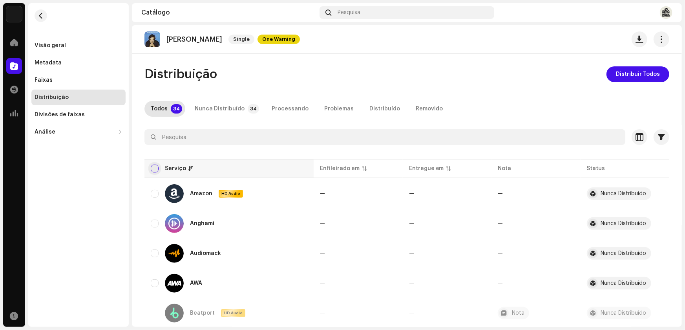
checkbox input "true"
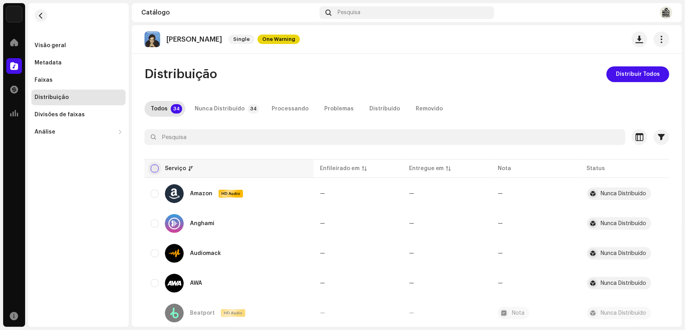
checkbox input "true"
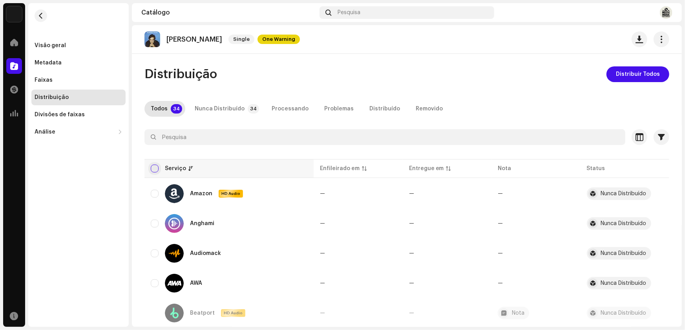
checkbox input "true"
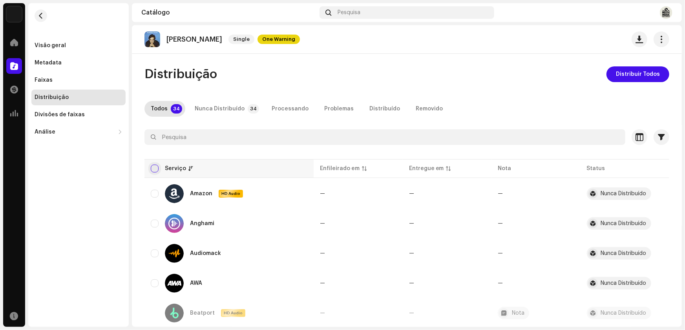
checkbox input "true"
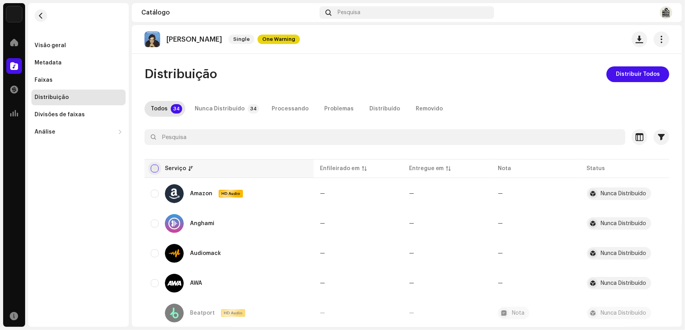
checkbox input "true"
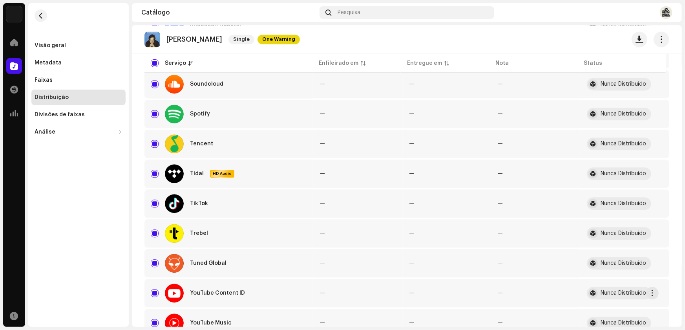
scroll to position [882, 0]
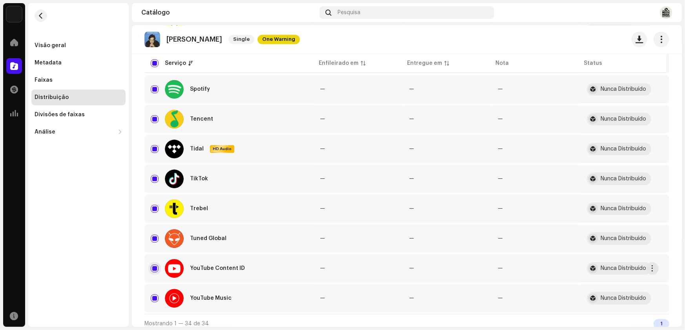
click at [153, 264] on input "Row Selected" at bounding box center [155, 268] width 8 height 8
checkbox input "false"
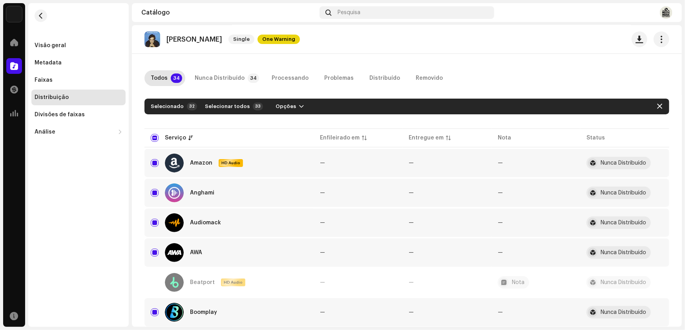
scroll to position [0, 0]
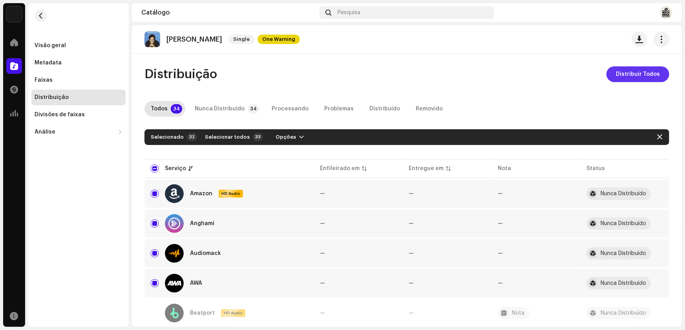
click at [638, 75] on span "Distribuir Todos" at bounding box center [638, 74] width 44 height 16
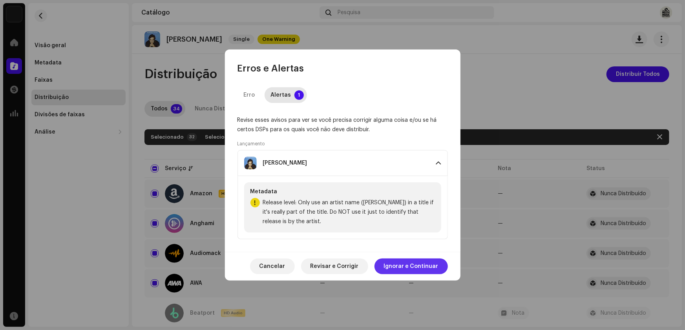
click at [403, 265] on span "Ignorar e Continuar" at bounding box center [411, 266] width 55 height 16
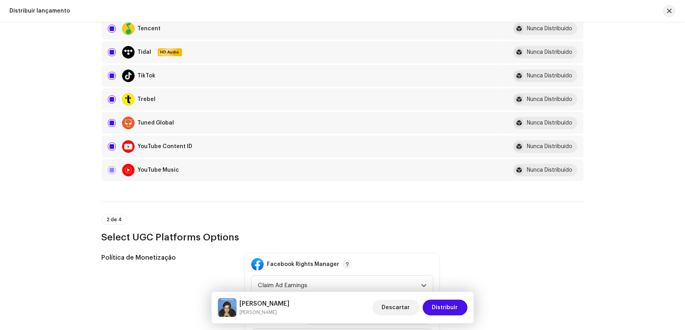
scroll to position [749, 0]
click at [110, 143] on input "checkbox" at bounding box center [112, 147] width 8 height 8
checkbox input "false"
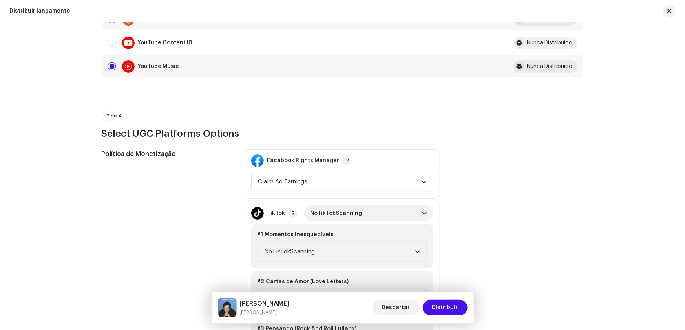
scroll to position [856, 0]
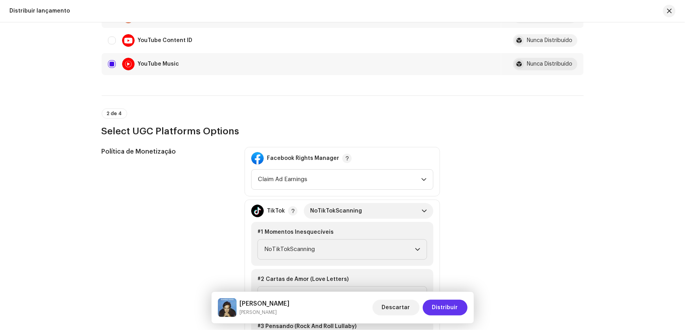
click at [450, 306] on span "Distribuir" at bounding box center [445, 307] width 26 height 16
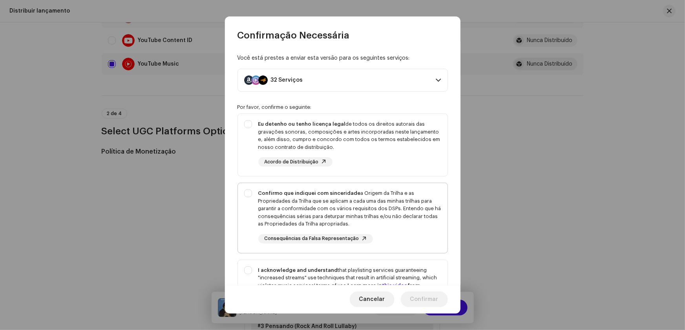
click at [249, 192] on div "Confirmo que indiquei com sinceridade a Origem da Trilha e as Propriedades da T…" at bounding box center [343, 216] width 210 height 67
checkbox input "true"
click at [249, 126] on div "Eu detenho ou tenho licença legal de todos os direitos autorais das gravações s…" at bounding box center [343, 143] width 210 height 59
checkbox input "true"
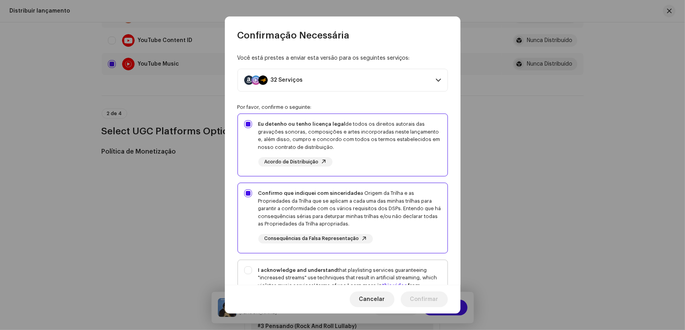
click at [250, 265] on div "I acknowledge and understand that playlisting services guaranteeing "increased …" at bounding box center [343, 295] width 210 height 71
checkbox input "true"
click at [421, 298] on span "Confirmar" at bounding box center [424, 299] width 28 height 16
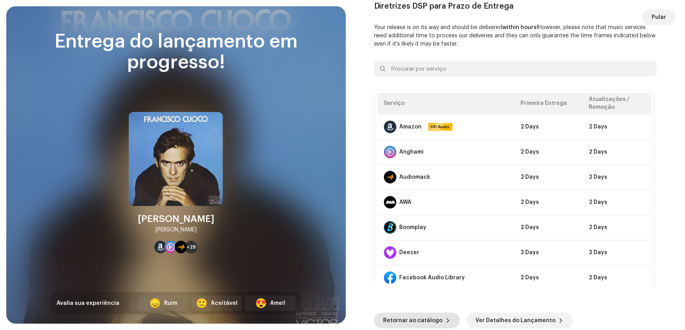
click at [423, 319] on span "Retornar ao catálogo" at bounding box center [412, 320] width 59 height 16
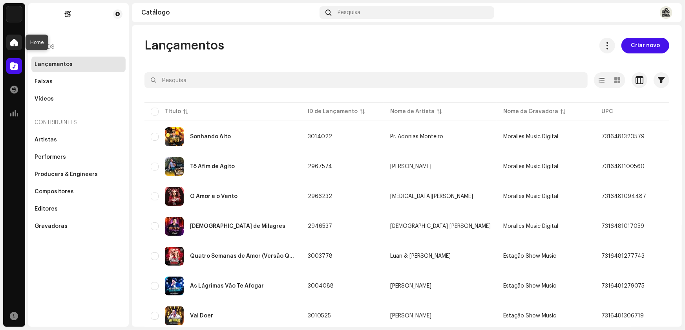
click at [18, 49] on div at bounding box center [14, 43] width 16 height 16
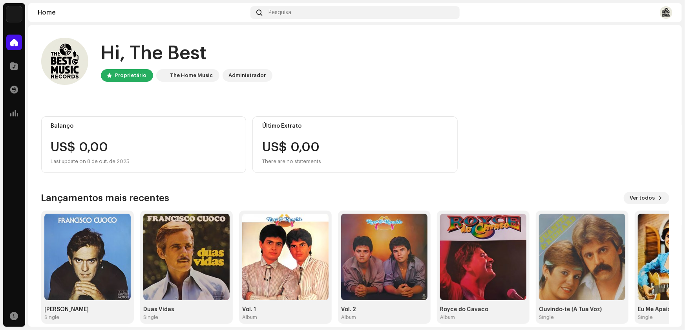
scroll to position [9, 0]
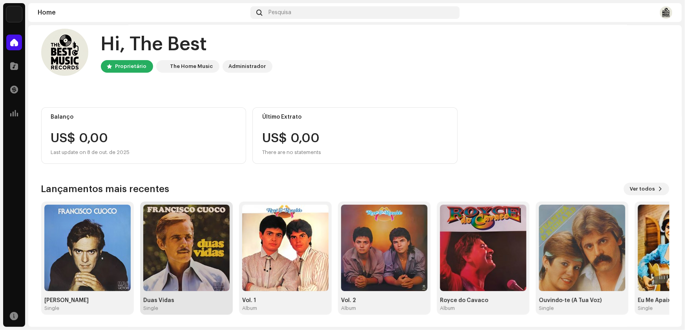
click at [183, 261] on img at bounding box center [186, 247] width 86 height 86
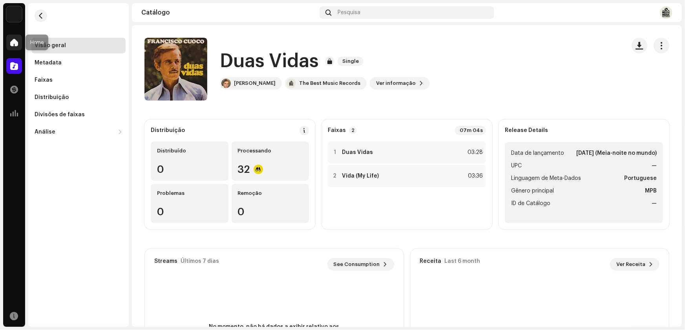
click at [11, 42] on span at bounding box center [14, 42] width 8 height 6
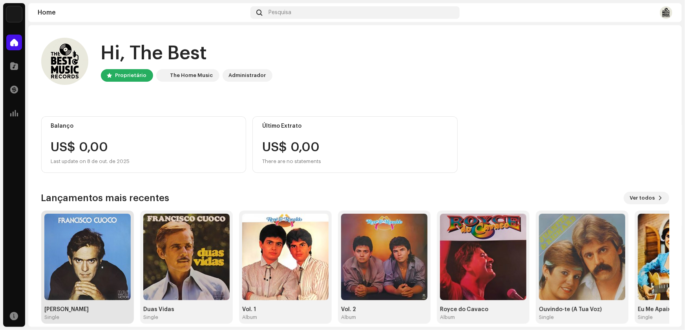
scroll to position [9, 0]
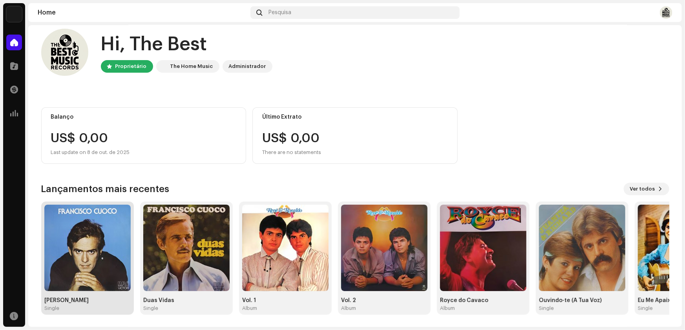
click at [101, 247] on img at bounding box center [87, 247] width 86 height 86
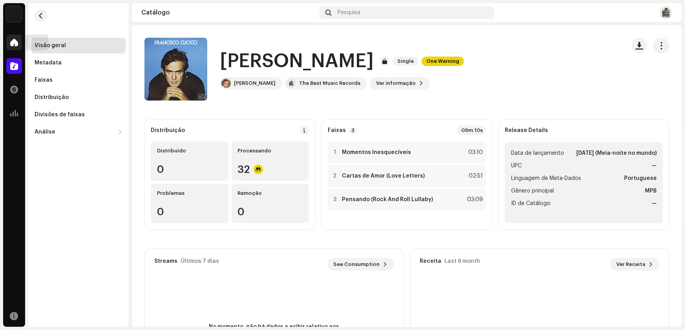
click at [17, 42] on span at bounding box center [14, 42] width 8 height 6
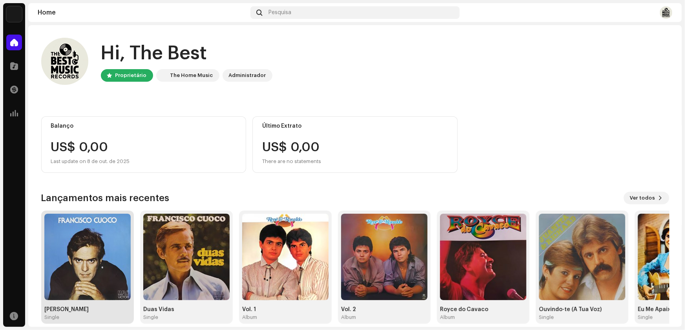
click at [97, 256] on img at bounding box center [87, 256] width 86 height 86
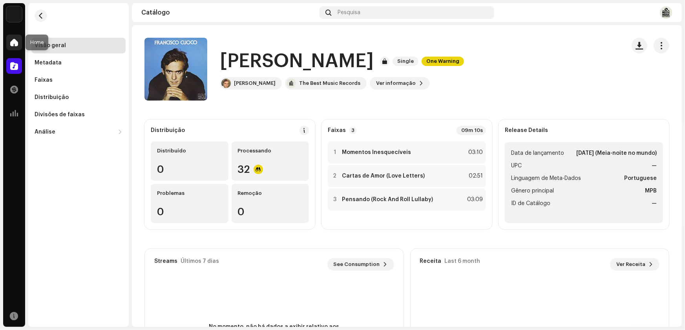
click at [16, 45] on span at bounding box center [14, 42] width 8 height 6
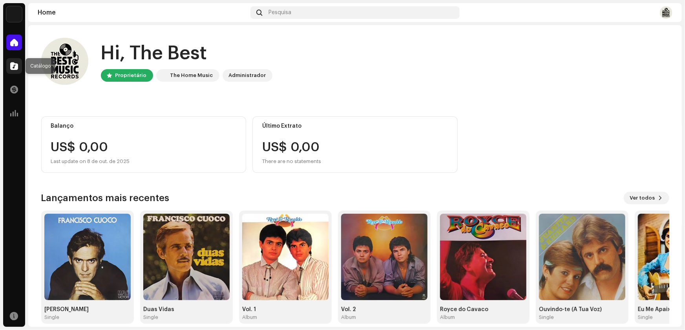
click at [12, 66] on span at bounding box center [14, 66] width 8 height 6
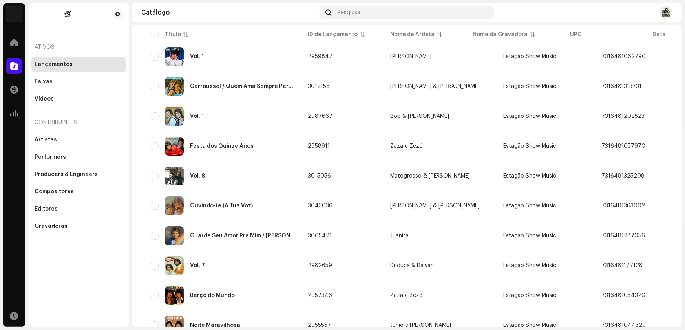
scroll to position [1955, 0]
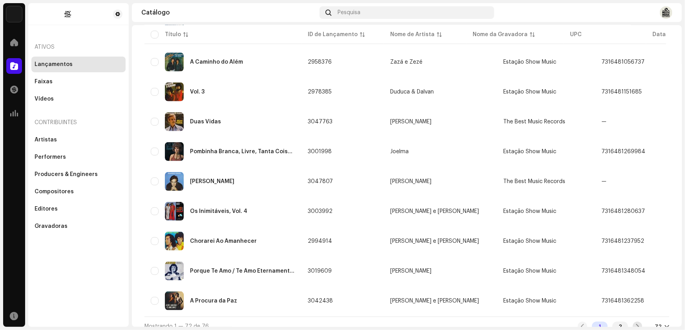
click at [635, 323] on span at bounding box center [637, 326] width 5 height 6
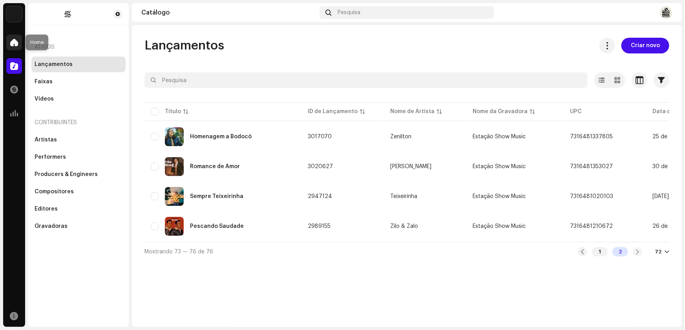
click at [20, 44] on div at bounding box center [14, 43] width 16 height 16
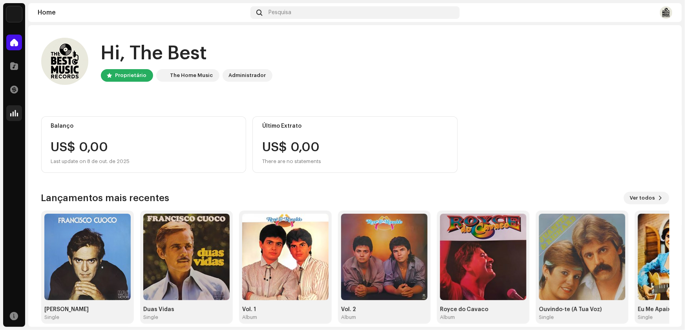
click at [14, 114] on span at bounding box center [14, 113] width 8 height 6
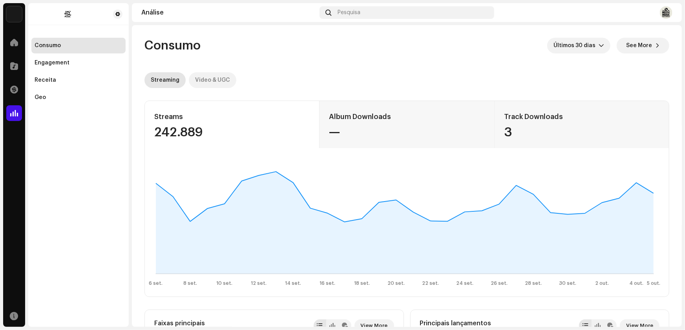
click at [220, 79] on div "Video & UGC" at bounding box center [212, 80] width 35 height 16
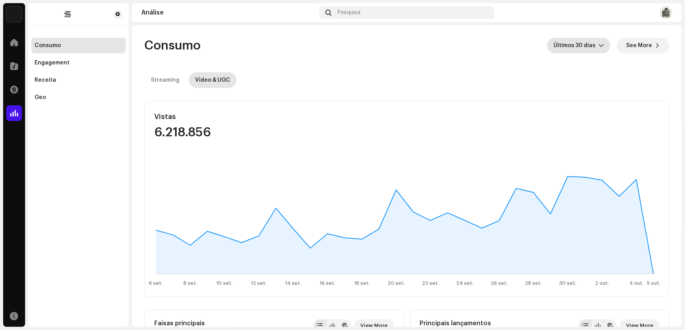
click at [600, 45] on icon "dropdown trigger" at bounding box center [601, 45] width 5 height 3
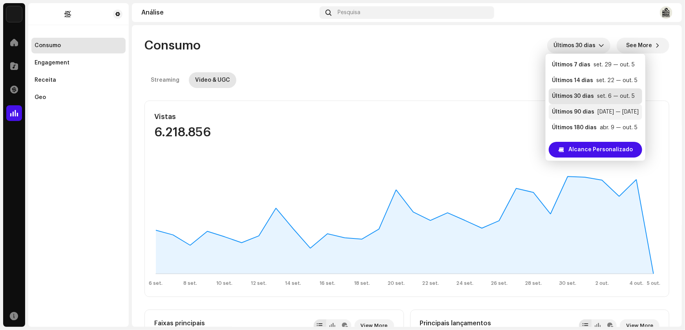
click at [571, 109] on div "Últimos 90 dias" at bounding box center [573, 112] width 42 height 8
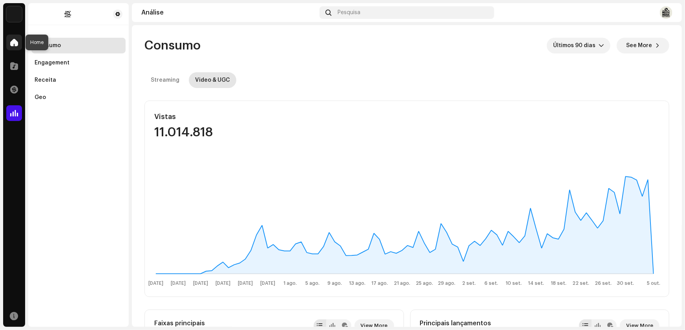
click at [15, 43] on span at bounding box center [14, 42] width 8 height 6
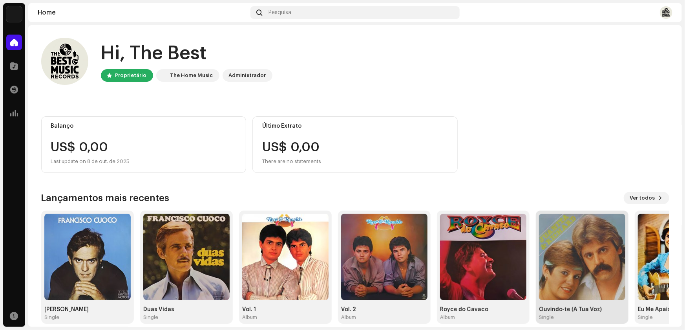
click at [584, 263] on img at bounding box center [582, 256] width 86 height 86
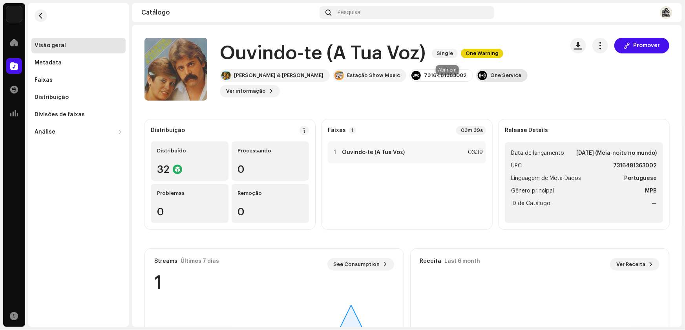
click at [490, 78] on div "One Service" at bounding box center [505, 75] width 31 height 6
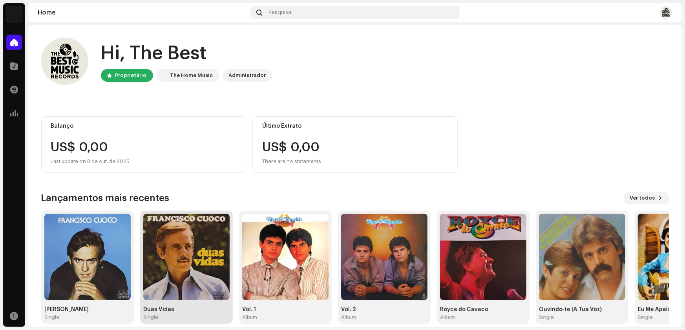
click at [179, 266] on img at bounding box center [186, 256] width 86 height 86
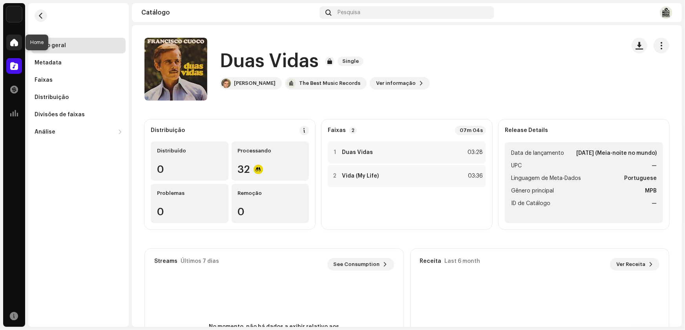
click at [13, 40] on span at bounding box center [14, 42] width 8 height 6
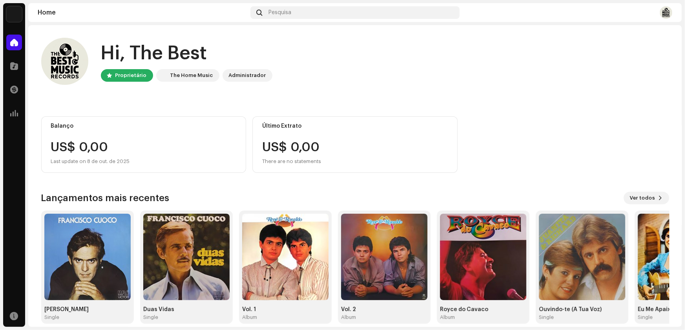
click at [88, 265] on img at bounding box center [87, 256] width 86 height 86
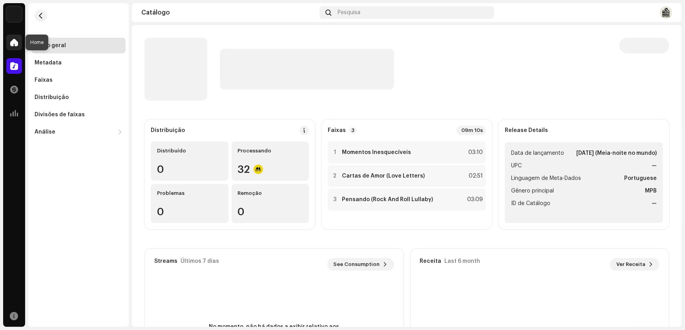
click at [15, 40] on span at bounding box center [14, 42] width 8 height 6
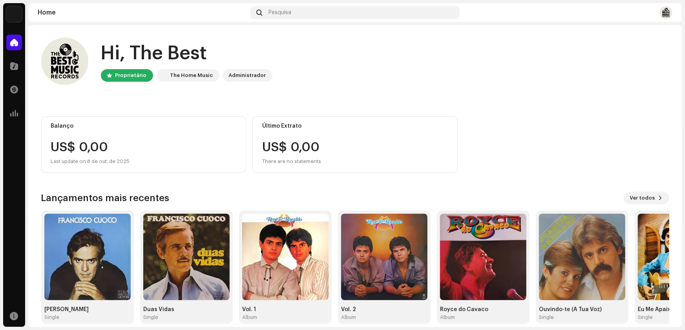
click at [664, 11] on img at bounding box center [666, 12] width 13 height 13
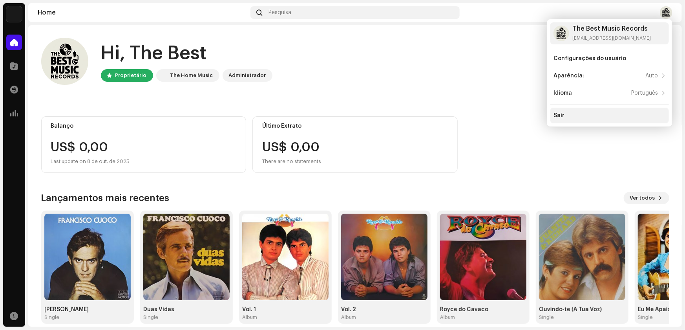
click at [561, 115] on div "Sair" at bounding box center [558, 115] width 11 height 6
